Goal: Task Accomplishment & Management: Complete application form

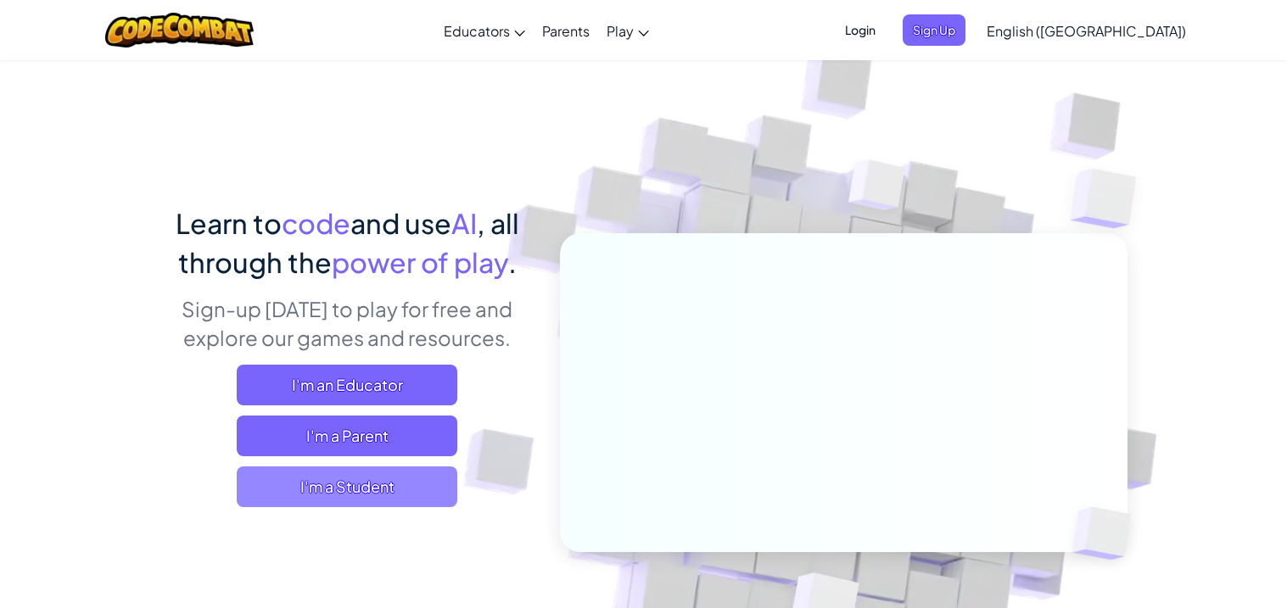
click at [323, 483] on span "I'm a Student" at bounding box center [347, 487] width 221 height 41
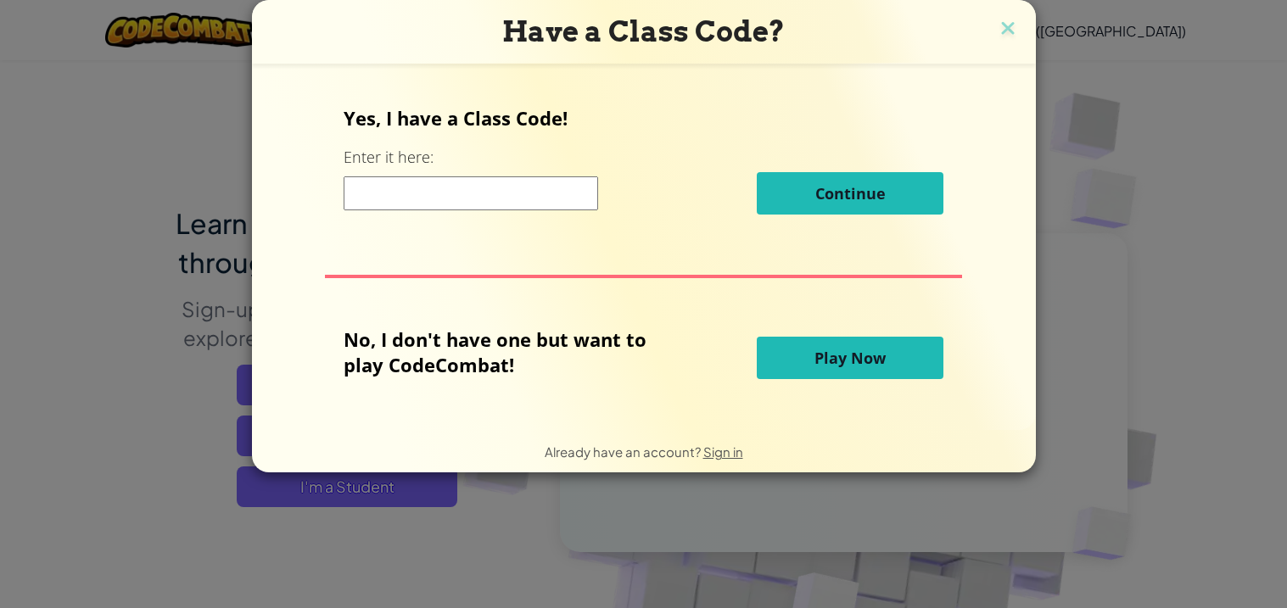
click at [475, 195] on input at bounding box center [471, 193] width 254 height 34
click at [509, 290] on div "Yes, I have a Class Code! Enter it here: Continue No, I don't have one but want…" at bounding box center [644, 247] width 750 height 333
click at [441, 200] on input at bounding box center [471, 193] width 254 height 34
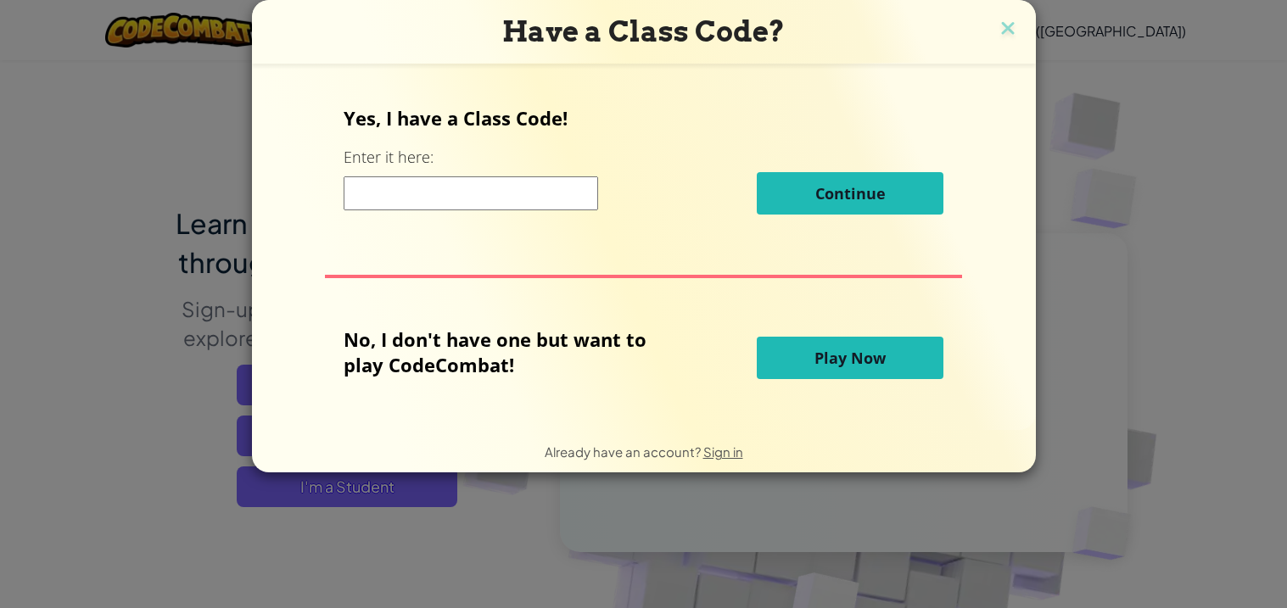
type input "ShelfRightCloud"
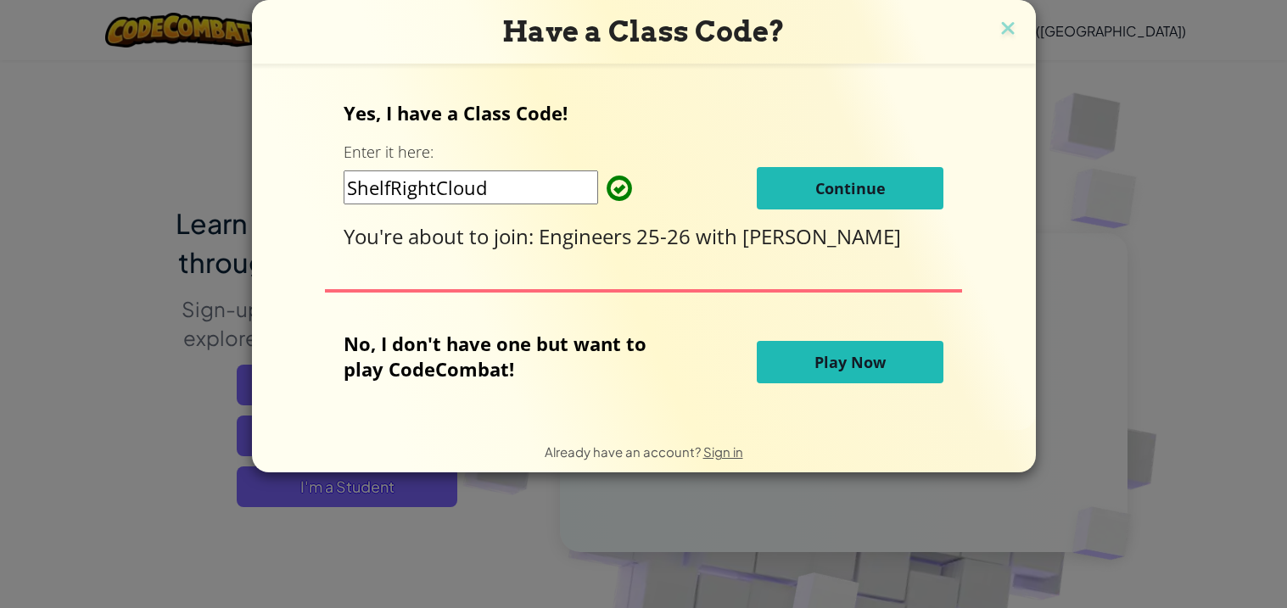
click at [816, 195] on span "Continue" at bounding box center [850, 188] width 70 height 20
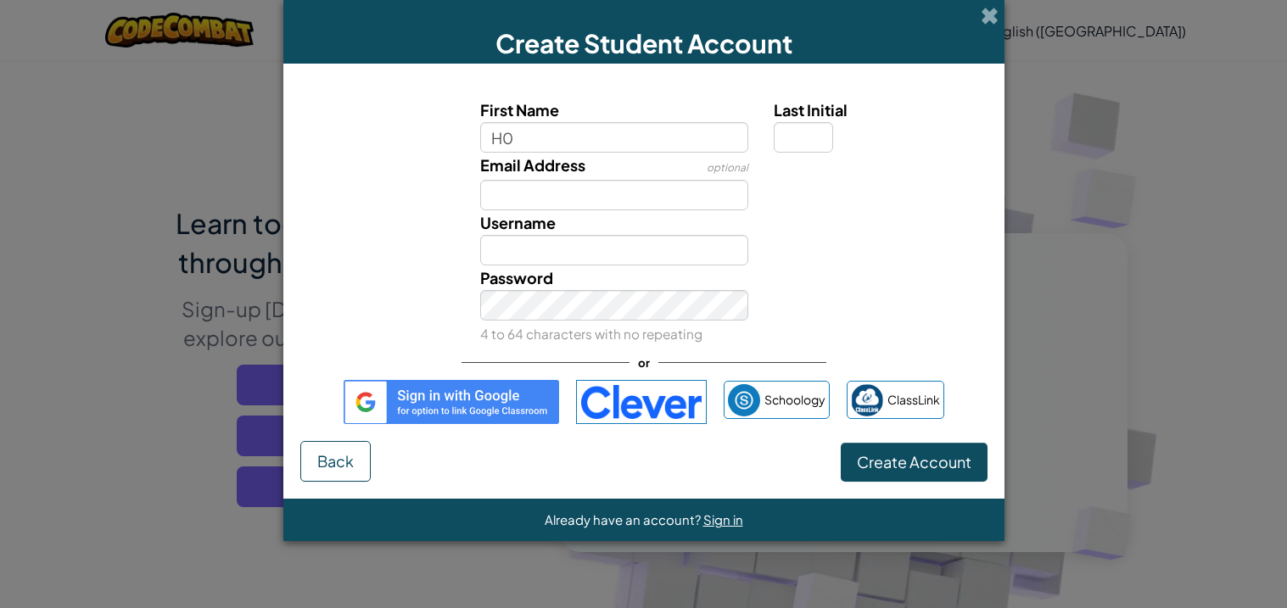
type input "H"
type input "Hollow Knight"
click at [821, 134] on input "Last Initial" at bounding box center [803, 137] width 59 height 31
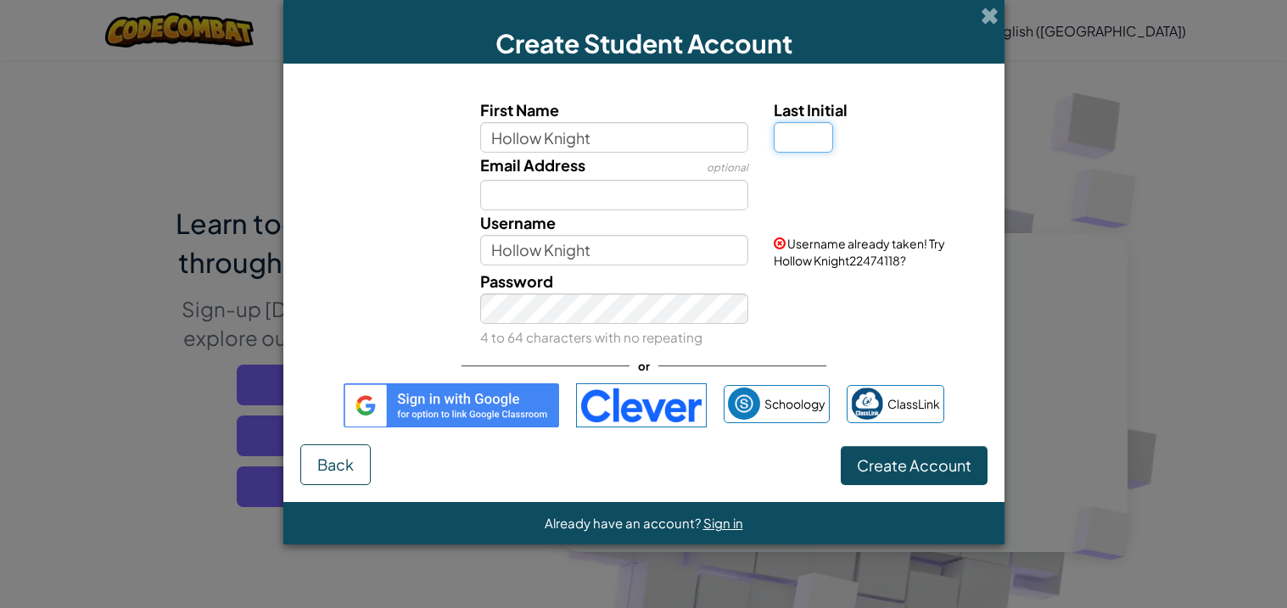
type input "H"
type input "f"
type input "F"
drag, startPoint x: 663, startPoint y: 148, endPoint x: 430, endPoint y: 166, distance: 234.0
click at [430, 166] on div "First Name Hollow [PERSON_NAME] Last Initial Email Address optional Username Ho…" at bounding box center [644, 223] width 679 height 251
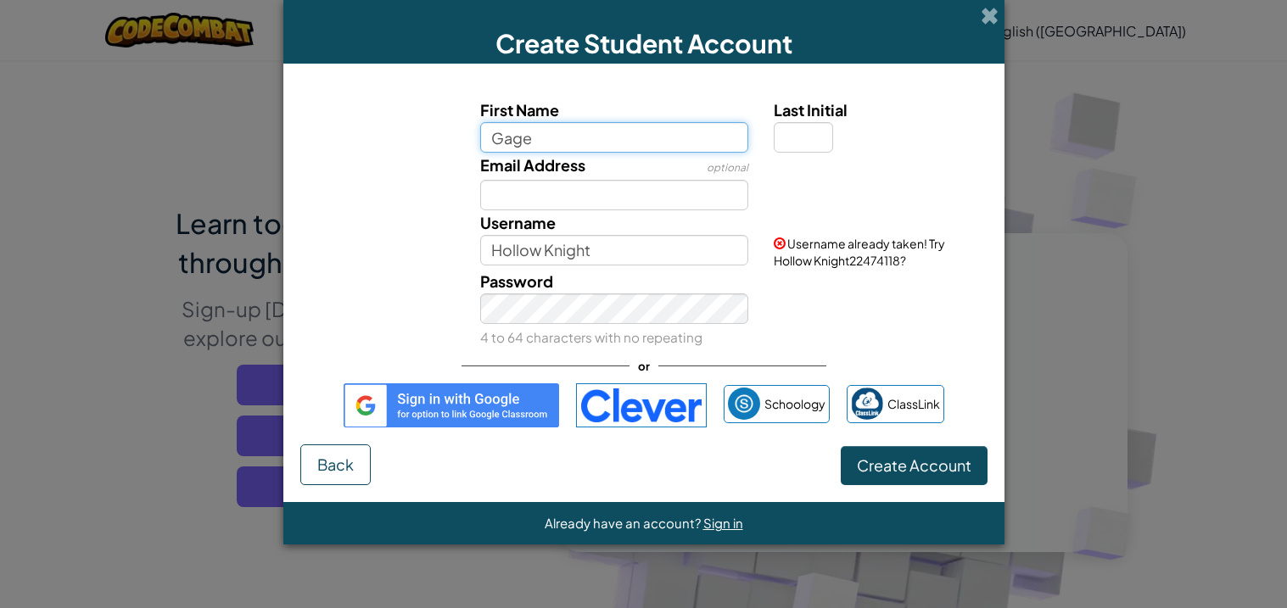
type input "Gage"
click at [797, 136] on input "Last Initial" at bounding box center [803, 137] width 59 height 31
type input "Gage"
type input "c"
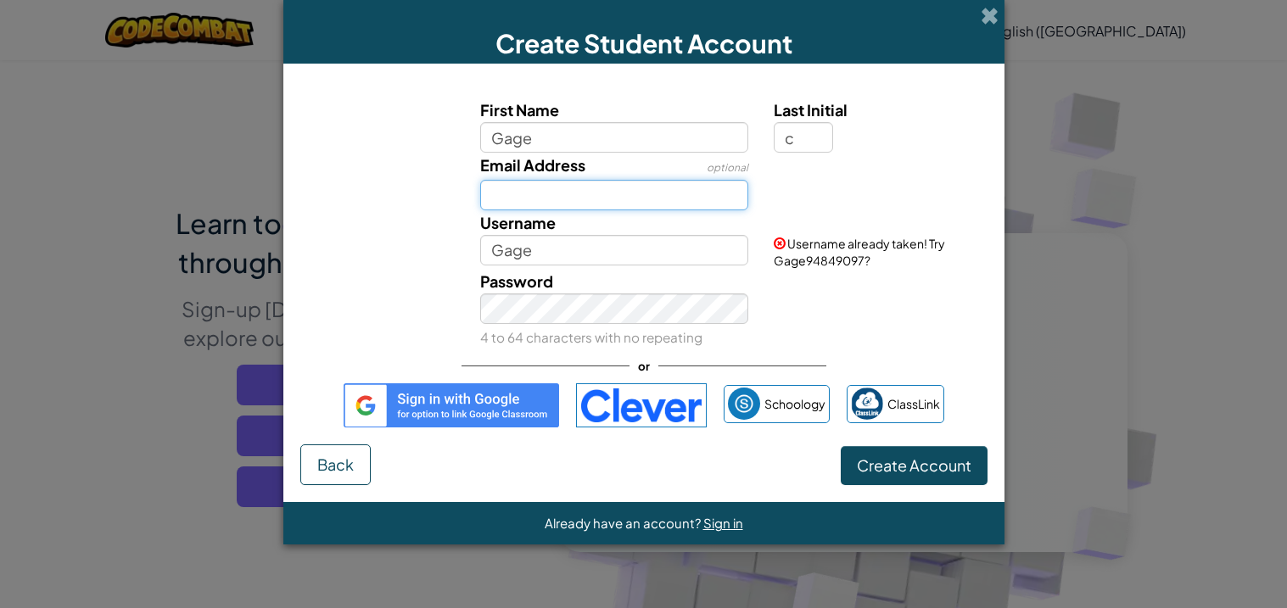
type input "GageC"
click at [630, 193] on input "Email Address" at bounding box center [614, 195] width 268 height 31
type input "[EMAIL_ADDRESS][PERSON_NAME][DOMAIN_NAME]"
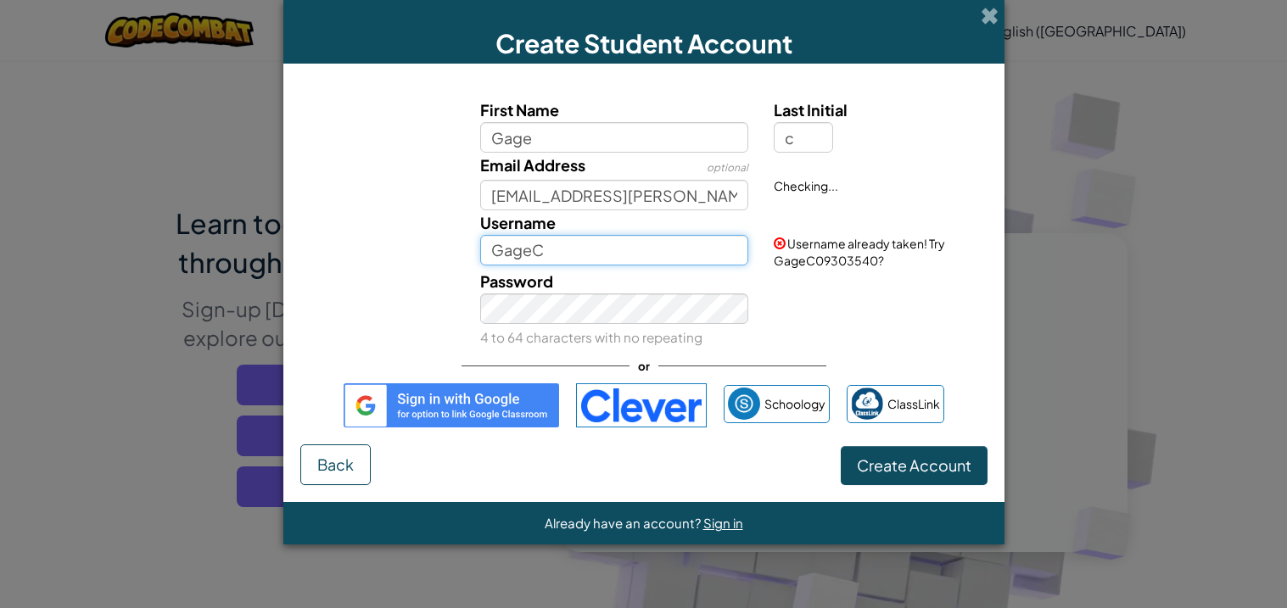
drag, startPoint x: 600, startPoint y: 253, endPoint x: 407, endPoint y: 268, distance: 193.2
click at [407, 268] on div "First Name [PERSON_NAME] Last Initial c Email Address optional [EMAIL_ADDRESS][…" at bounding box center [644, 223] width 679 height 251
type input "H"
type input "H0ll0w Knight F@n"
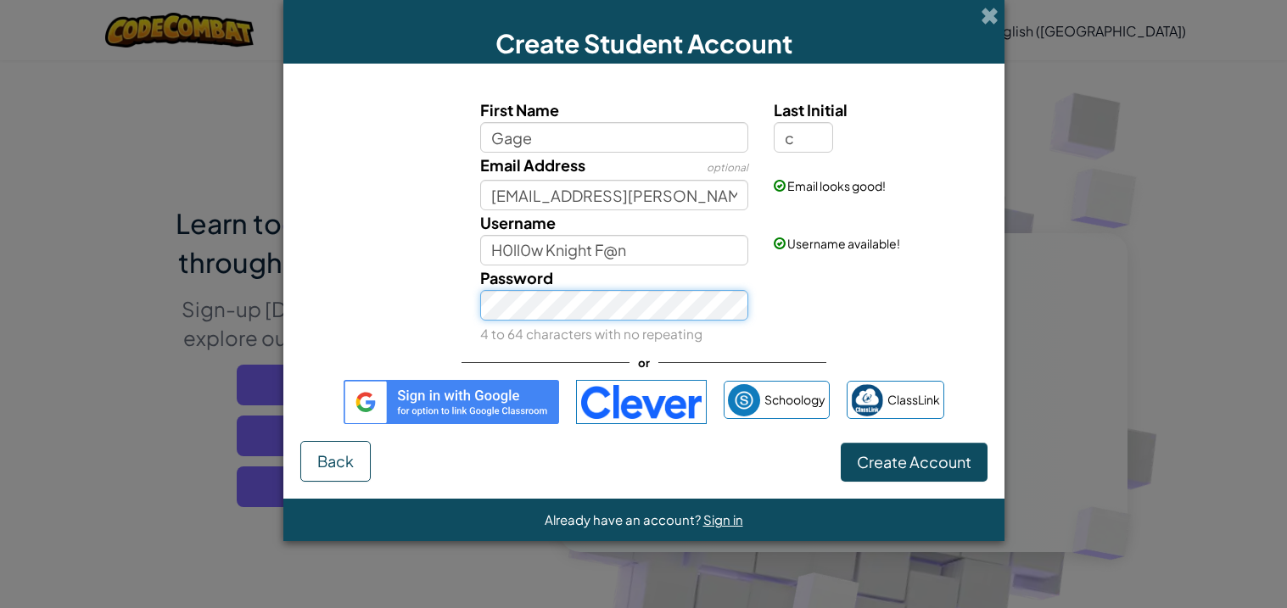
click at [841, 443] on button "Create Account" at bounding box center [914, 462] width 147 height 39
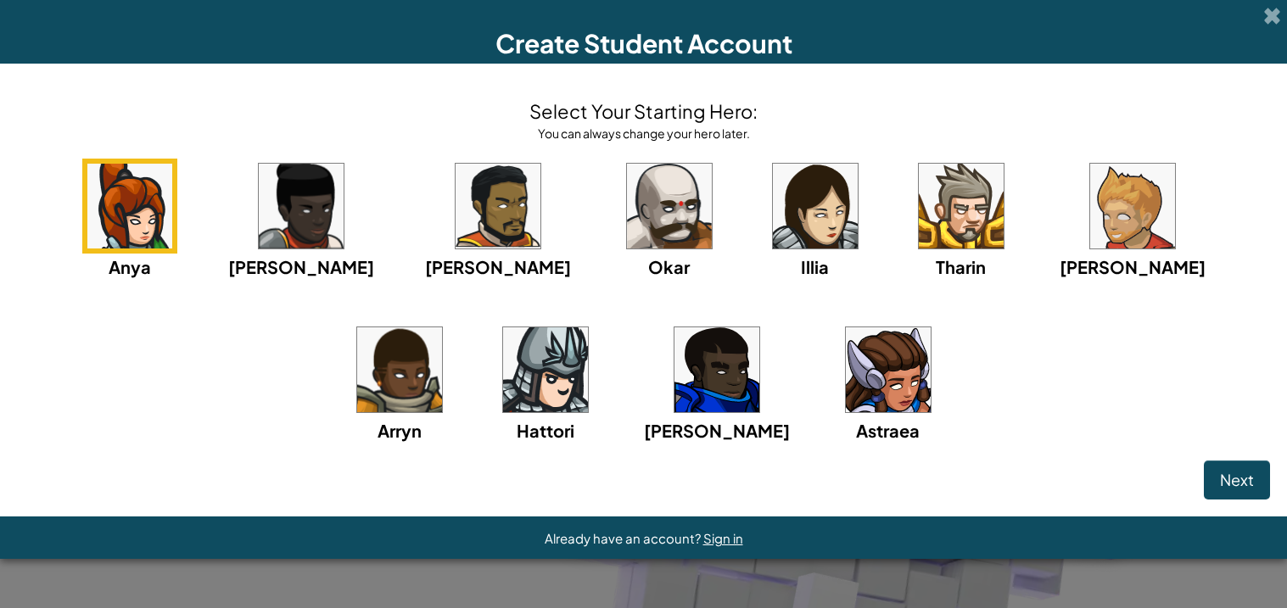
click at [297, 182] on img at bounding box center [301, 206] width 85 height 85
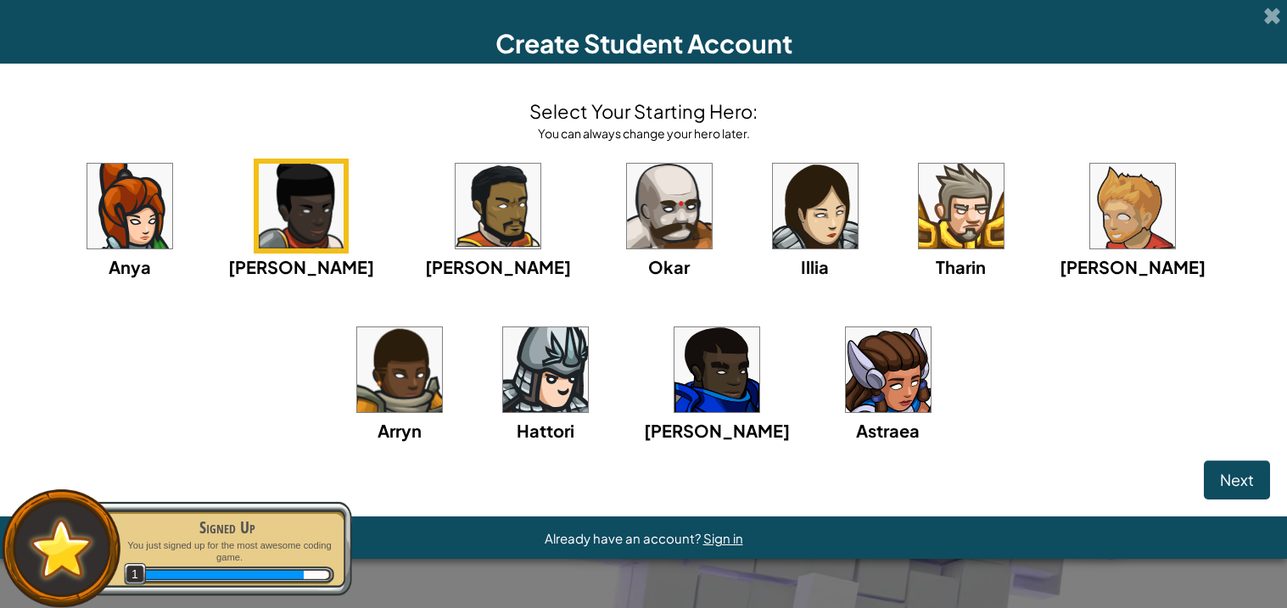
click at [463, 204] on img at bounding box center [498, 206] width 85 height 85
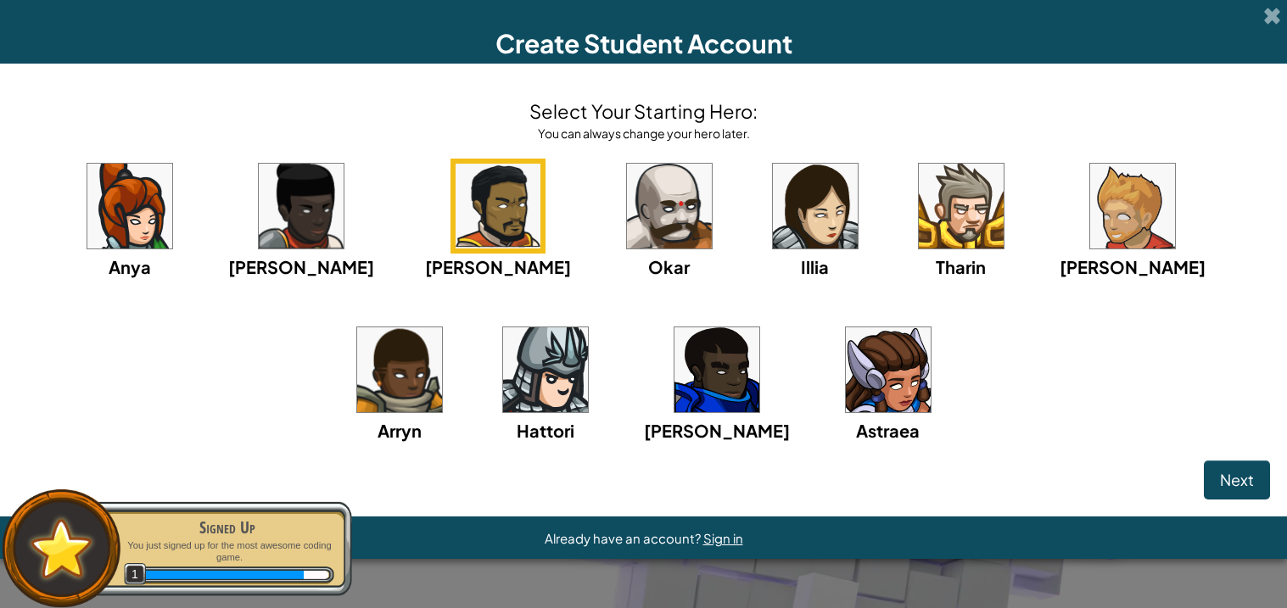
click at [504, 210] on div "Anya [PERSON_NAME] [PERSON_NAME] [PERSON_NAME] Arryn [PERSON_NAME]" at bounding box center [643, 322] width 1253 height 327
click at [516, 211] on div "Anya [PERSON_NAME] [PERSON_NAME] [PERSON_NAME] Arryn [PERSON_NAME]" at bounding box center [643, 322] width 1253 height 327
click at [503, 382] on img at bounding box center [545, 369] width 85 height 85
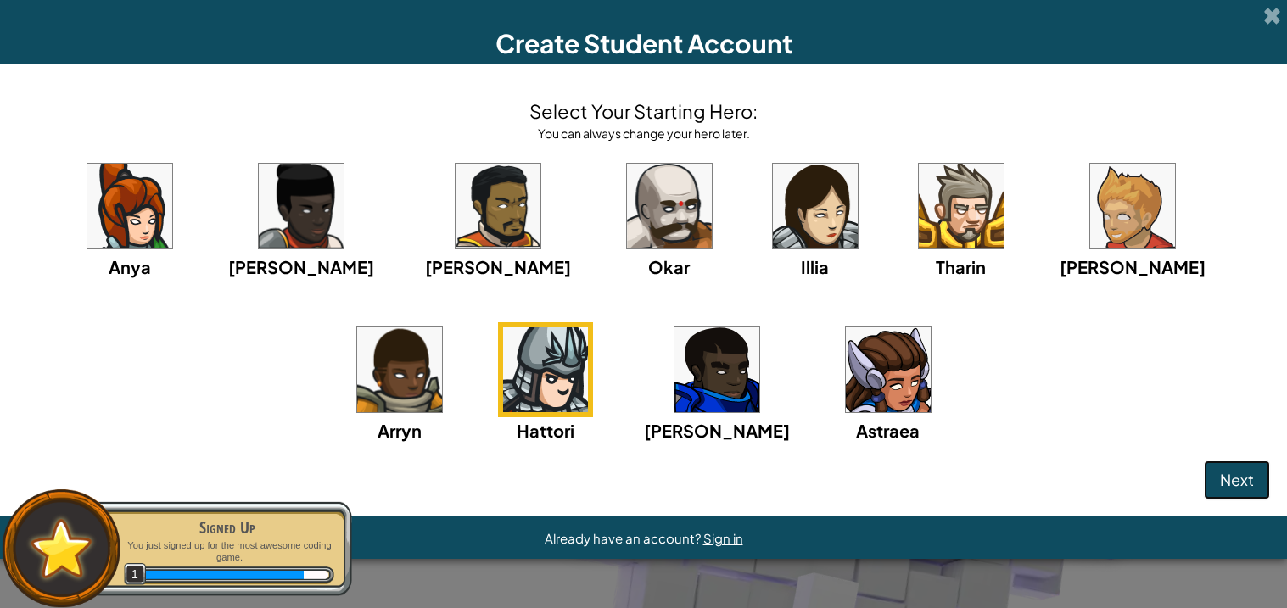
click at [1235, 478] on span "Next" at bounding box center [1237, 480] width 34 height 20
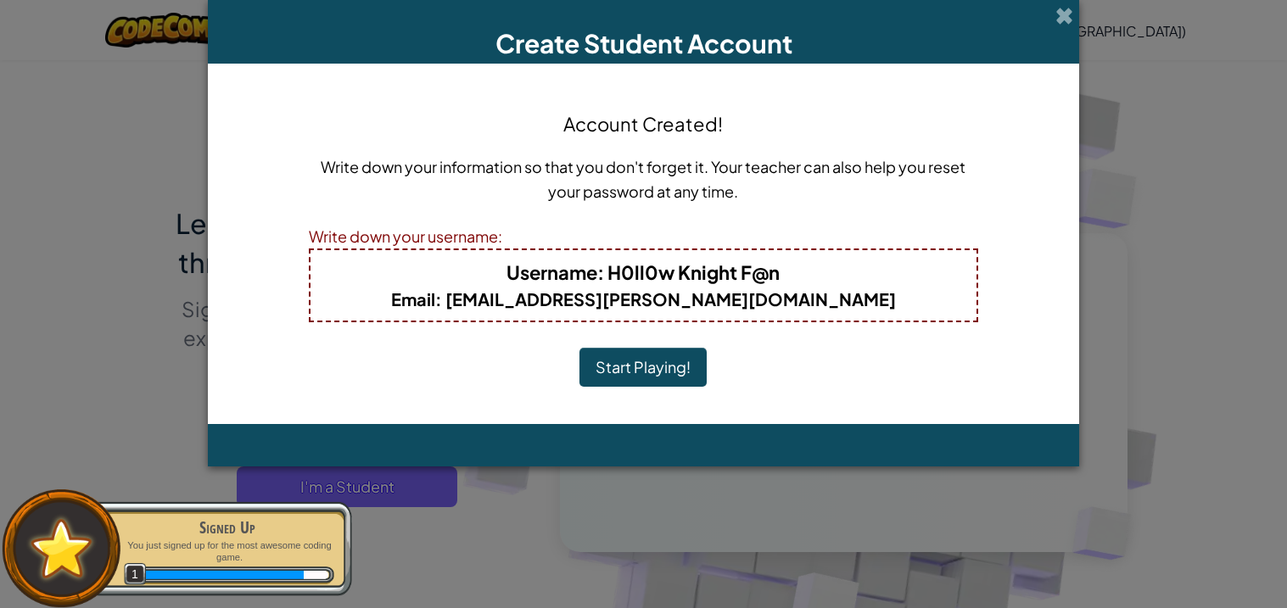
click at [677, 363] on button "Start Playing!" at bounding box center [642, 367] width 127 height 39
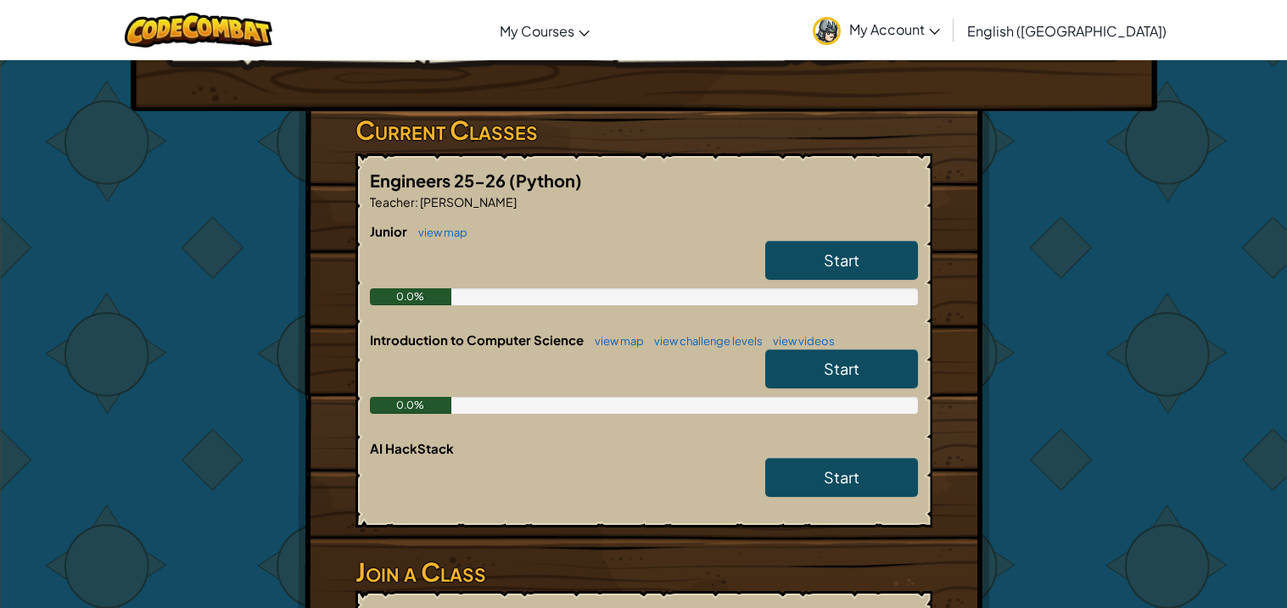
scroll to position [233, 0]
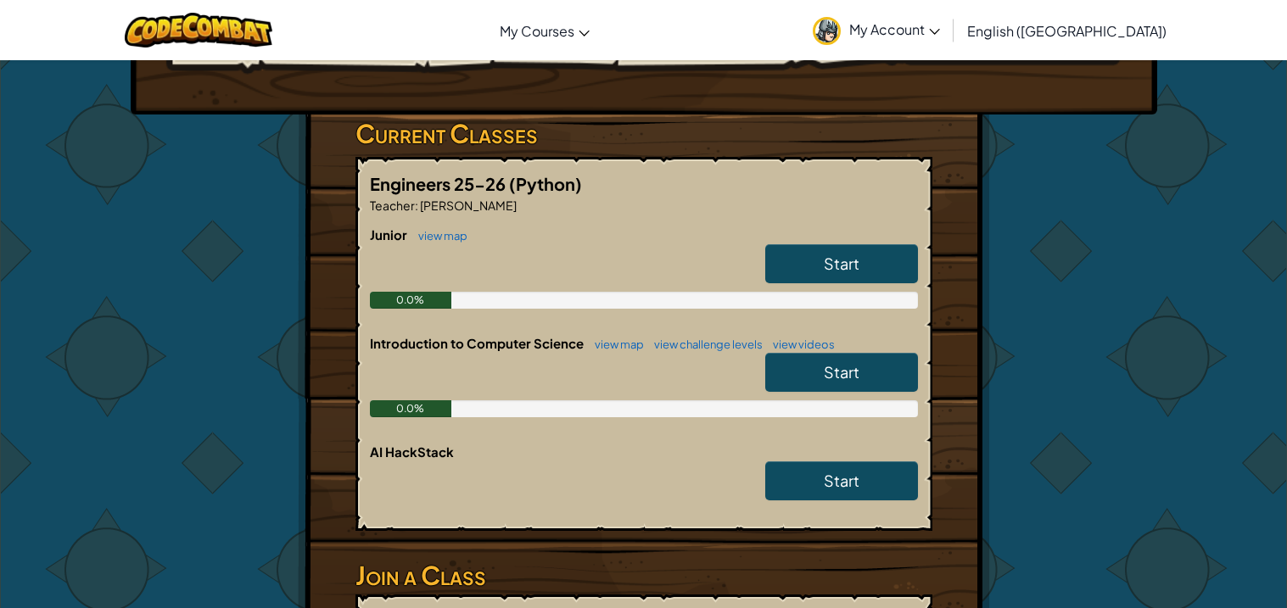
click at [835, 369] on span "Start" at bounding box center [842, 372] width 36 height 20
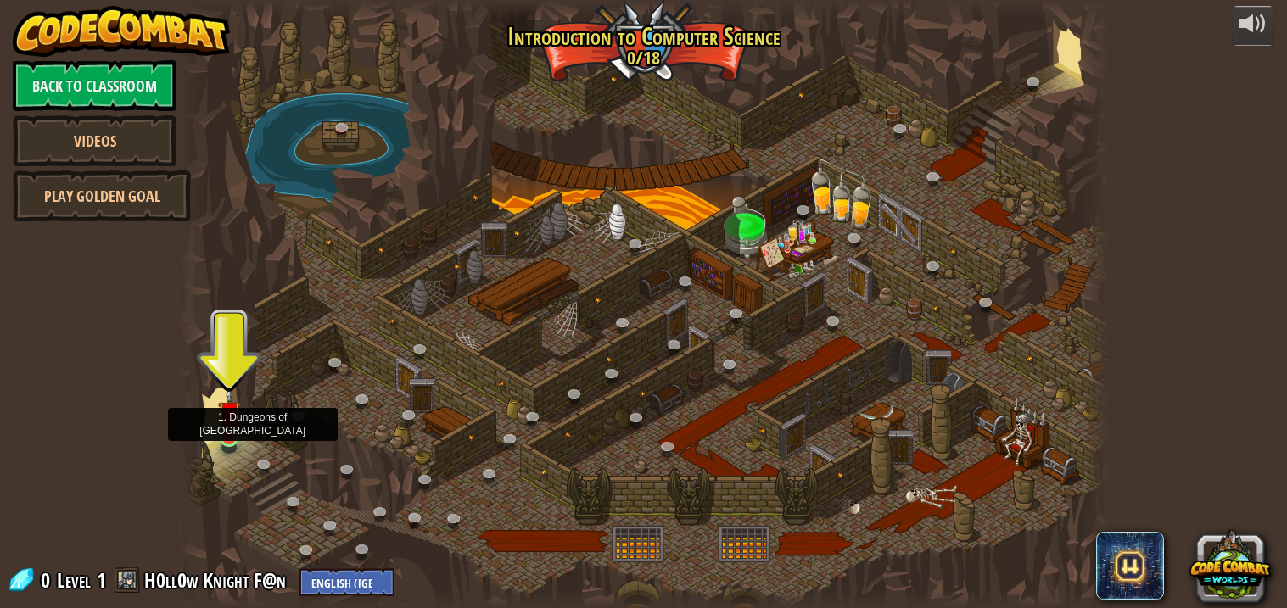
click at [232, 436] on img at bounding box center [229, 412] width 23 height 53
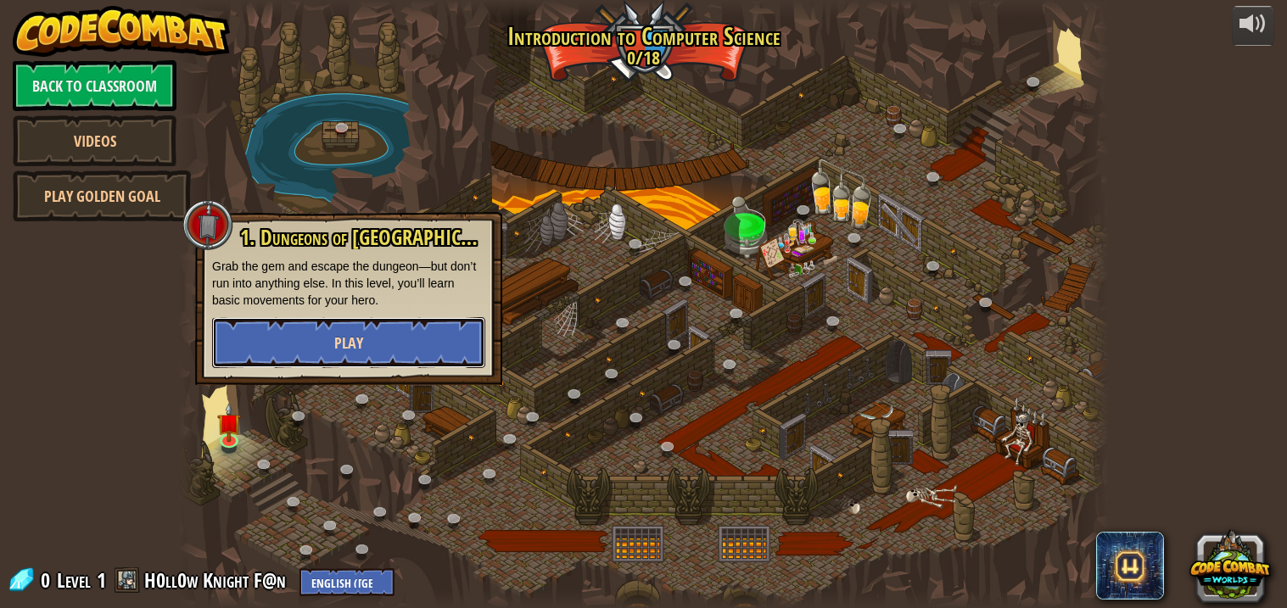
click at [361, 322] on button "Play" at bounding box center [348, 342] width 273 height 51
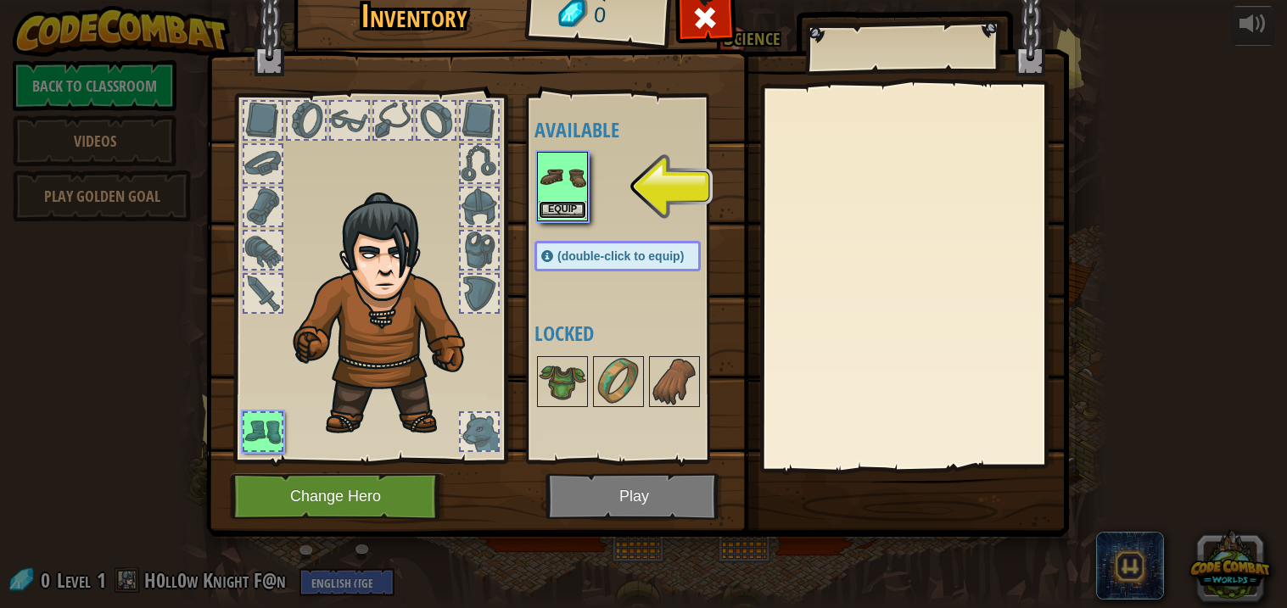
click at [558, 211] on button "Equip" at bounding box center [563, 210] width 48 height 18
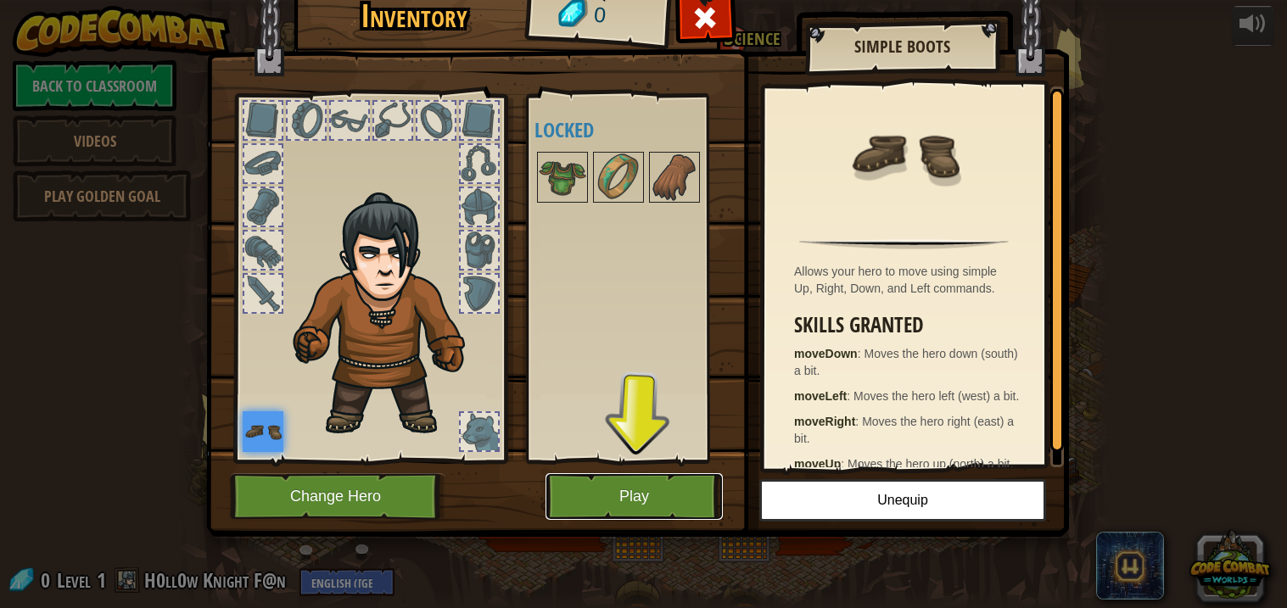
click at [564, 492] on button "Play" at bounding box center [633, 496] width 177 height 47
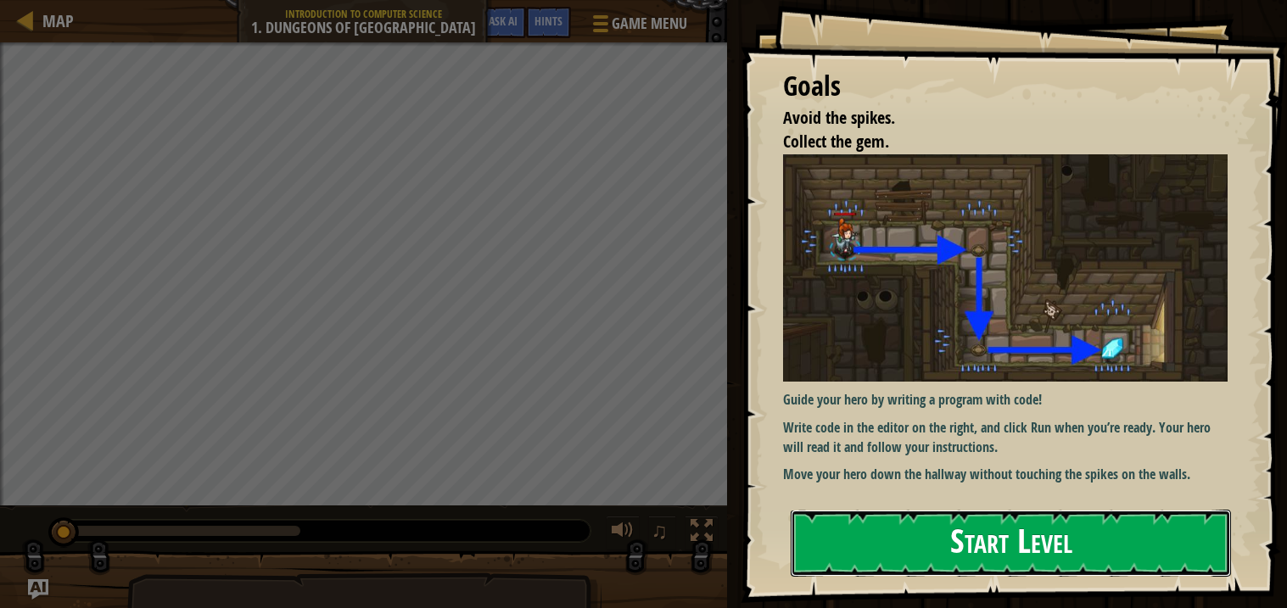
click at [1025, 562] on button "Start Level" at bounding box center [1011, 543] width 440 height 67
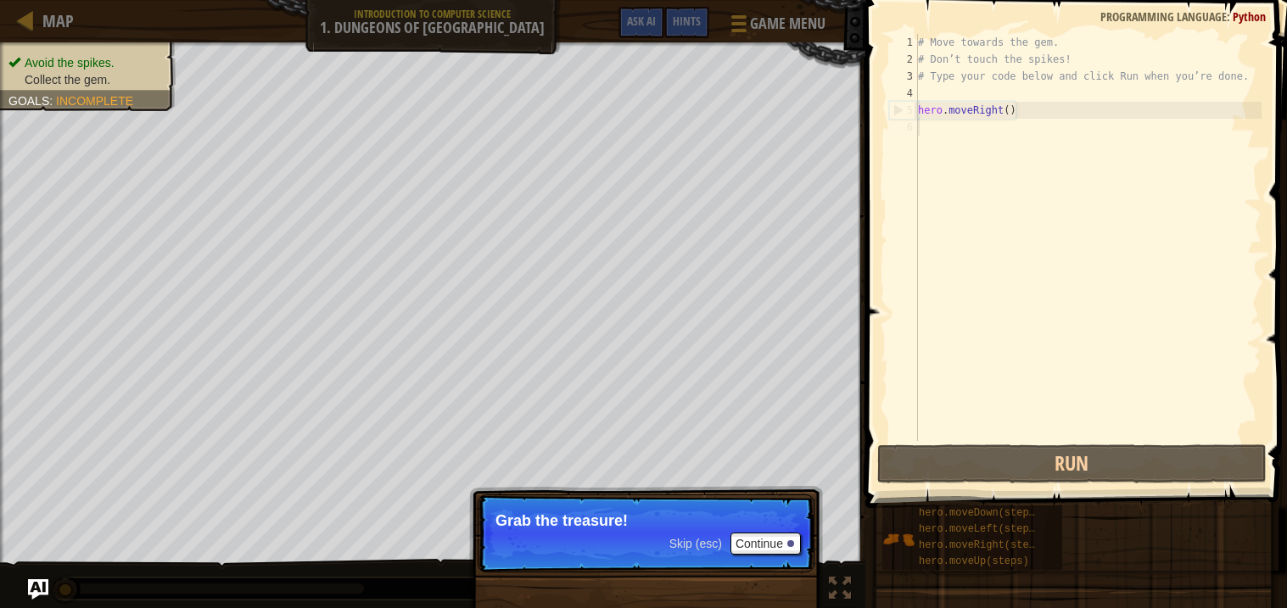
click at [1049, 137] on div "# Move towards the gem. # Don’t touch the spikes! # Type your code below and cl…" at bounding box center [1087, 254] width 347 height 441
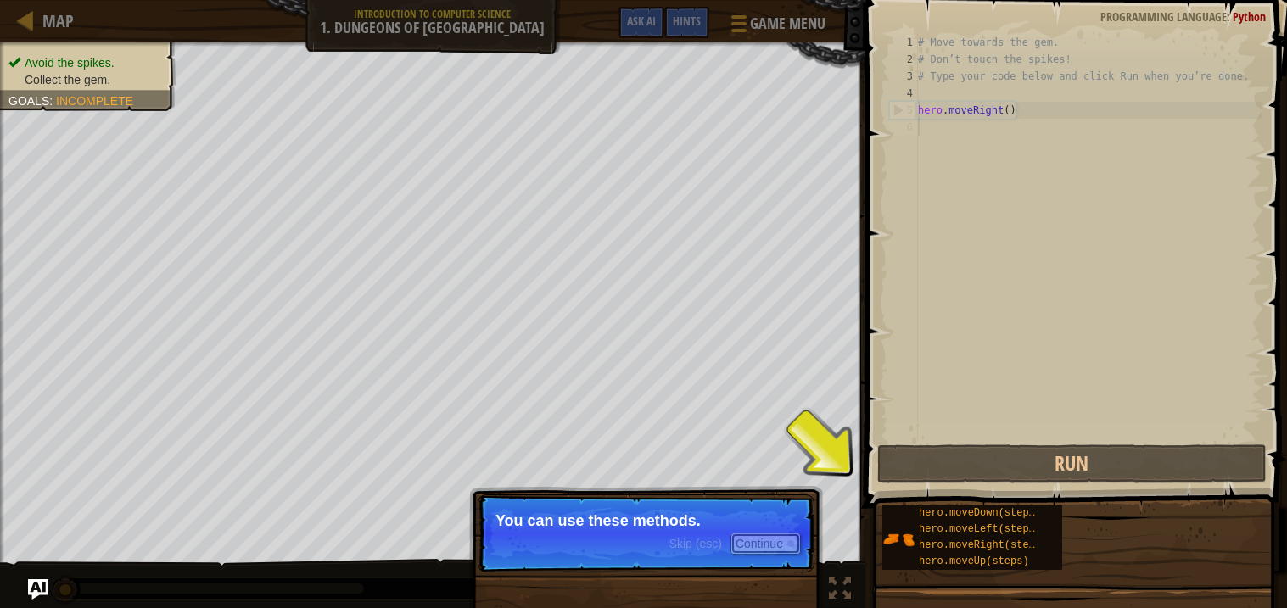
click at [751, 541] on button "Continue" at bounding box center [765, 544] width 70 height 22
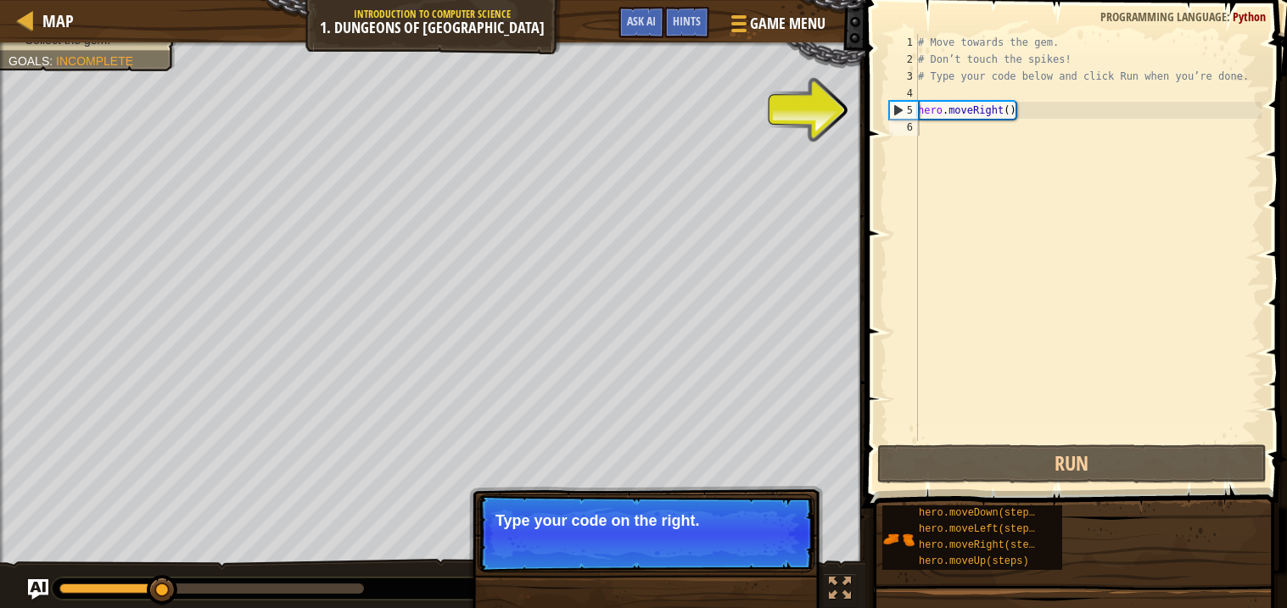
click at [635, 571] on p "Skip (esc) Continue Type your code on the right." at bounding box center [646, 534] width 337 height 78
click at [659, 514] on p "Type your code on the right." at bounding box center [645, 520] width 301 height 17
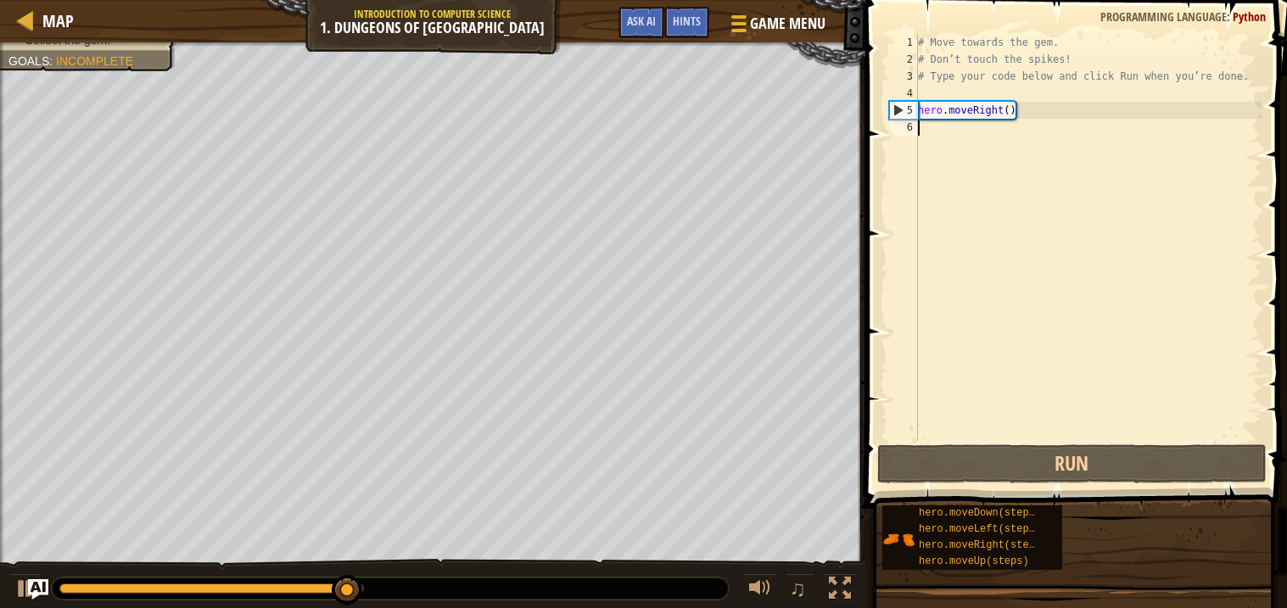
click at [1022, 139] on div "# Move towards the gem. # Don’t touch the spikes! # Type your code below and cl…" at bounding box center [1087, 254] width 347 height 441
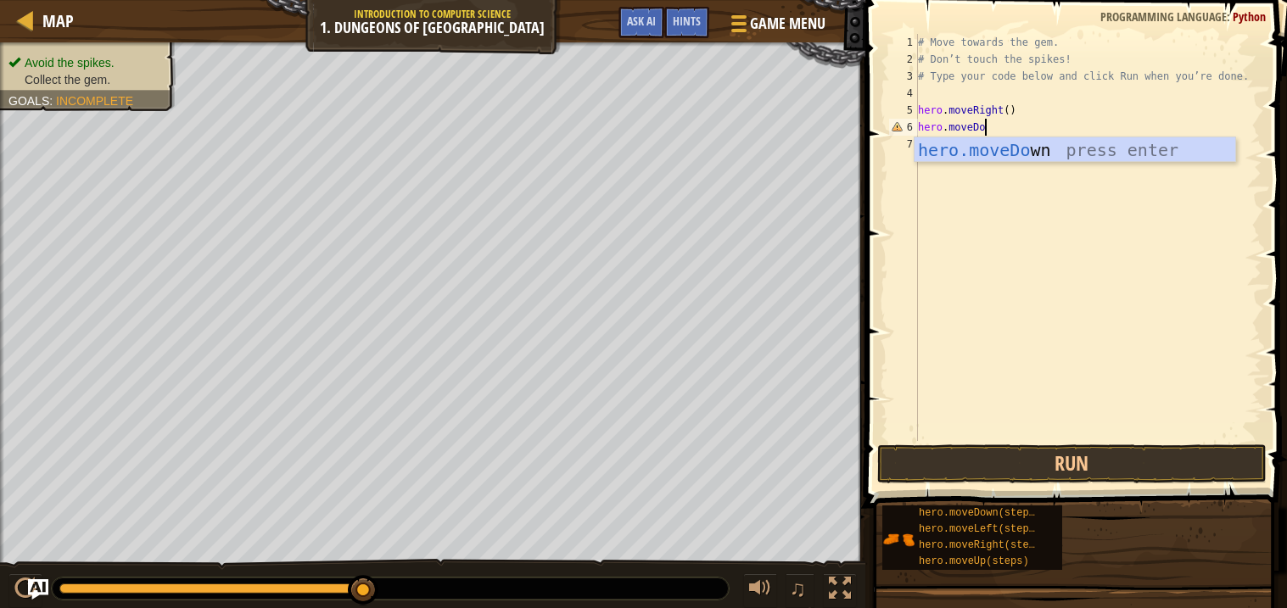
scroll to position [8, 4]
type textarea "hero.moveDown"
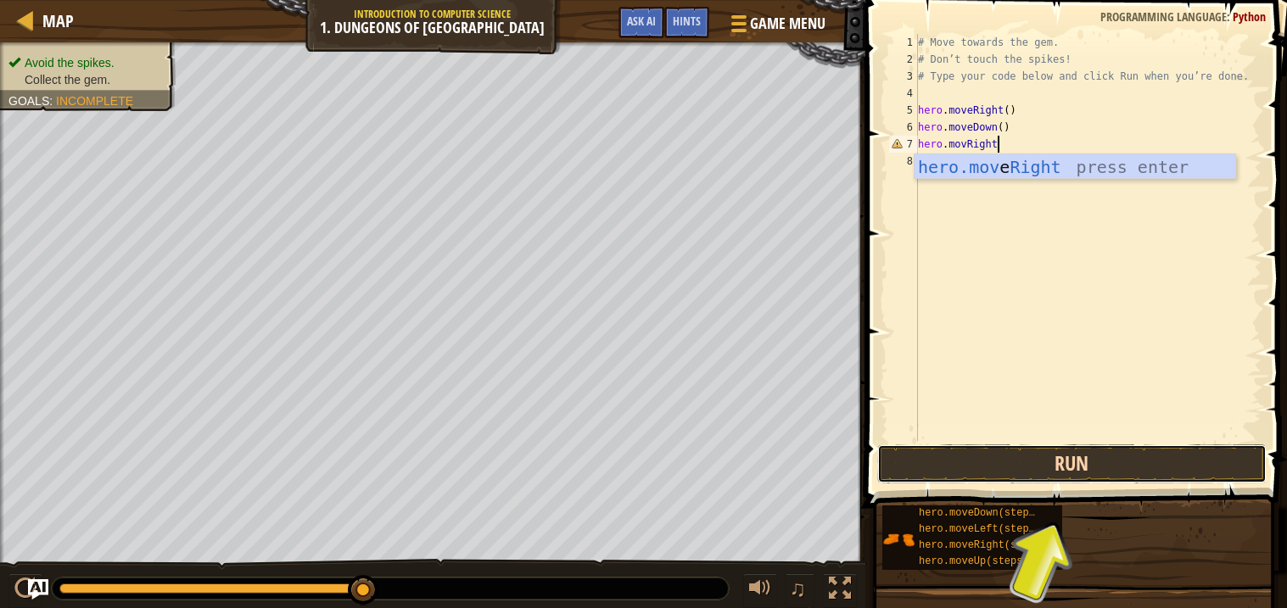
click at [1132, 465] on button "Run" at bounding box center [1071, 464] width 389 height 39
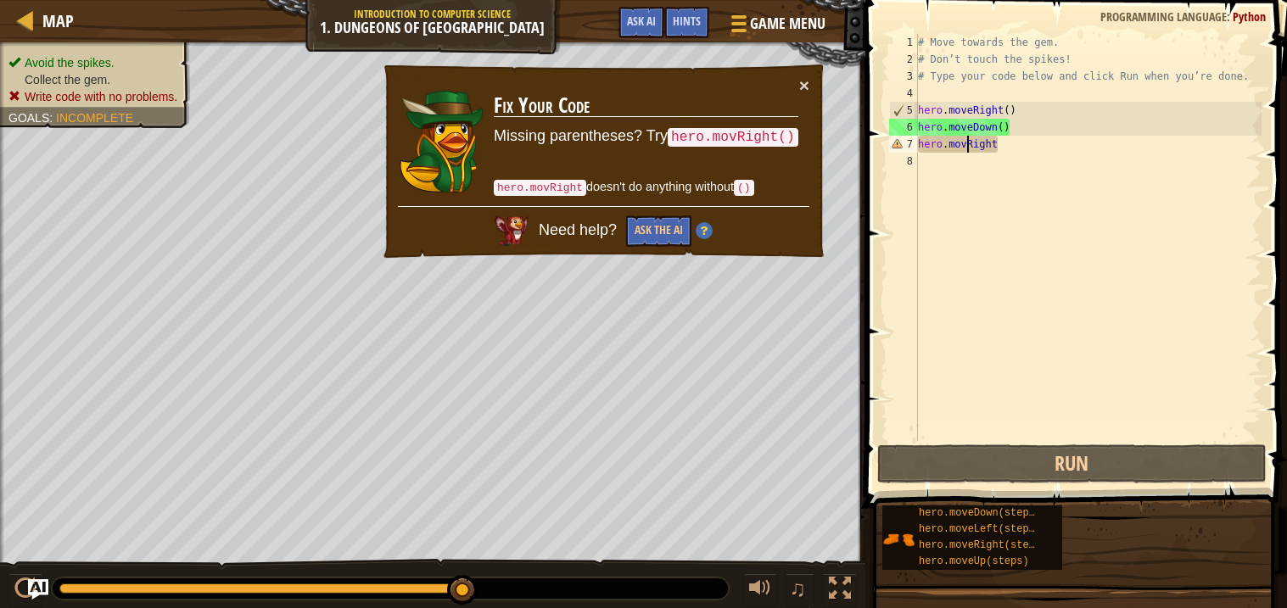
click at [967, 149] on div "# Move towards the gem. # Don’t touch the spikes! # Type your code below and cl…" at bounding box center [1087, 254] width 347 height 441
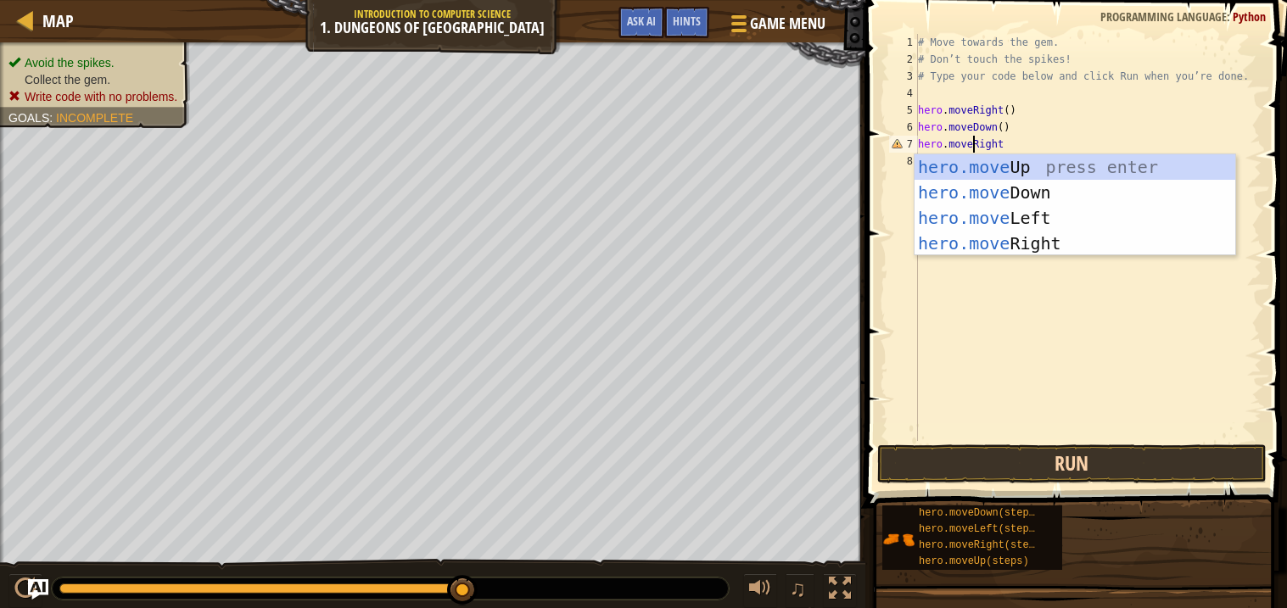
type textarea "hero.moveRight"
click at [1036, 454] on button "Run" at bounding box center [1071, 464] width 389 height 39
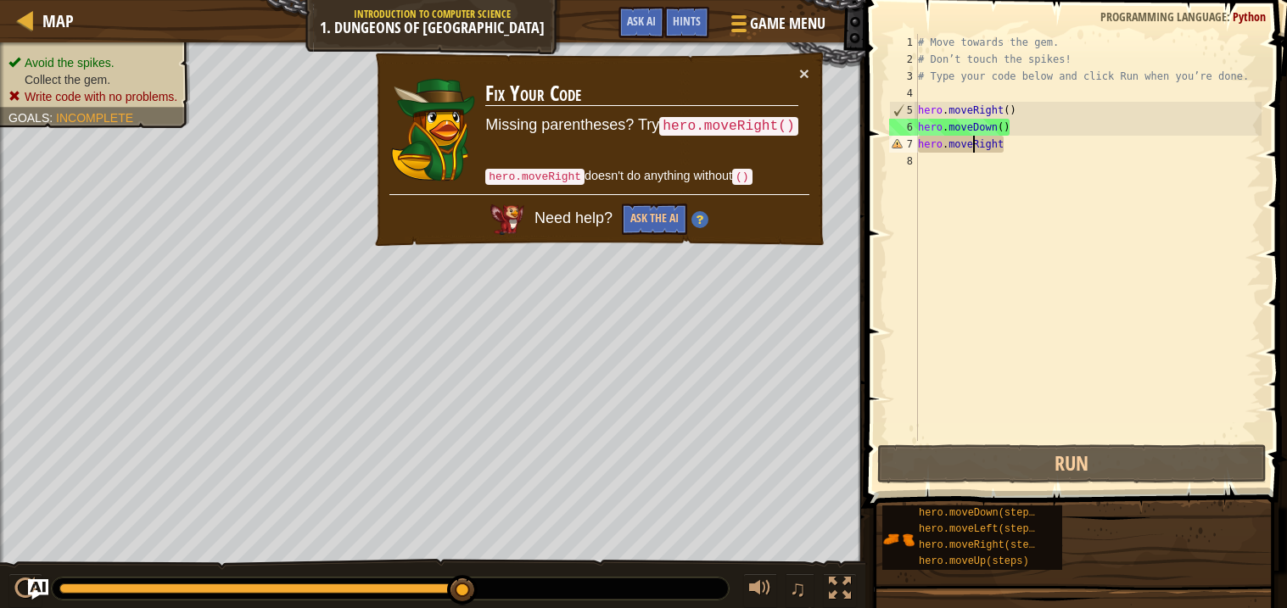
click at [1043, 156] on div "# Move towards the gem. # Don’t touch the spikes! # Type your code below and cl…" at bounding box center [1087, 254] width 347 height 441
click at [1029, 144] on div "# Move towards the gem. # Don’t touch the spikes! # Type your code below and cl…" at bounding box center [1087, 254] width 347 height 441
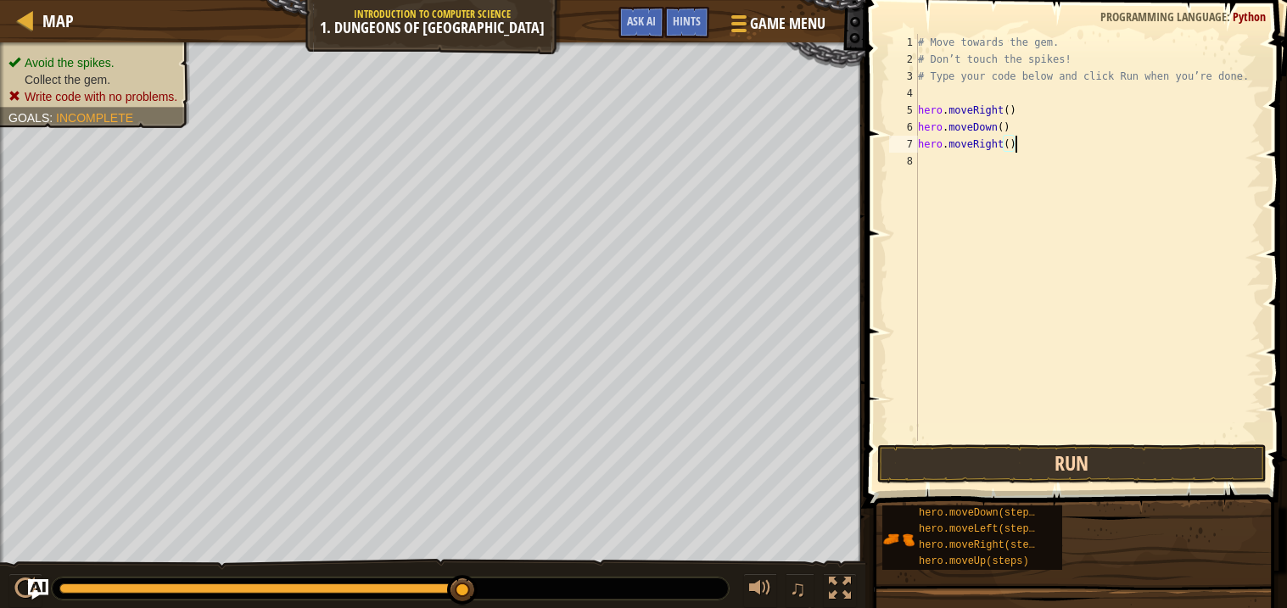
type textarea "hero.moveRight()"
click at [1169, 450] on button "Run" at bounding box center [1071, 464] width 389 height 39
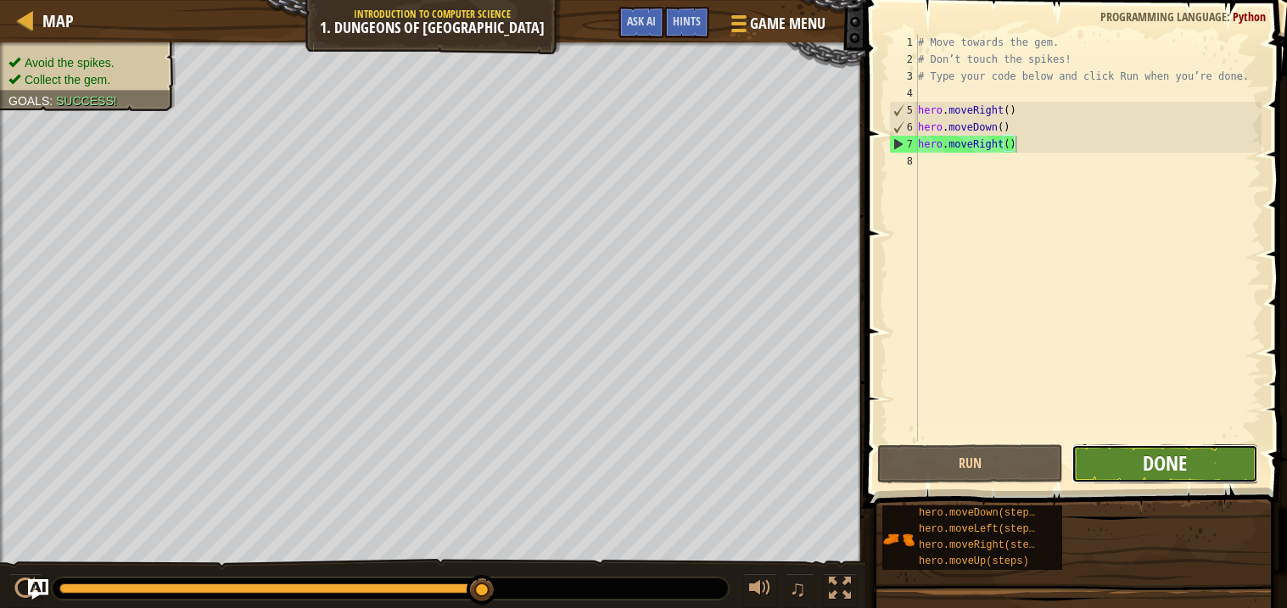
click at [1165, 450] on span "Done" at bounding box center [1165, 463] width 44 height 27
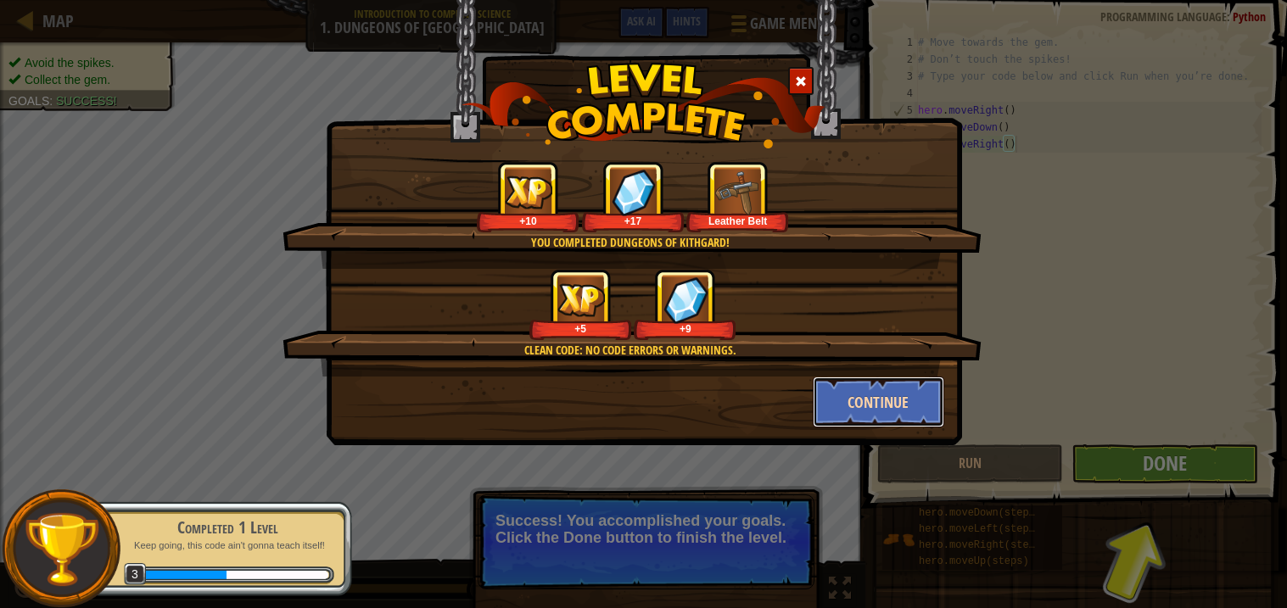
click at [868, 405] on button "Continue" at bounding box center [878, 402] width 131 height 51
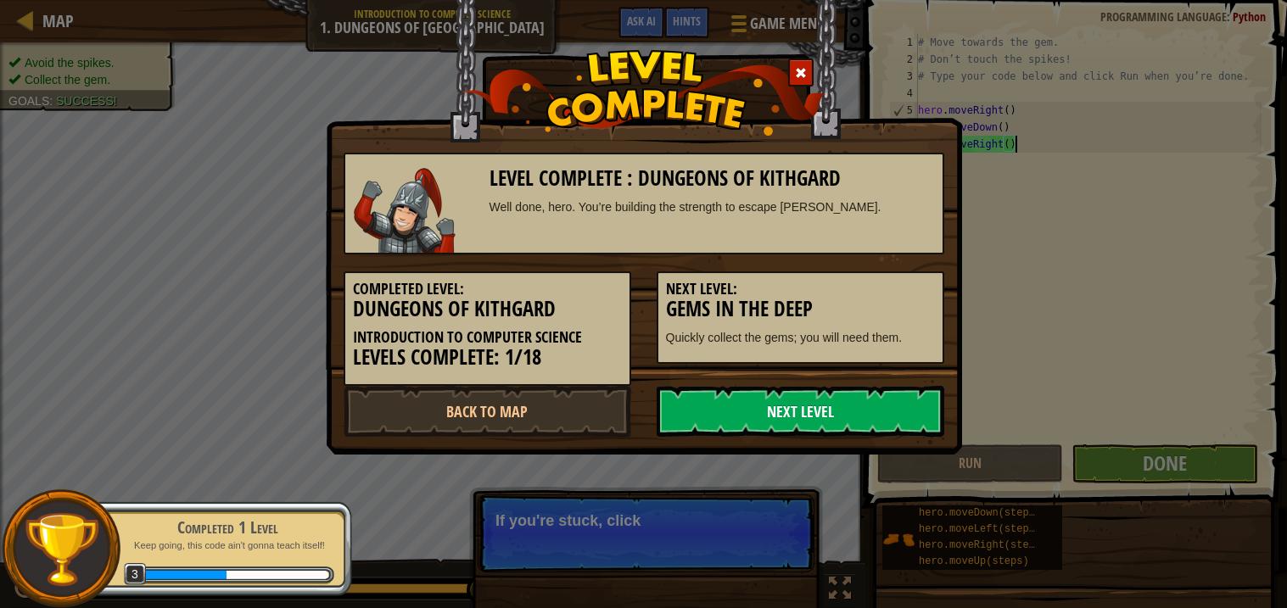
click at [869, 403] on link "Next Level" at bounding box center [801, 411] width 288 height 51
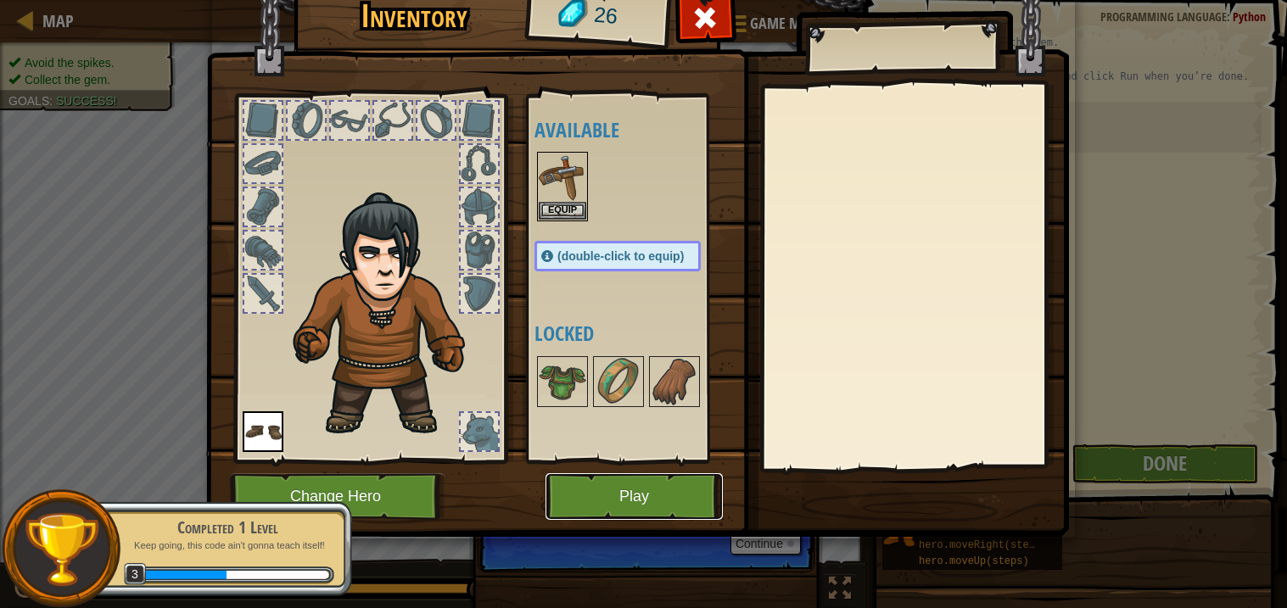
click at [650, 500] on button "Play" at bounding box center [633, 496] width 177 height 47
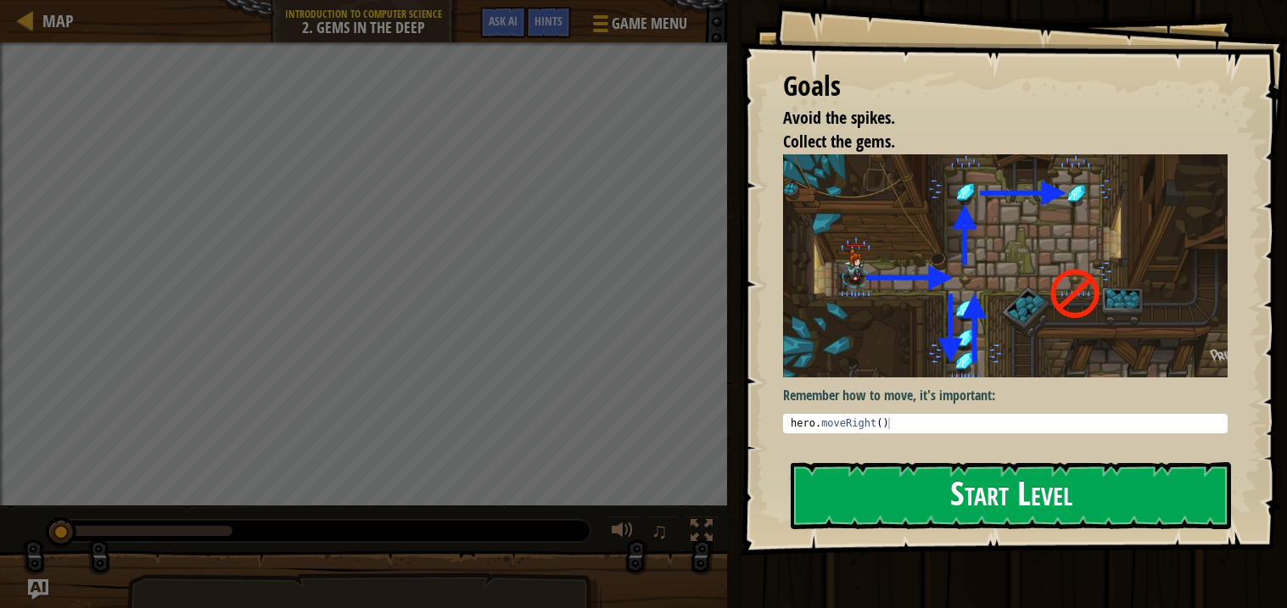
click at [941, 491] on button "Start Level" at bounding box center [1011, 495] width 440 height 67
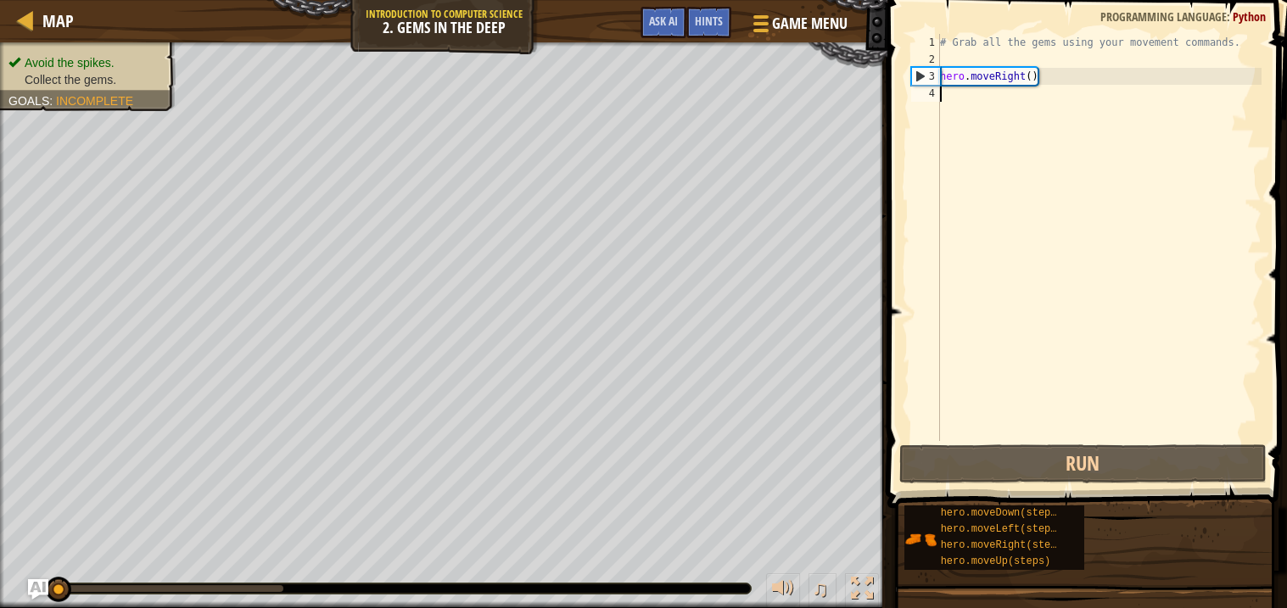
click at [987, 96] on div "# Grab all the gems using your movement commands. hero . moveRight ( )" at bounding box center [1099, 254] width 325 height 441
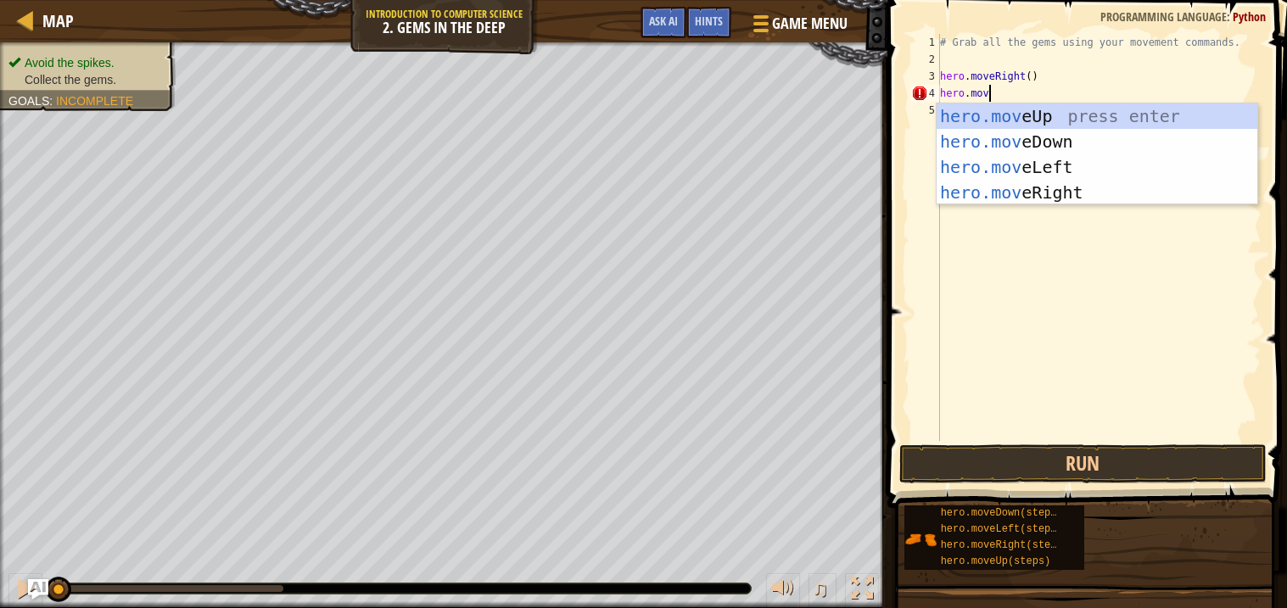
scroll to position [7, 3]
type textarea "hero.moved"
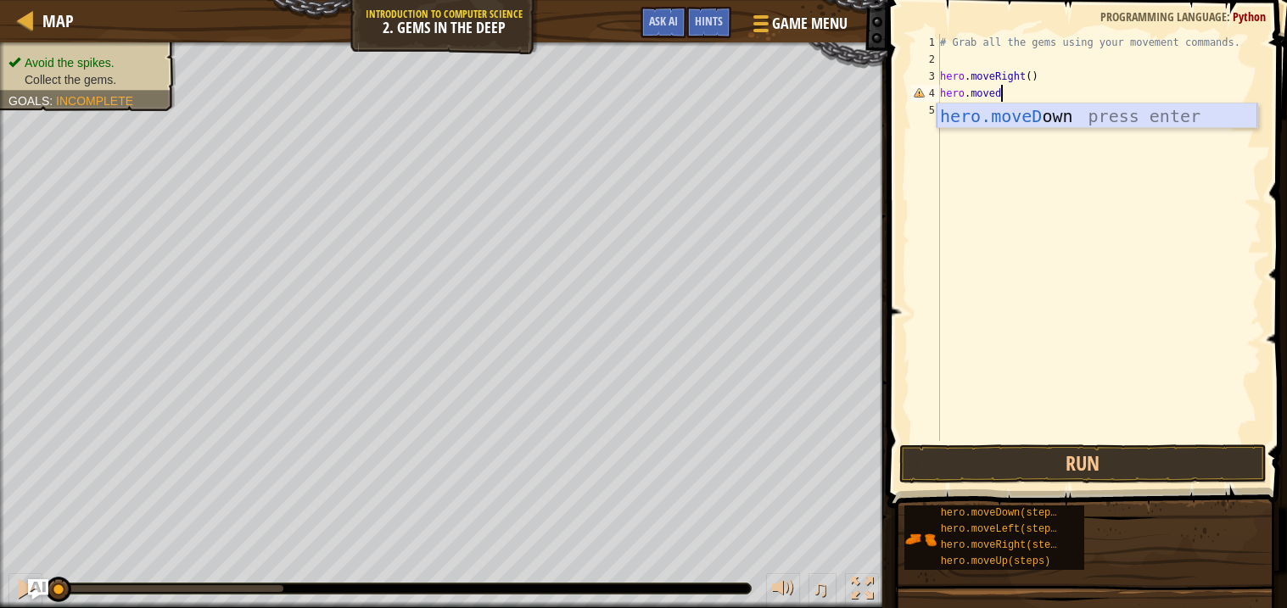
click at [1099, 121] on div "hero.moveD own press enter" at bounding box center [1097, 141] width 321 height 76
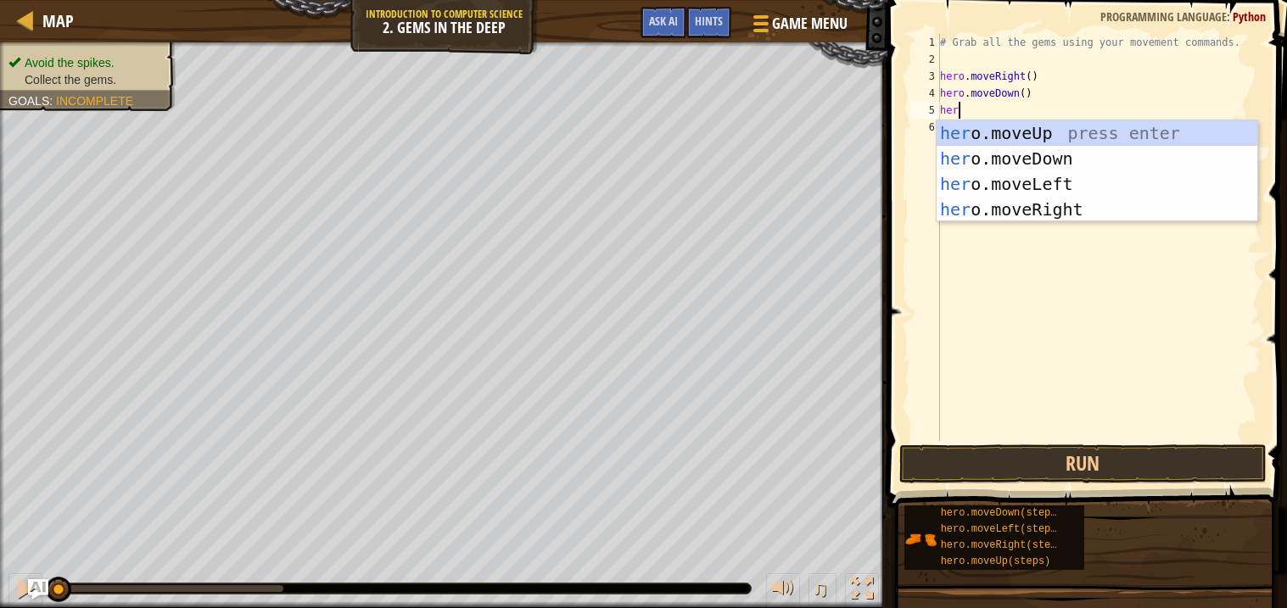
type textarea "hero"
click at [1079, 126] on div "hero .moveUp press enter hero .moveDown press enter hero .moveLeft press enter …" at bounding box center [1097, 196] width 321 height 153
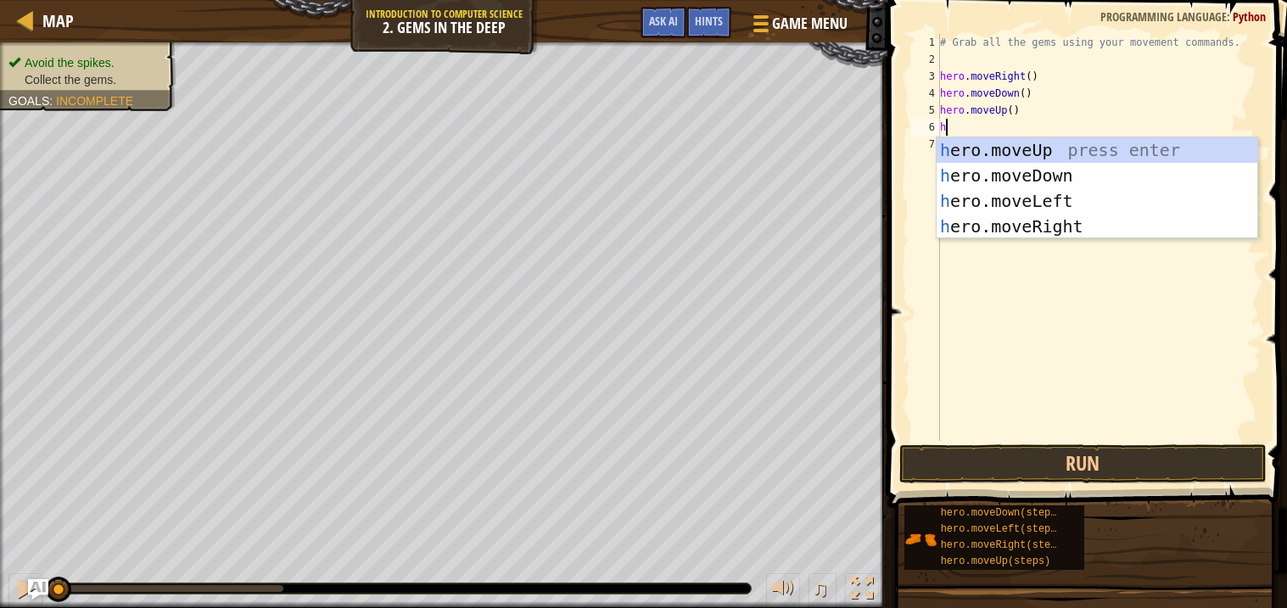
type textarea "he"
click at [1085, 224] on div "he ro.moveUp press enter he ro.moveDown press enter he ro.moveLeft press enter …" at bounding box center [1097, 213] width 321 height 153
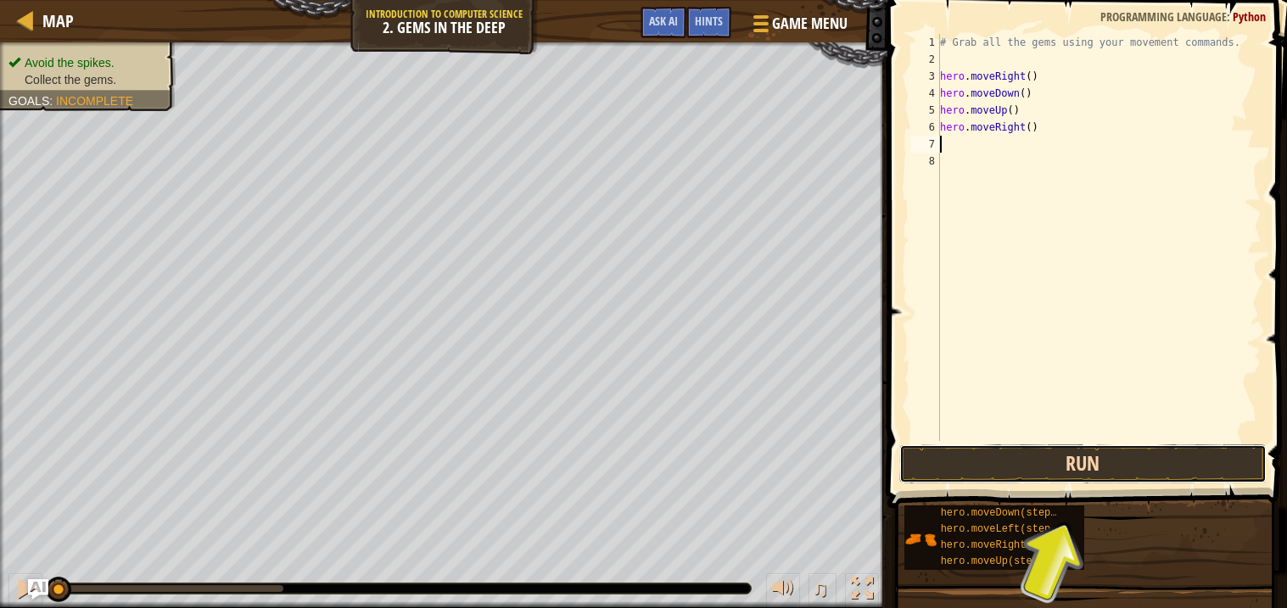
click at [1115, 460] on button "Run" at bounding box center [1082, 464] width 367 height 39
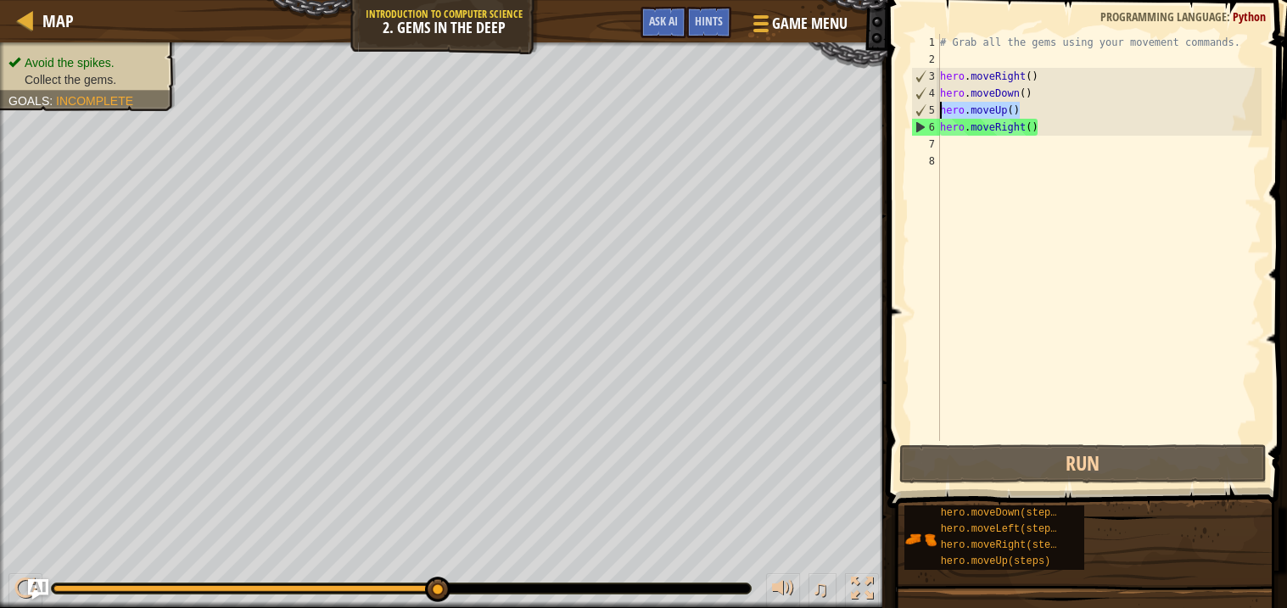
drag, startPoint x: 1025, startPoint y: 115, endPoint x: 912, endPoint y: 115, distance: 112.8
click at [912, 115] on div "1 2 3 4 5 6 7 8 # Grab all the gems using your movement commands. hero . moveRi…" at bounding box center [1085, 237] width 354 height 407
type textarea "hero.moveUp()"
click at [1062, 113] on div "# Grab all the gems using your movement commands. hero . moveRight ( ) hero . m…" at bounding box center [1099, 237] width 325 height 407
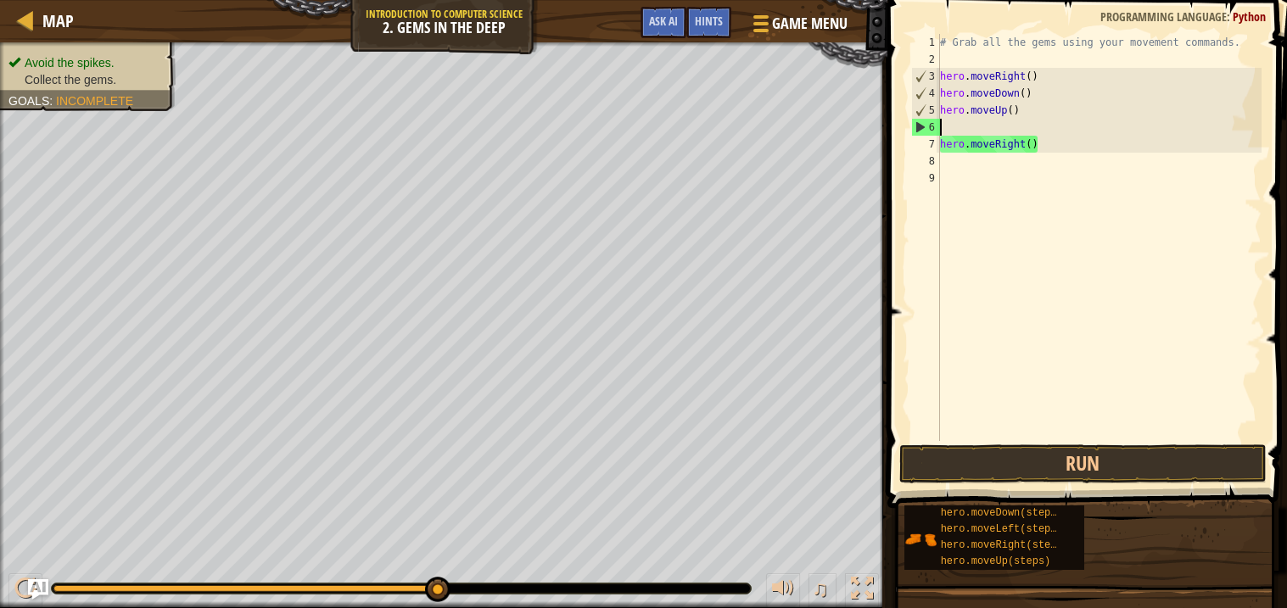
paste textarea "hero.moveUp()"
type textarea "hero.moveUp()"
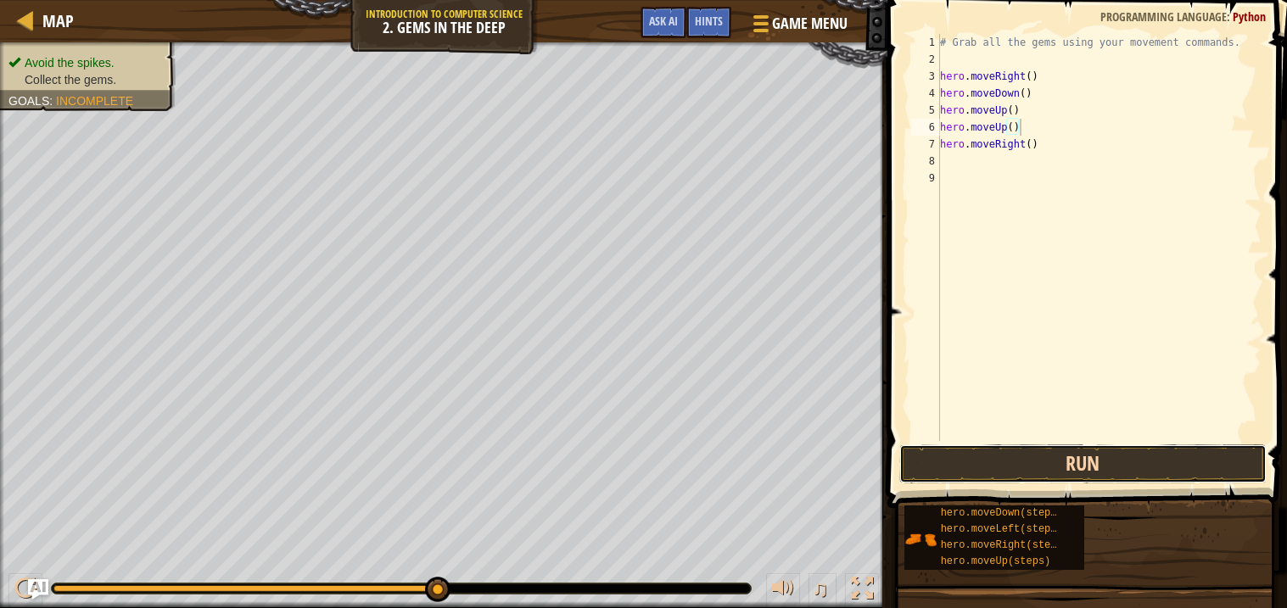
click at [1125, 459] on button "Run" at bounding box center [1082, 464] width 367 height 39
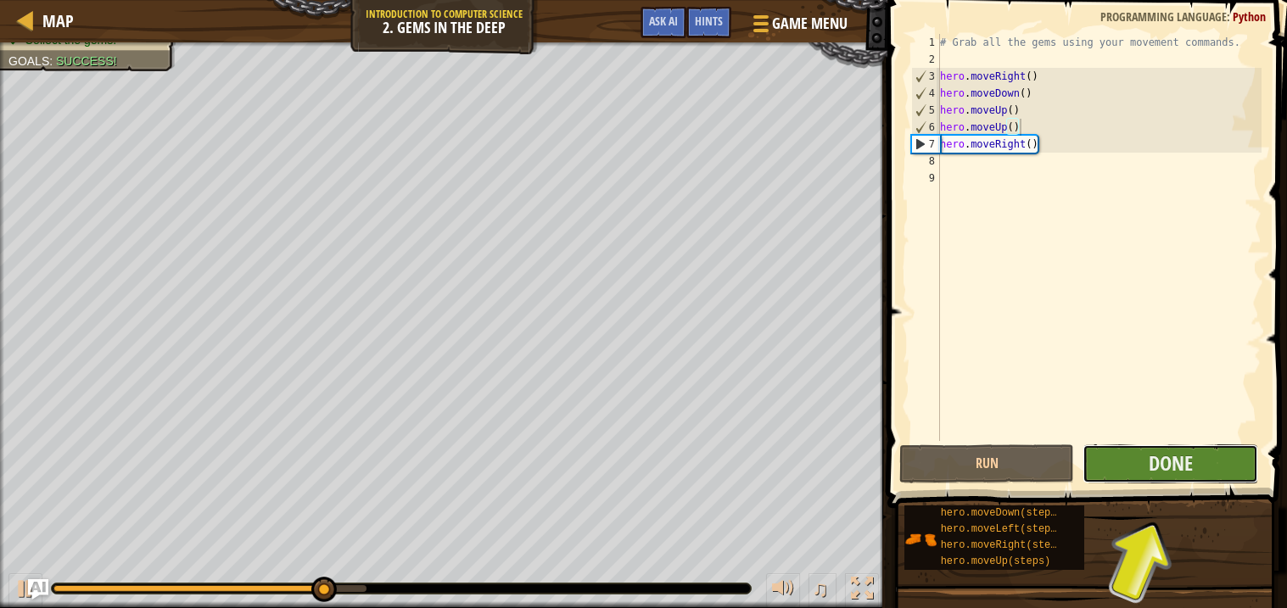
click at [1136, 460] on button "Done" at bounding box center [1170, 464] width 176 height 39
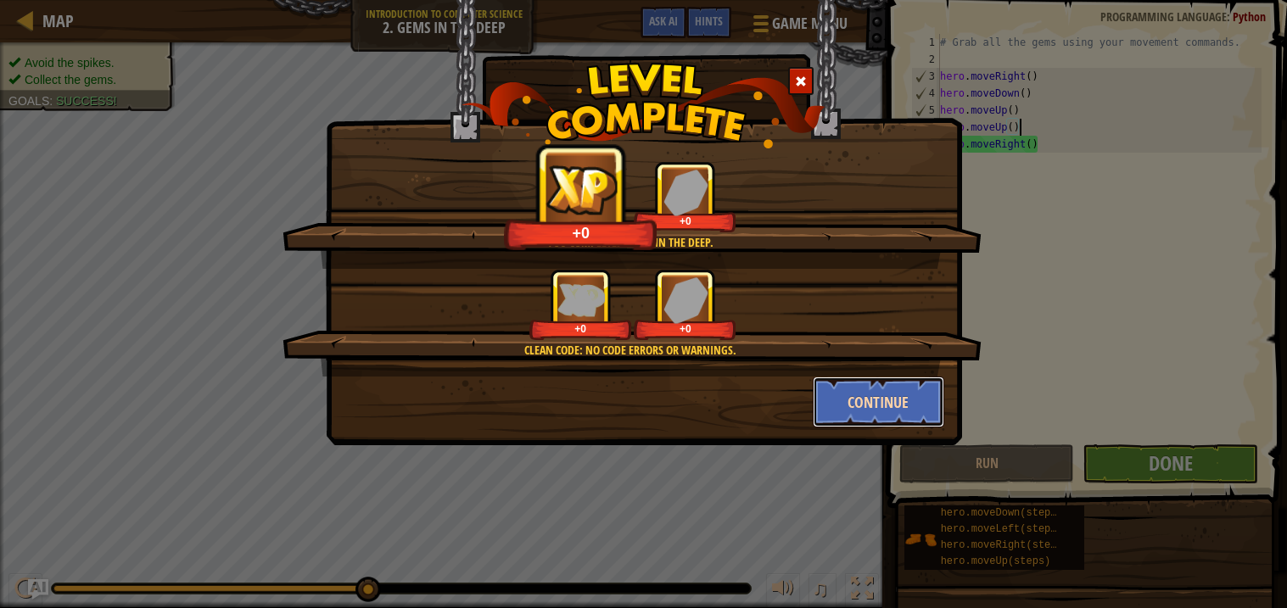
click at [885, 402] on button "Continue" at bounding box center [878, 402] width 131 height 51
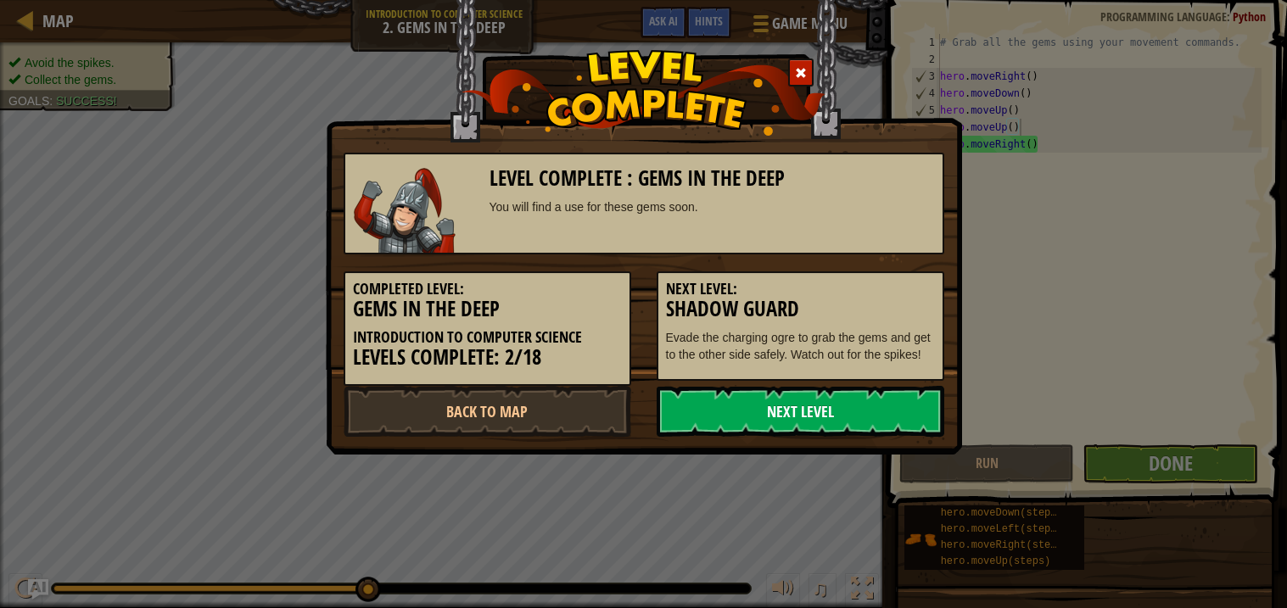
click at [885, 400] on link "Next Level" at bounding box center [801, 411] width 288 height 51
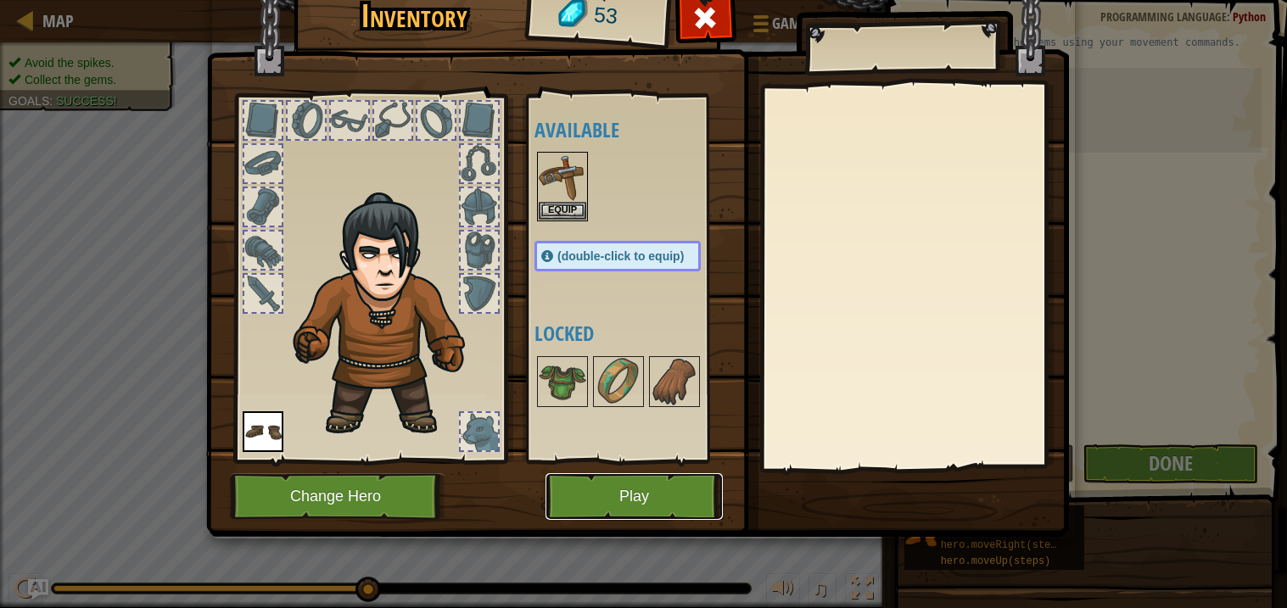
click at [647, 513] on button "Play" at bounding box center [633, 496] width 177 height 47
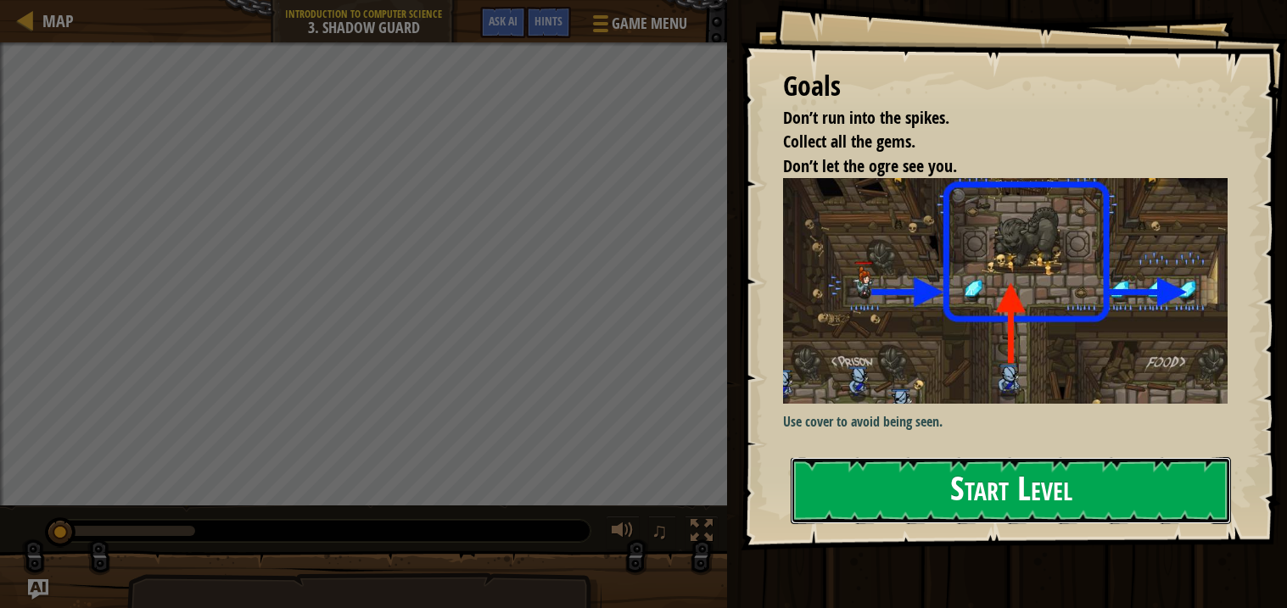
click at [914, 457] on button "Start Level" at bounding box center [1011, 490] width 440 height 67
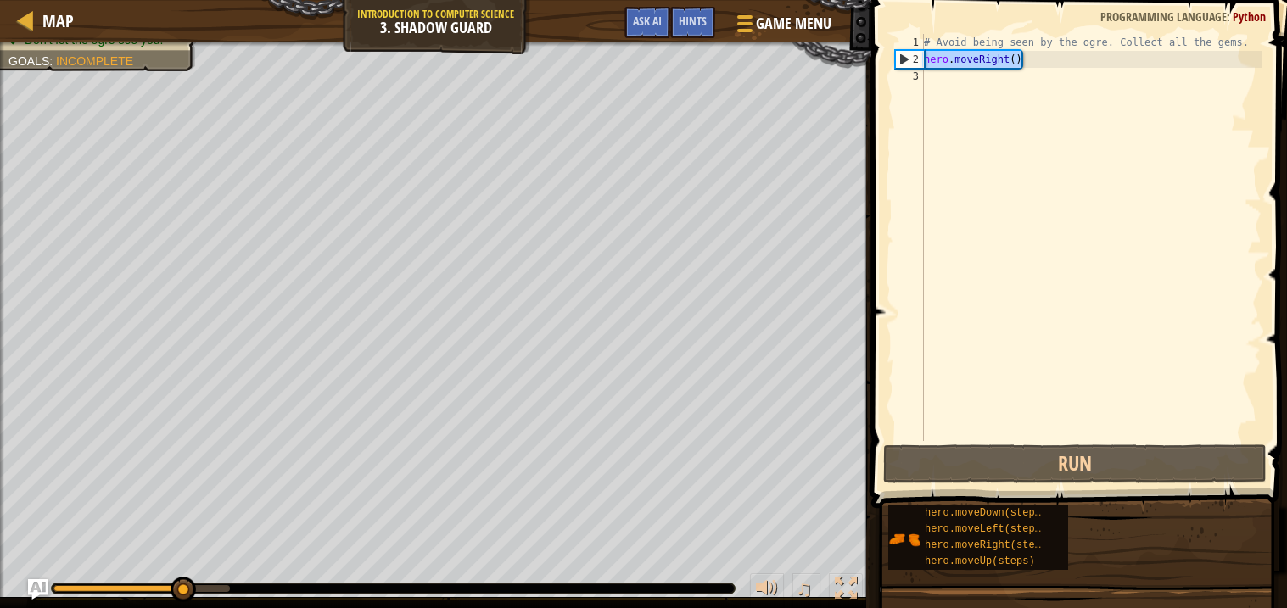
drag, startPoint x: 1044, startPoint y: 59, endPoint x: 891, endPoint y: 66, distance: 153.7
click at [892, 66] on div "1 2 3 # Avoid being seen by the ogre. Collect all the gems. hero . moveRight ( …" at bounding box center [1077, 237] width 370 height 407
type textarea "hero.moveRight()"
click at [980, 78] on div "# Avoid being seen by the ogre. Collect all the gems. hero . moveRight ( )" at bounding box center [1090, 254] width 341 height 441
paste textarea "hero.moveRight()"
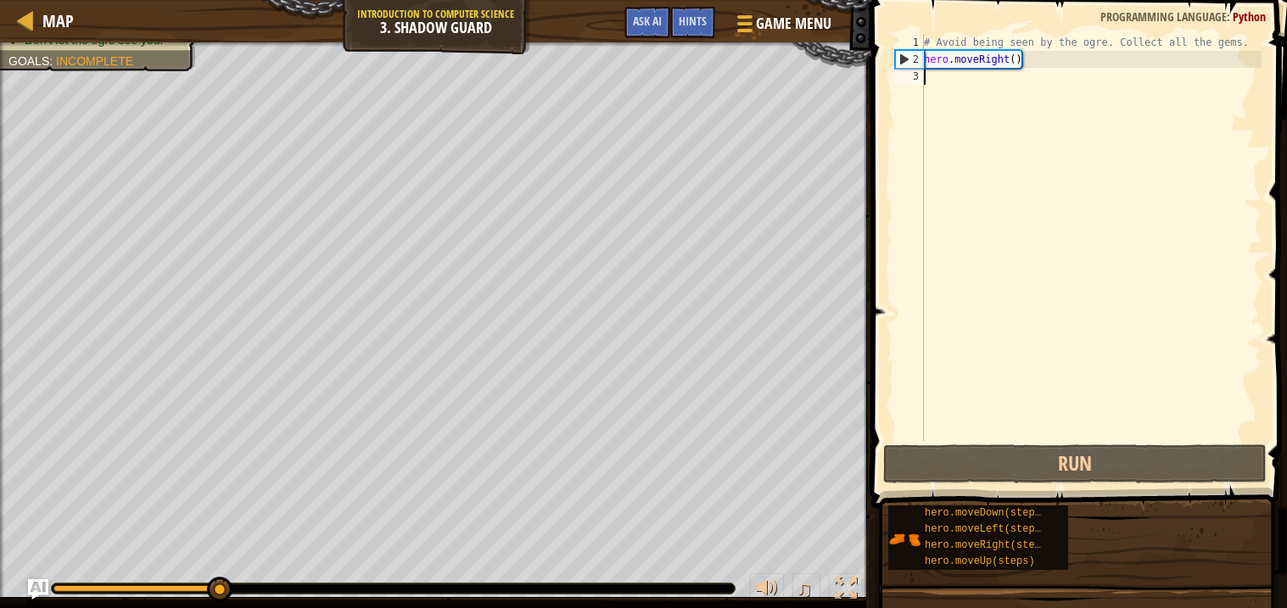
type textarea "hero.moveRight()"
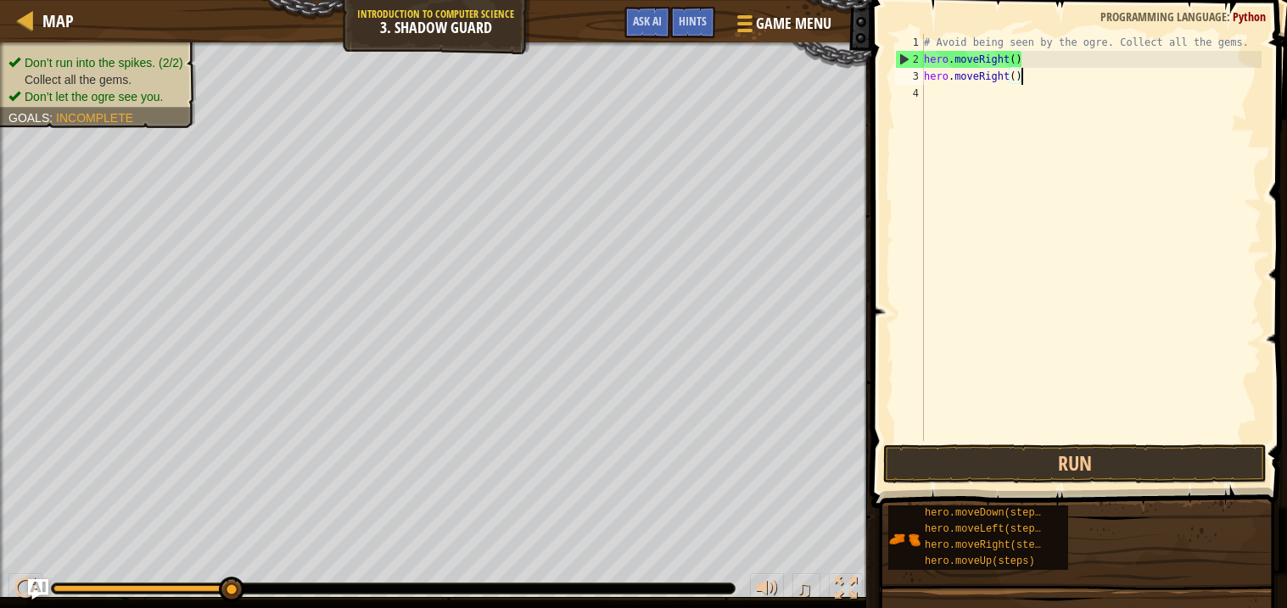
click at [980, 94] on div "# Avoid being seen by the ogre. Collect all the gems. hero . moveRight ( ) hero…" at bounding box center [1090, 254] width 341 height 441
paste textarea "hero.moveRight()"
type textarea "hero.moveRight()"
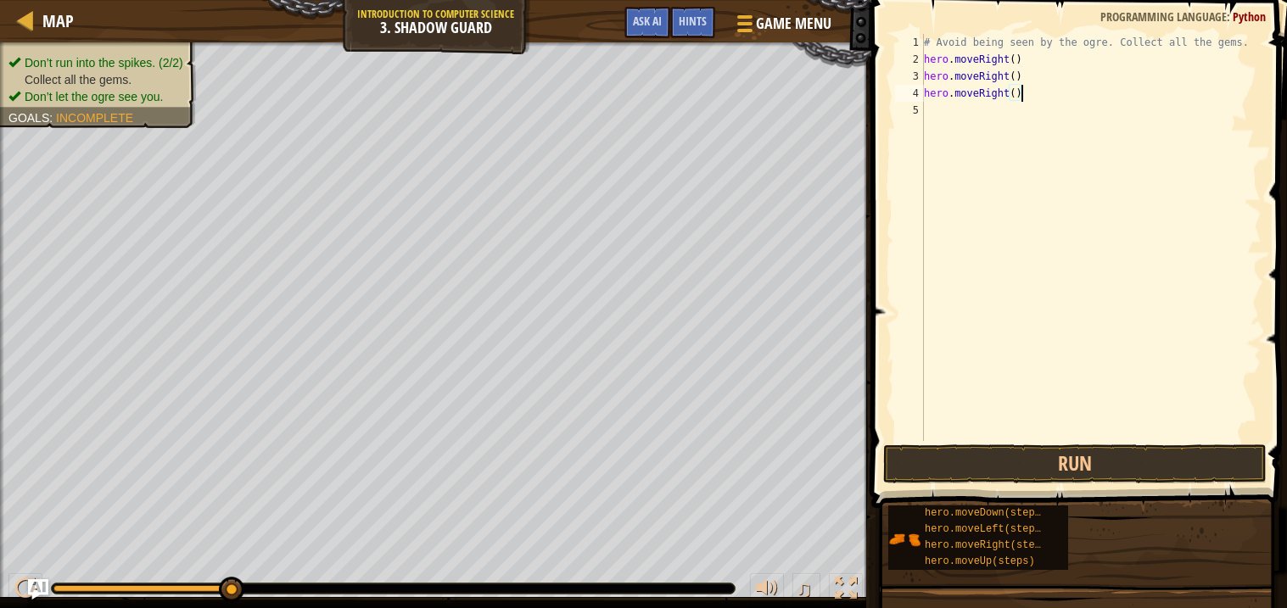
click at [978, 108] on div "# Avoid being seen by the ogre. Collect all the gems. hero . moveRight ( ) hero…" at bounding box center [1090, 254] width 341 height 441
paste textarea "hero.moveRight()"
type textarea "hero.moveRight()"
click at [976, 133] on div "# Avoid being seen by the ogre. Collect all the gems. hero . moveRight ( ) hero…" at bounding box center [1090, 254] width 341 height 441
paste textarea "hero.moveRight()"
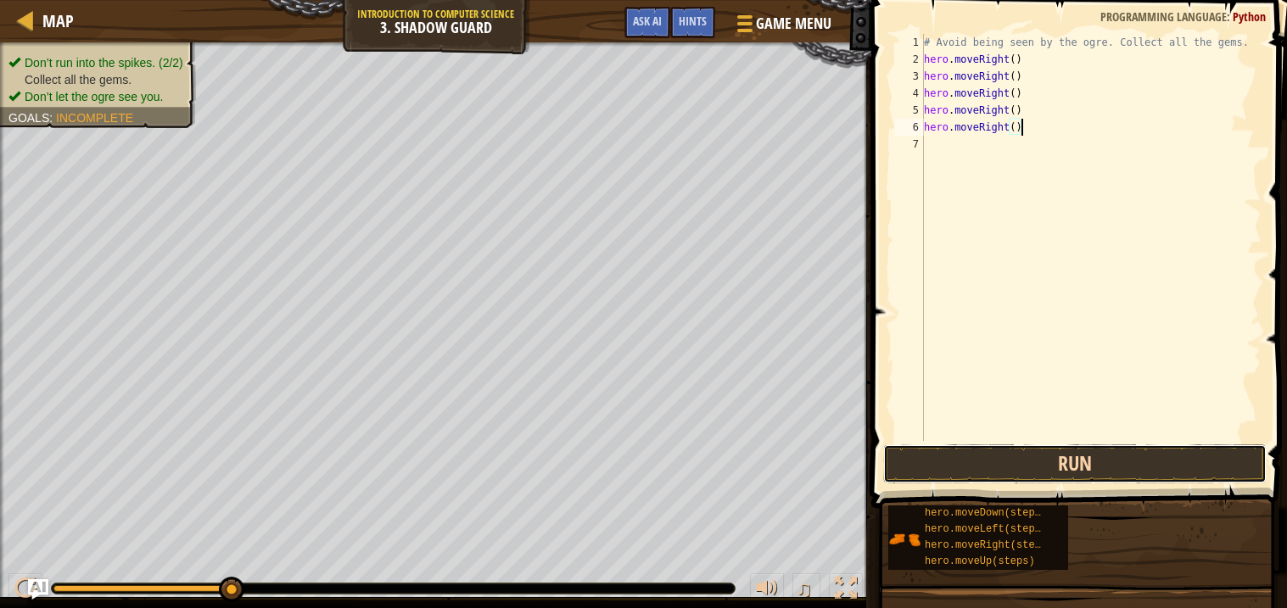
click at [1023, 467] on button "Run" at bounding box center [1074, 464] width 383 height 39
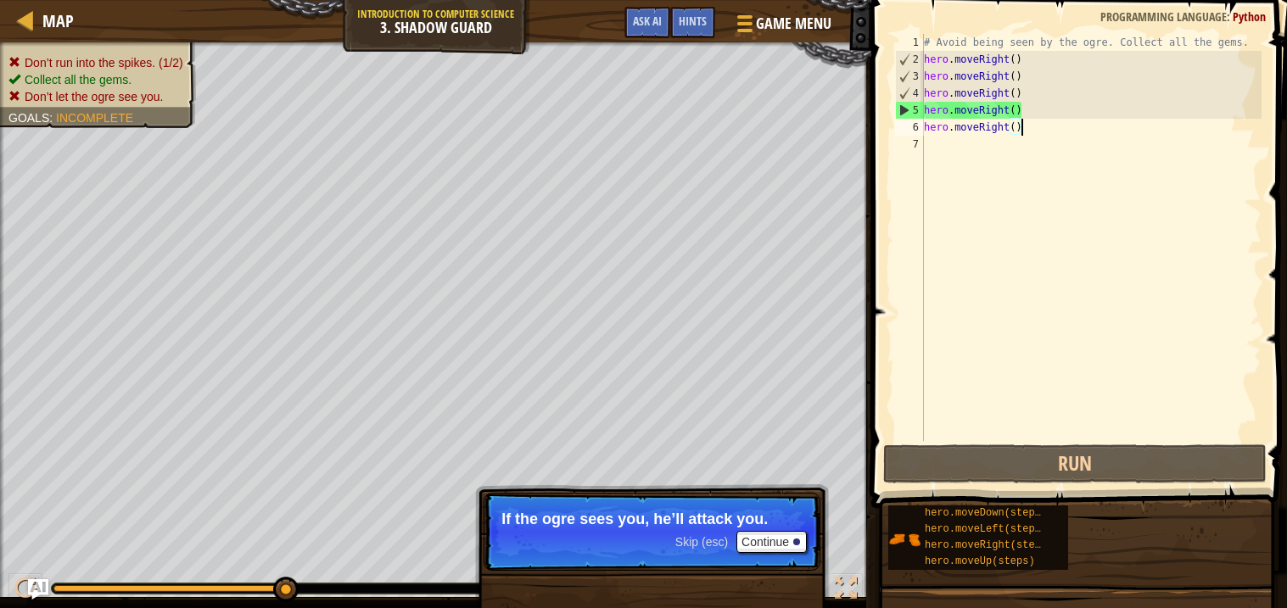
click at [584, 528] on p "Skip (esc) Continue If the ogre sees you, he’ll attack you." at bounding box center [652, 532] width 337 height 78
click at [598, 540] on p "Skip (esc) Continue If the ogre sees you, he’ll attack you." at bounding box center [652, 532] width 337 height 78
click at [605, 522] on p "If the ogre sees you, he’ll attack you." at bounding box center [651, 519] width 301 height 17
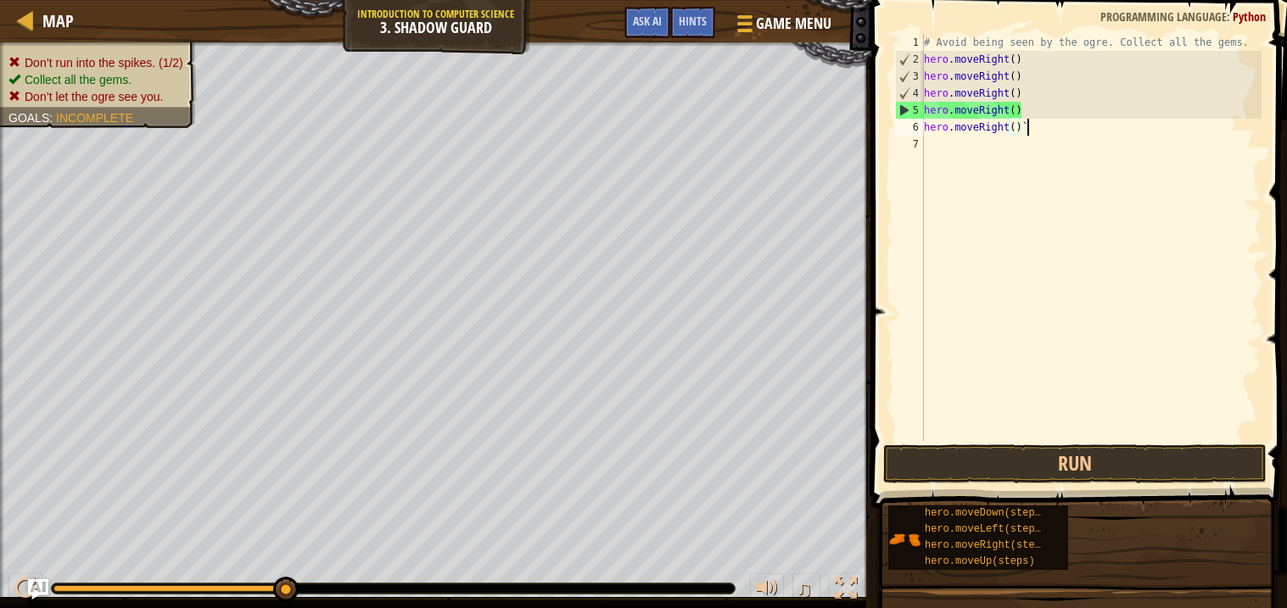
scroll to position [7, 7]
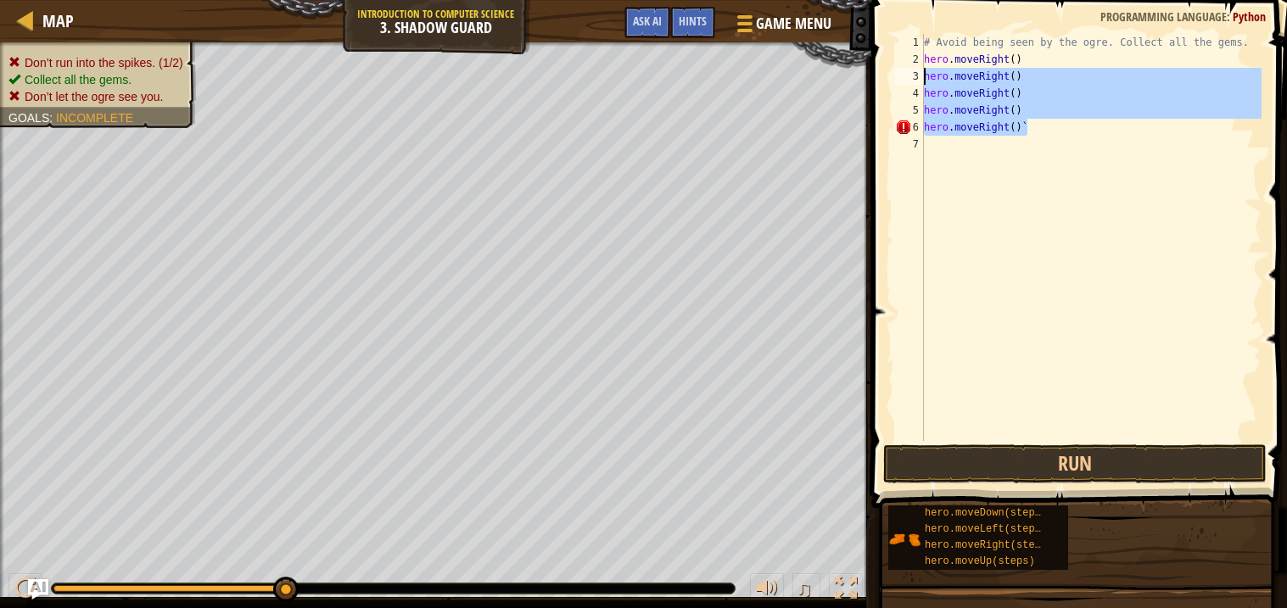
drag, startPoint x: 1060, startPoint y: 130, endPoint x: 915, endPoint y: 75, distance: 154.1
click at [915, 75] on div "hero.moveRight()` 1 2 3 4 5 6 7 # Avoid being seen by the ogre. Collect all the…" at bounding box center [1077, 237] width 370 height 407
type textarea "hero.moveRight() hero.moveRight()"
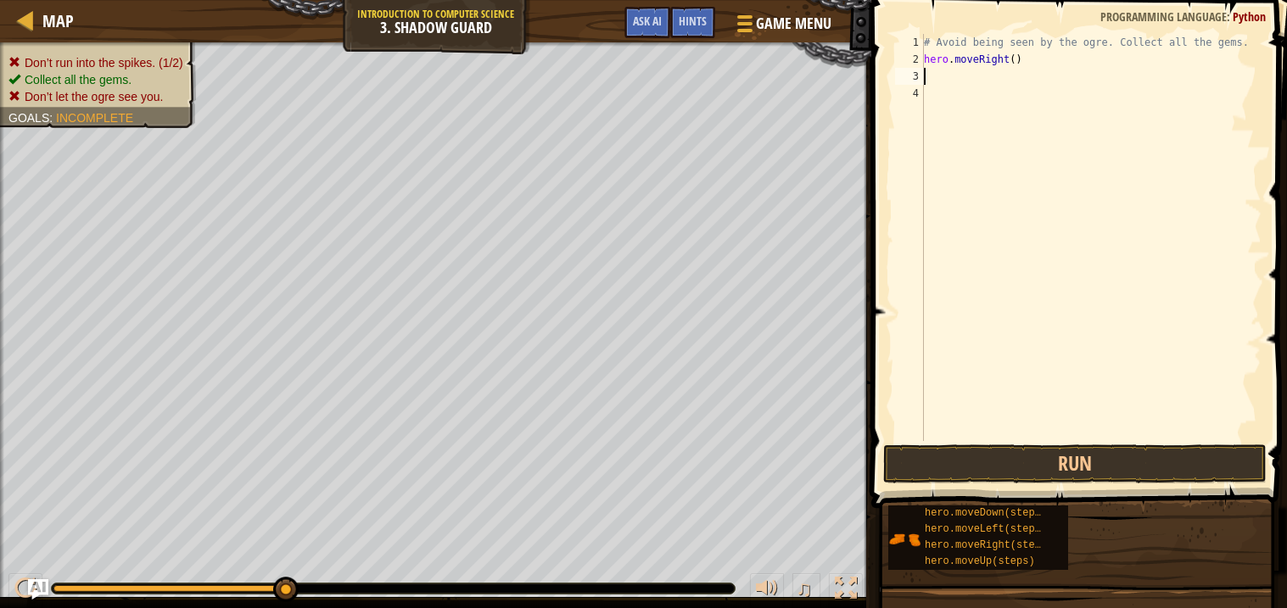
scroll to position [7, 0]
type textarea "h"
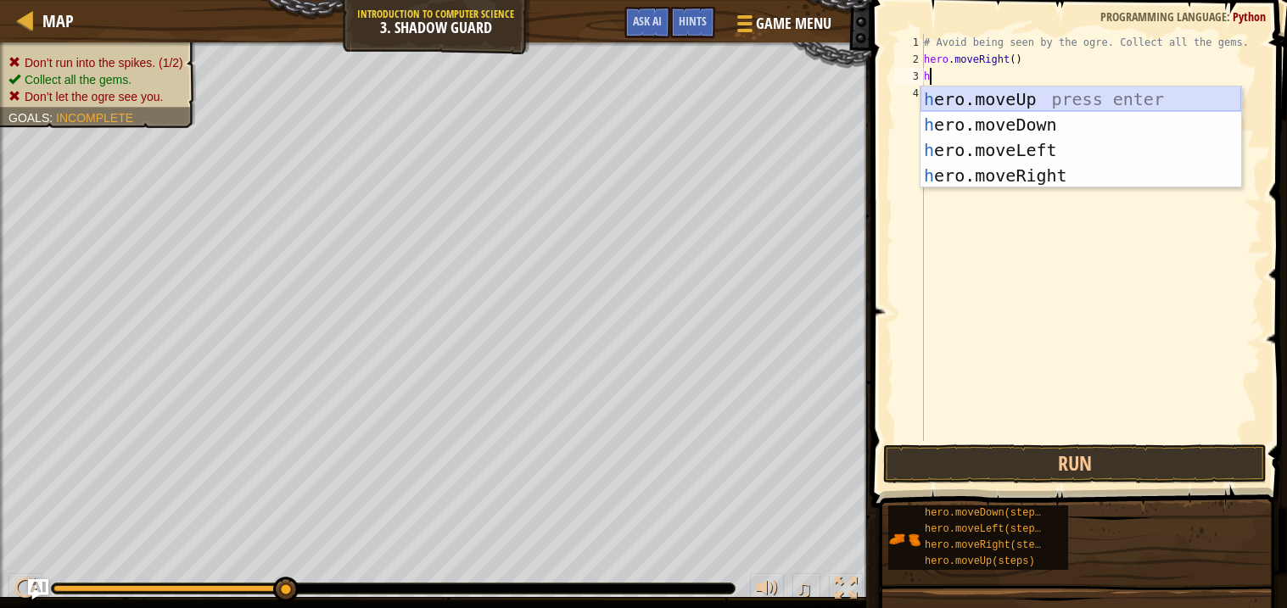
click at [1072, 93] on div "h ero.moveUp press enter h ero.moveDown press enter h ero.moveLeft press enter …" at bounding box center [1080, 163] width 321 height 153
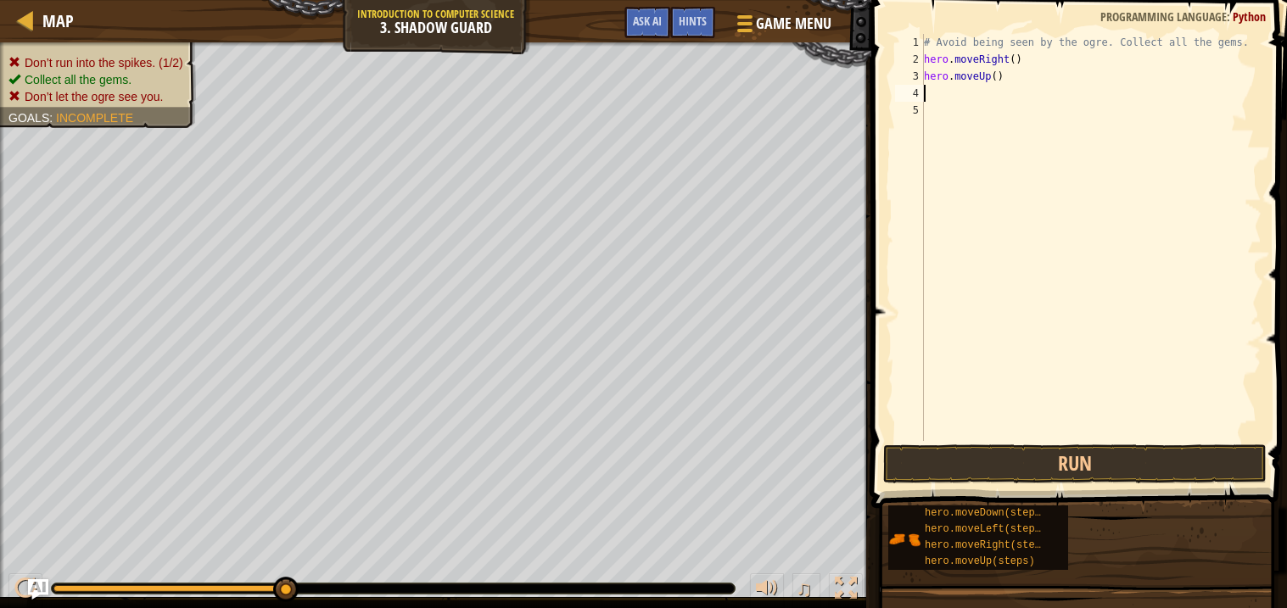
type textarea "h"
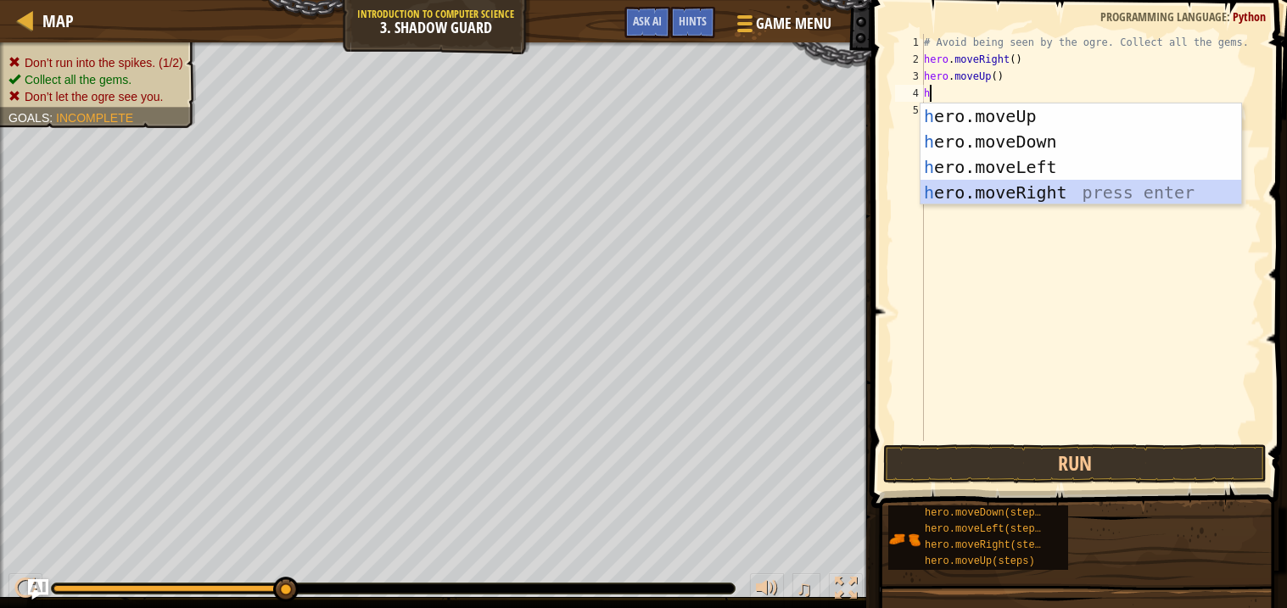
click at [1079, 182] on div "h ero.moveUp press enter h ero.moveDown press enter h ero.moveLeft press enter …" at bounding box center [1080, 179] width 321 height 153
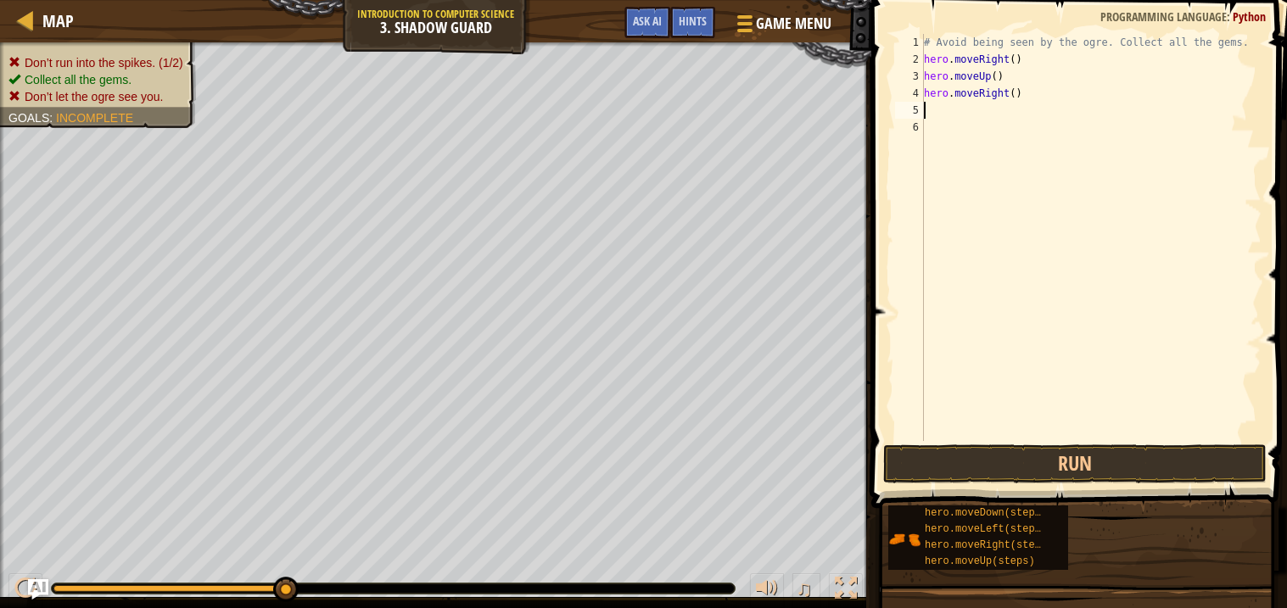
type textarea "h"
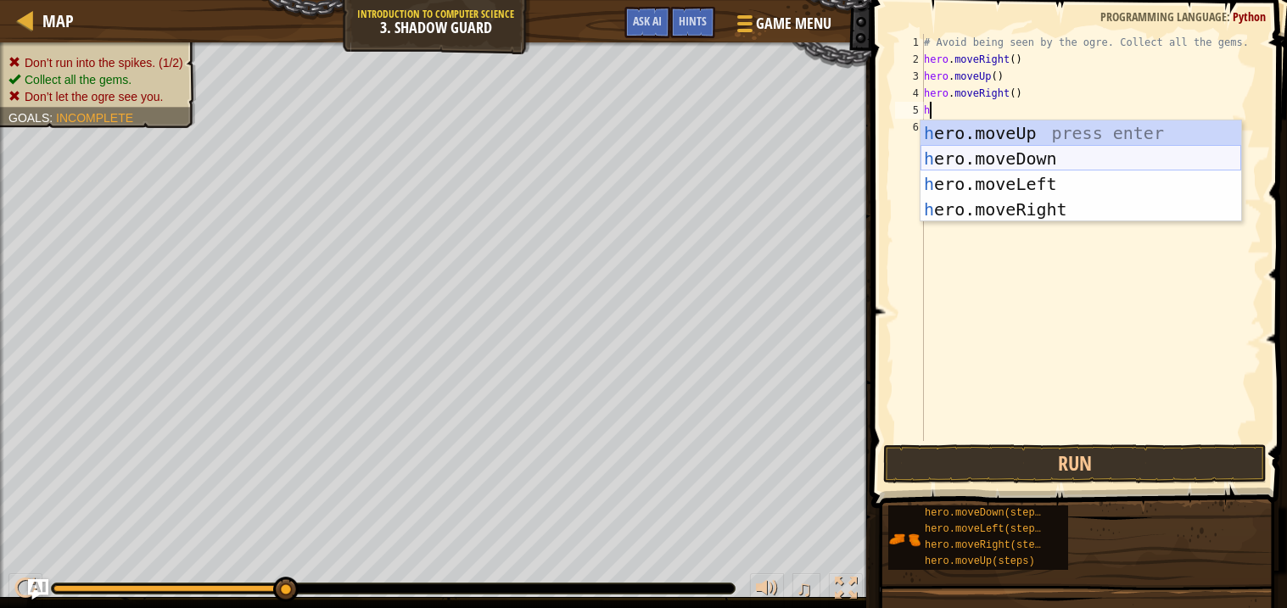
click at [1046, 164] on div "h ero.moveUp press enter h ero.moveDown press enter h ero.moveLeft press enter …" at bounding box center [1080, 196] width 321 height 153
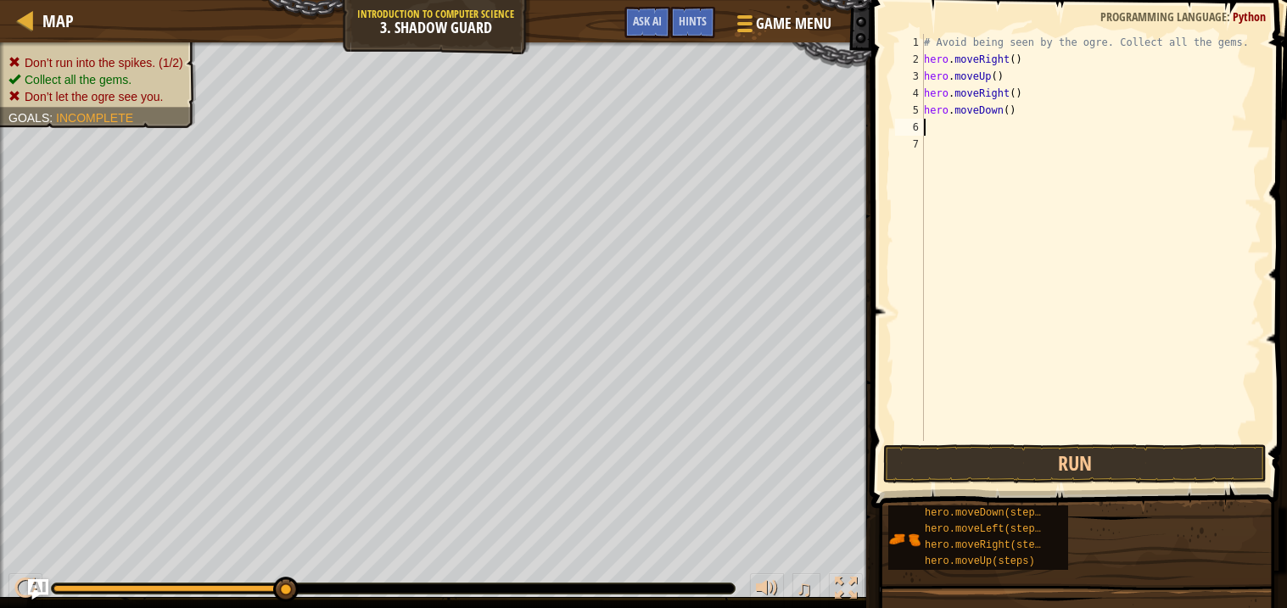
type textarea "h"
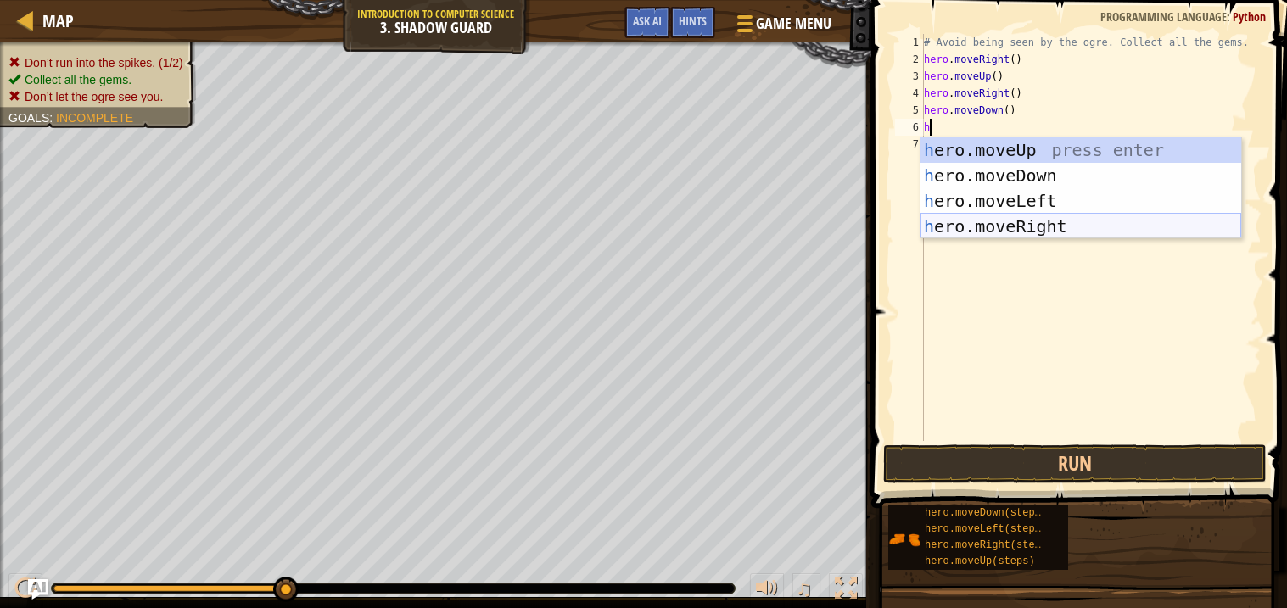
click at [1076, 226] on div "h ero.moveUp press enter h ero.moveDown press enter h ero.moveLeft press enter …" at bounding box center [1080, 213] width 321 height 153
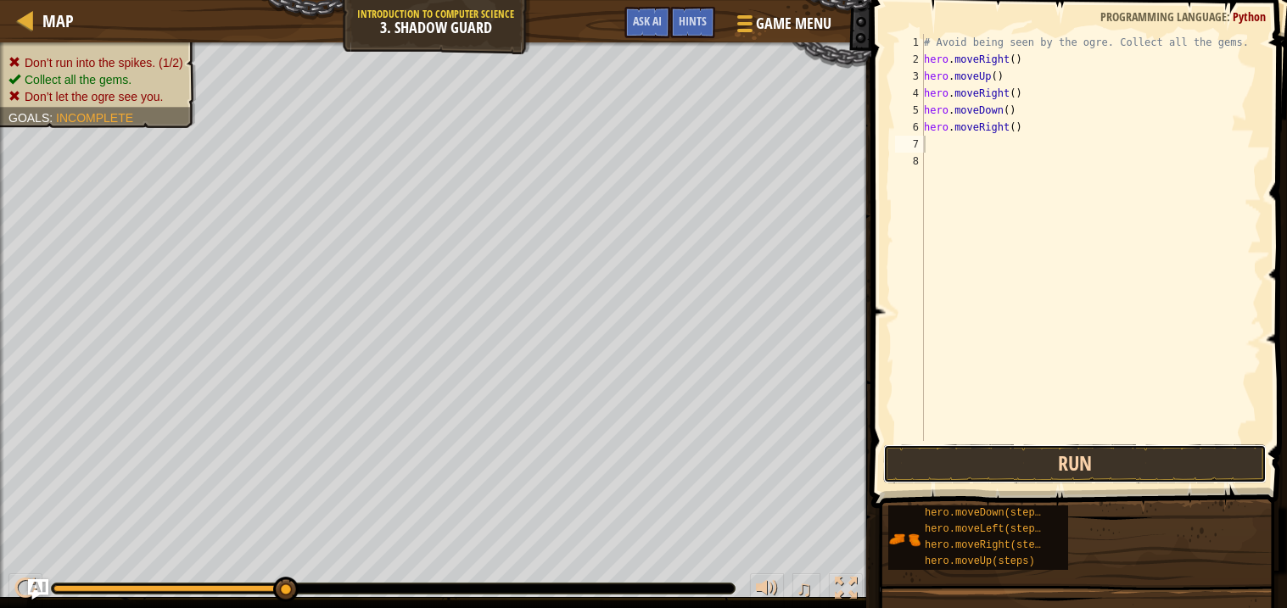
click at [1144, 467] on button "Run" at bounding box center [1074, 464] width 383 height 39
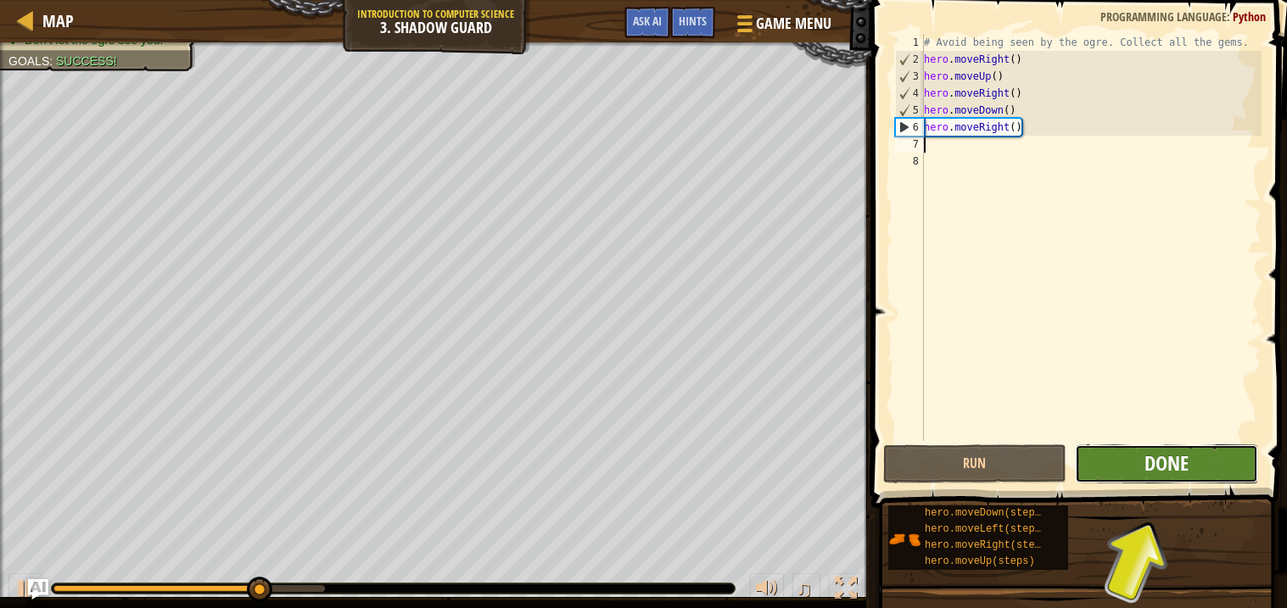
click at [1145, 468] on span "Done" at bounding box center [1166, 463] width 44 height 27
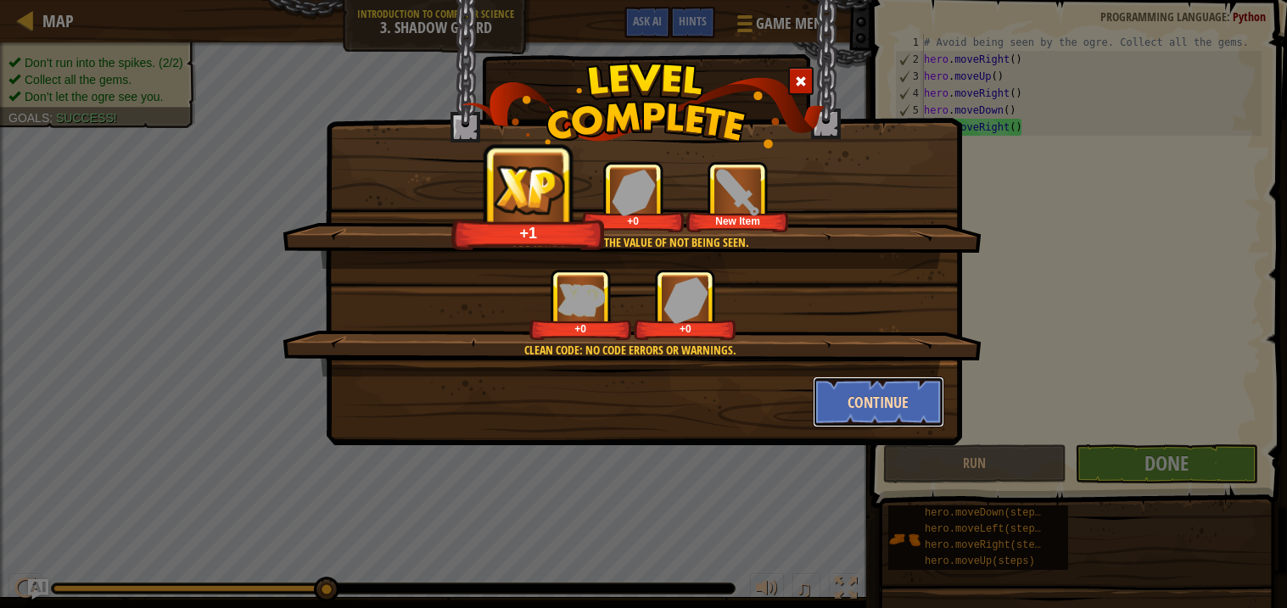
click at [913, 399] on button "Continue" at bounding box center [878, 402] width 131 height 51
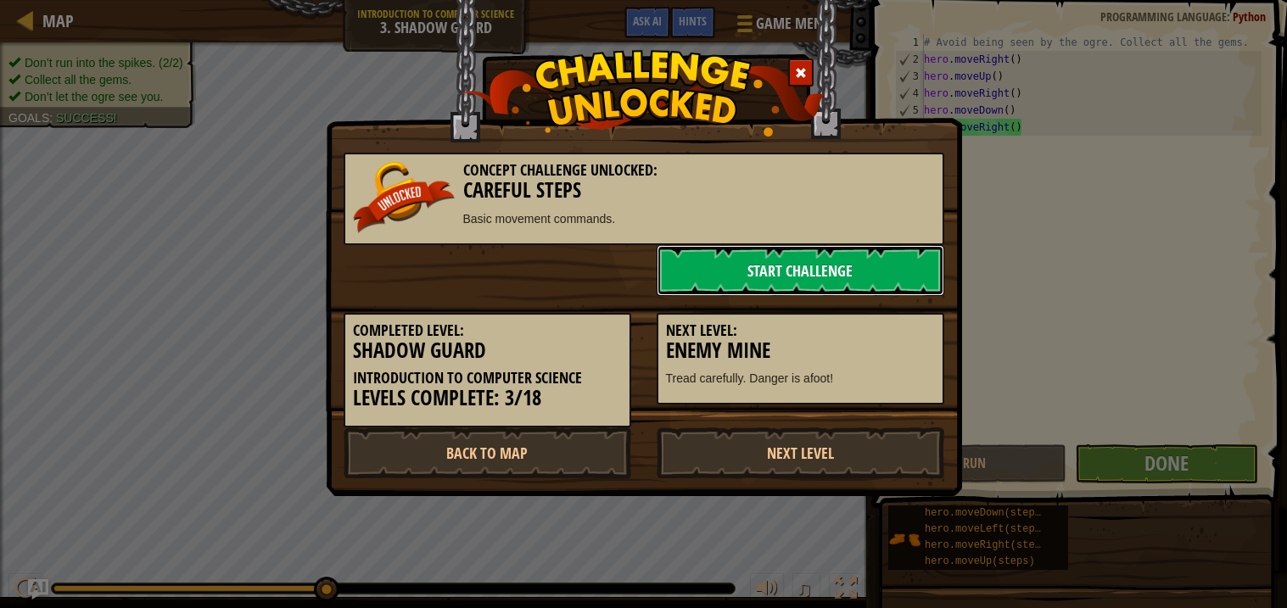
click at [818, 274] on link "Start Challenge" at bounding box center [801, 270] width 288 height 51
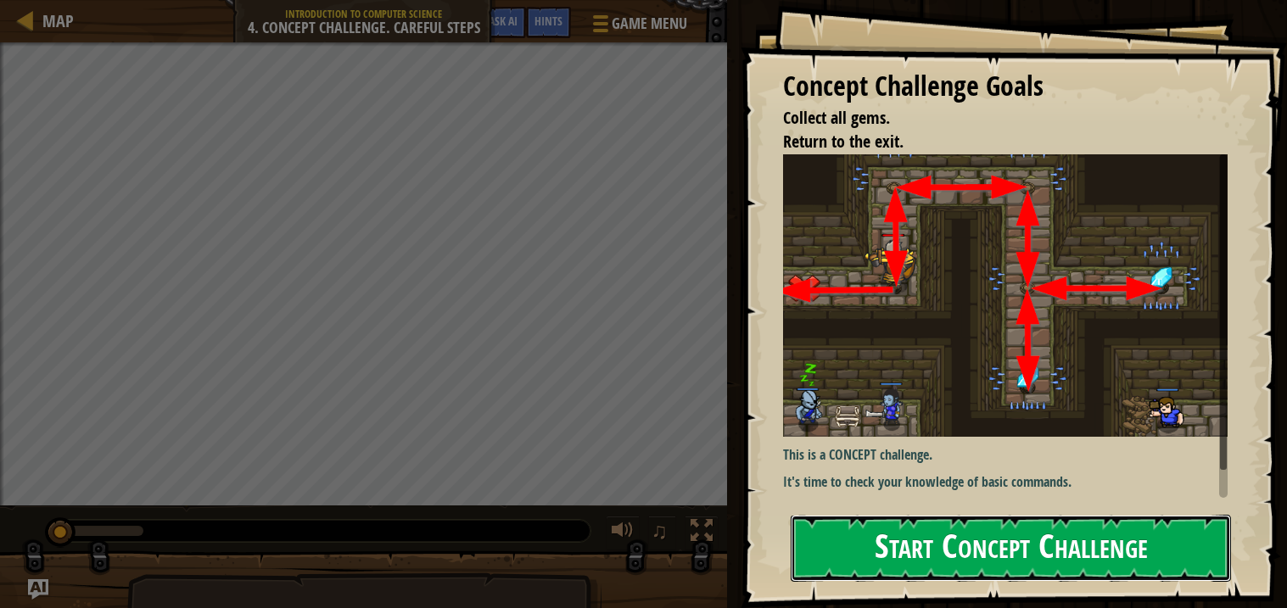
click at [965, 544] on button "Start Concept Challenge" at bounding box center [1011, 548] width 440 height 67
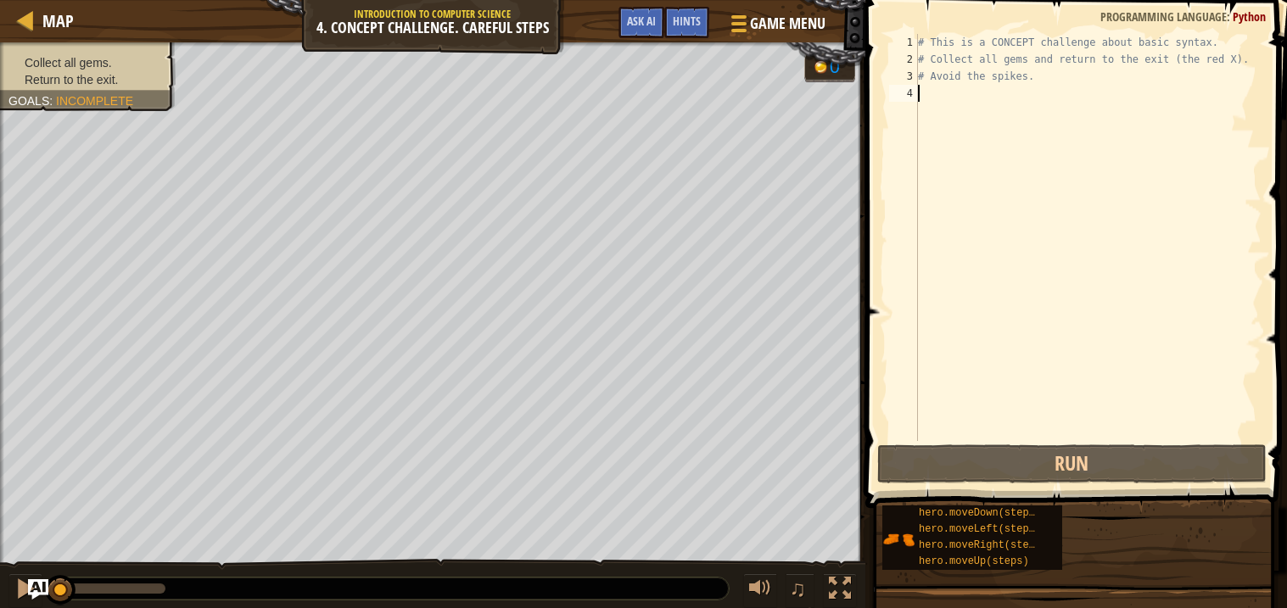
click at [1009, 94] on div "# This is a CONCEPT challenge about basic syntax. # Collect all gems and return…" at bounding box center [1087, 254] width 347 height 441
type textarea "mo"
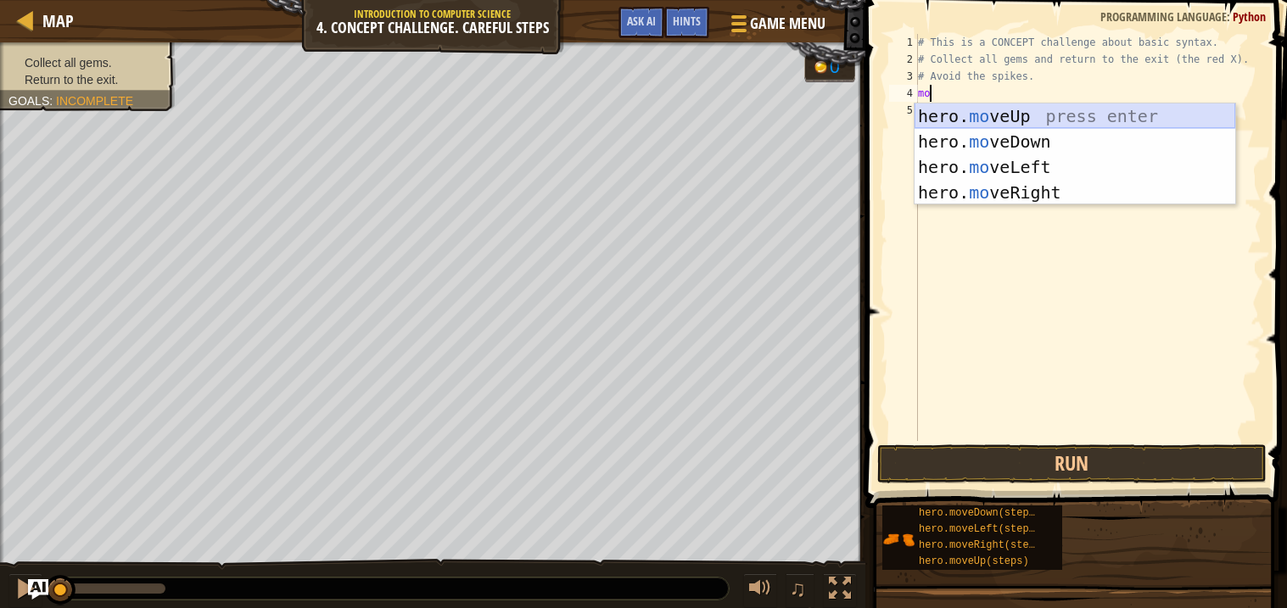
click at [1050, 115] on div "hero. mo veUp press enter hero. mo veDown press enter hero. mo veLeft press ent…" at bounding box center [1074, 179] width 321 height 153
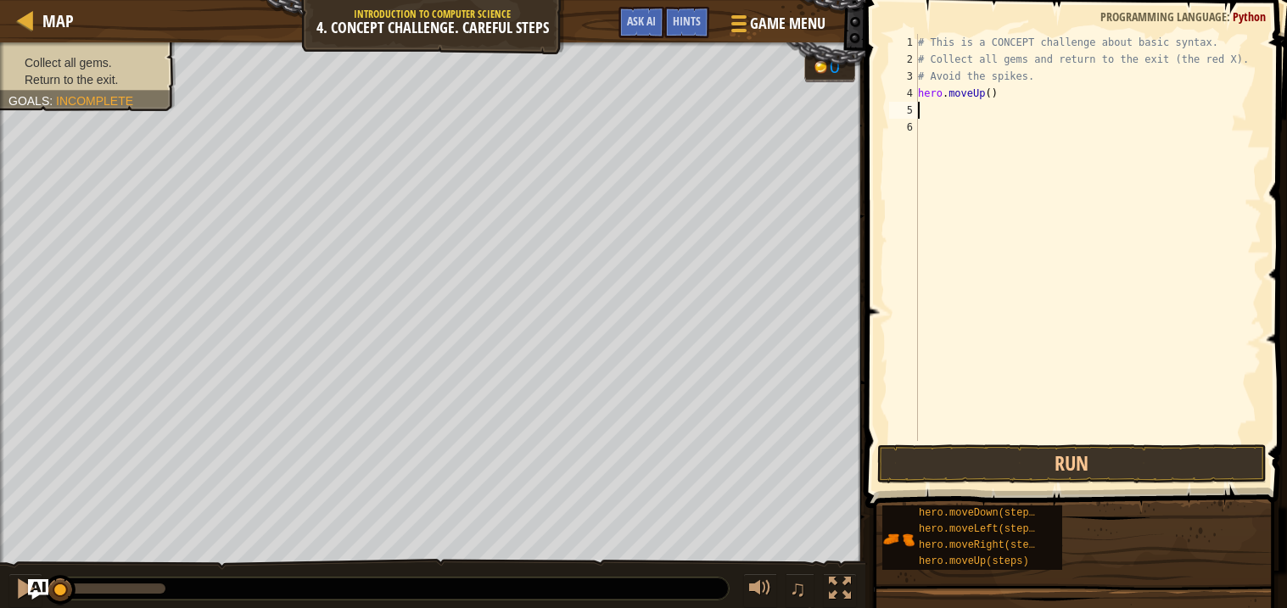
click at [1040, 111] on div "# This is a CONCEPT challenge about basic syntax. # Collect all gems and return…" at bounding box center [1087, 254] width 347 height 441
type textarea "h"
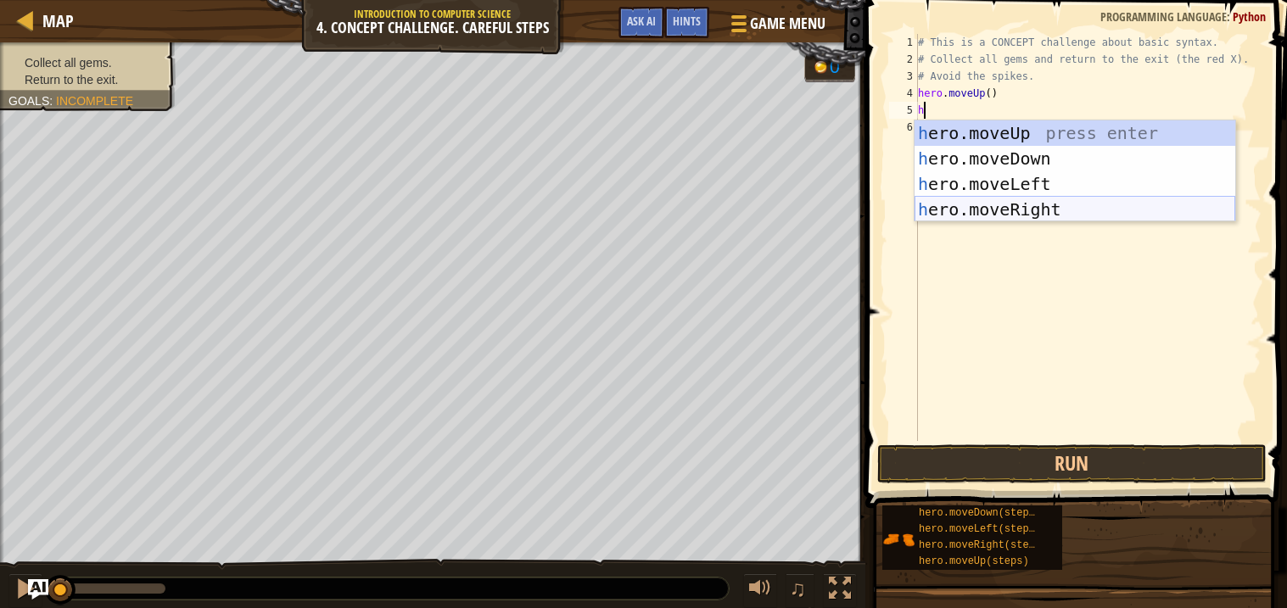
click at [1067, 207] on div "h ero.moveUp press enter h ero.moveDown press enter h ero.moveLeft press enter …" at bounding box center [1074, 196] width 321 height 153
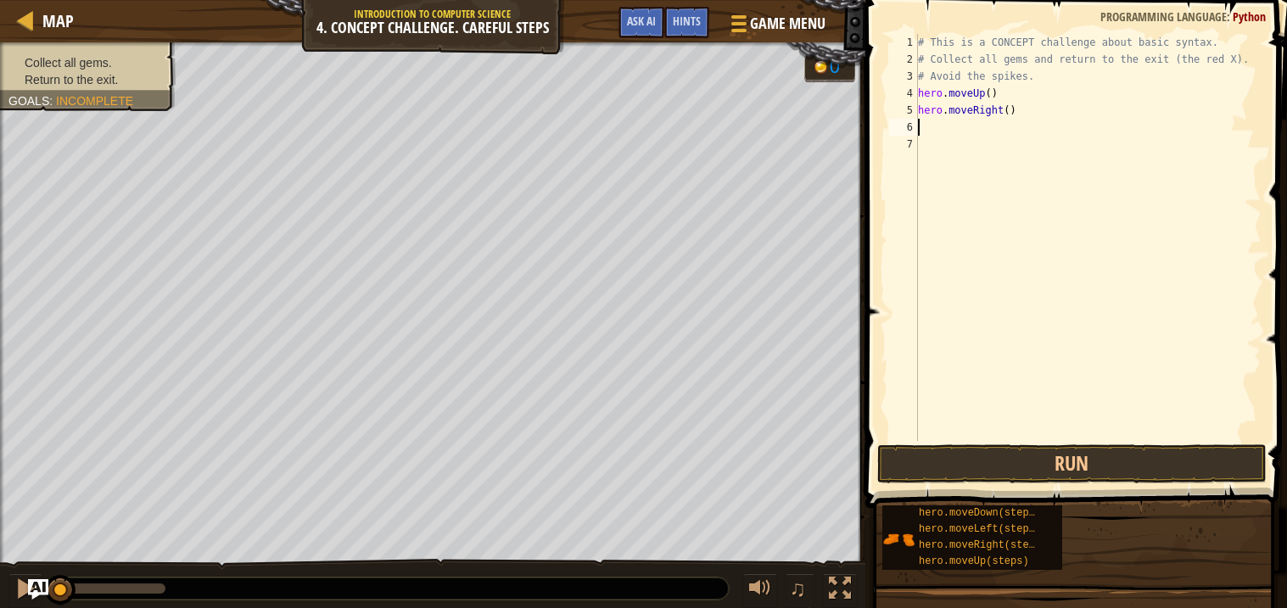
type textarea "h"
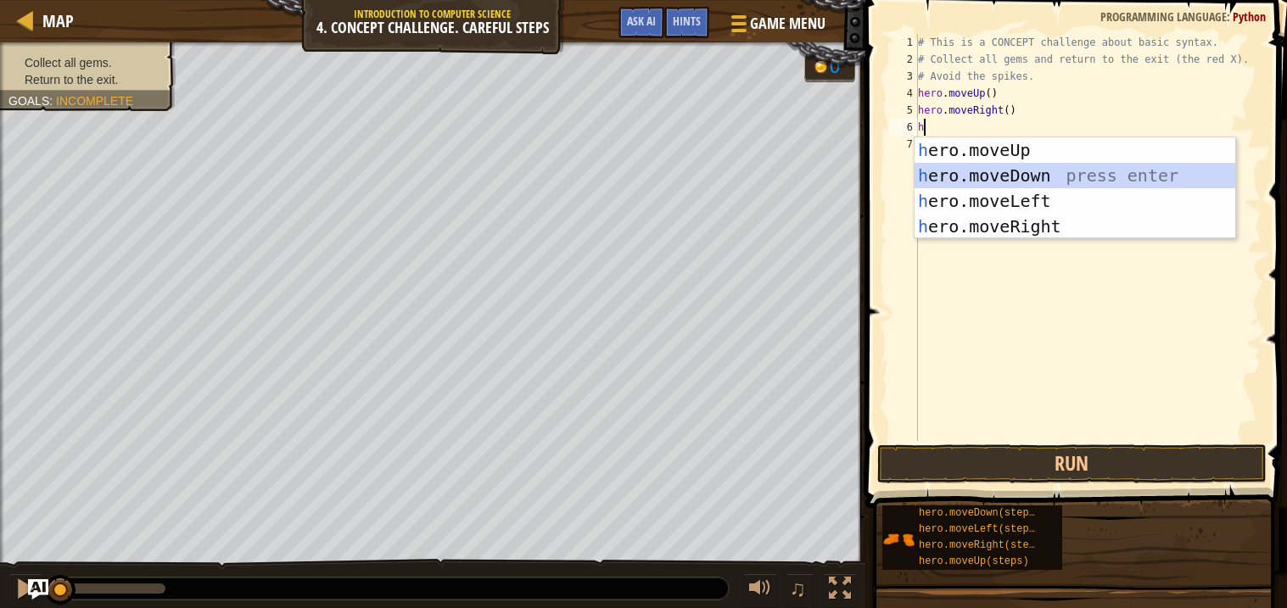
click at [1010, 171] on div "h ero.moveUp press enter h ero.moveDown press enter h ero.moveLeft press enter …" at bounding box center [1074, 213] width 321 height 153
type textarea "h"
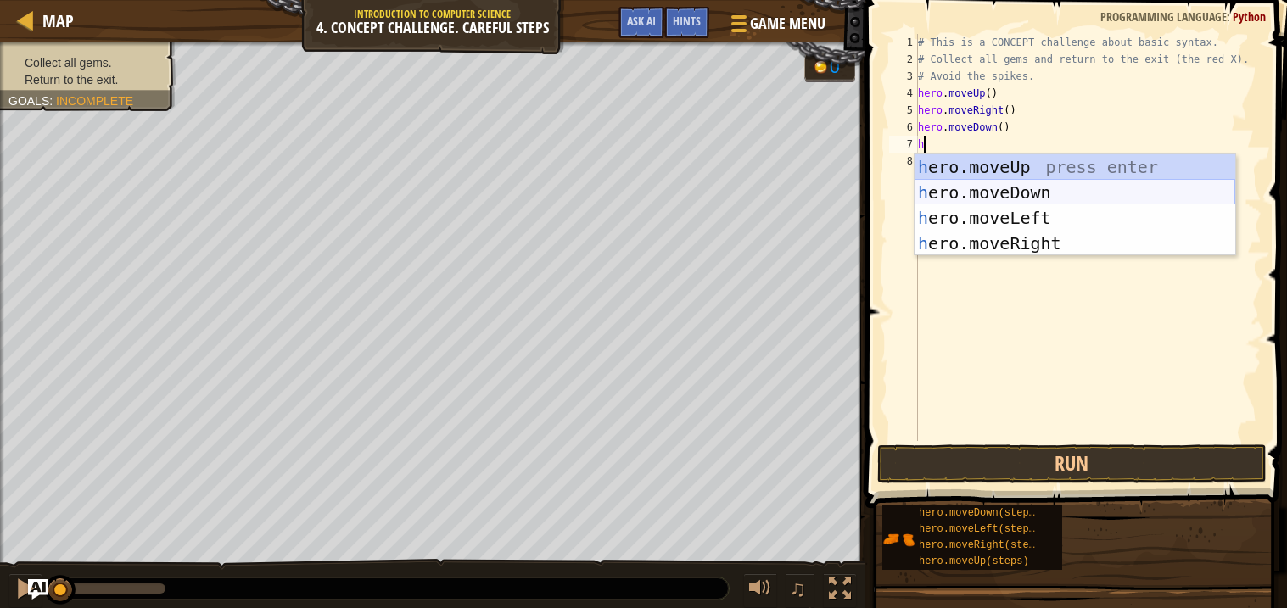
click at [1016, 187] on div "h ero.moveUp press enter h ero.moveDown press enter h ero.moveLeft press enter …" at bounding box center [1074, 230] width 321 height 153
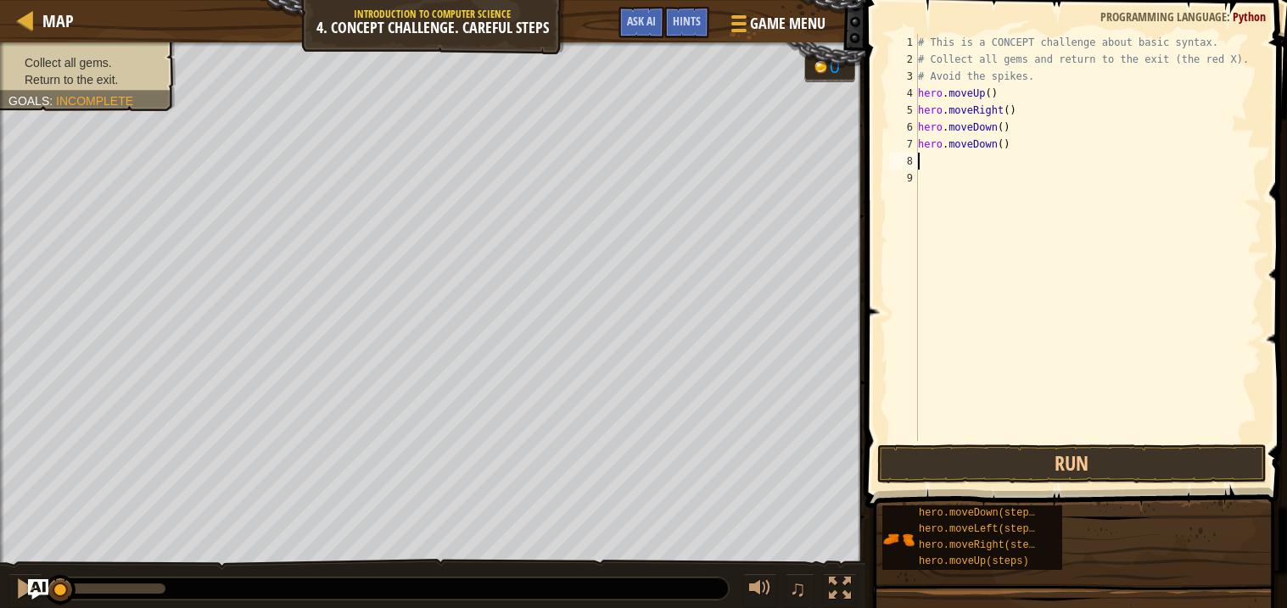
type textarea "h"
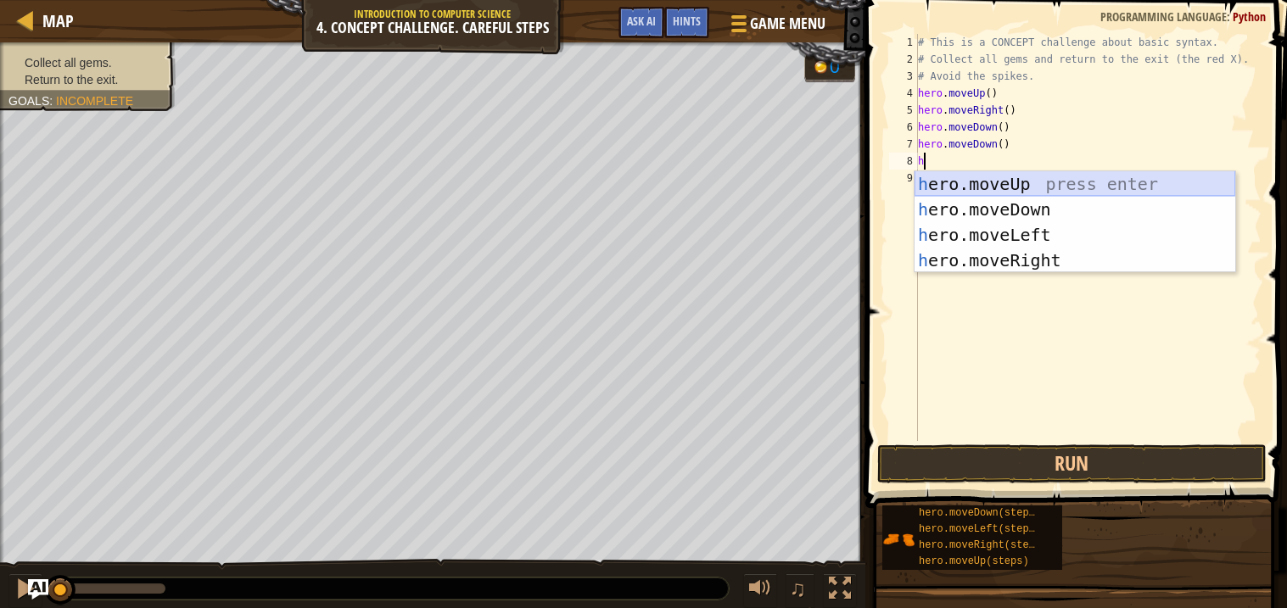
click at [996, 174] on div "h ero.moveUp press enter h ero.moveDown press enter h ero.moveLeft press enter …" at bounding box center [1074, 247] width 321 height 153
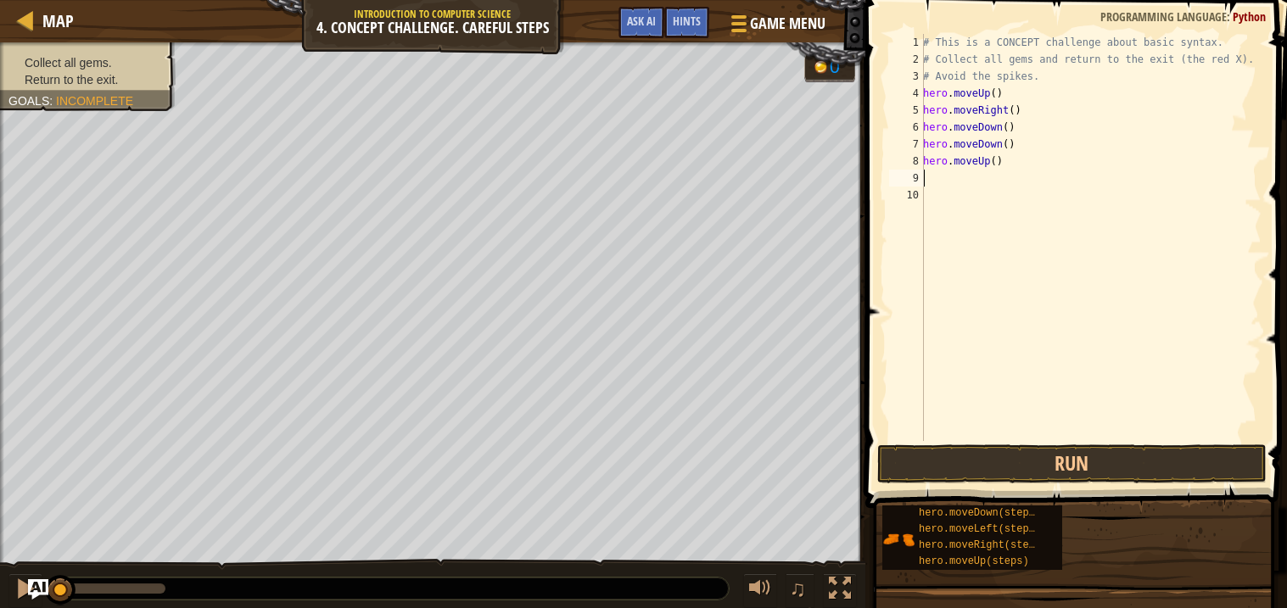
type textarea "h"
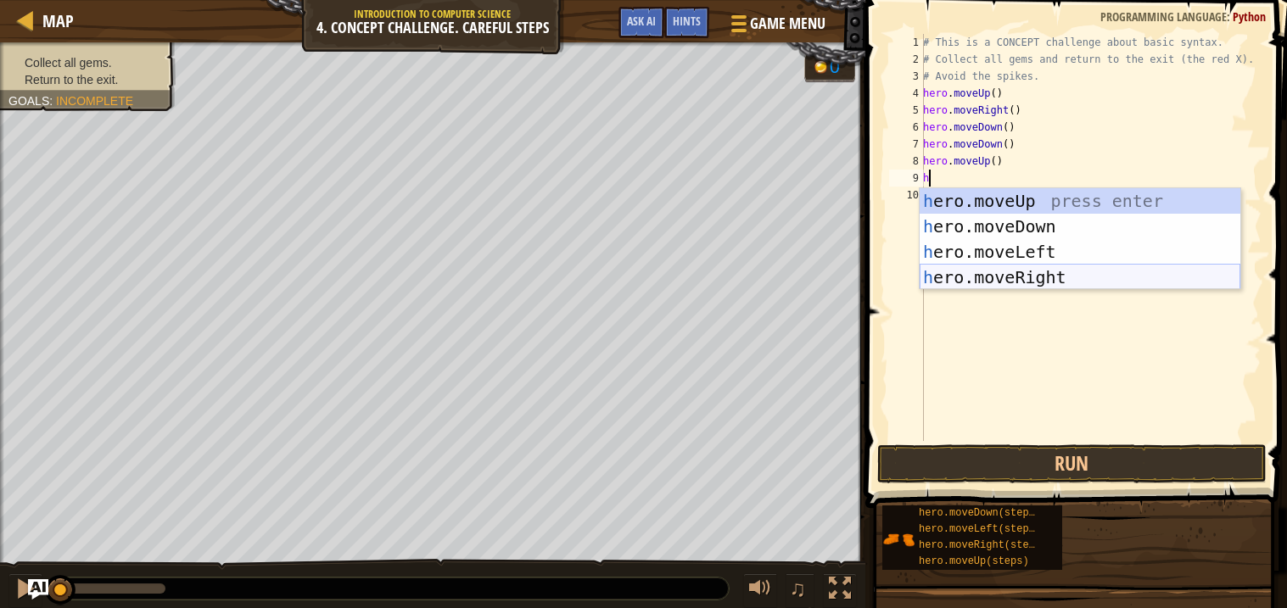
click at [1042, 269] on div "h ero.moveUp press enter h ero.moveDown press enter h ero.moveLeft press enter …" at bounding box center [1080, 264] width 321 height 153
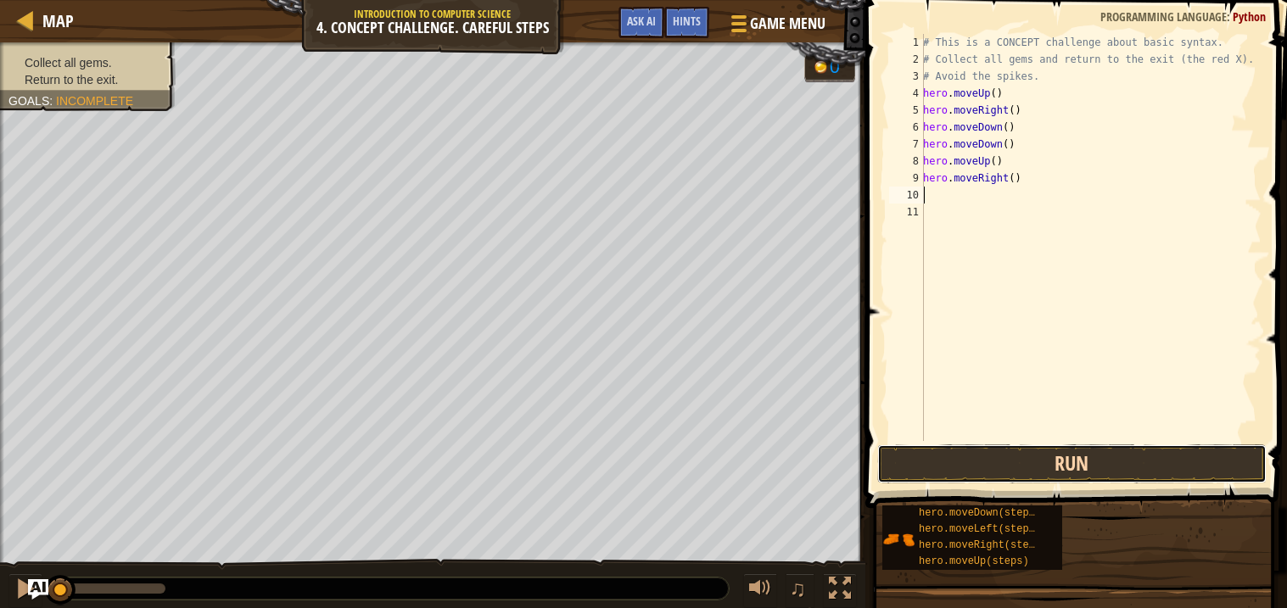
click at [1094, 462] on button "Run" at bounding box center [1071, 464] width 389 height 39
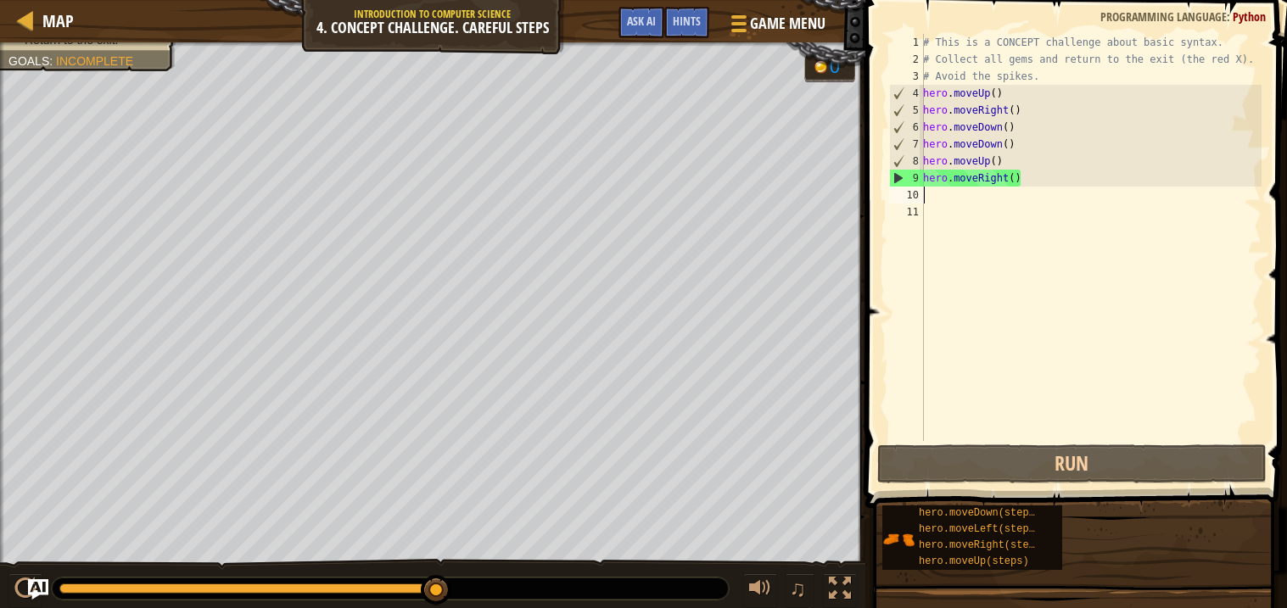
click at [115, 56] on span "Incomplete" at bounding box center [94, 61] width 77 height 14
click at [970, 207] on div "# This is a CONCEPT challenge about basic syntax. # Collect all gems and return…" at bounding box center [1091, 254] width 342 height 441
click at [970, 200] on div "# This is a CONCEPT challenge about basic syntax. # Collect all gems and return…" at bounding box center [1091, 254] width 342 height 441
type textarea "h"
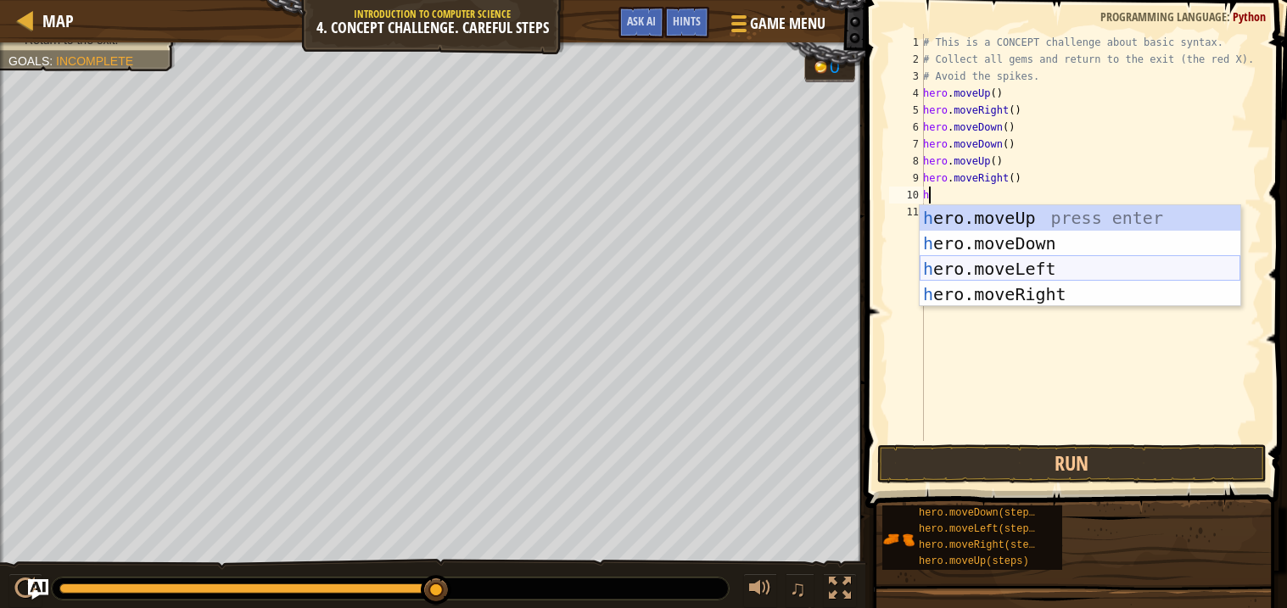
click at [1032, 267] on div "h ero.moveUp press enter h ero.moveDown press enter h ero.moveLeft press enter …" at bounding box center [1080, 281] width 321 height 153
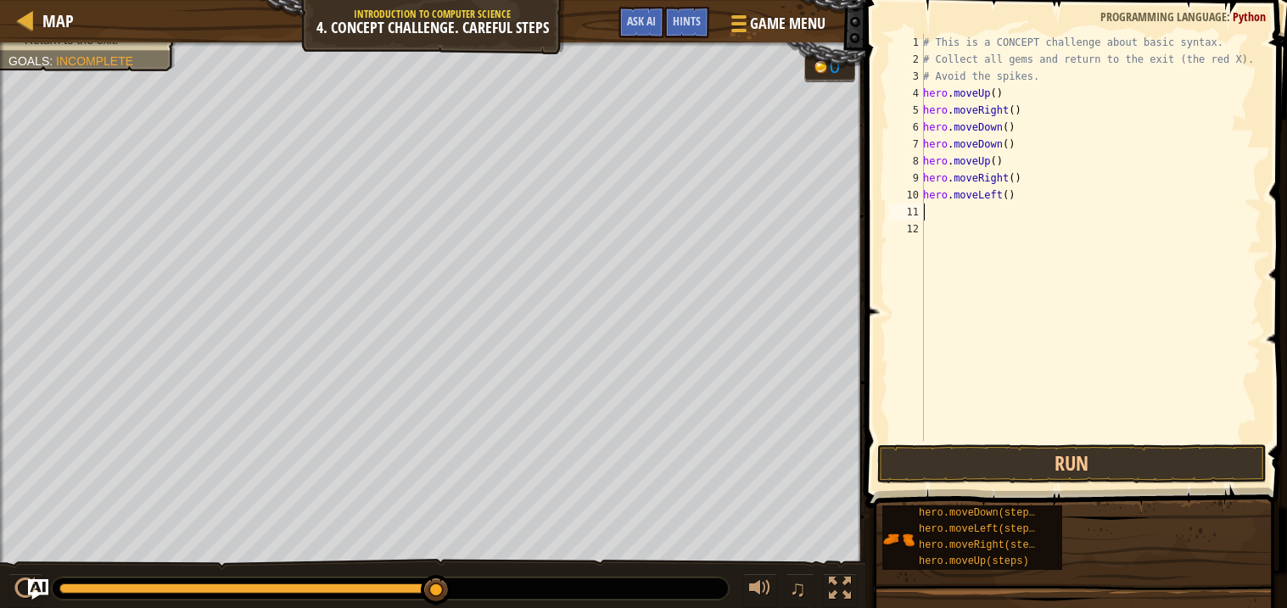
type textarea "h"
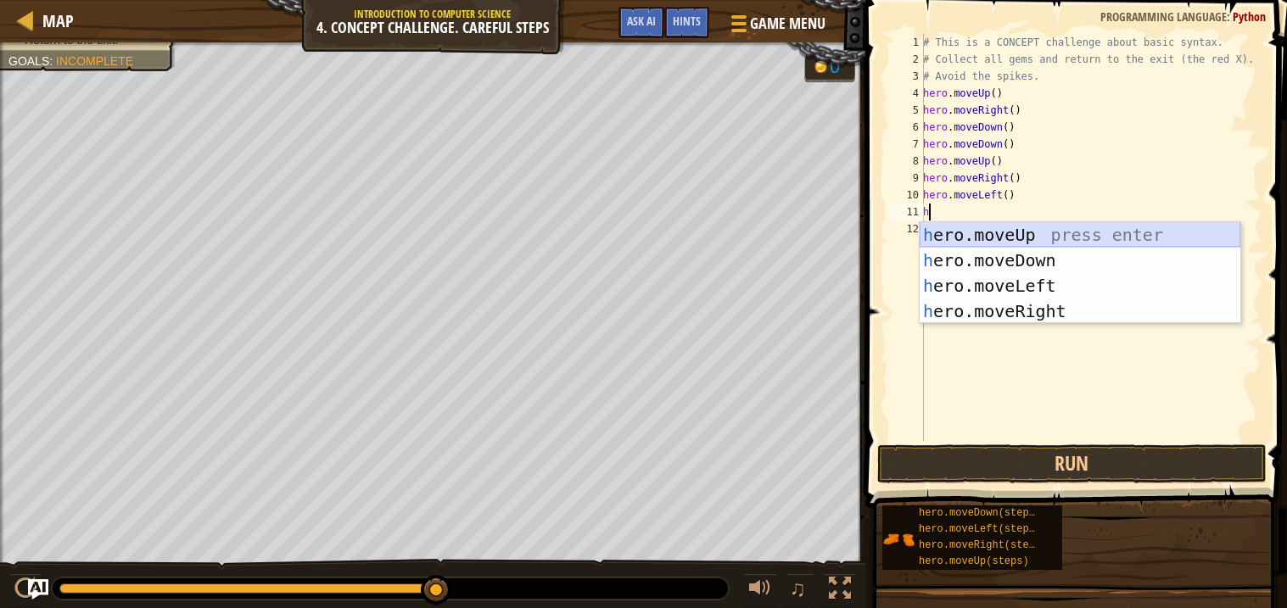
click at [1009, 236] on div "h ero.moveUp press enter h ero.moveDown press enter h ero.moveLeft press enter …" at bounding box center [1080, 298] width 321 height 153
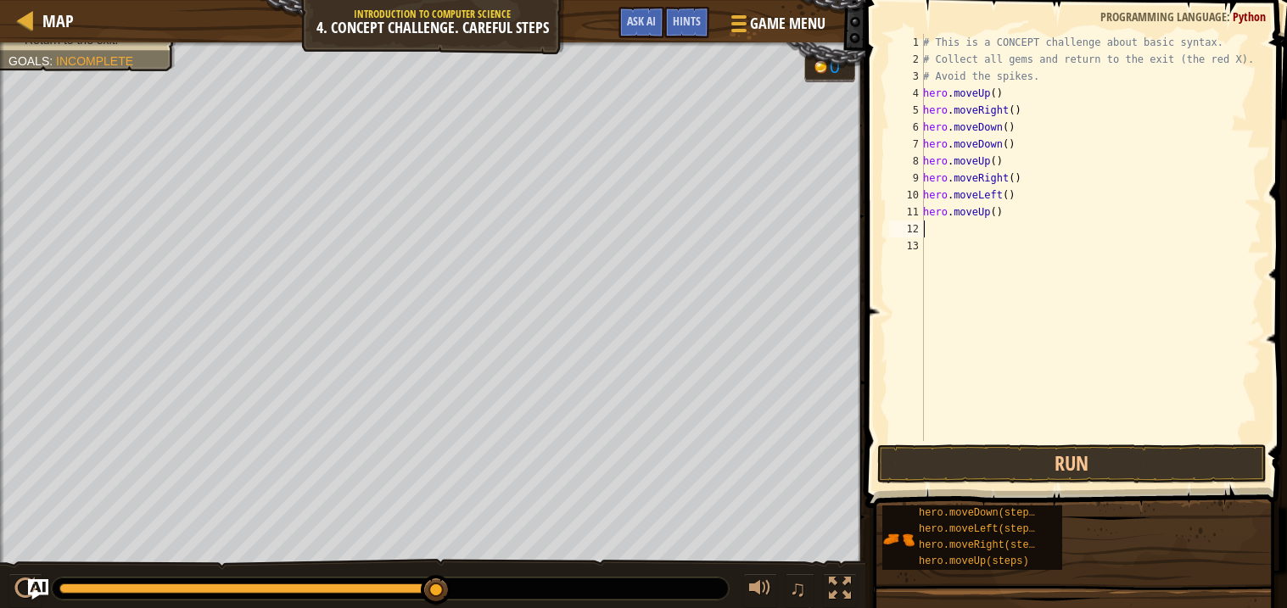
type textarea "h"
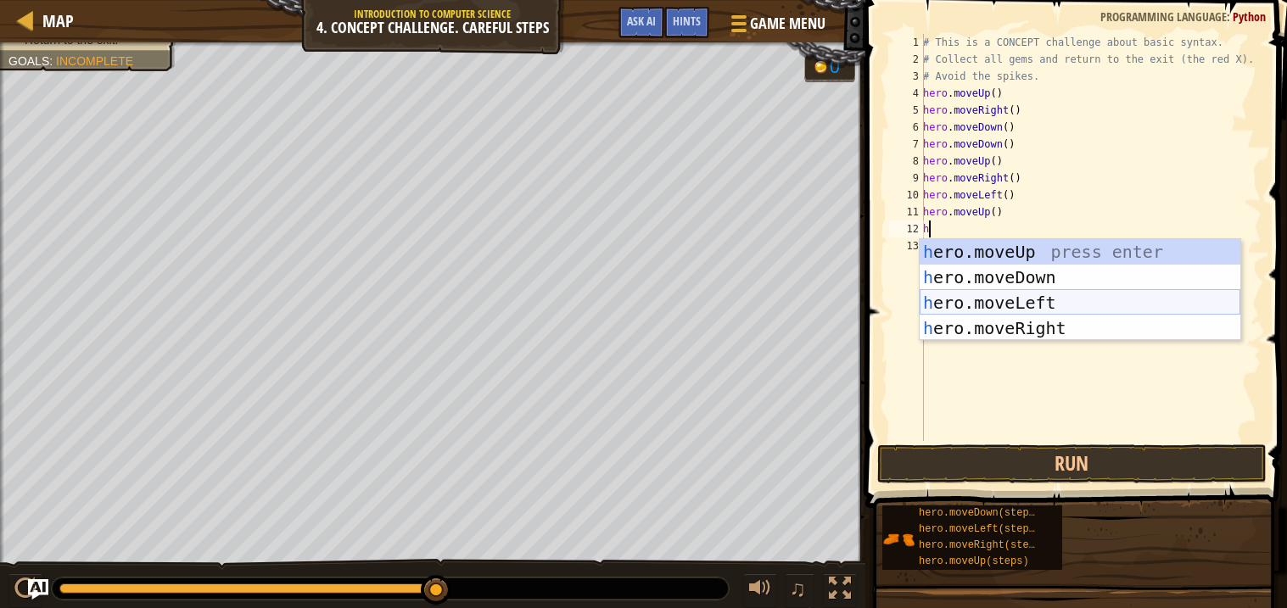
click at [1029, 301] on div "h ero.moveUp press enter h ero.moveDown press enter h ero.moveLeft press enter …" at bounding box center [1080, 315] width 321 height 153
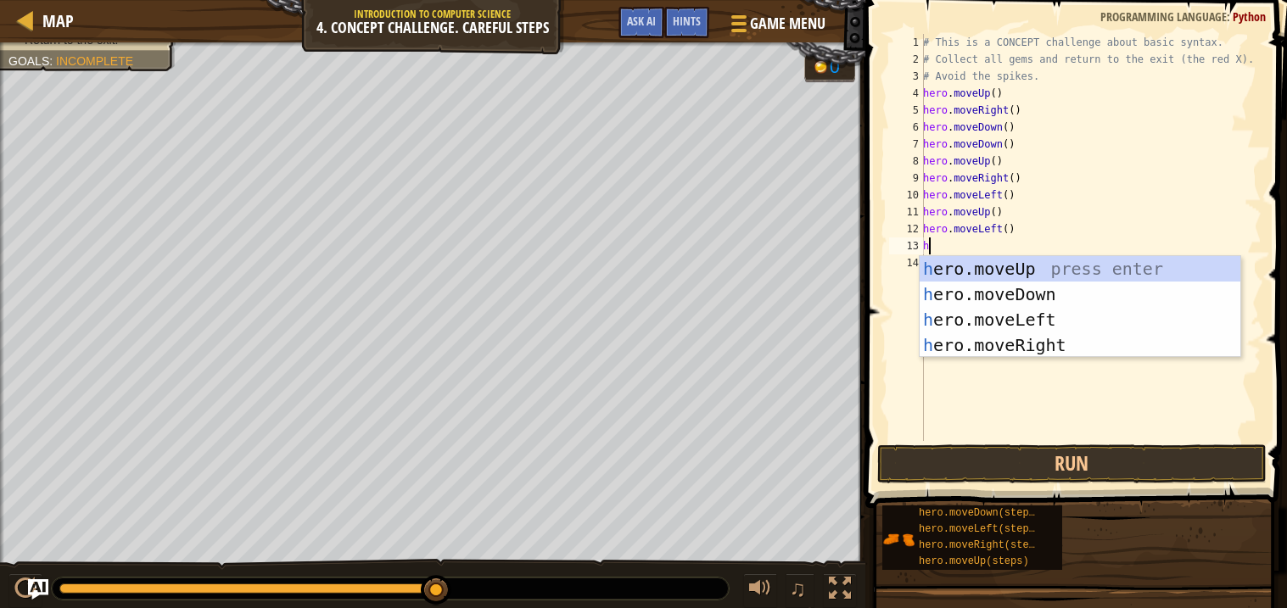
type textarea "h"
click at [1003, 288] on div "h ero.moveUp press enter h ero.moveDown press enter h ero.moveLeft press enter …" at bounding box center [1080, 332] width 321 height 153
type textarea "h"
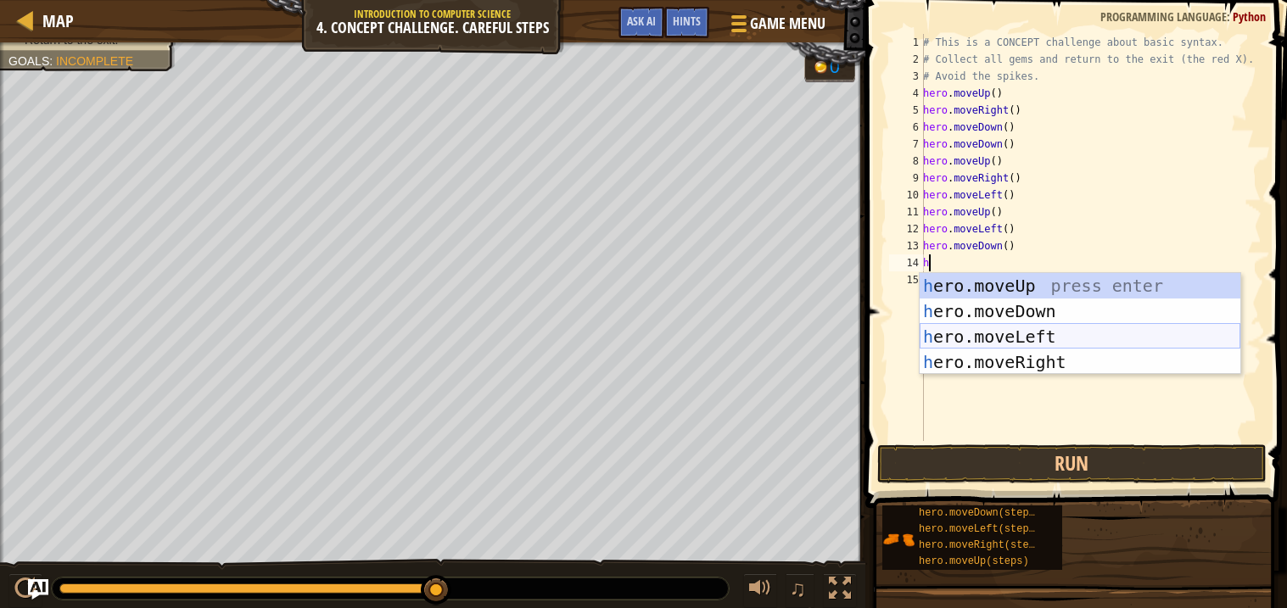
click at [1034, 340] on div "h ero.moveUp press enter h ero.moveDown press enter h ero.moveLeft press enter …" at bounding box center [1080, 349] width 321 height 153
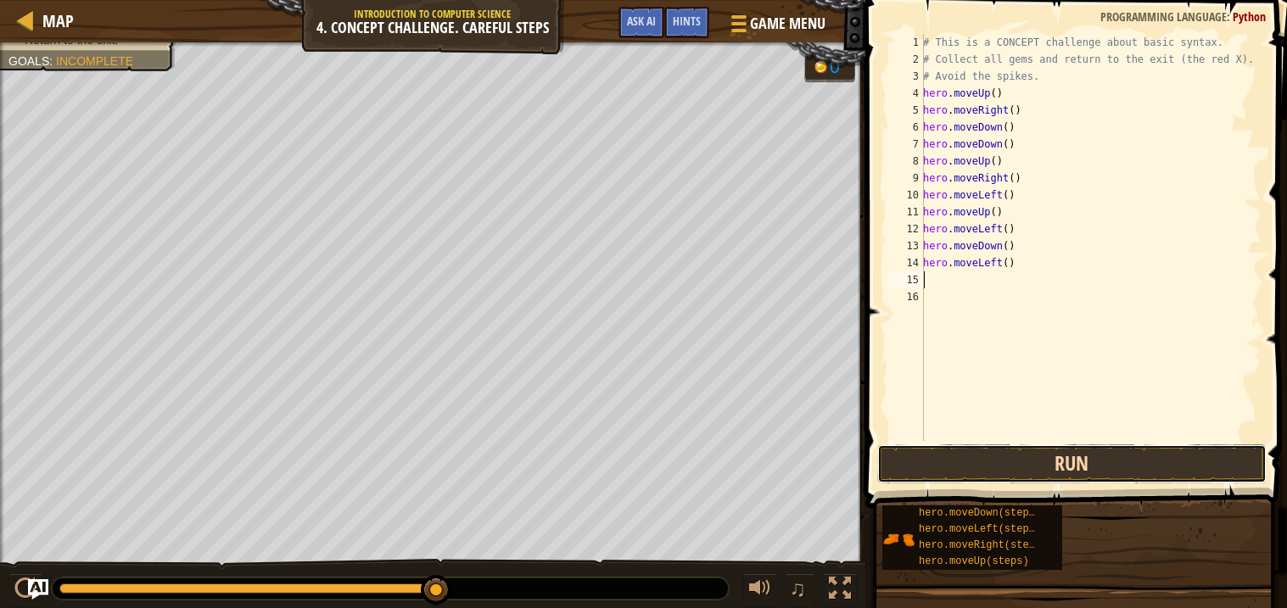
click at [1090, 464] on button "Run" at bounding box center [1071, 464] width 389 height 39
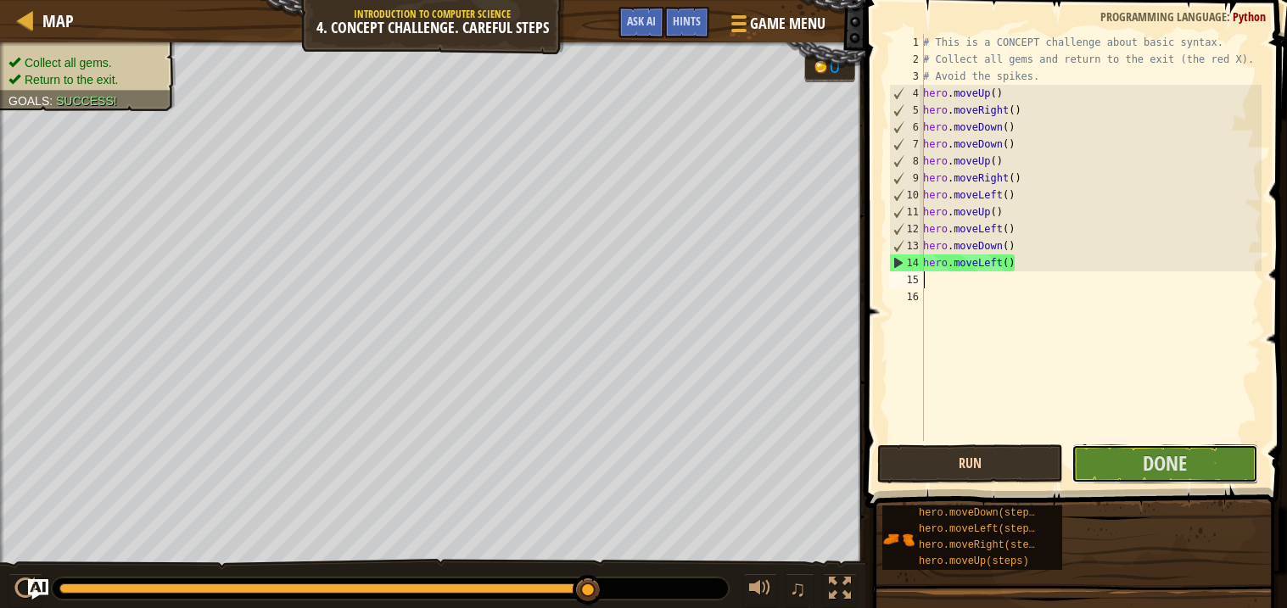
click at [1090, 464] on button "Done" at bounding box center [1164, 464] width 186 height 39
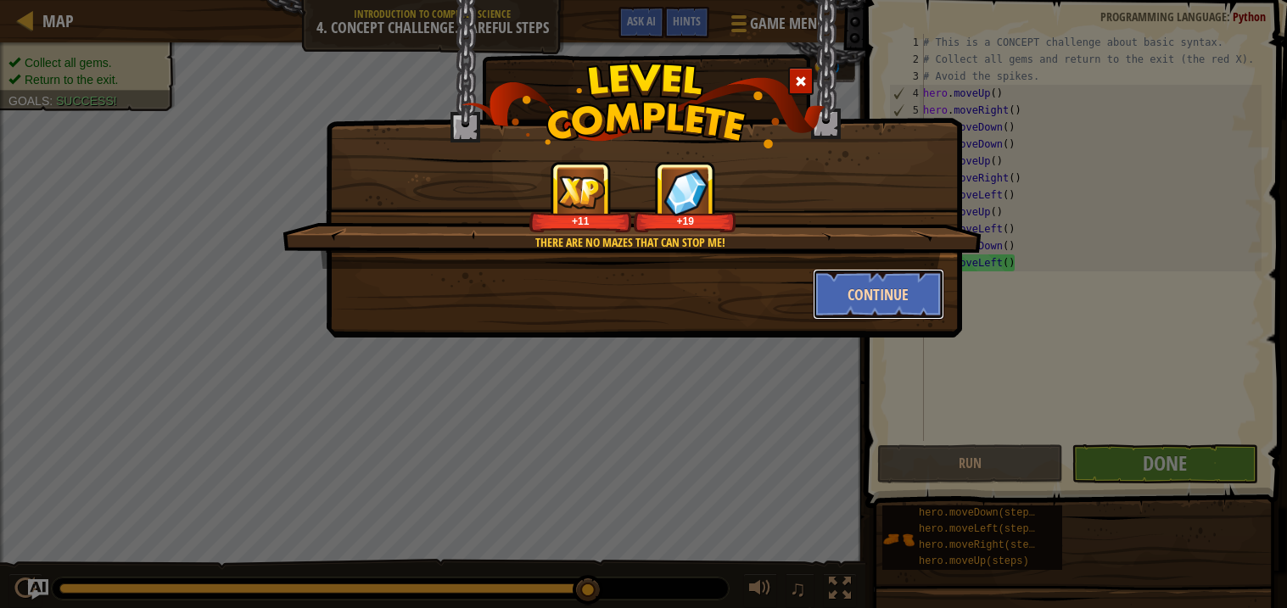
click at [830, 283] on button "Continue" at bounding box center [878, 294] width 131 height 51
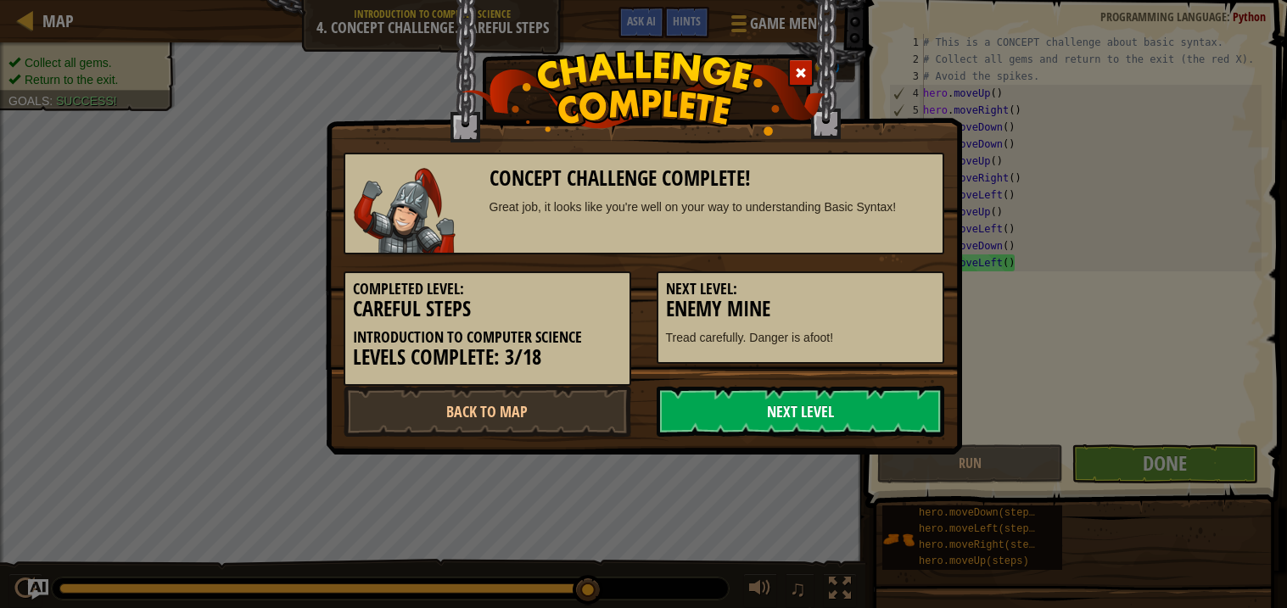
click at [859, 410] on link "Next Level" at bounding box center [801, 411] width 288 height 51
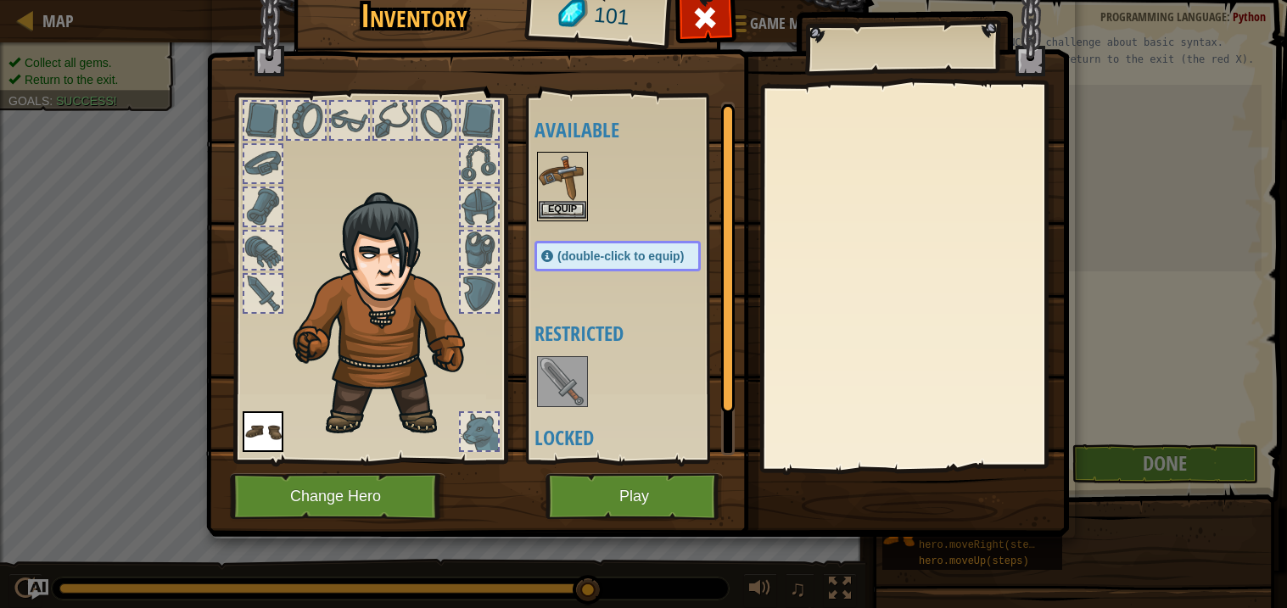
click at [564, 171] on img at bounding box center [563, 178] width 48 height 48
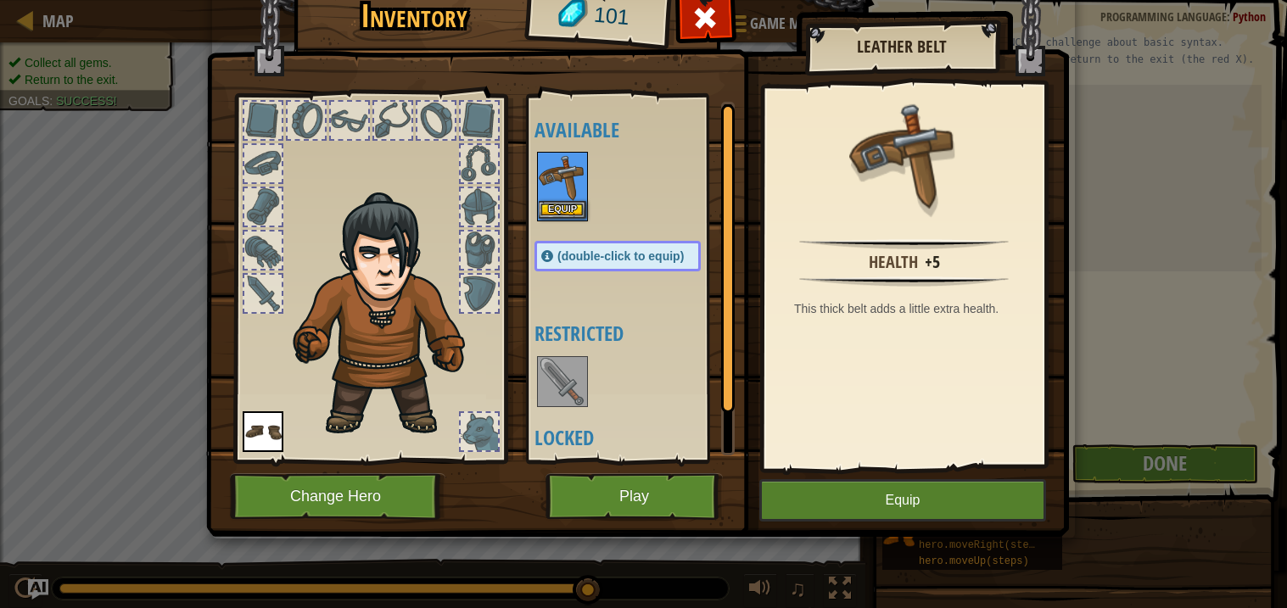
click at [564, 171] on img at bounding box center [563, 178] width 48 height 48
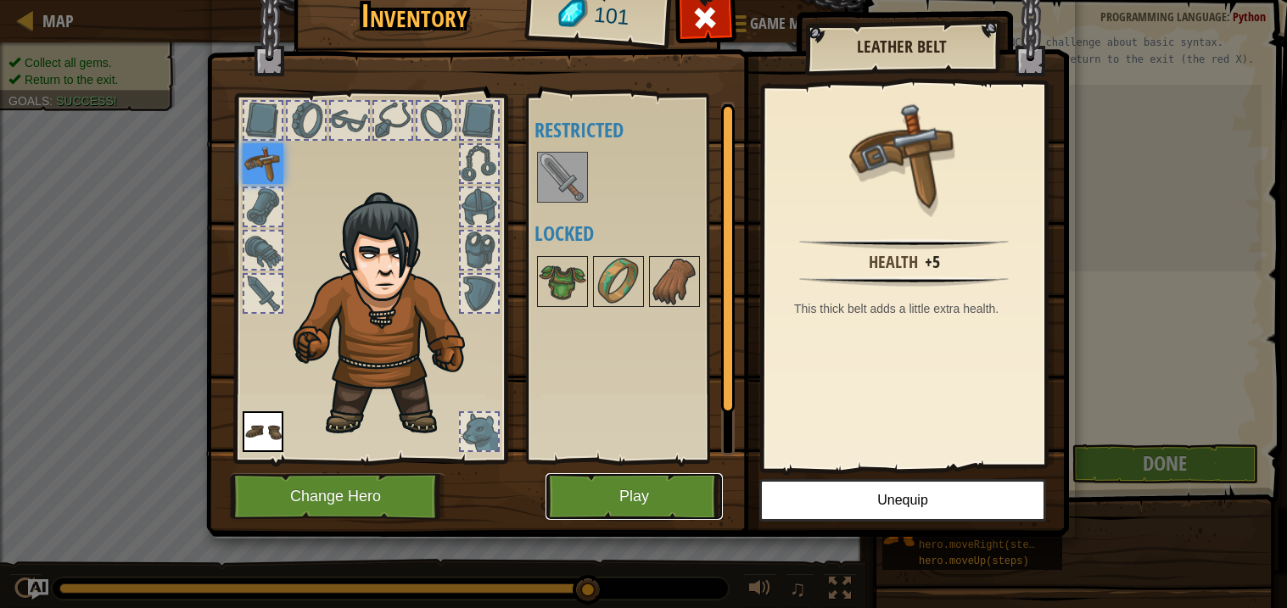
click at [652, 497] on button "Play" at bounding box center [633, 496] width 177 height 47
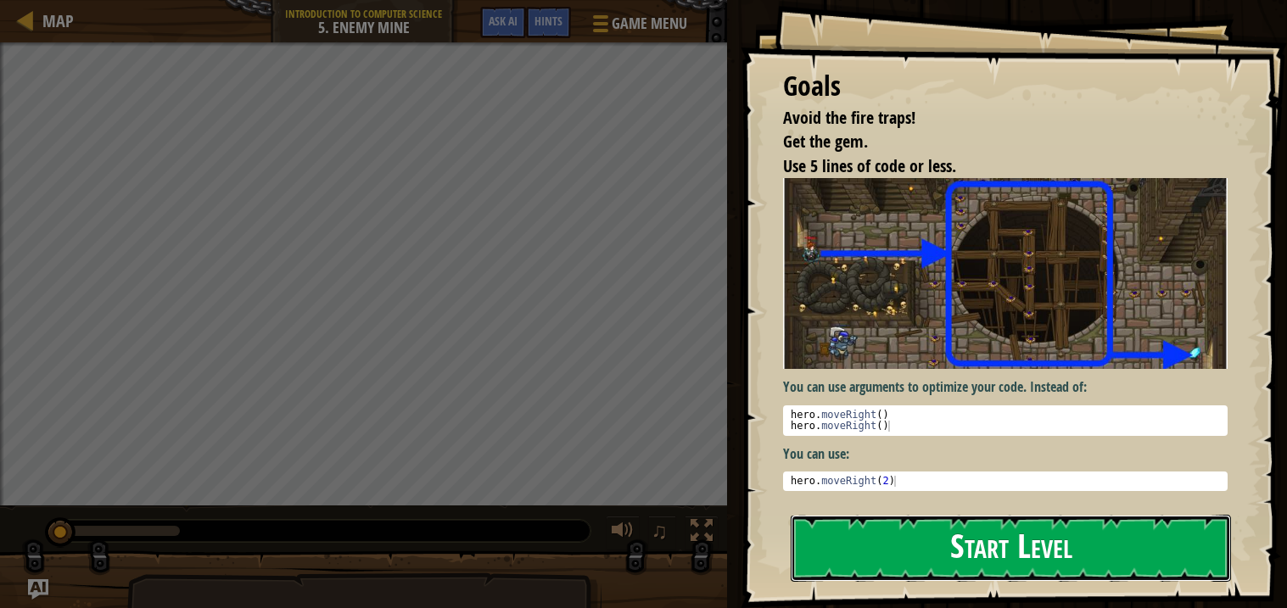
click at [1043, 576] on button "Start Level" at bounding box center [1011, 548] width 440 height 67
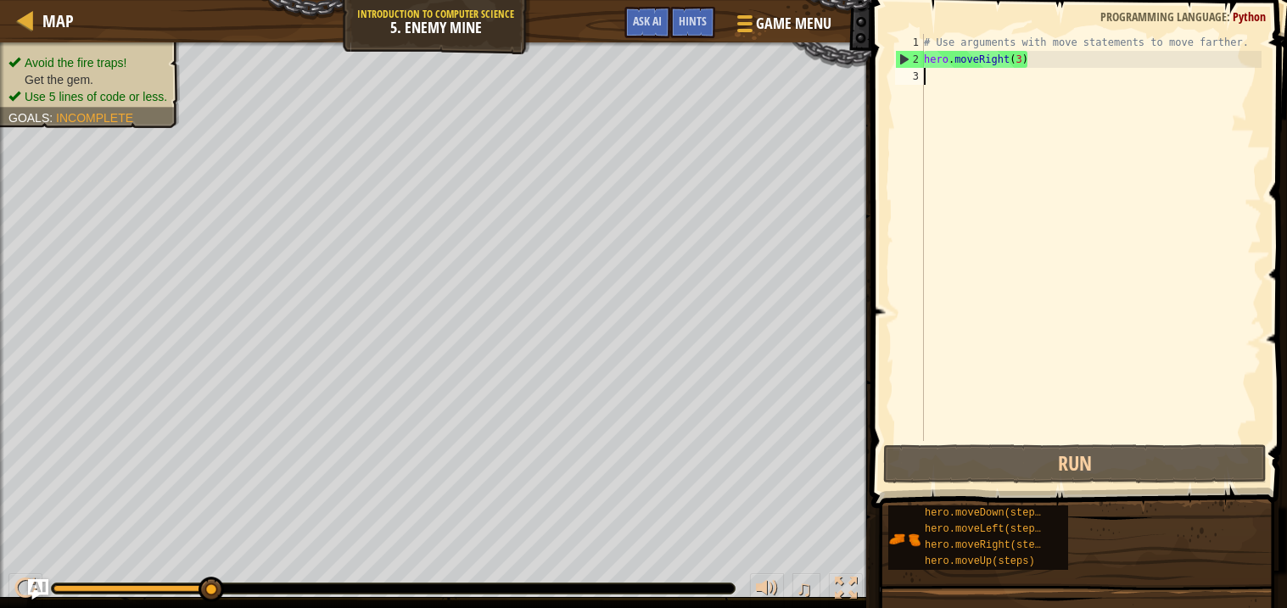
type textarea "h"
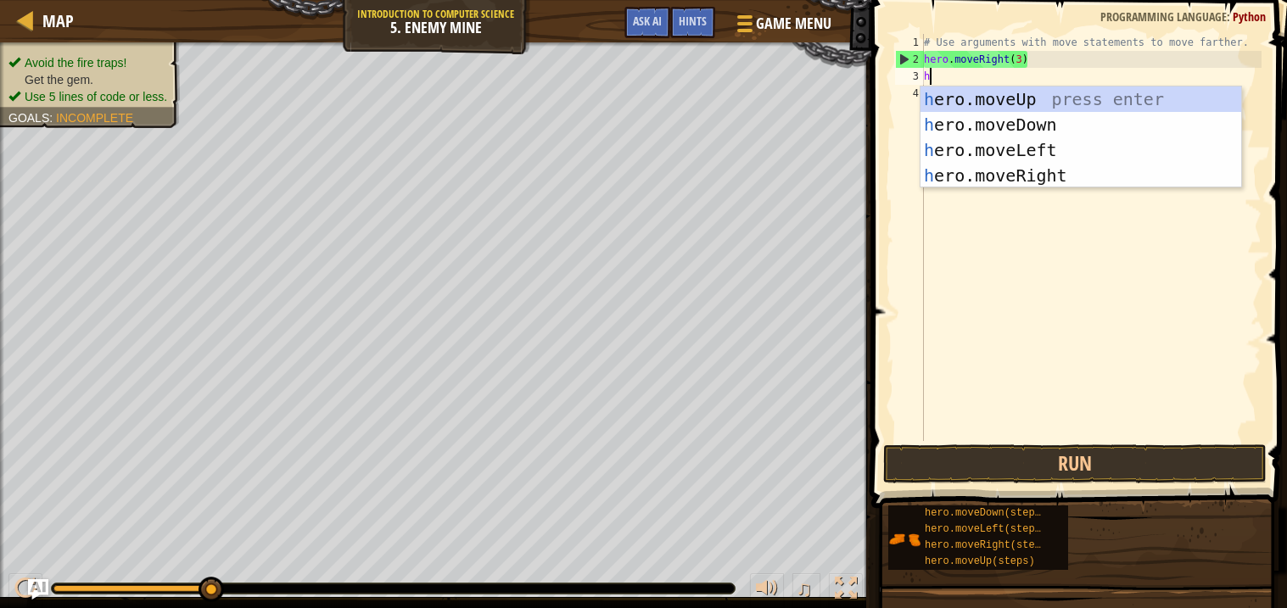
scroll to position [7, 0]
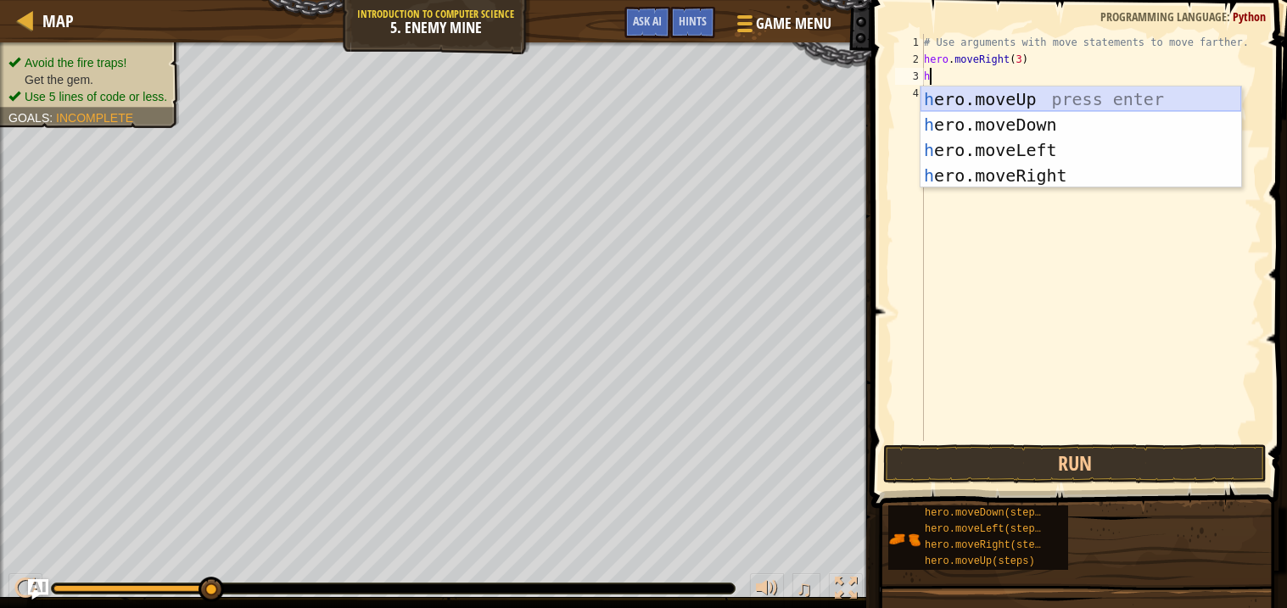
click at [1078, 98] on div "h ero.moveUp press enter h ero.moveDown press enter h ero.moveLeft press enter …" at bounding box center [1080, 163] width 321 height 153
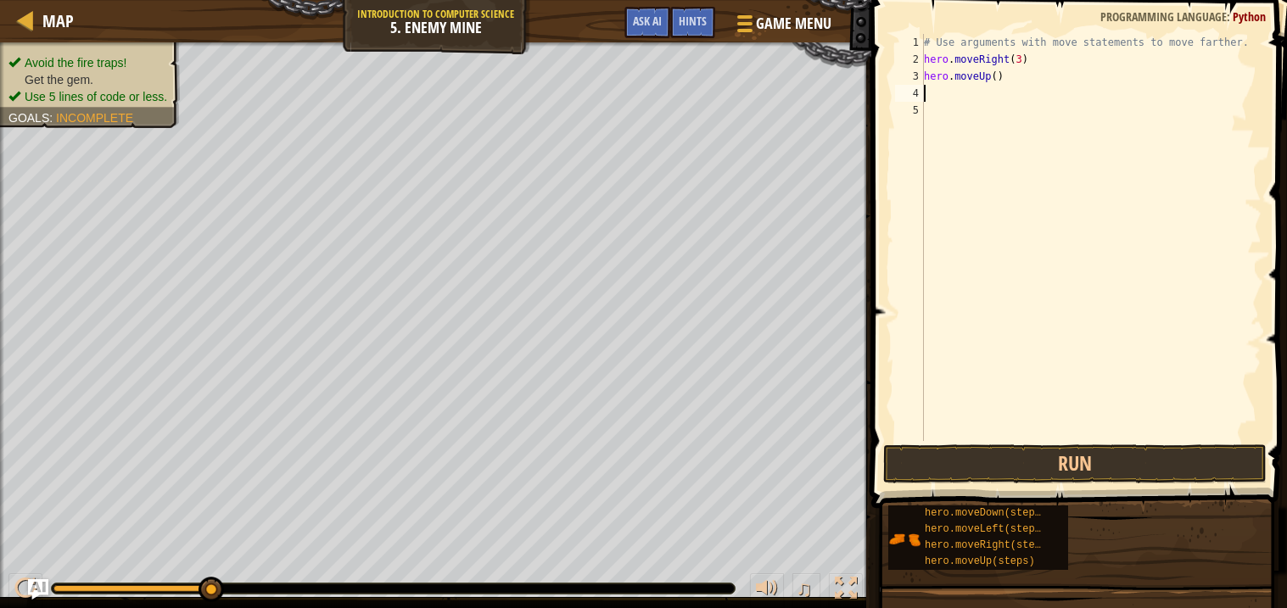
click at [1059, 105] on div "# Use arguments with move statements to move farther. hero . moveRight ( 3 ) he…" at bounding box center [1090, 254] width 341 height 441
type textarea "h"
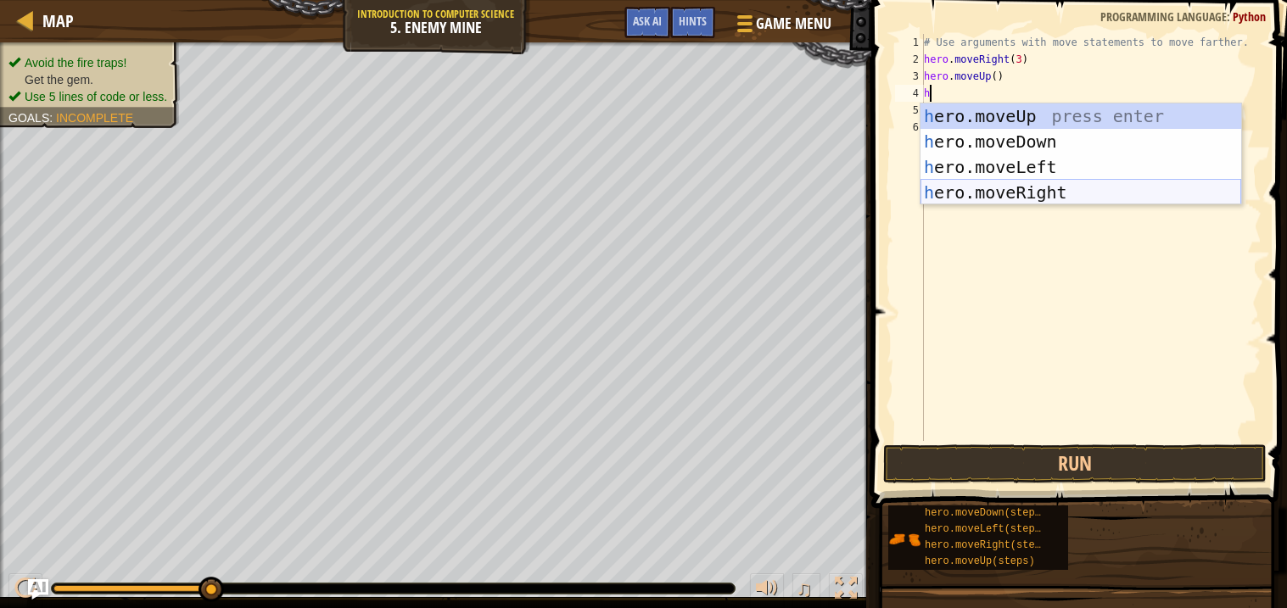
click at [1057, 194] on div "h ero.moveUp press enter h ero.moveDown press enter h ero.moveLeft press enter …" at bounding box center [1080, 179] width 321 height 153
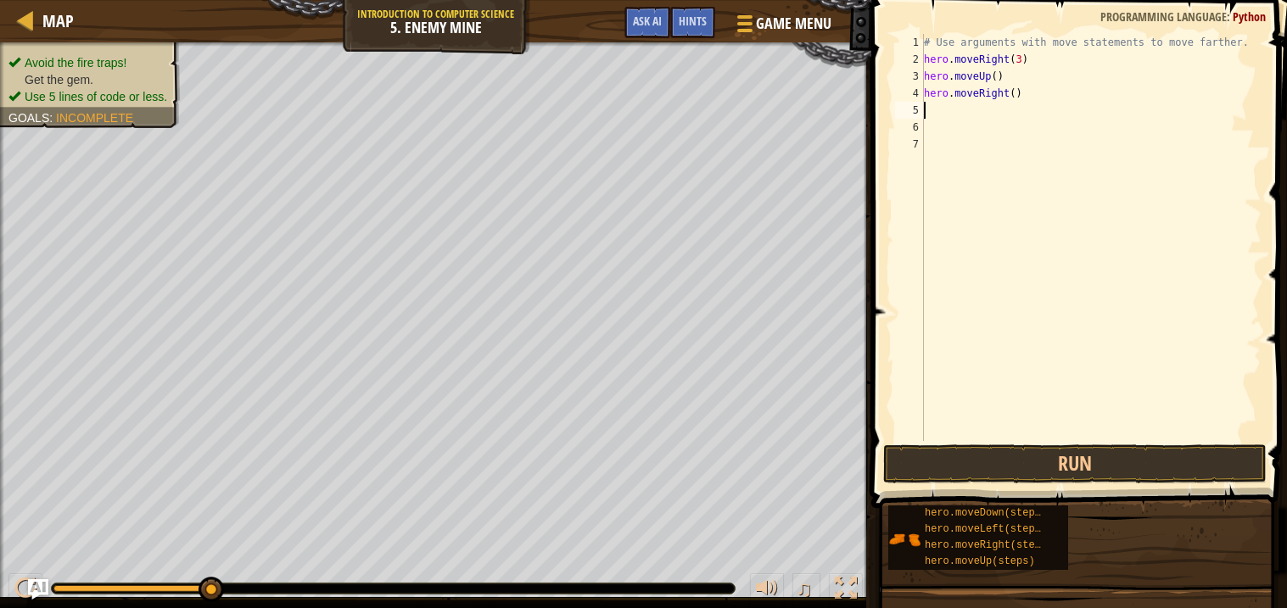
type textarea "h"
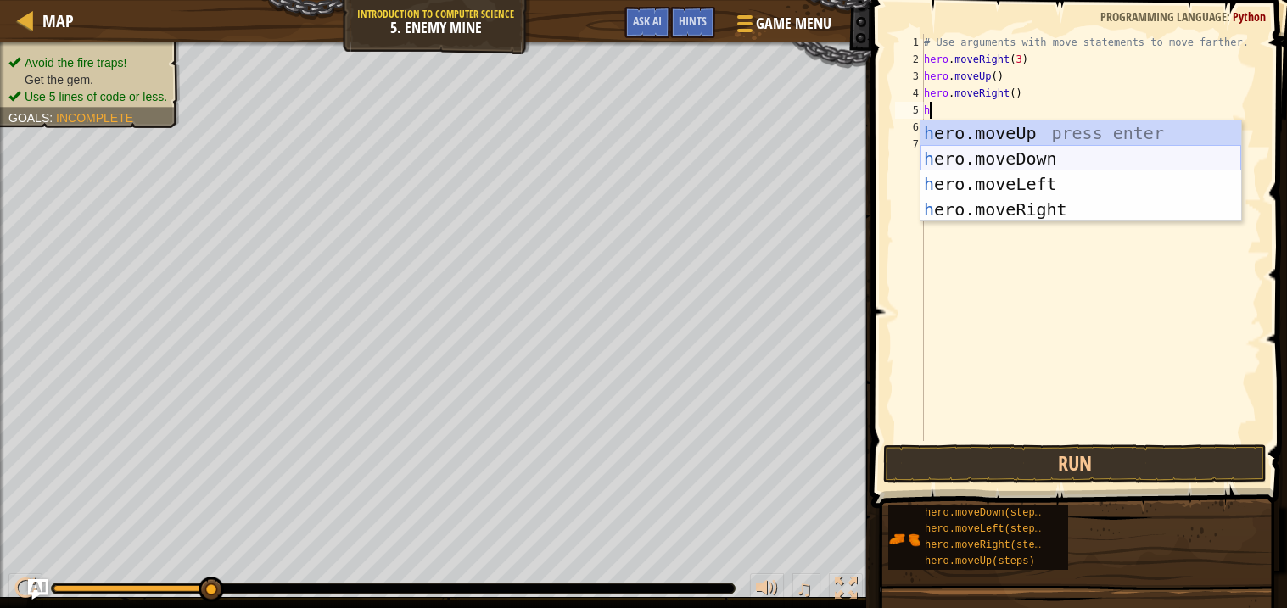
click at [1046, 157] on div "h ero.moveUp press enter h ero.moveDown press enter h ero.moveLeft press enter …" at bounding box center [1080, 196] width 321 height 153
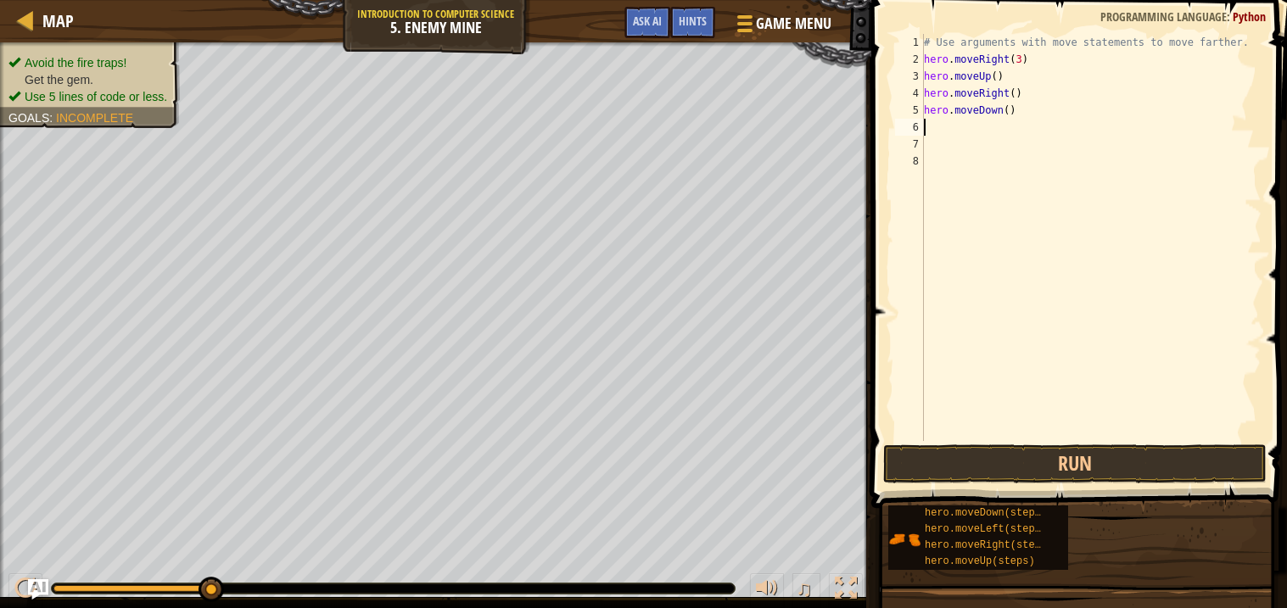
click at [1012, 109] on div "# Use arguments with move statements to move farther. hero . moveRight ( 3 ) he…" at bounding box center [1090, 254] width 341 height 441
type textarea "hero.moveDown(3)"
click at [998, 131] on div "# Use arguments with move statements to move farther. hero . moveRight ( 3 ) he…" at bounding box center [1090, 254] width 341 height 441
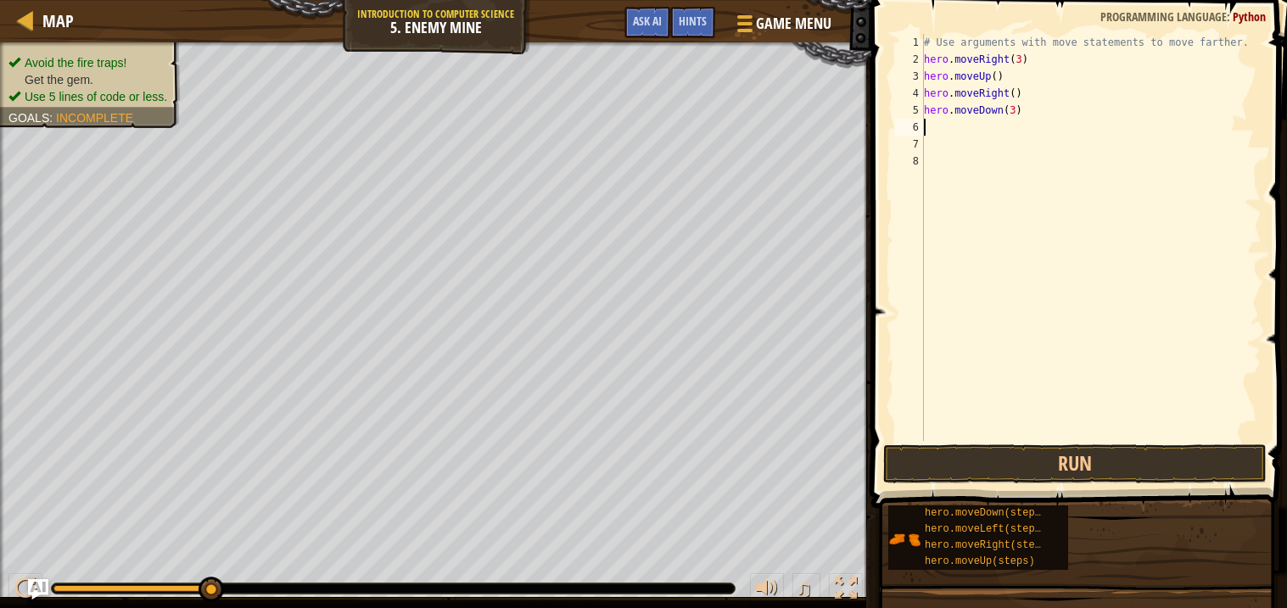
type textarea "h"
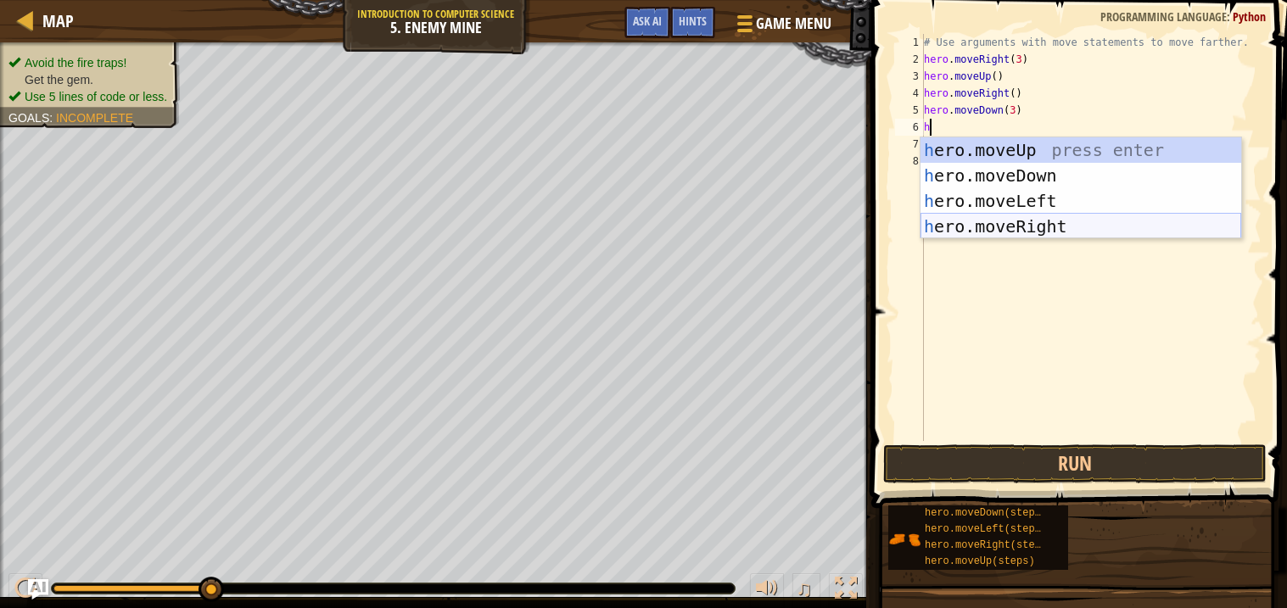
click at [1062, 221] on div "h ero.moveUp press enter h ero.moveDown press enter h ero.moveLeft press enter …" at bounding box center [1080, 213] width 321 height 153
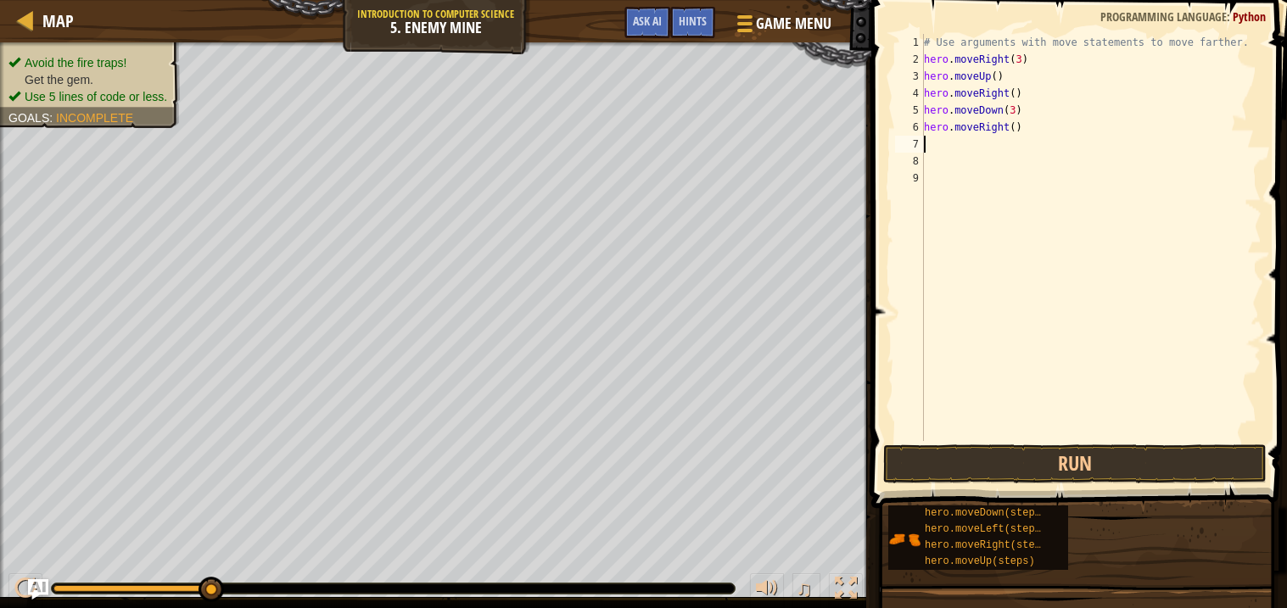
click at [1019, 128] on div "# Use arguments with move statements to move farther. hero . moveRight ( 3 ) he…" at bounding box center [1090, 254] width 341 height 441
type textarea "hero.moveRight(3)"
click at [1165, 461] on button "Run" at bounding box center [1074, 464] width 383 height 39
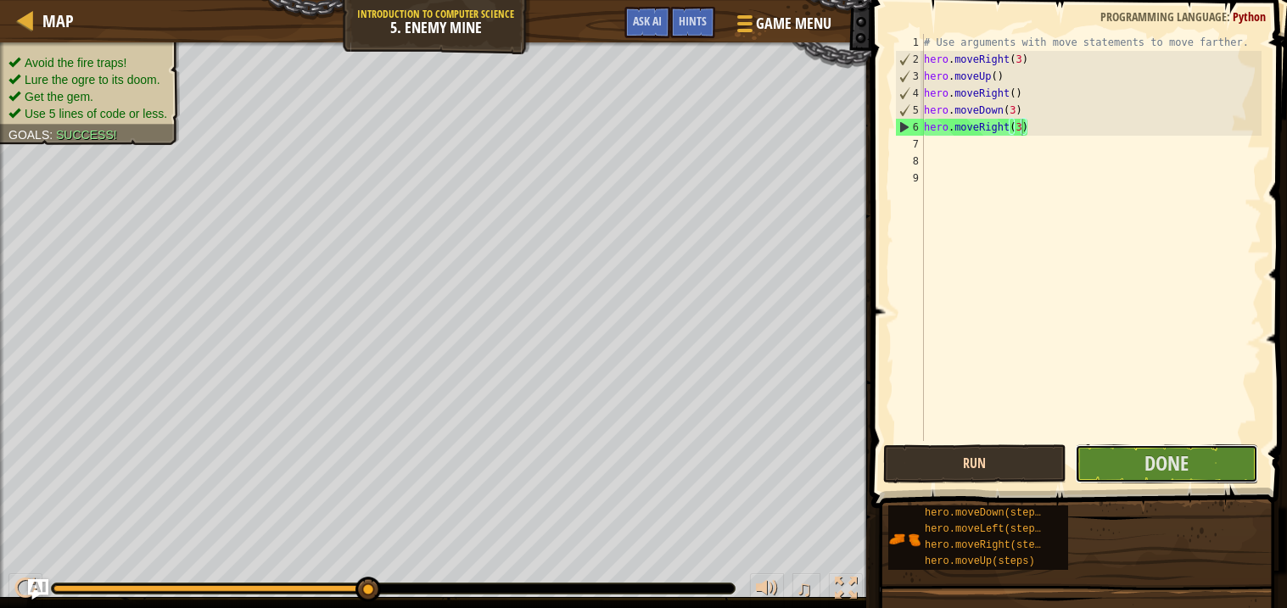
click at [1165, 461] on span "Done" at bounding box center [1166, 463] width 44 height 27
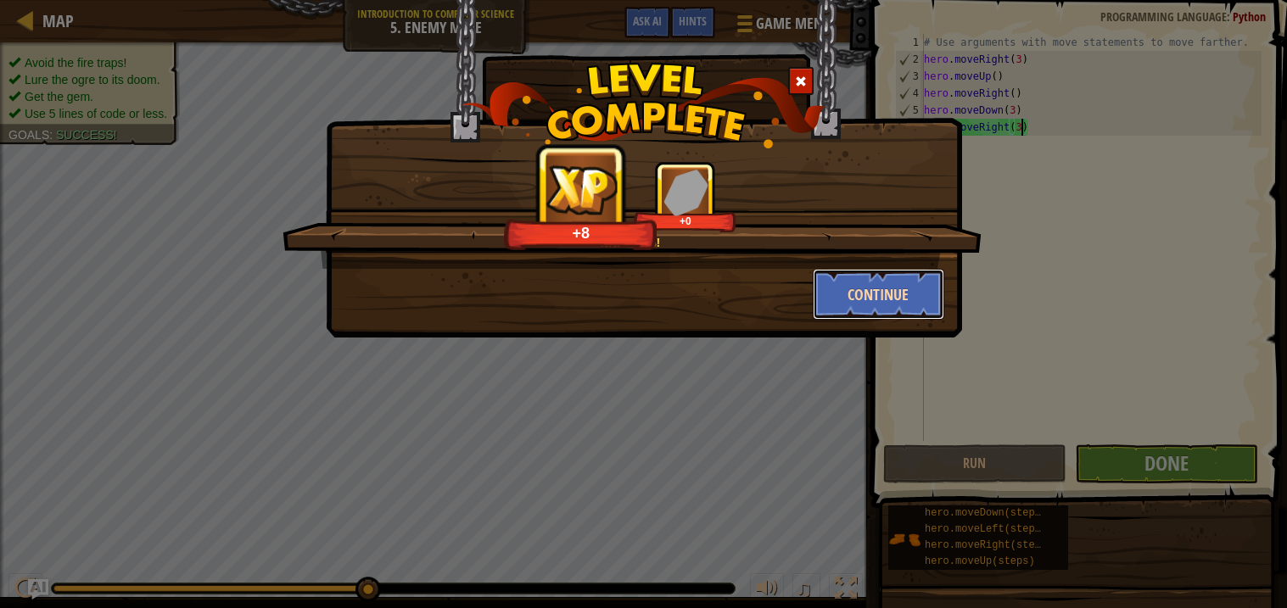
click at [863, 310] on button "Continue" at bounding box center [878, 294] width 131 height 51
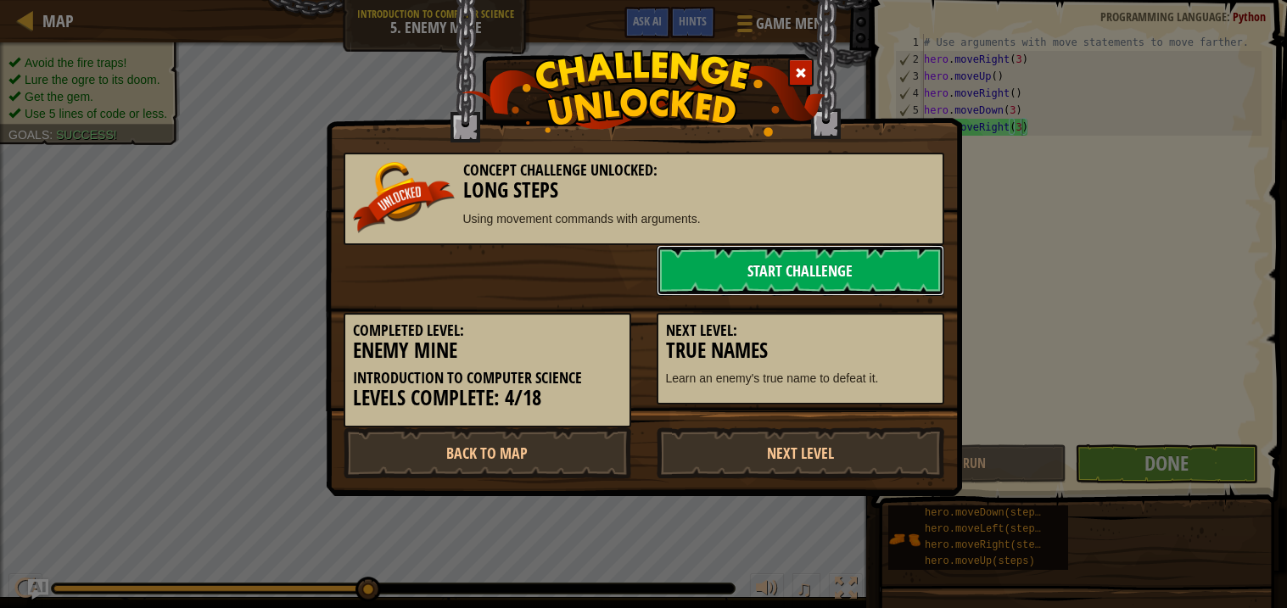
click at [741, 258] on link "Start Challenge" at bounding box center [801, 270] width 288 height 51
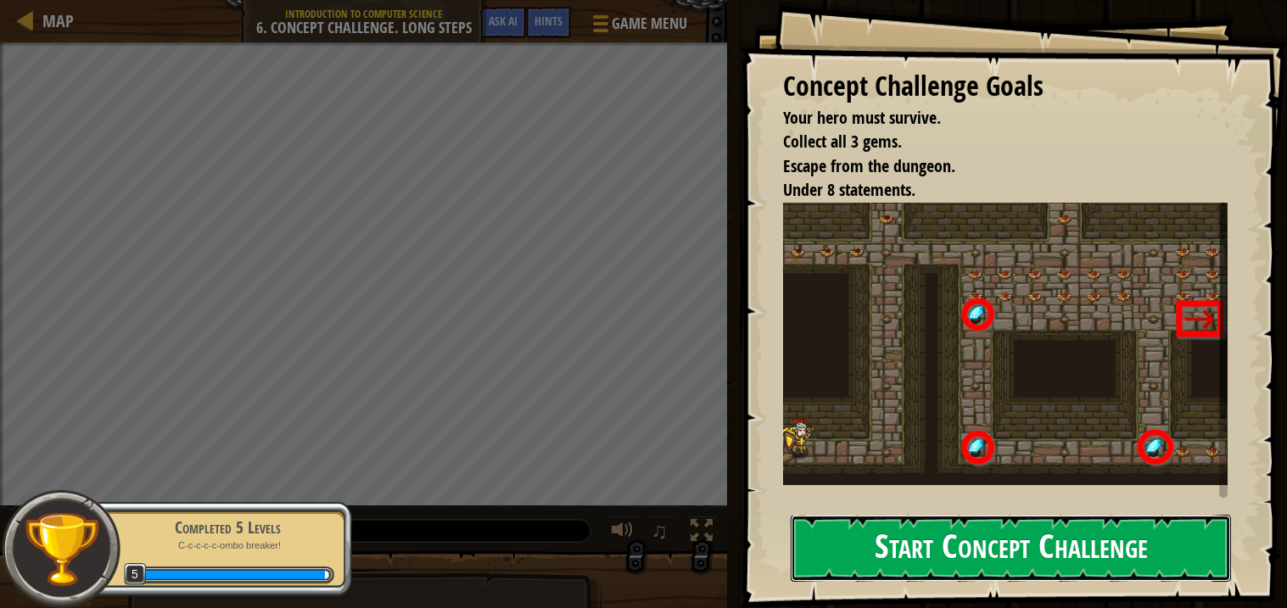
click at [940, 515] on button "Start Concept Challenge" at bounding box center [1011, 548] width 440 height 67
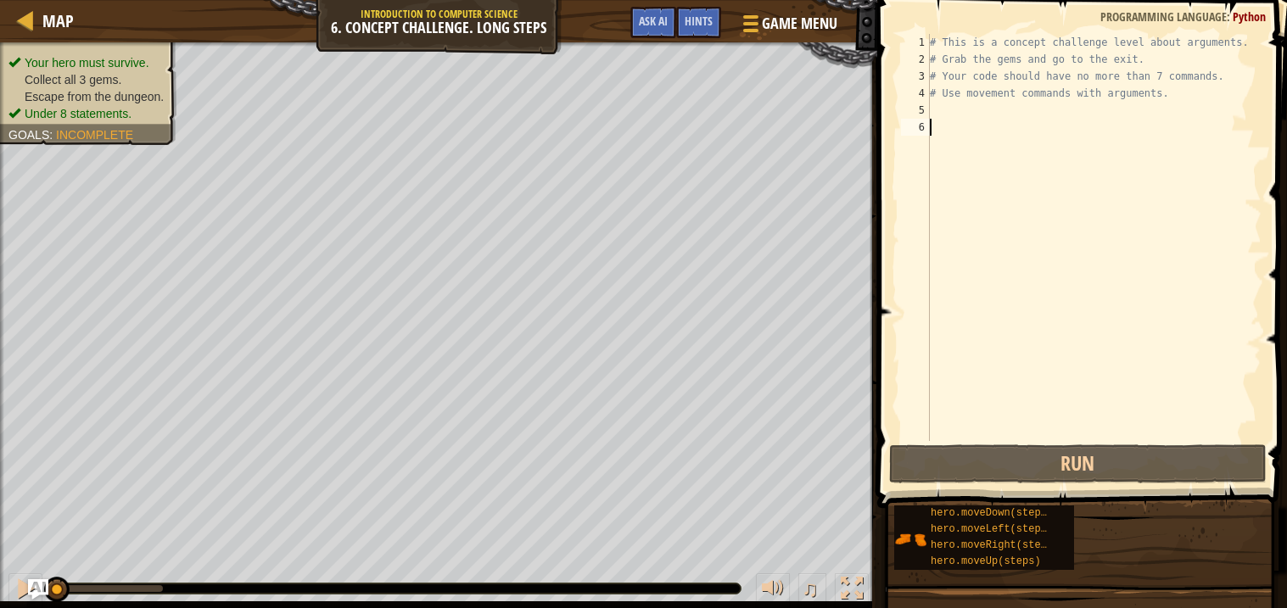
click at [1006, 117] on div "# This is a concept challenge level about arguments. # Grab the gems and go to …" at bounding box center [1093, 254] width 335 height 441
type textarea "h"
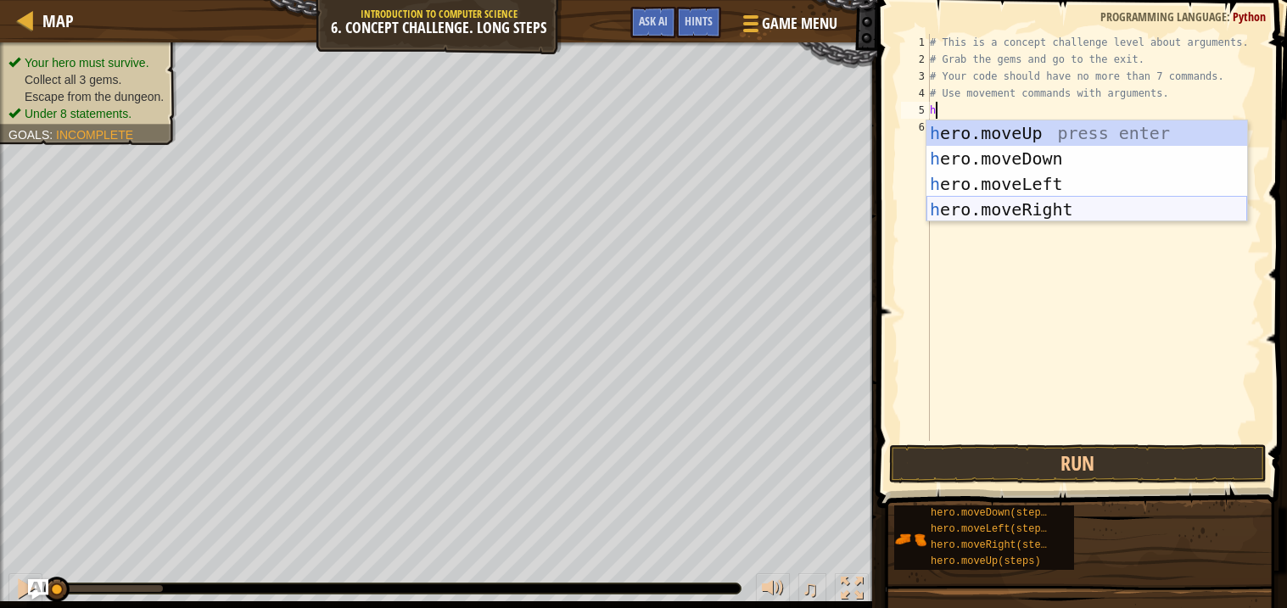
click at [1048, 200] on div "h ero.moveUp press enter h ero.moveDown press enter h ero.moveLeft press enter …" at bounding box center [1086, 196] width 321 height 153
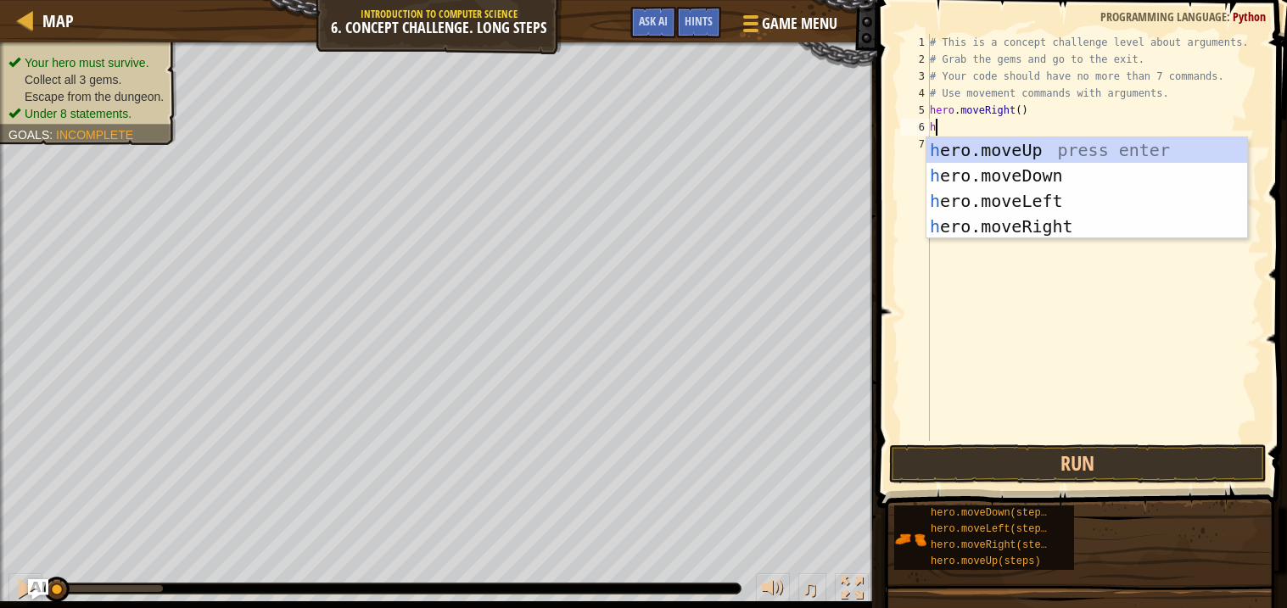
type textarea "h"
click at [1016, 145] on div "h ero.moveUp press enter h ero.moveDown press enter h ero.moveLeft press enter …" at bounding box center [1086, 213] width 321 height 153
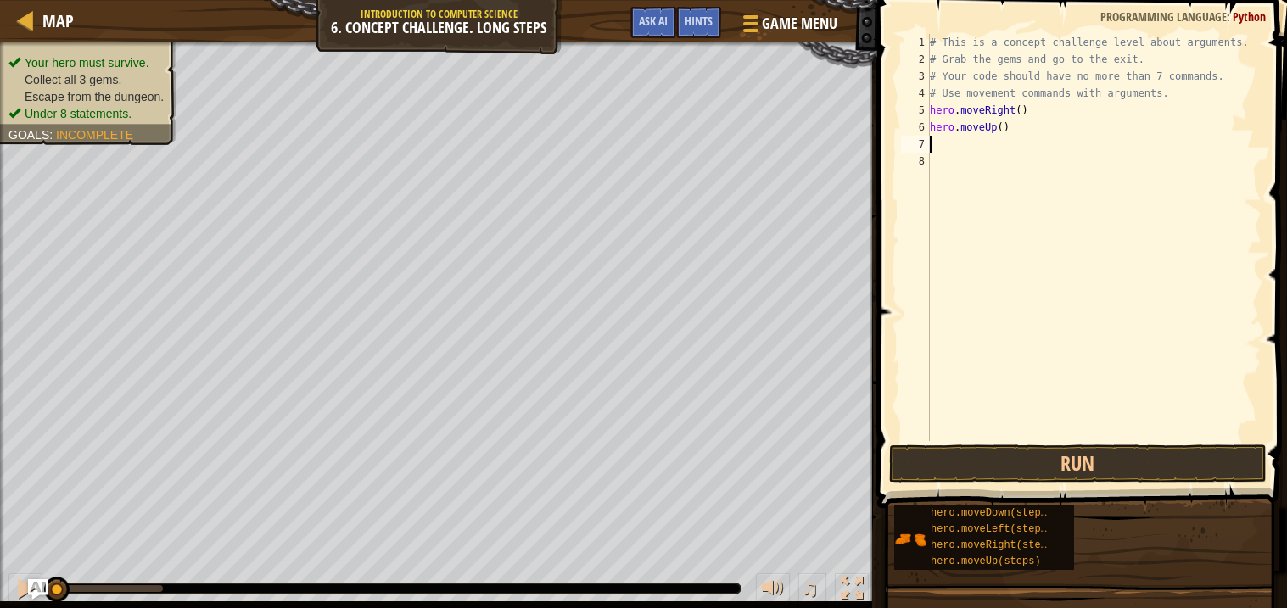
click at [1004, 129] on div "# This is a concept challenge level about arguments. # Grab the gems and go to …" at bounding box center [1093, 254] width 335 height 441
type textarea "hero.moveUp(3)"
click at [997, 148] on div "# This is a concept challenge level about arguments. # Grab the gems and go to …" at bounding box center [1093, 254] width 335 height 441
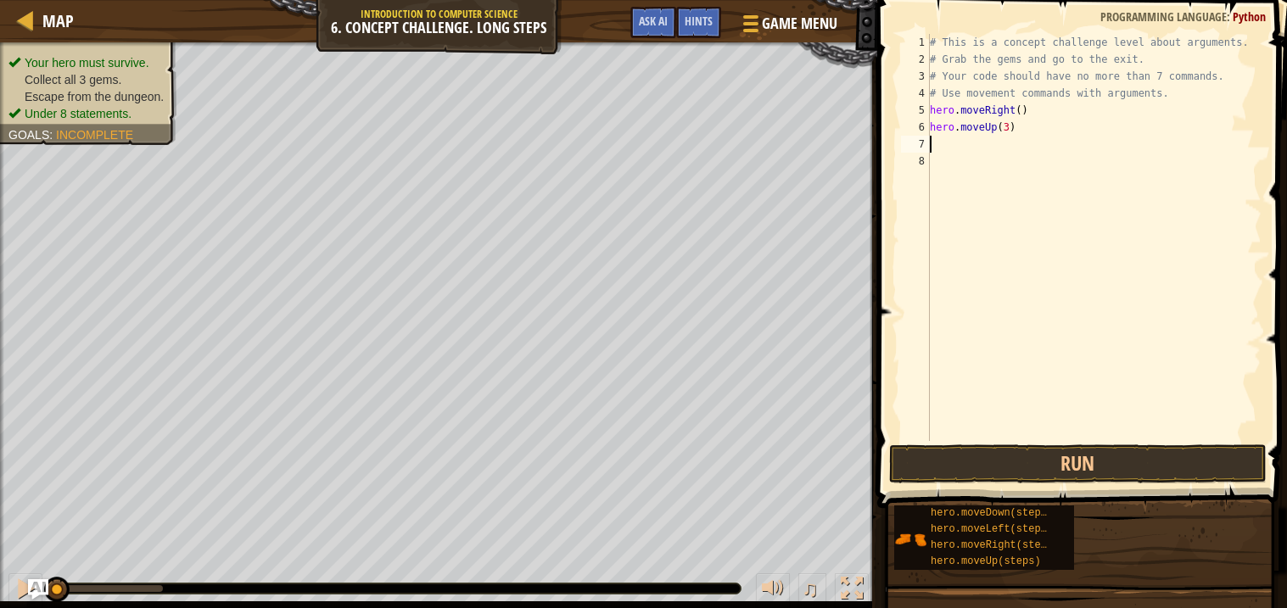
type textarea "h"
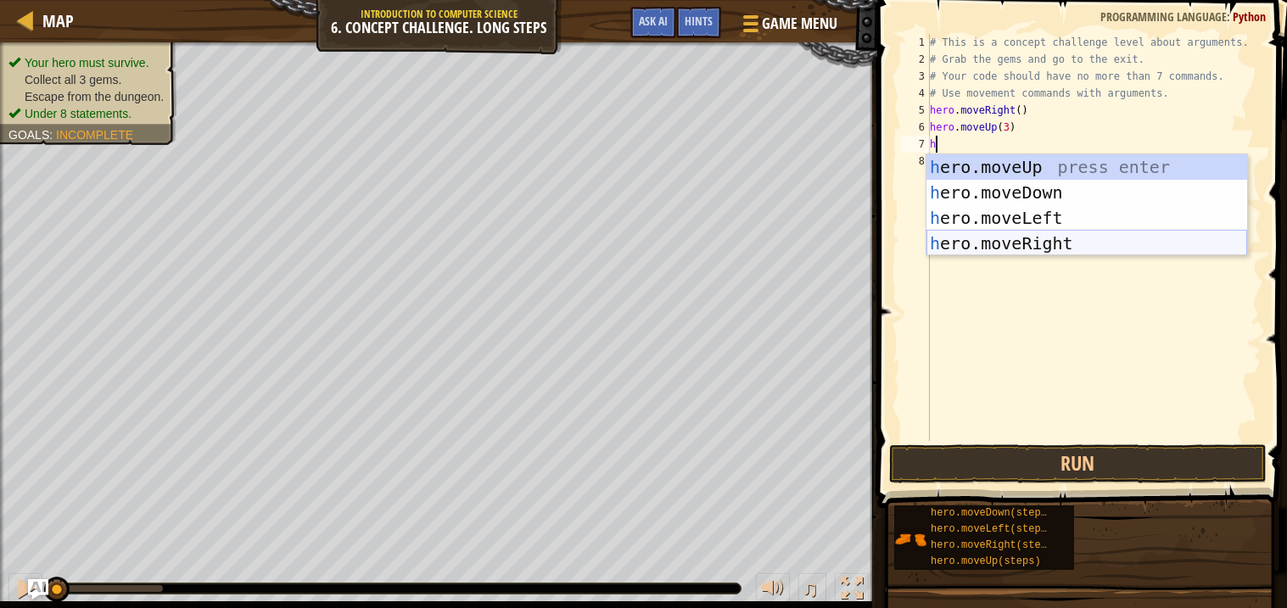
click at [1026, 237] on div "h ero.moveUp press enter h ero.moveDown press enter h ero.moveLeft press enter …" at bounding box center [1086, 230] width 321 height 153
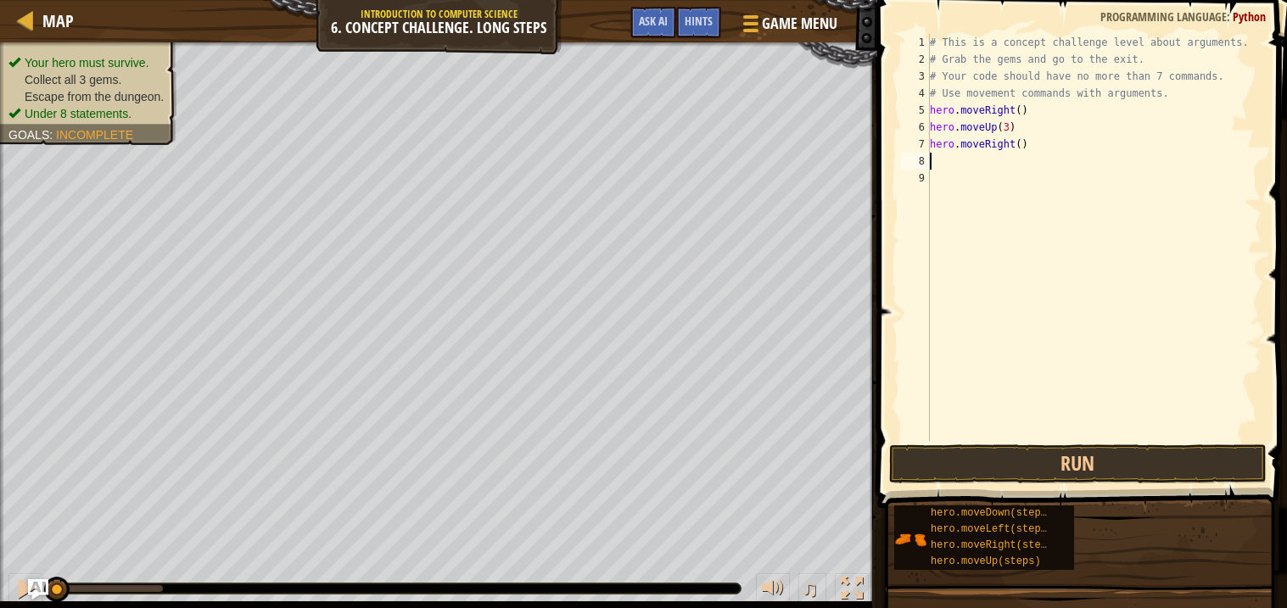
click at [1023, 144] on div "# This is a concept challenge level about arguments. # Grab the gems and go to …" at bounding box center [1093, 254] width 335 height 441
type textarea "hero.moveRight(2)"
click at [1024, 159] on div "# This is a concept challenge level about arguments. # Grab the gems and go to …" at bounding box center [1093, 254] width 335 height 441
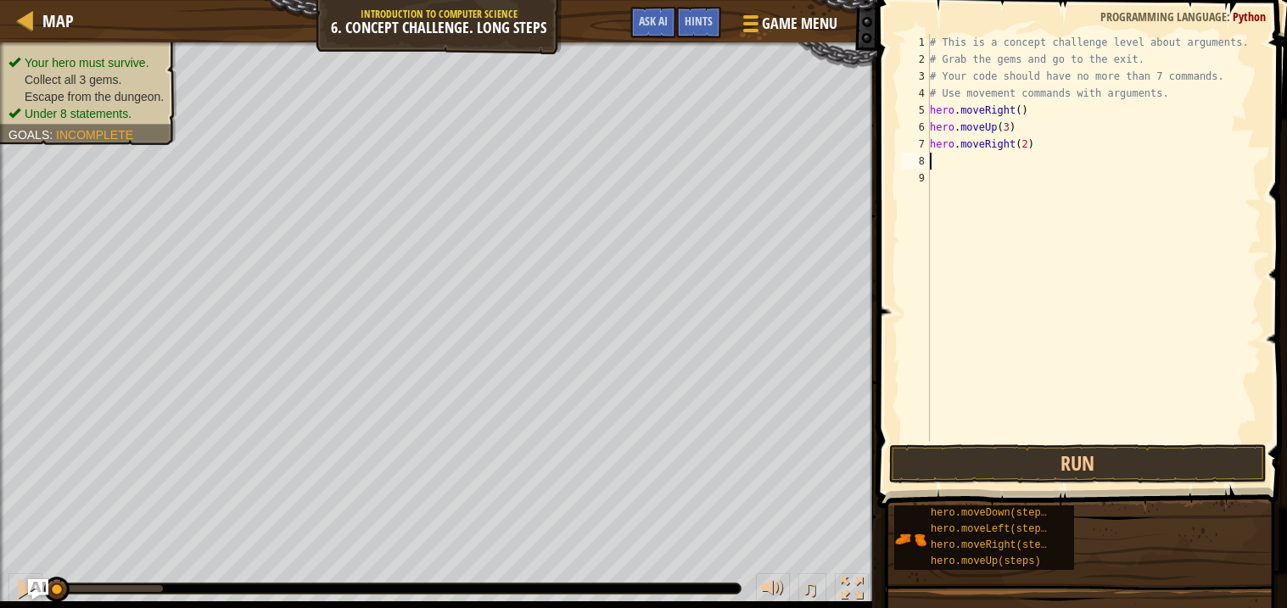
type textarea "h"
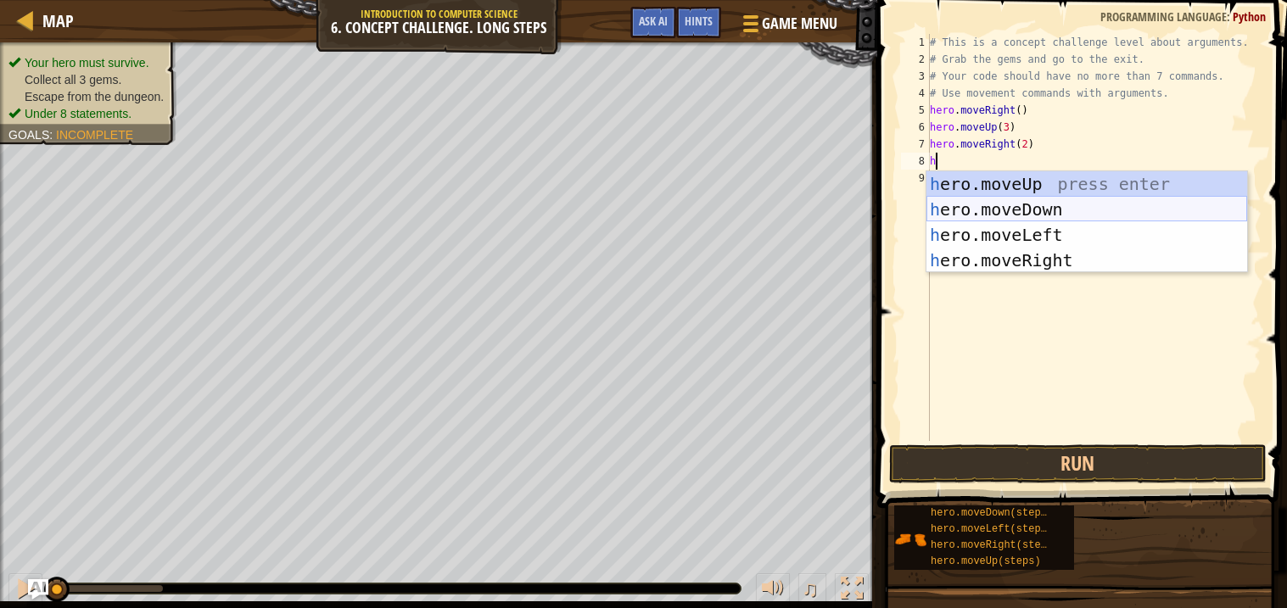
click at [1007, 212] on div "h ero.moveUp press enter h ero.moveDown press enter h ero.moveLeft press enter …" at bounding box center [1086, 247] width 321 height 153
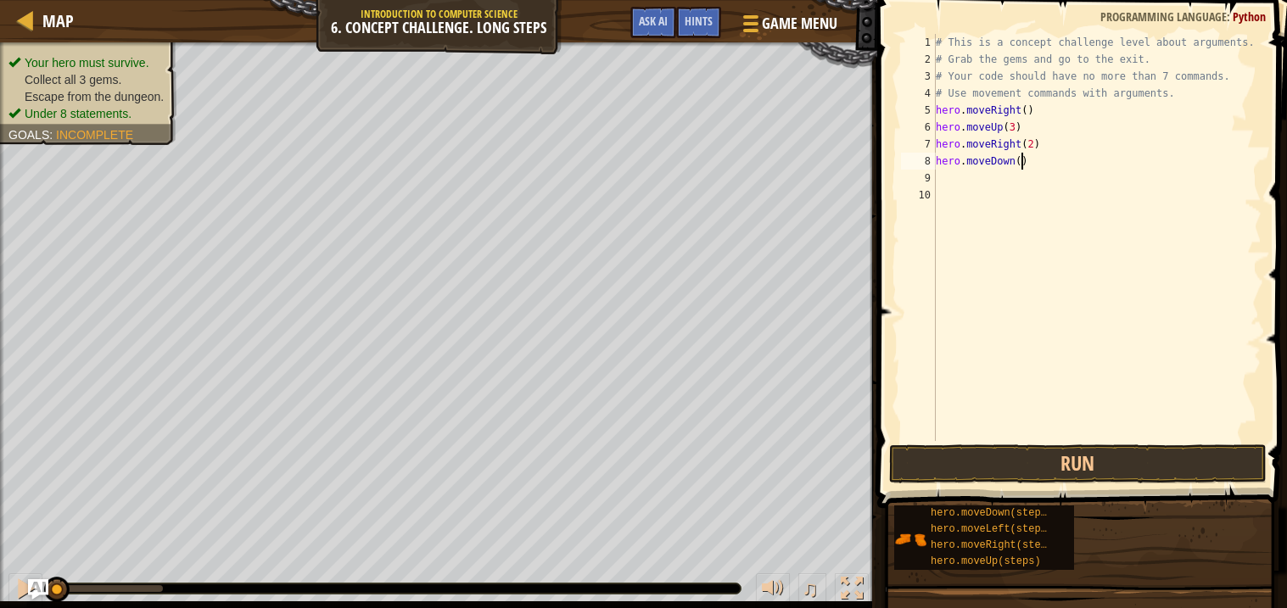
click at [1021, 163] on div "# This is a concept challenge level about arguments. # Grab the gems and go to …" at bounding box center [1097, 254] width 330 height 441
type textarea "hero.moveDown(3)"
click at [1015, 187] on div "# This is a concept challenge level about arguments. # Grab the gems and go to …" at bounding box center [1097, 254] width 330 height 441
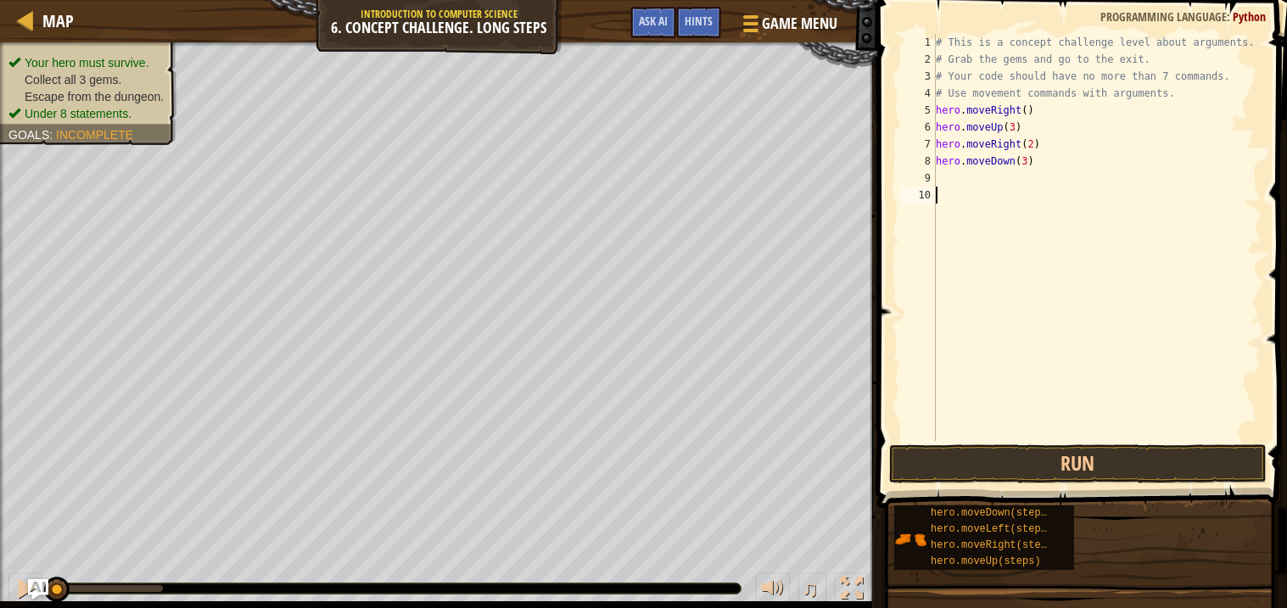
type textarea "h"
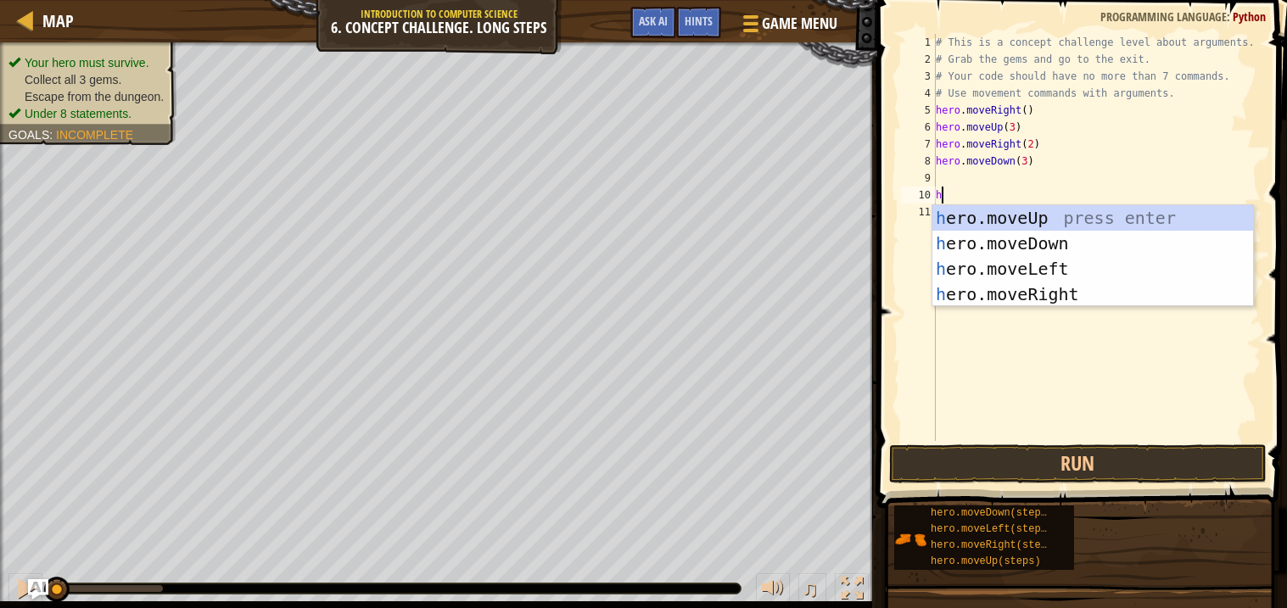
click at [981, 173] on div "# This is a concept challenge level about arguments. # Grab the gems and go to …" at bounding box center [1097, 254] width 330 height 441
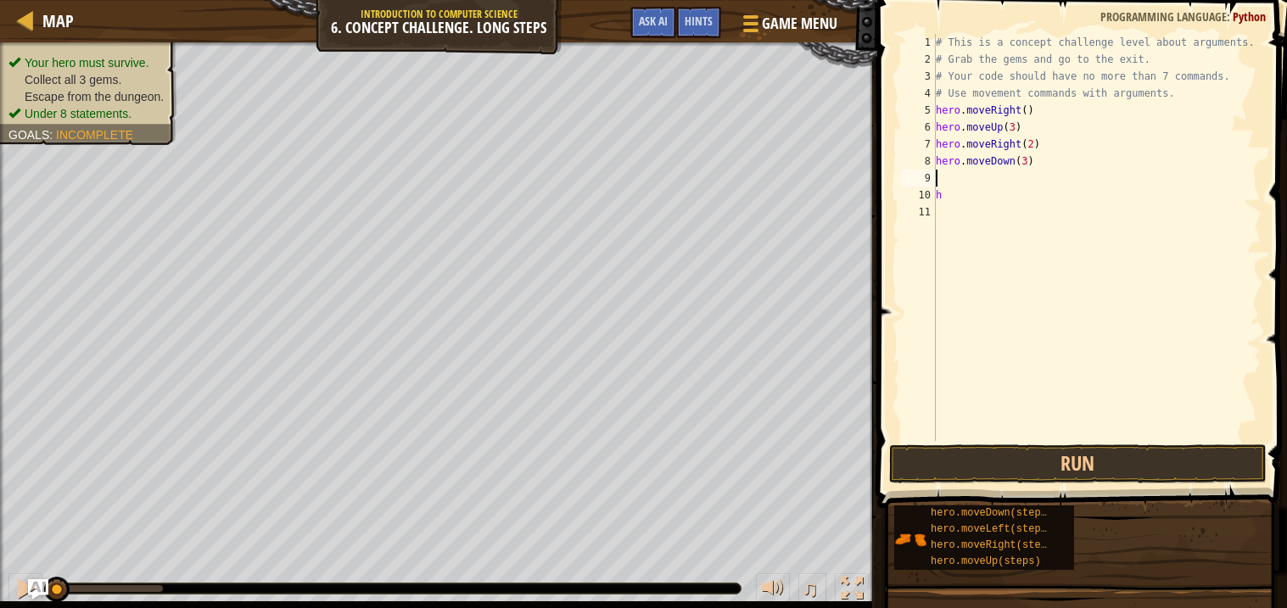
type textarea "h"
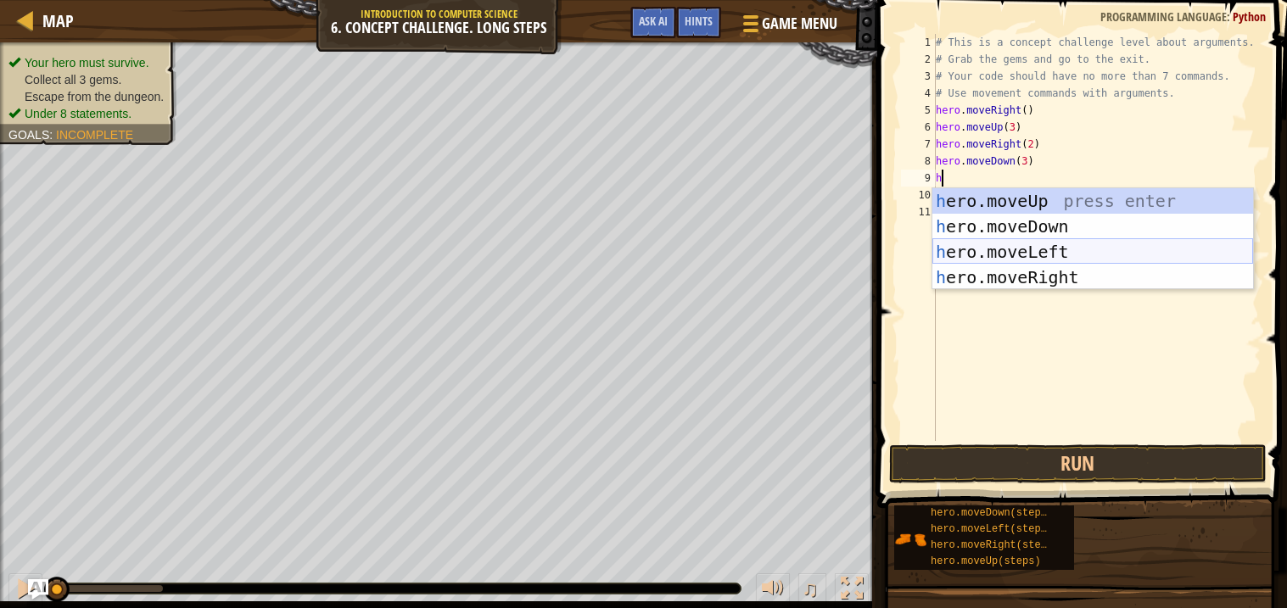
click at [990, 252] on div "h ero.moveUp press enter h ero.moveDown press enter h ero.moveLeft press enter …" at bounding box center [1092, 264] width 321 height 153
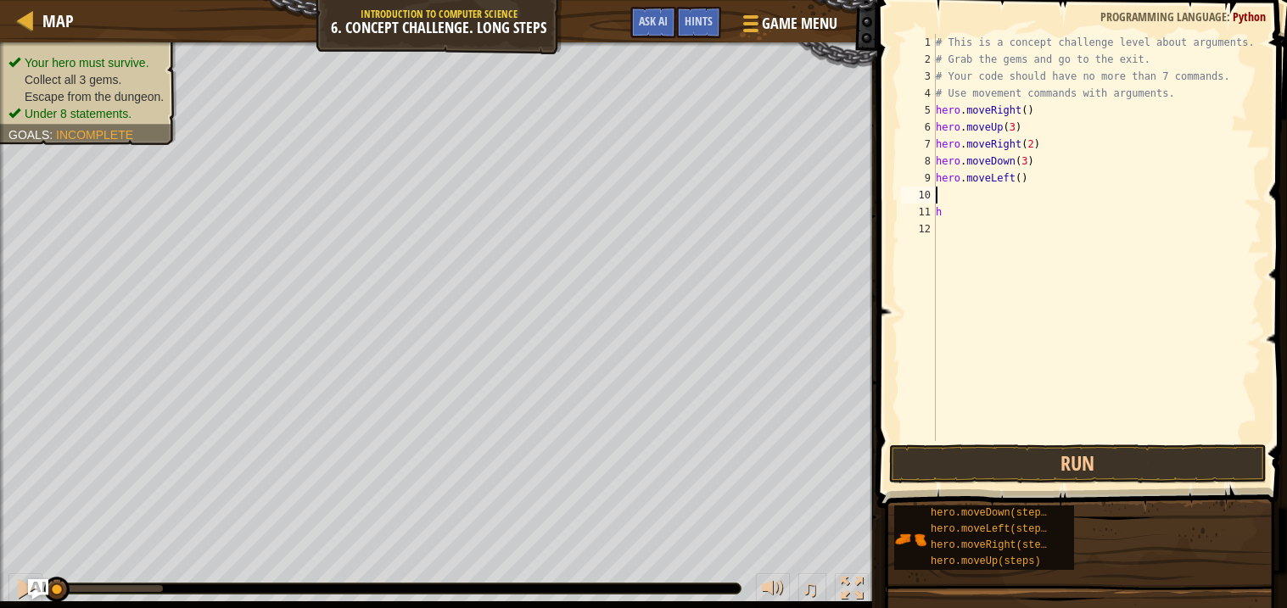
click at [959, 215] on div "# This is a concept challenge level about arguments. # Grab the gems and go to …" at bounding box center [1097, 254] width 330 height 441
type textarea "h"
click at [954, 193] on div "# This is a concept challenge level about arguments. # Grab the gems and go to …" at bounding box center [1097, 254] width 330 height 441
type textarea "h"
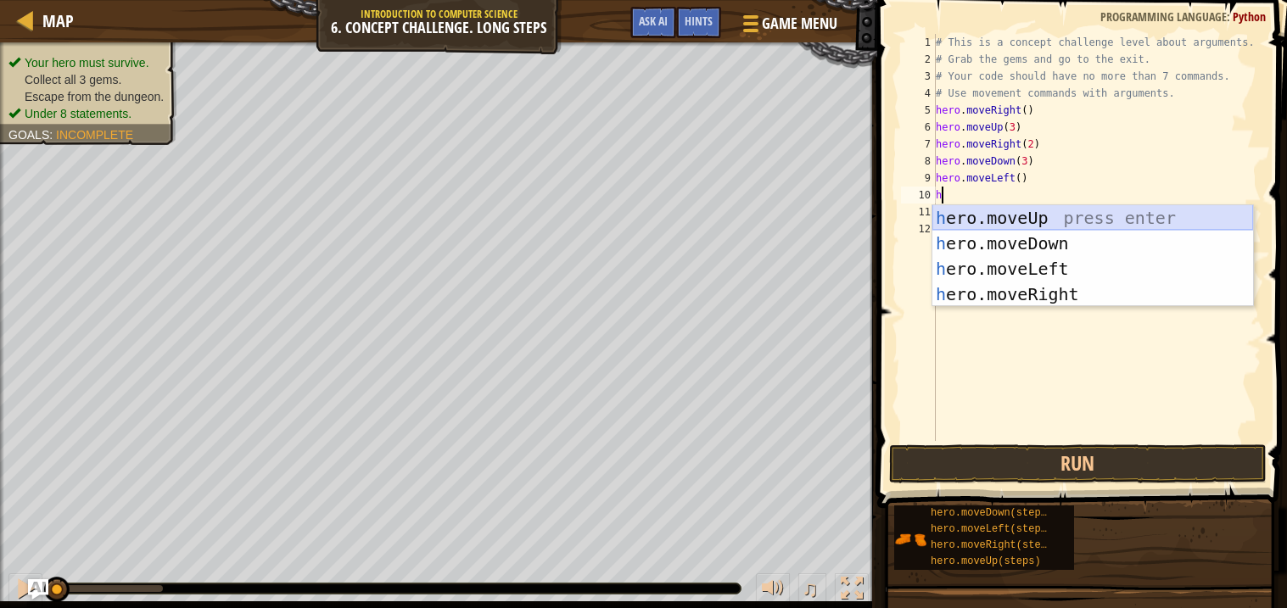
click at [1060, 217] on div "h ero.moveUp press enter h ero.moveDown press enter h ero.moveLeft press enter …" at bounding box center [1092, 281] width 321 height 153
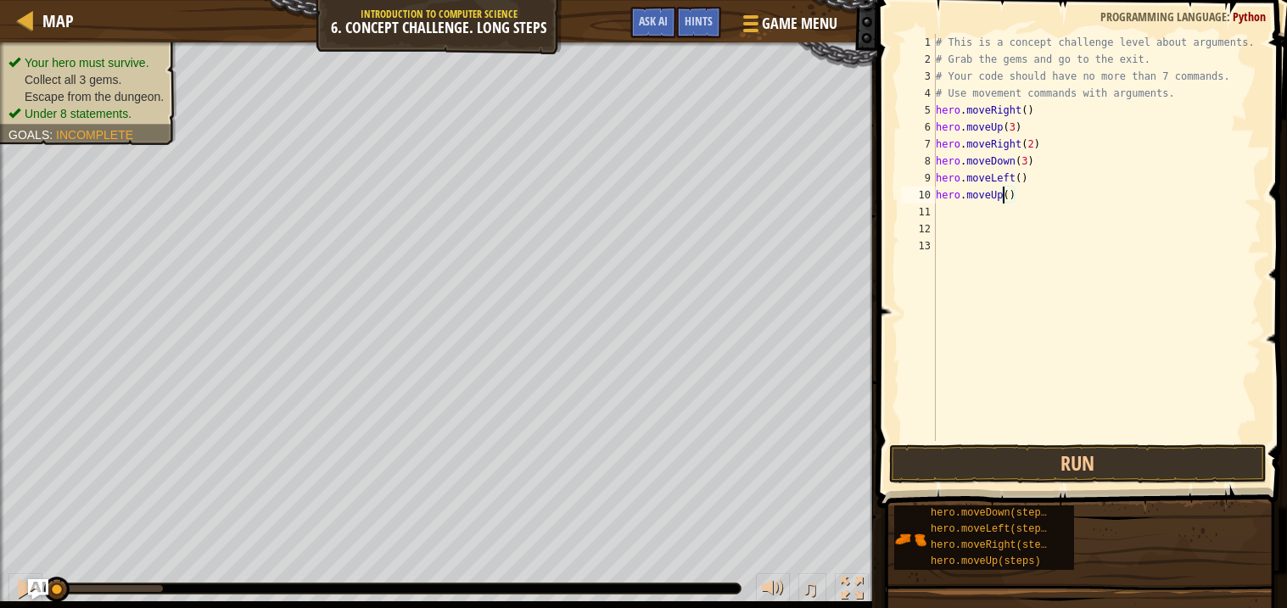
click at [1005, 199] on div "# This is a concept challenge level about arguments. # Grab the gems and go to …" at bounding box center [1097, 254] width 330 height 441
type textarea "hero.moveUp(2)"
click at [1014, 472] on button "Run" at bounding box center [1077, 464] width 377 height 39
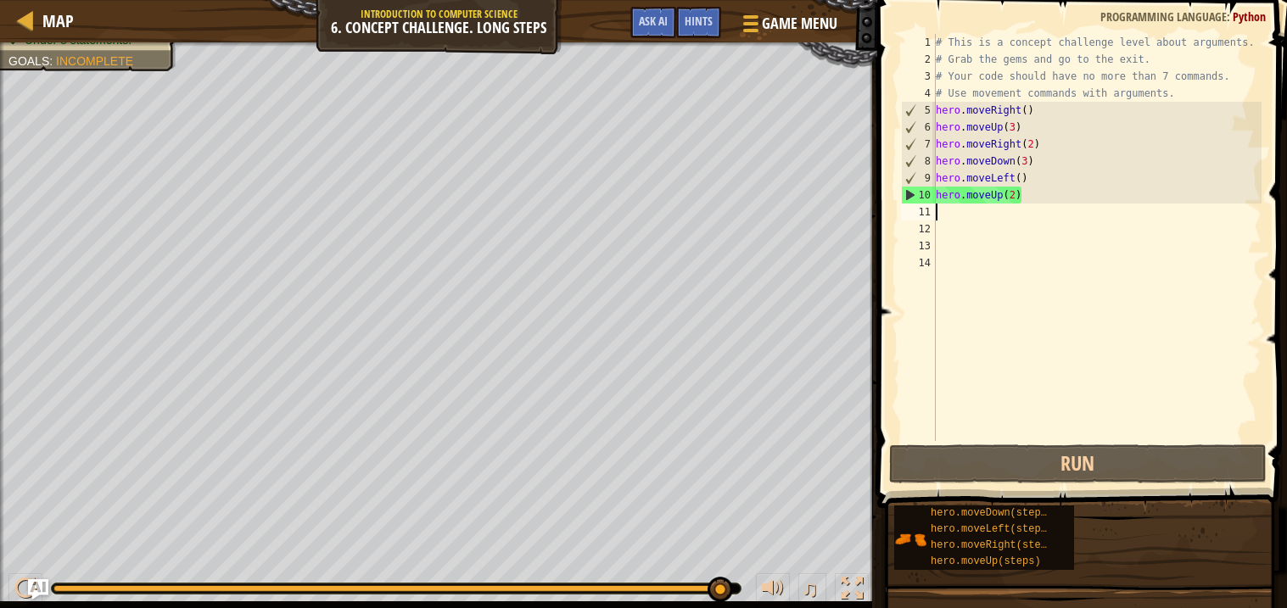
click at [956, 214] on div "# This is a concept challenge level about arguments. # Grab the gems and go to …" at bounding box center [1097, 254] width 330 height 441
click at [963, 218] on div "# This is a concept challenge level about arguments. # Grab the gems and go to …" at bounding box center [1097, 254] width 330 height 441
click at [1065, 198] on div "# This is a concept challenge level about arguments. # Grab the gems and go to …" at bounding box center [1097, 254] width 330 height 441
type textarea "hero.moveUp(2)"
click at [1005, 211] on div "# This is a concept challenge level about arguments. # Grab the gems and go to …" at bounding box center [1097, 254] width 330 height 441
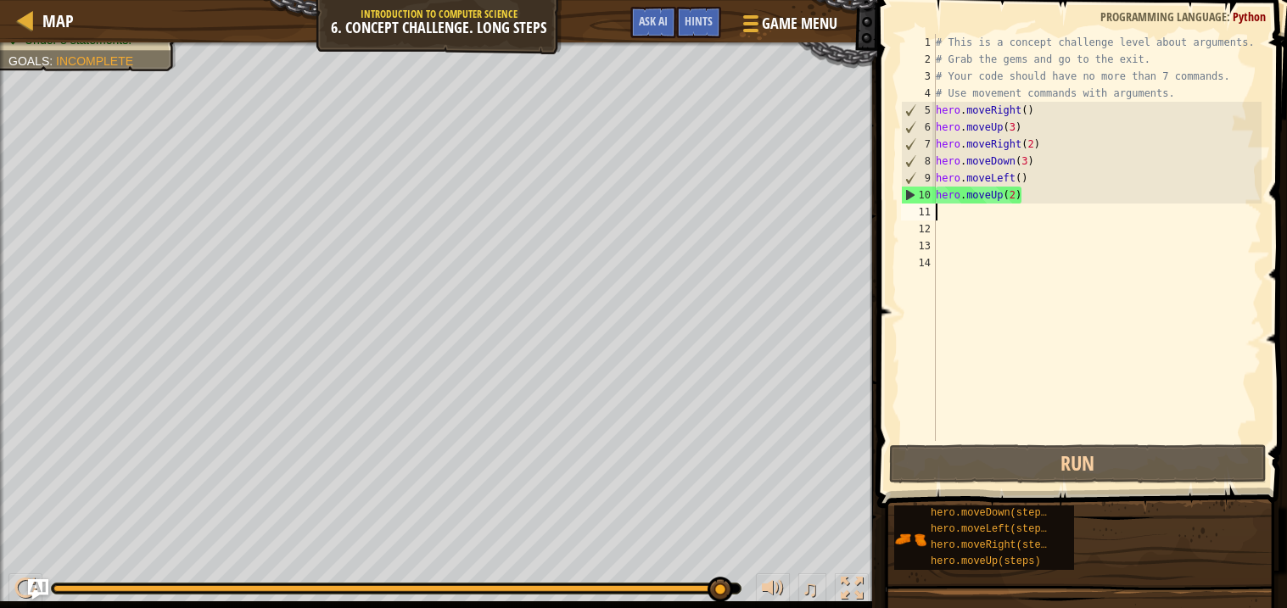
click at [1005, 220] on div "# This is a concept challenge level about arguments. # Grab the gems and go to …" at bounding box center [1097, 254] width 330 height 441
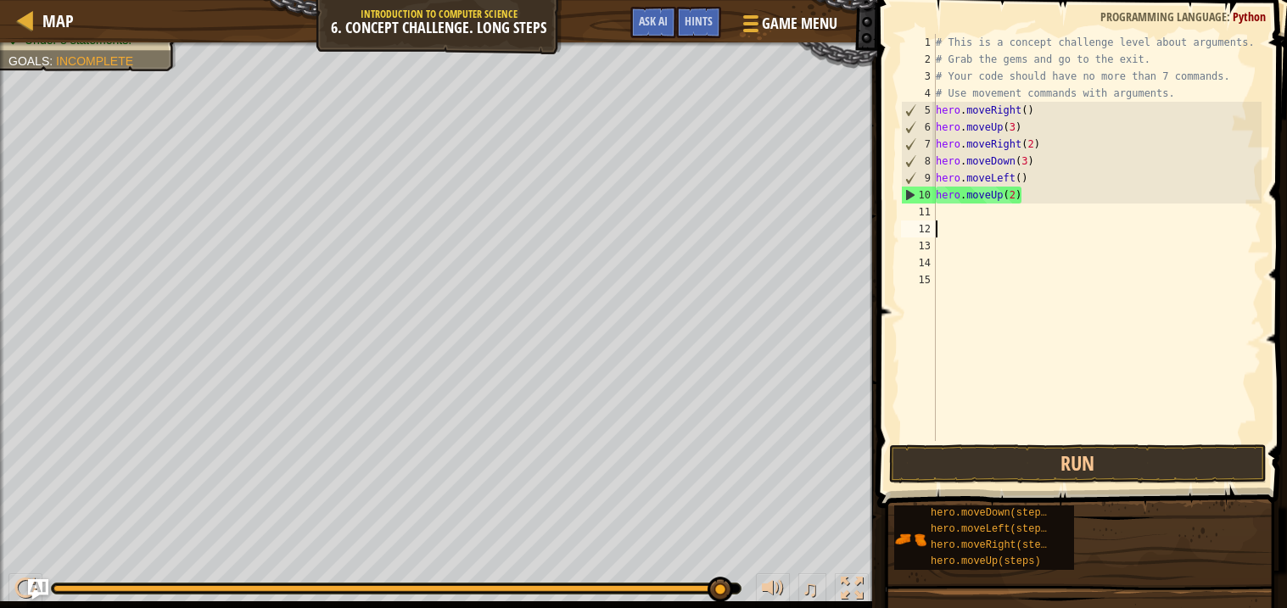
type textarea "g"
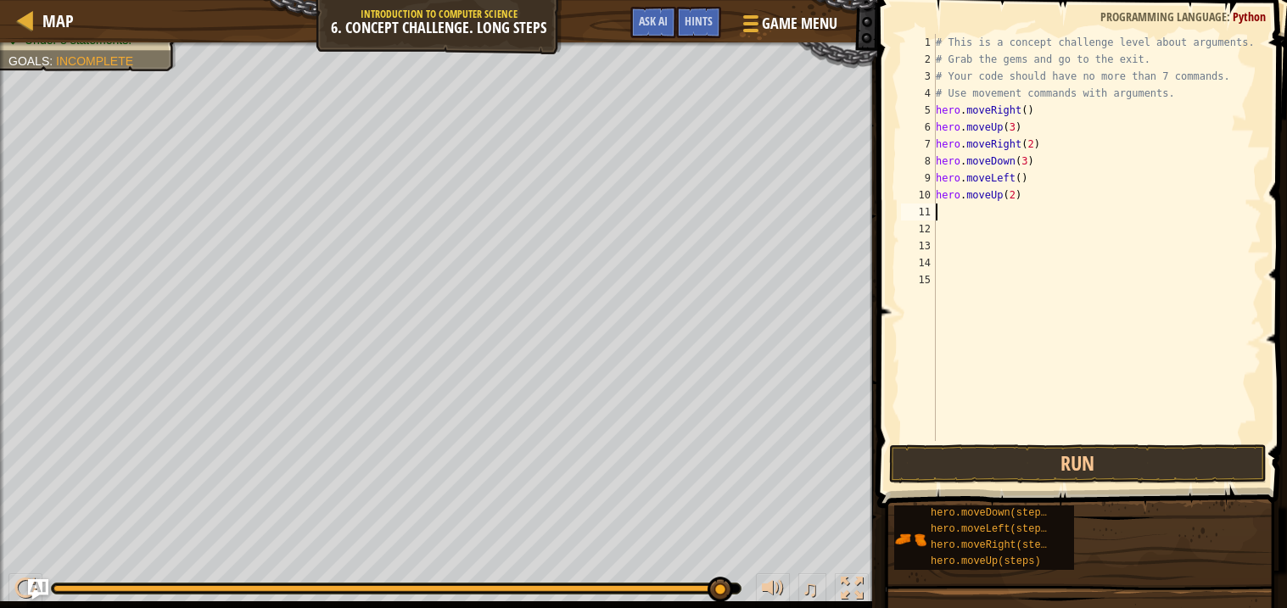
click at [945, 215] on div "# This is a concept challenge level about arguments. # Grab the gems and go to …" at bounding box center [1097, 254] width 330 height 441
click at [944, 212] on div "# This is a concept challenge level about arguments. # Grab the gems and go to …" at bounding box center [1097, 254] width 330 height 441
type textarea "h"
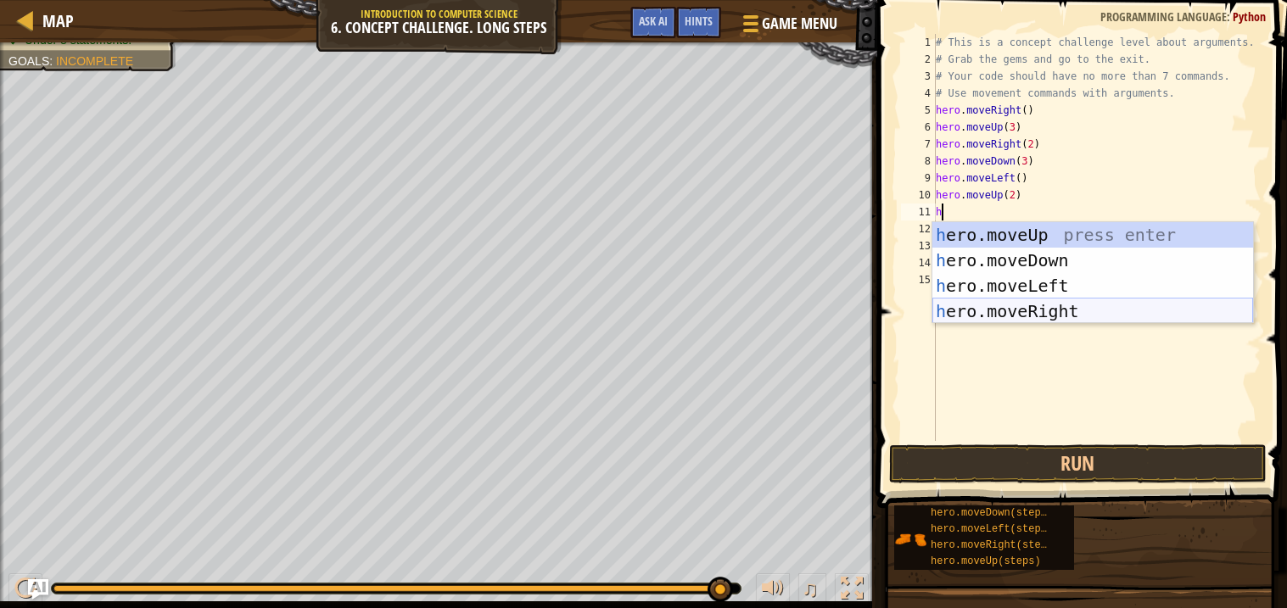
click at [1035, 308] on div "h ero.moveUp press enter h ero.moveDown press enter h ero.moveLeft press enter …" at bounding box center [1092, 298] width 321 height 153
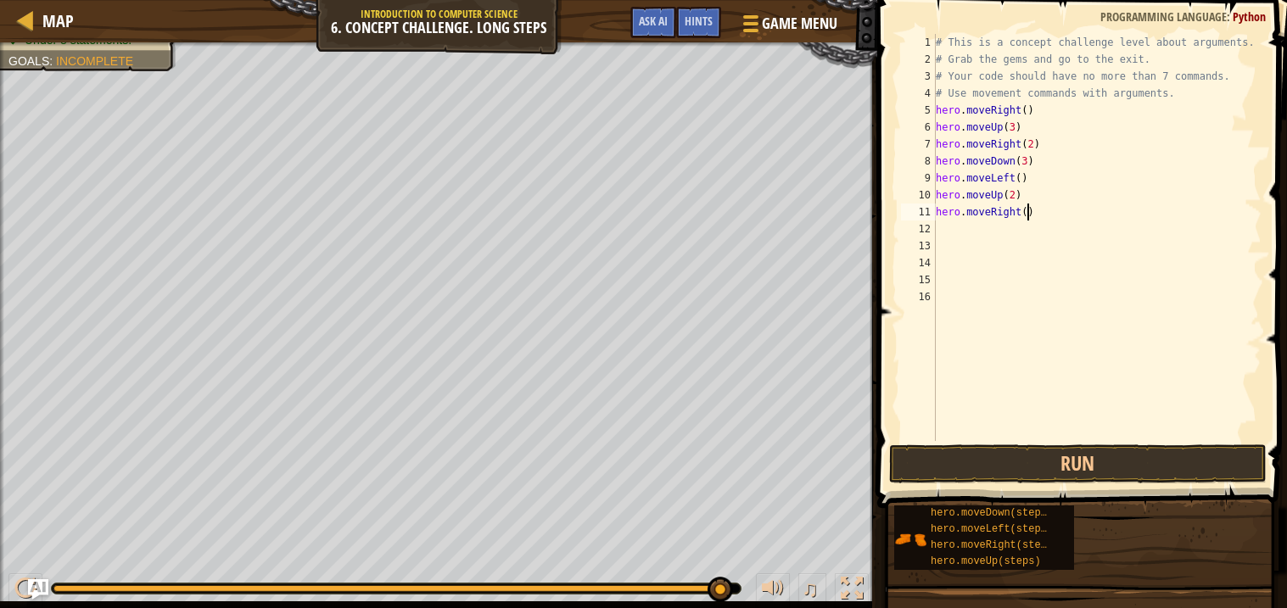
click at [1030, 215] on div "# This is a concept challenge level about arguments. # Grab the gems and go to …" at bounding box center [1097, 254] width 330 height 441
type textarea "hero.moveRight(3)"
click at [1074, 462] on button "Run" at bounding box center [1077, 464] width 377 height 39
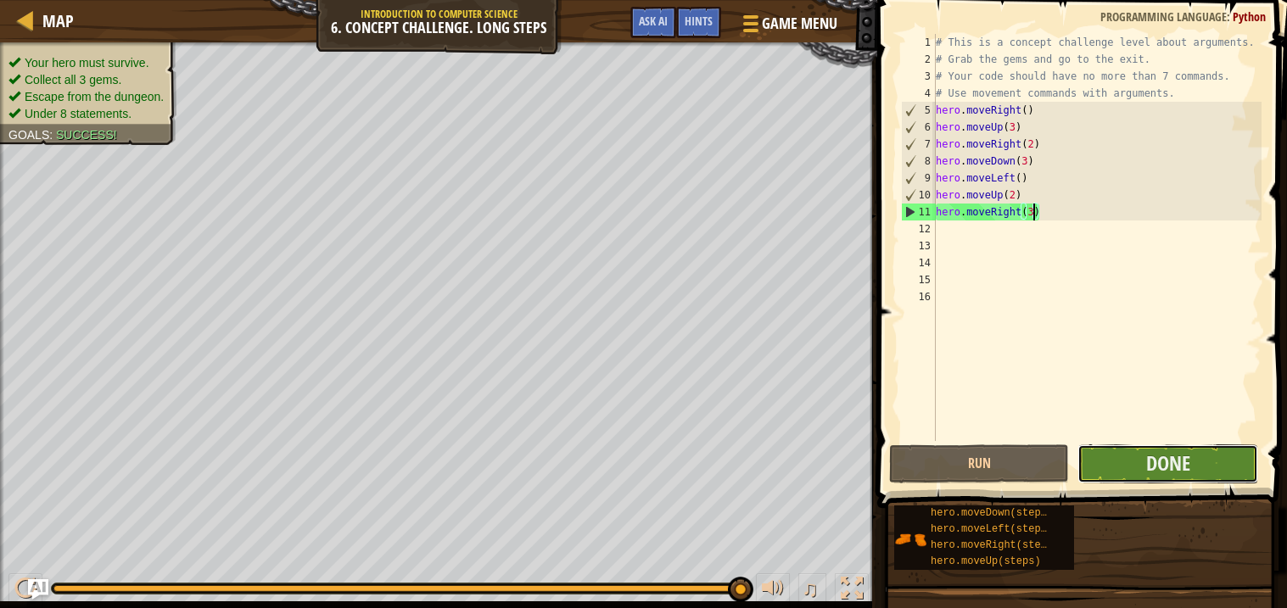
click at [1133, 464] on button "Done" at bounding box center [1167, 464] width 180 height 39
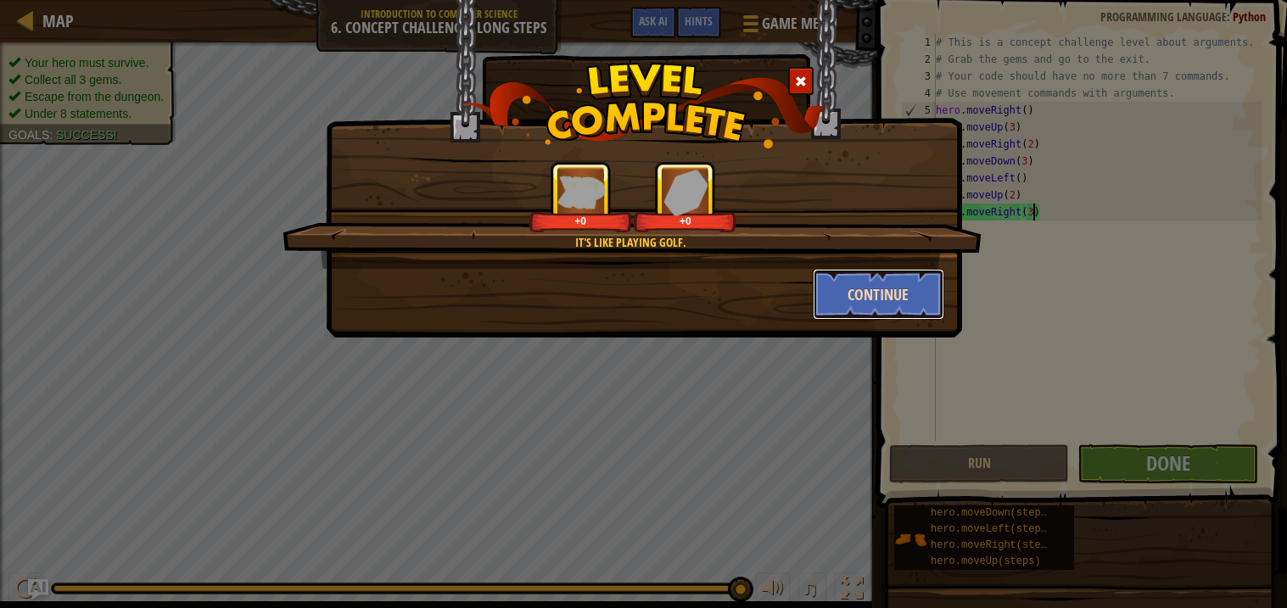
click at [874, 299] on button "Continue" at bounding box center [878, 294] width 131 height 51
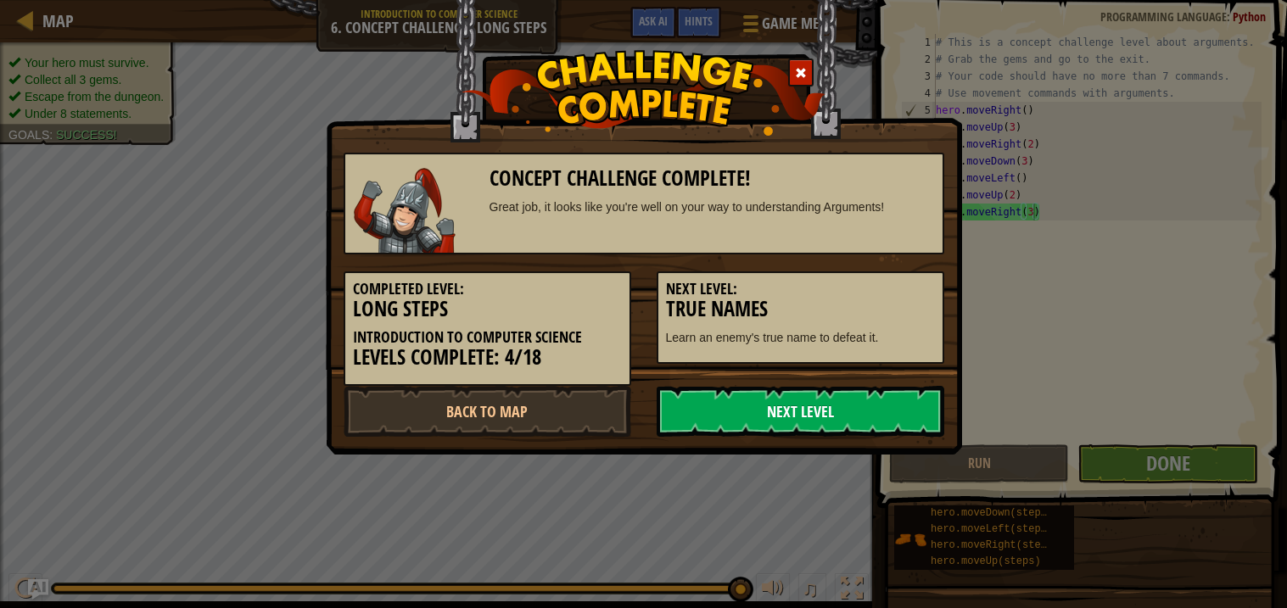
click at [876, 408] on link "Next Level" at bounding box center [801, 411] width 288 height 51
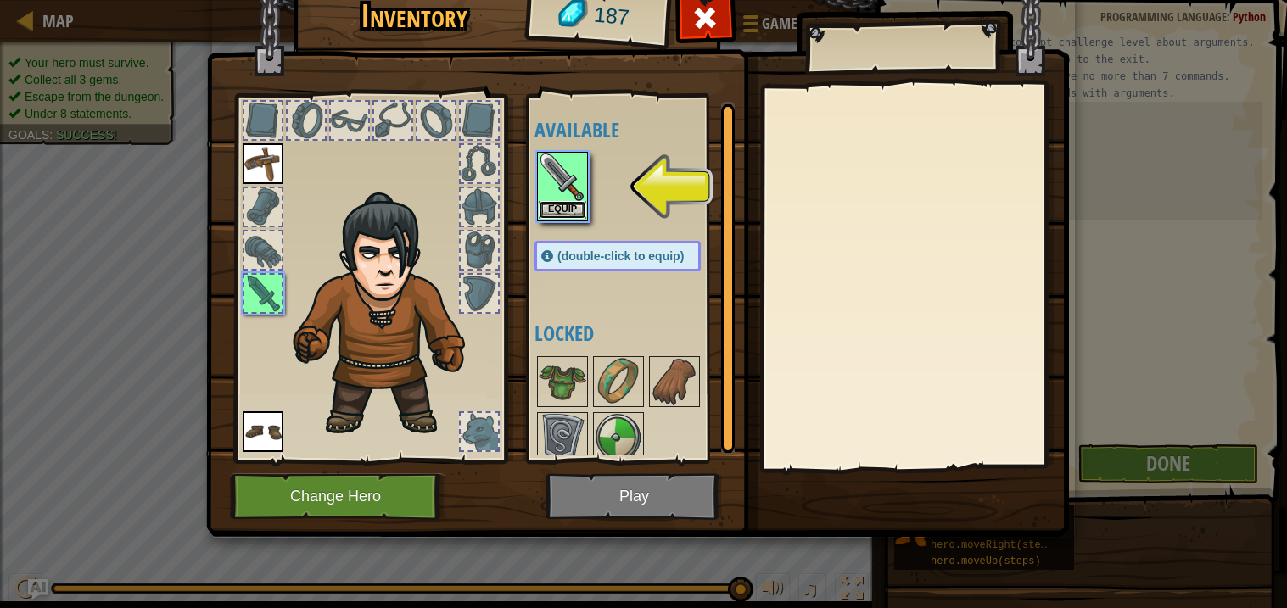
click at [552, 206] on button "Equip" at bounding box center [563, 210] width 48 height 18
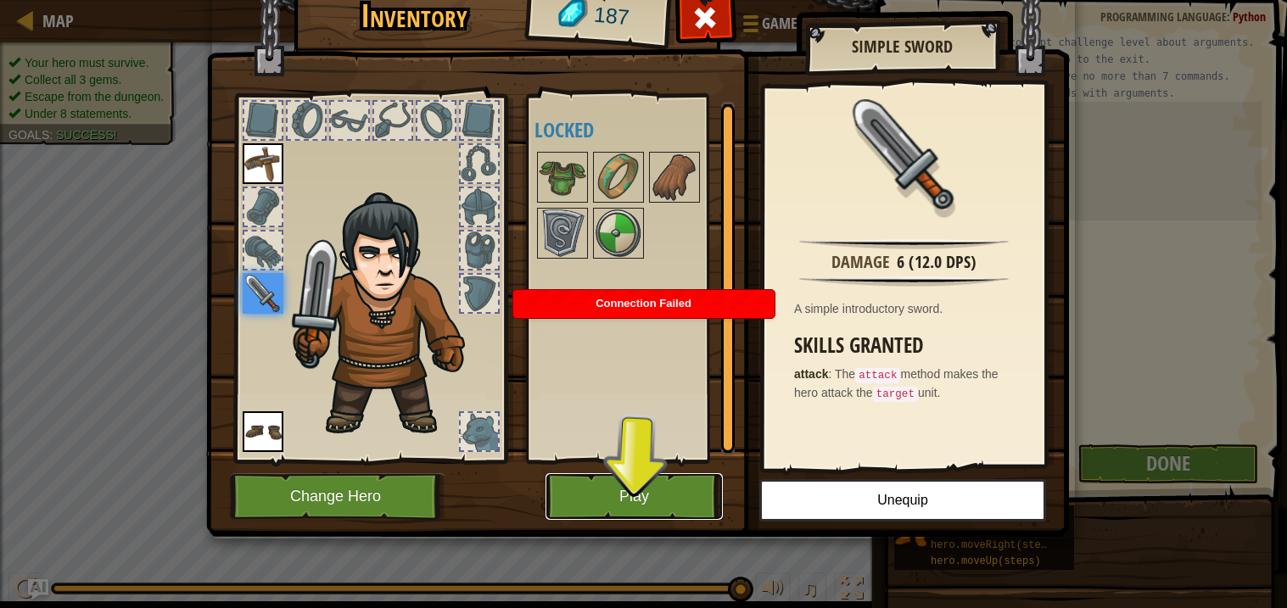
click at [629, 494] on button "Play" at bounding box center [633, 496] width 177 height 47
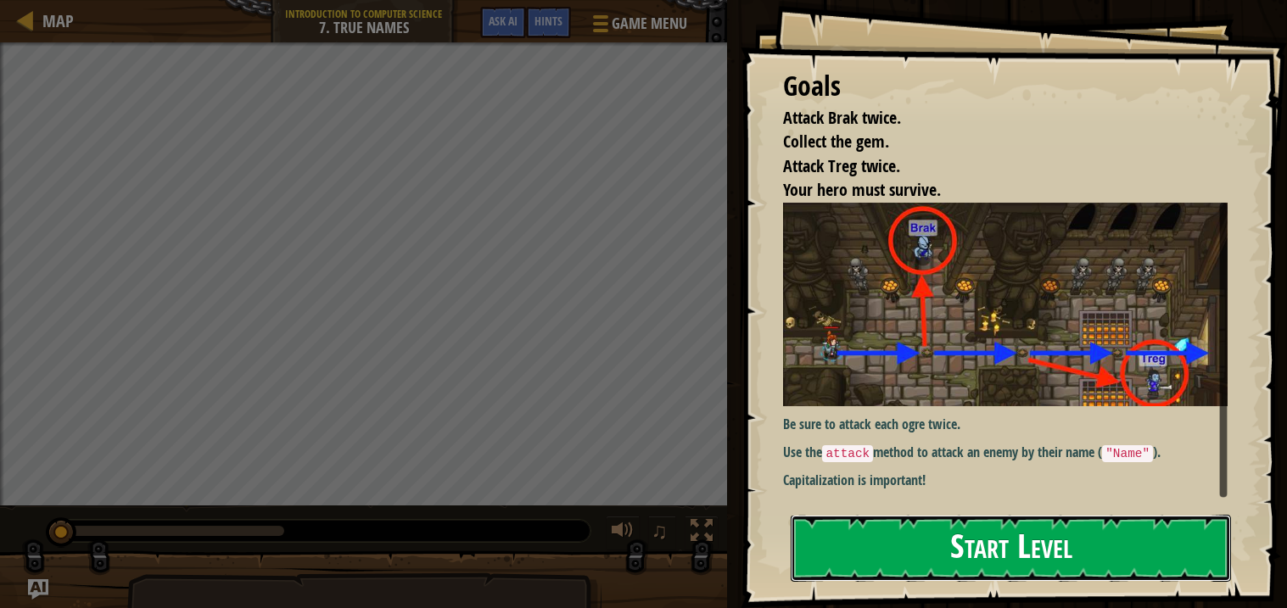
click at [1049, 559] on button "Start Level" at bounding box center [1011, 548] width 440 height 67
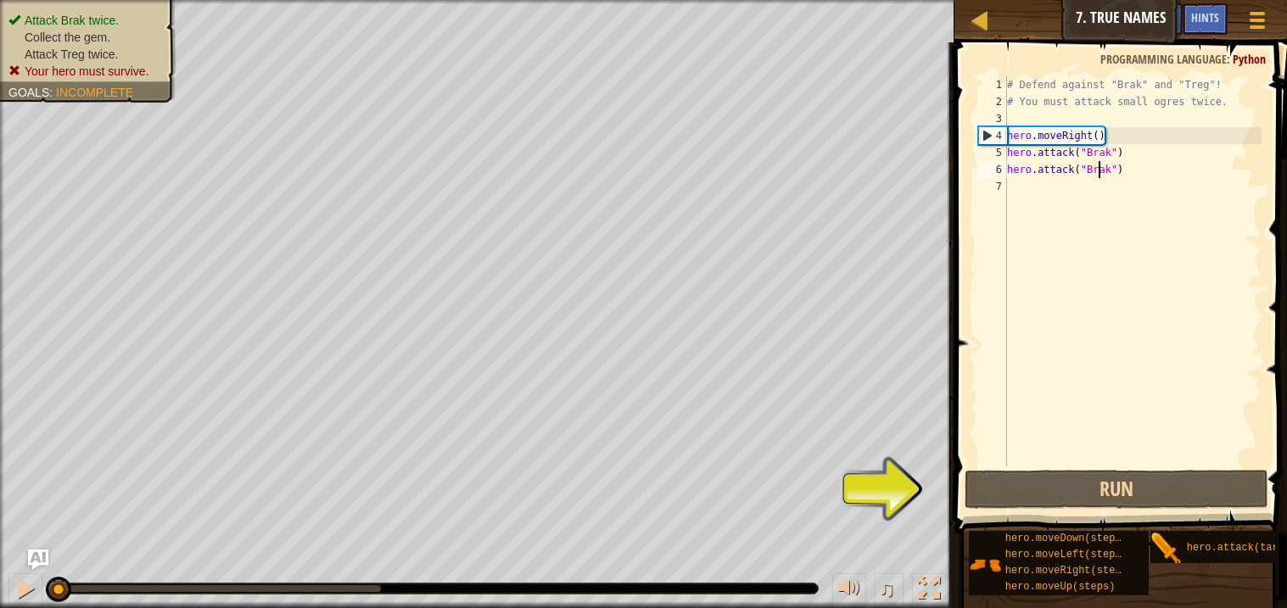
click at [1099, 171] on div "# Defend against "Brak" and "Treg"! # You must attack small ogres twice. hero .…" at bounding box center [1133, 288] width 258 height 424
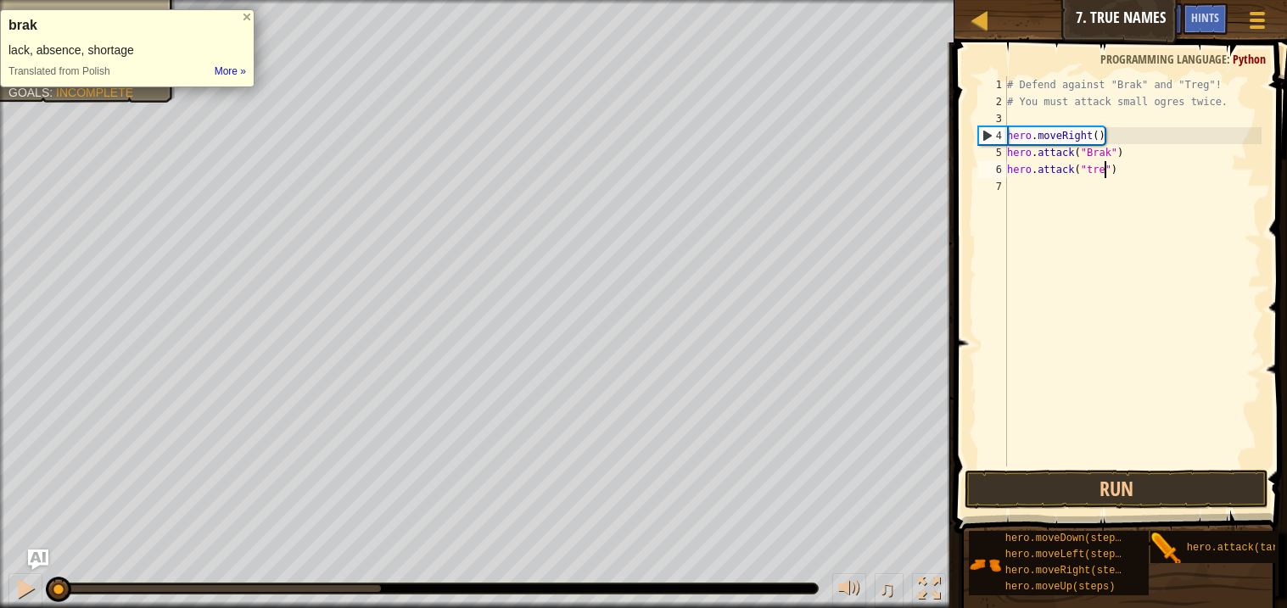
type textarea "hero.attack("treg")"
click at [1132, 464] on div "# Defend against "Brak" and "Treg"! # You must attack small ogres twice. hero .…" at bounding box center [1133, 288] width 258 height 424
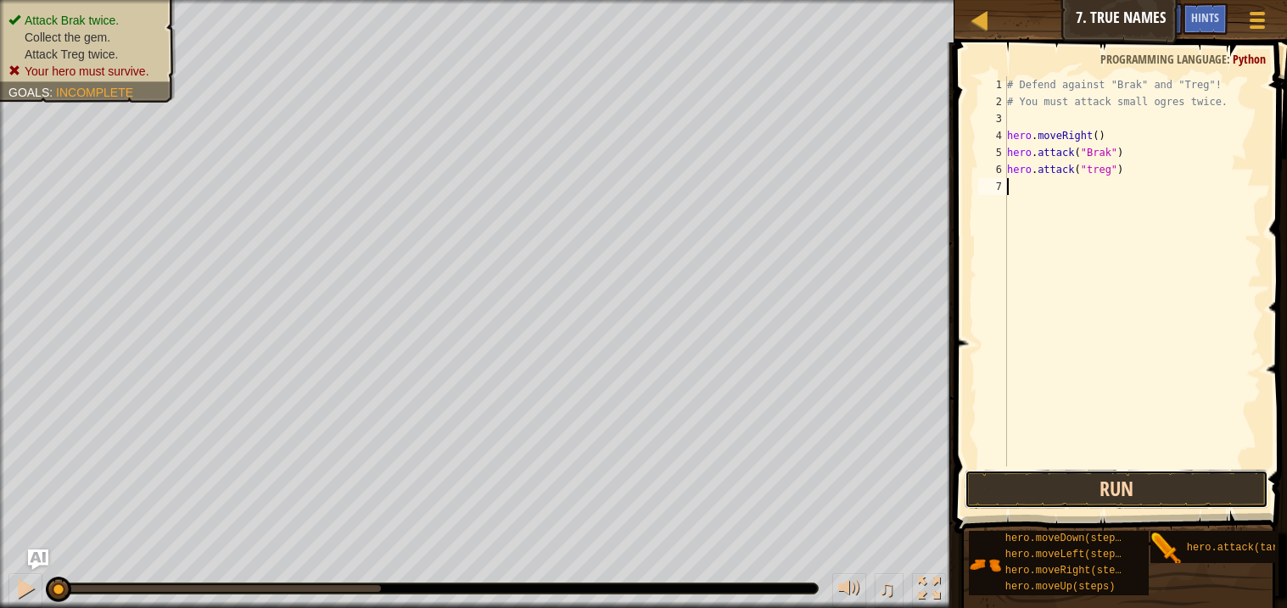
click at [1142, 487] on button "Run" at bounding box center [1116, 489] width 303 height 39
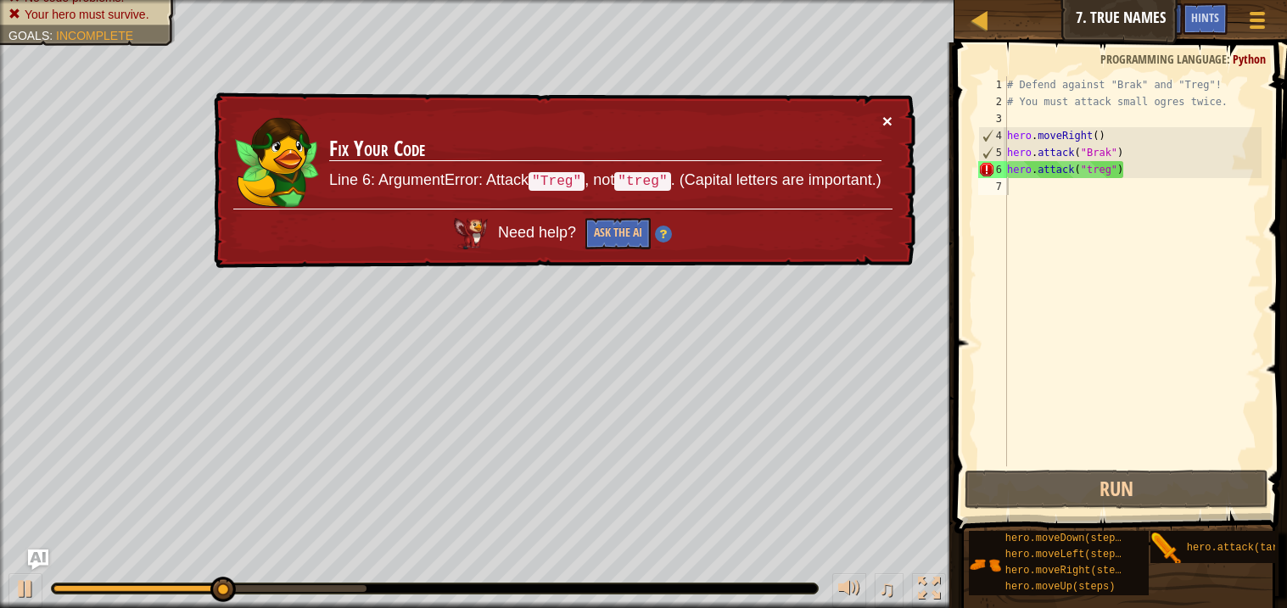
click at [882, 117] on button "×" at bounding box center [887, 121] width 10 height 18
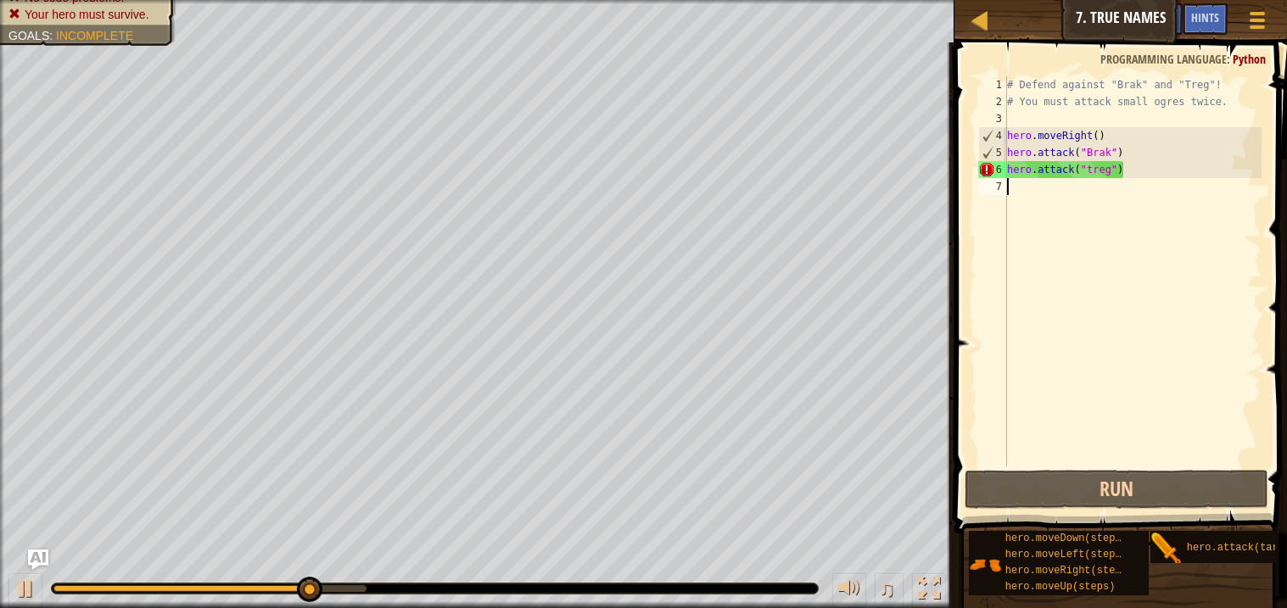
click at [1091, 171] on div "# Defend against "Brak" and "Treg"! # You must attack small ogres twice. hero .…" at bounding box center [1133, 288] width 258 height 424
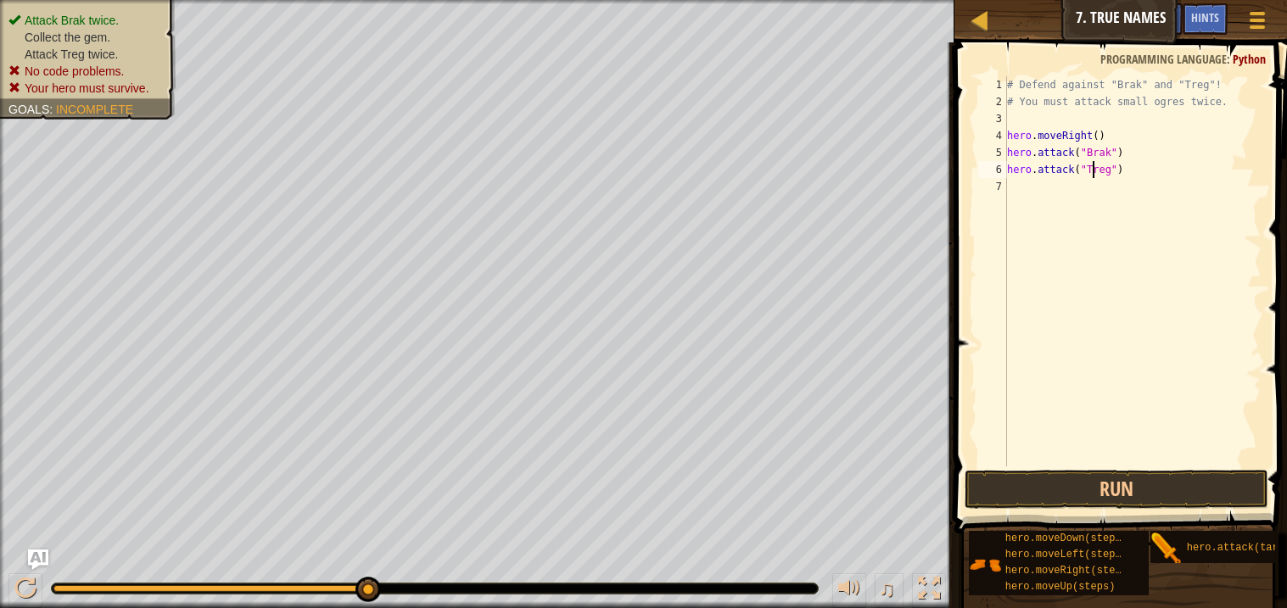
scroll to position [7, 7]
click at [1180, 470] on button "Run" at bounding box center [1116, 489] width 303 height 39
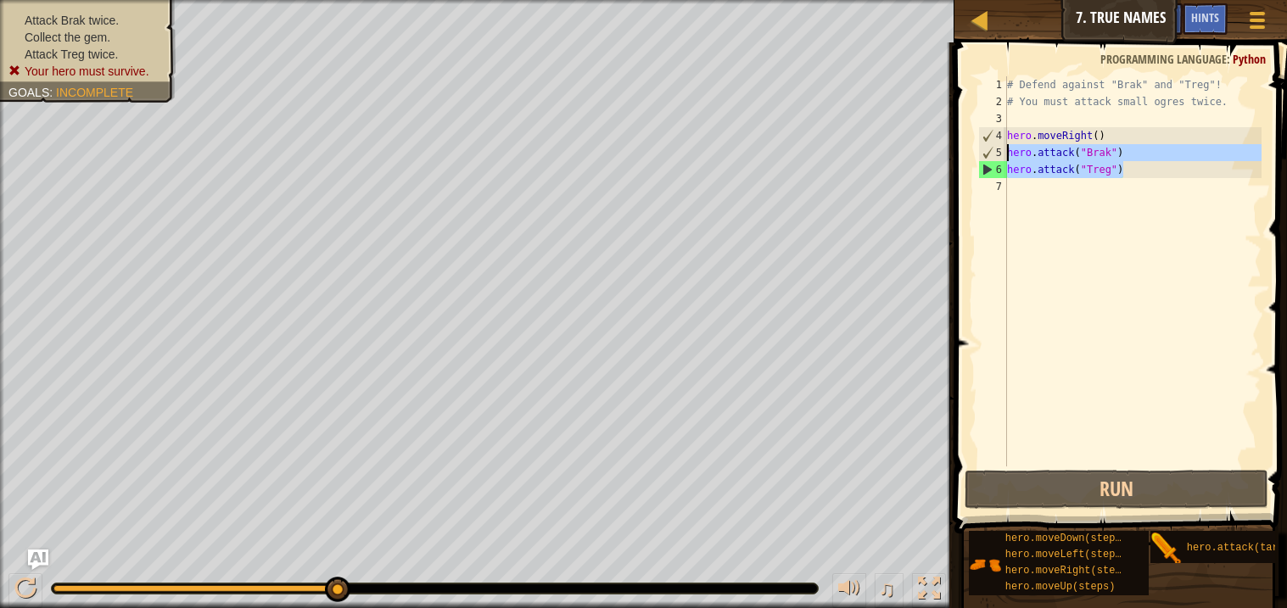
drag, startPoint x: 1146, startPoint y: 169, endPoint x: 996, endPoint y: 149, distance: 151.4
click at [996, 149] on div "hero.attack("Treg") 1 2 3 4 5 6 7 # Defend against "Brak" and "Treg"! # You mus…" at bounding box center [1118, 271] width 287 height 390
type textarea "hero.attack("Brak") hero.attack("Treg")"
click at [1105, 183] on div "# Defend against "Brak" and "Treg"! # You must attack small ogres twice. hero .…" at bounding box center [1133, 288] width 258 height 424
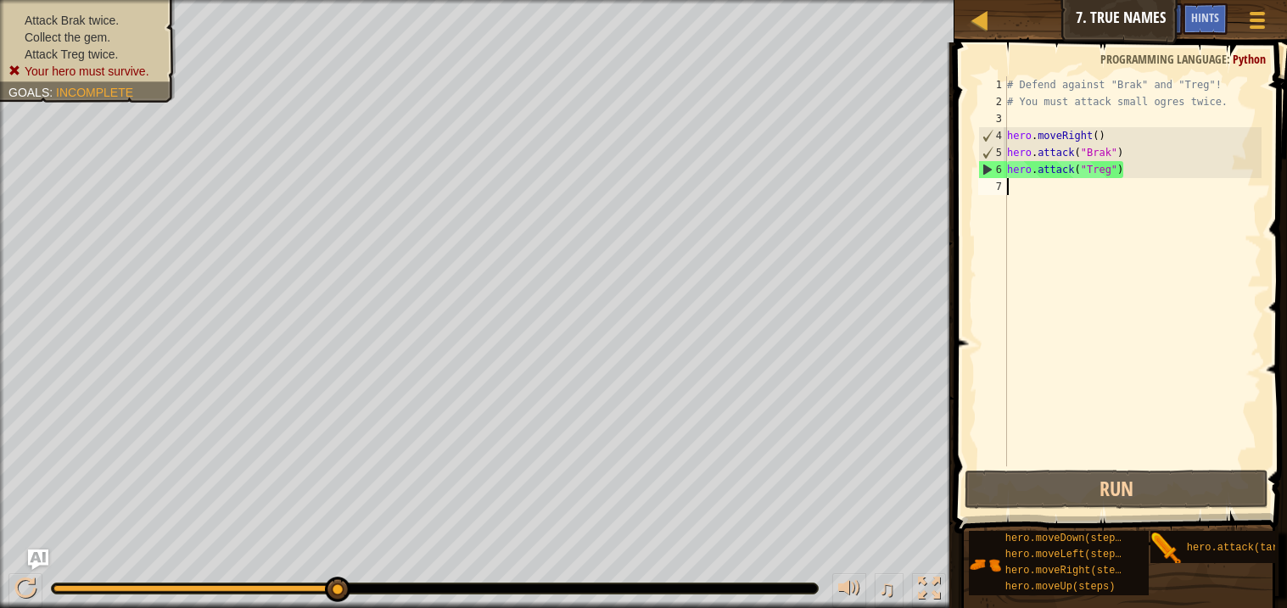
paste textarea "hero.attack("Treg")"
type textarea "hero.attack("Treg")"
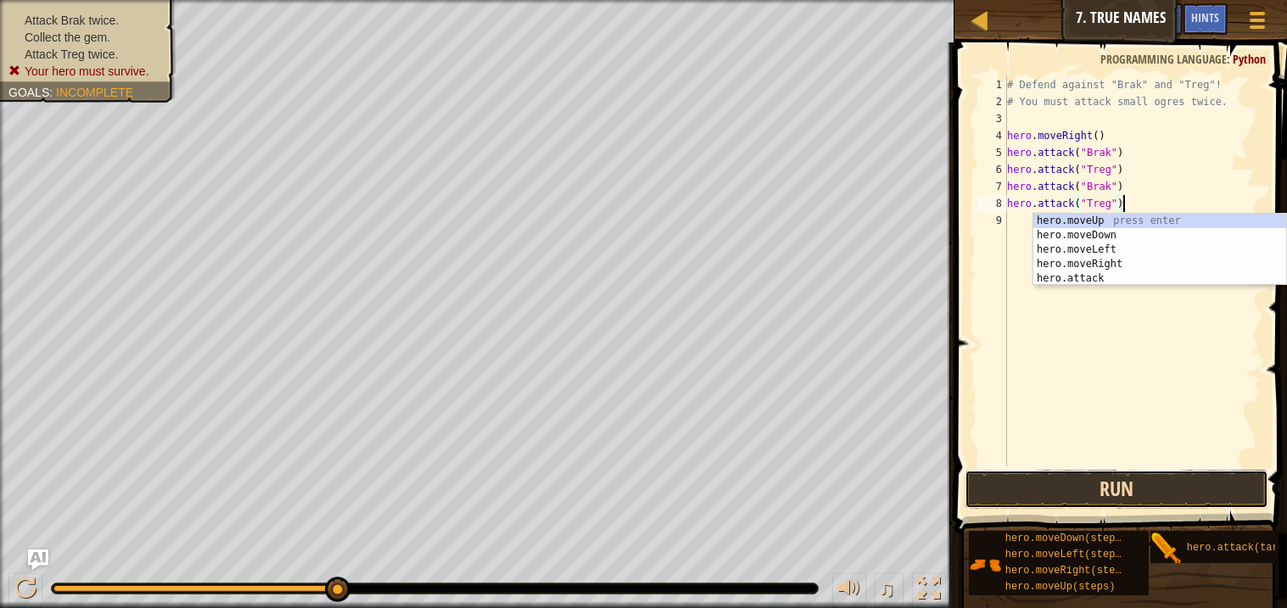
click at [1133, 481] on button "Run" at bounding box center [1116, 489] width 303 height 39
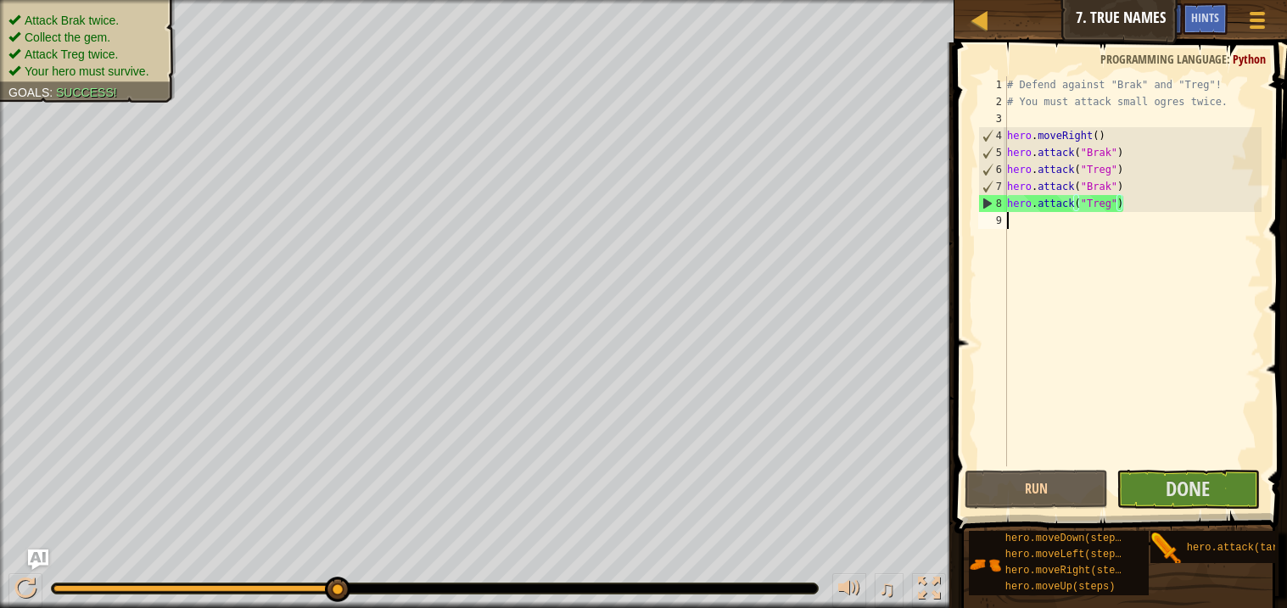
click at [1088, 224] on div "# Defend against "Brak" and "Treg"! # You must attack small ogres twice. hero .…" at bounding box center [1133, 288] width 258 height 424
type textarea "h"
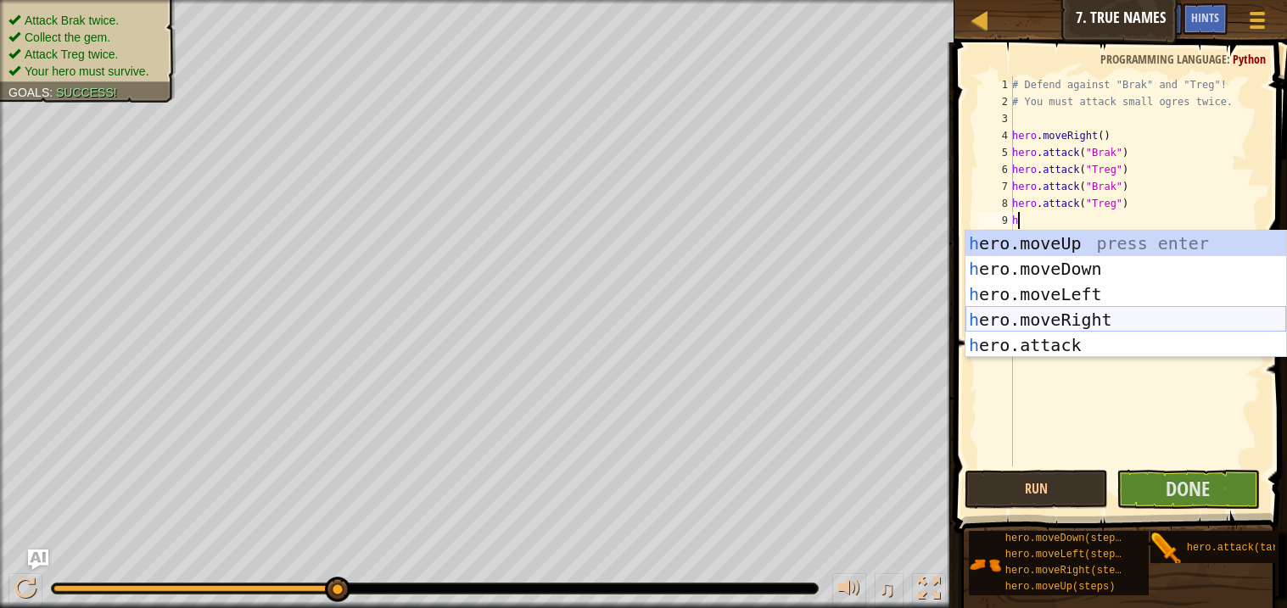
click at [1121, 317] on div "h ero.moveUp press enter h ero.moveDown press enter h ero.moveLeft press enter …" at bounding box center [1125, 320] width 321 height 178
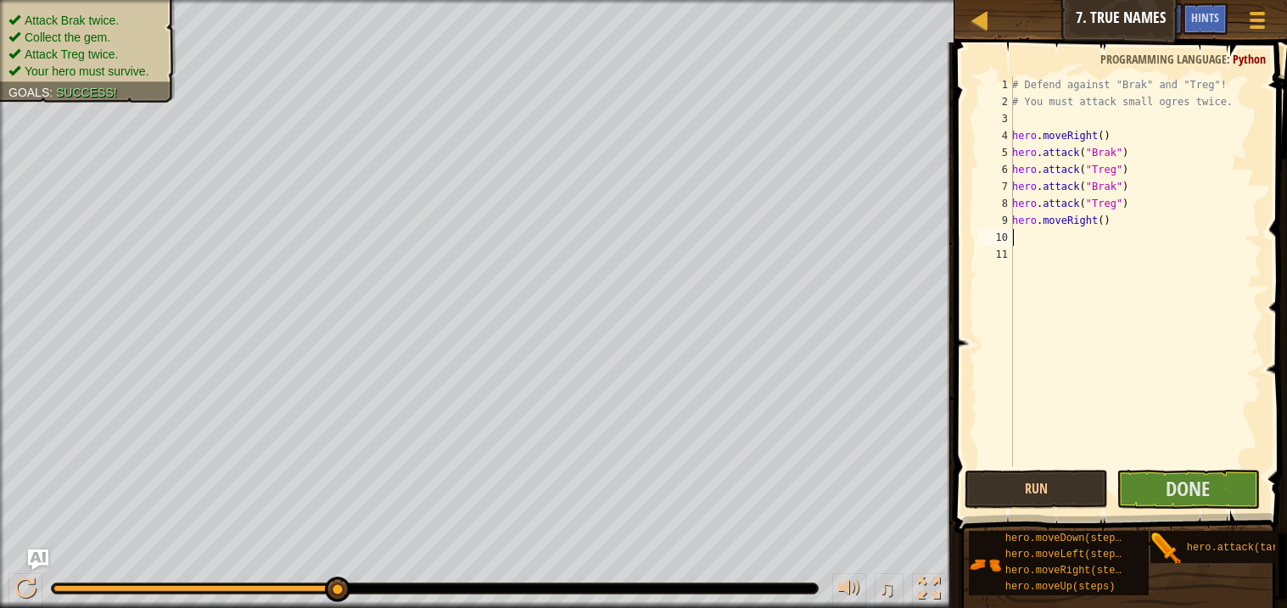
type textarea "2"
click at [1174, 484] on span "Done" at bounding box center [1188, 488] width 44 height 27
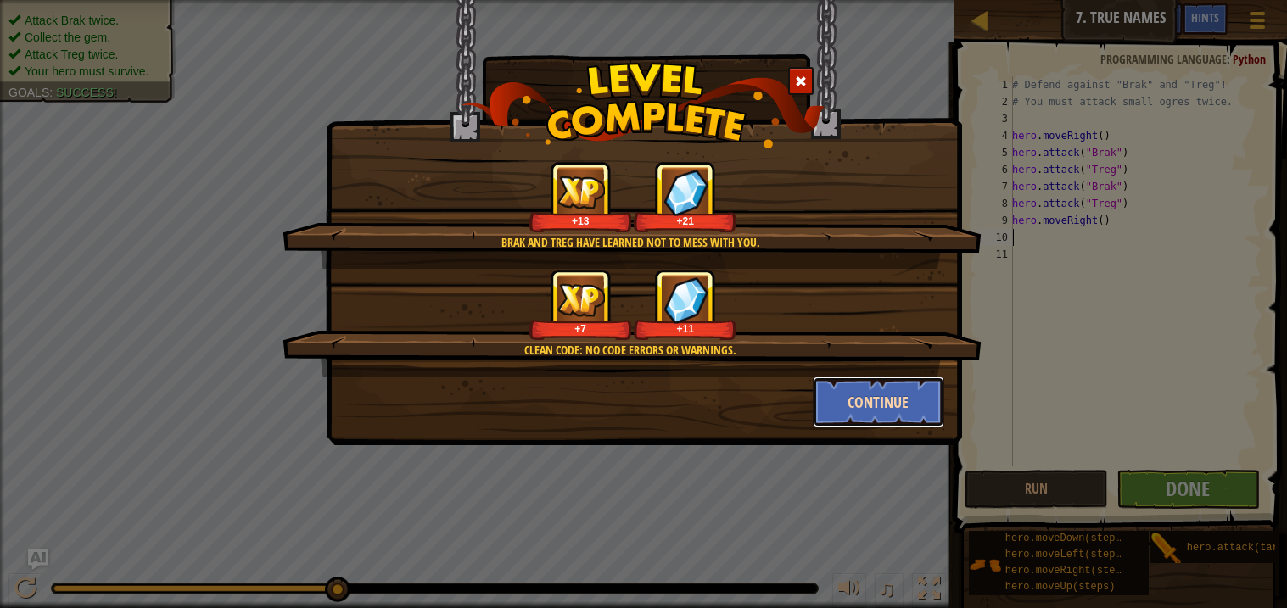
click at [875, 397] on button "Continue" at bounding box center [878, 402] width 131 height 51
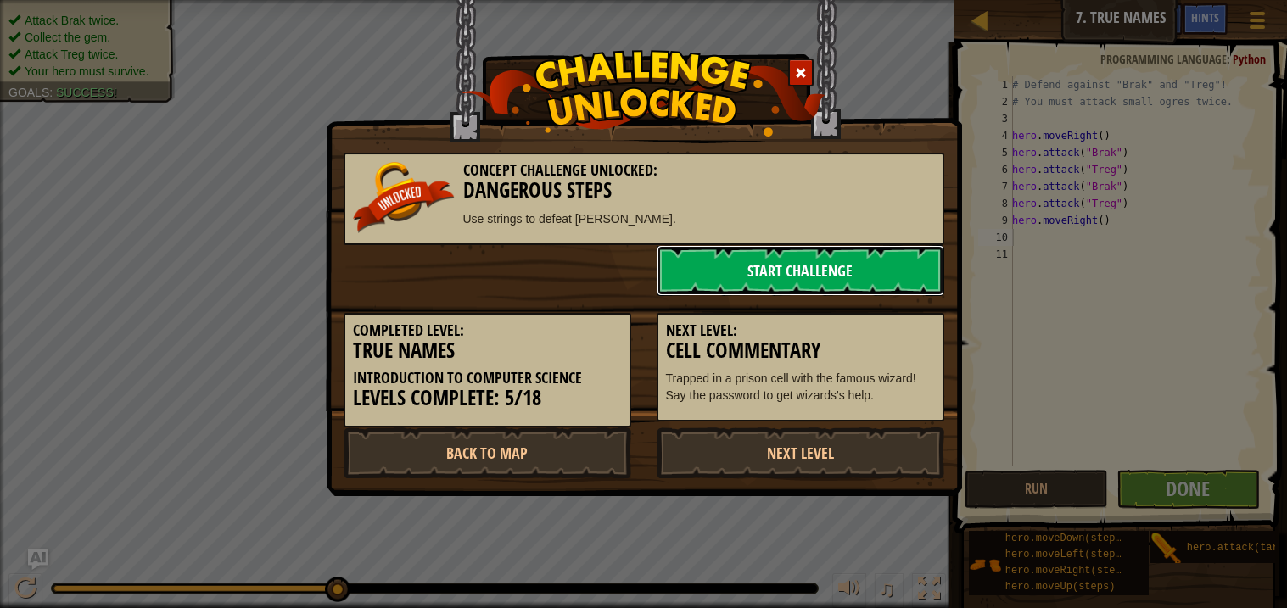
click at [794, 270] on link "Start Challenge" at bounding box center [801, 270] width 288 height 51
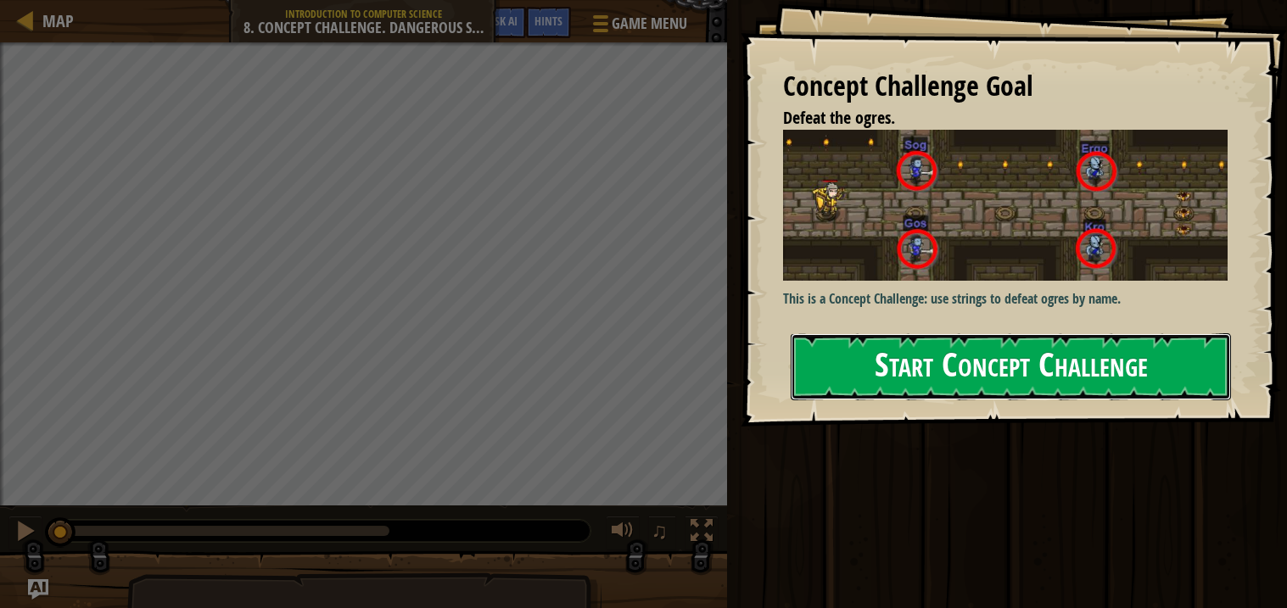
click at [838, 355] on button "Start Concept Challenge" at bounding box center [1011, 366] width 440 height 67
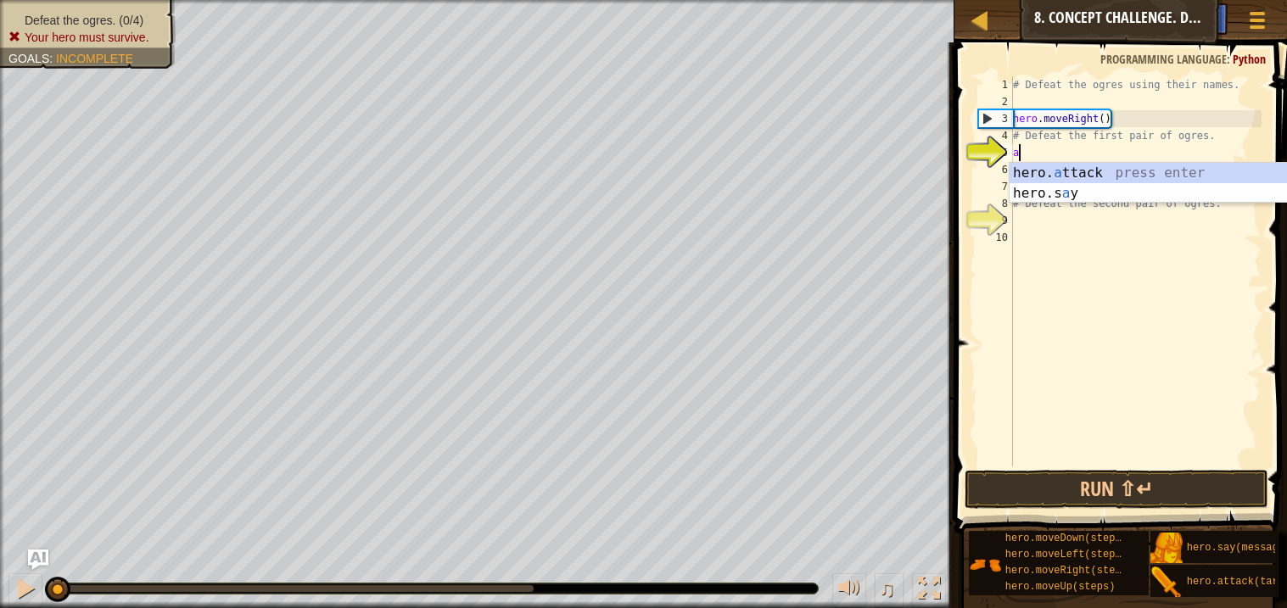
scroll to position [7, 0]
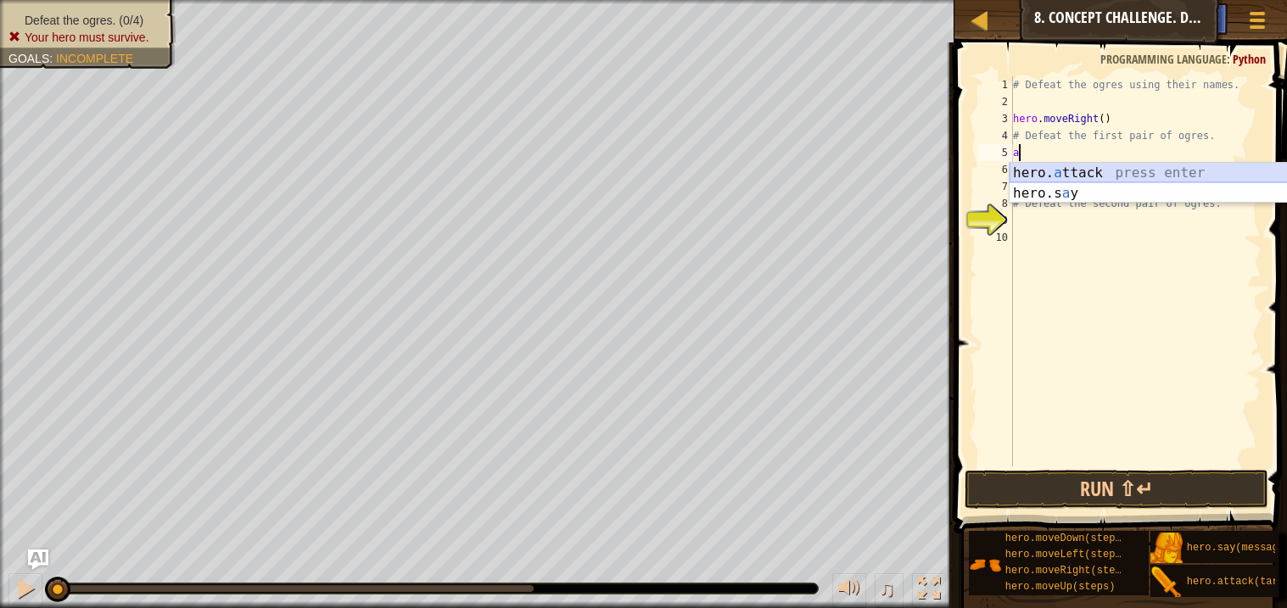
click at [1091, 168] on div "hero. a ttack press enter hero.s a y press enter" at bounding box center [1169, 203] width 321 height 81
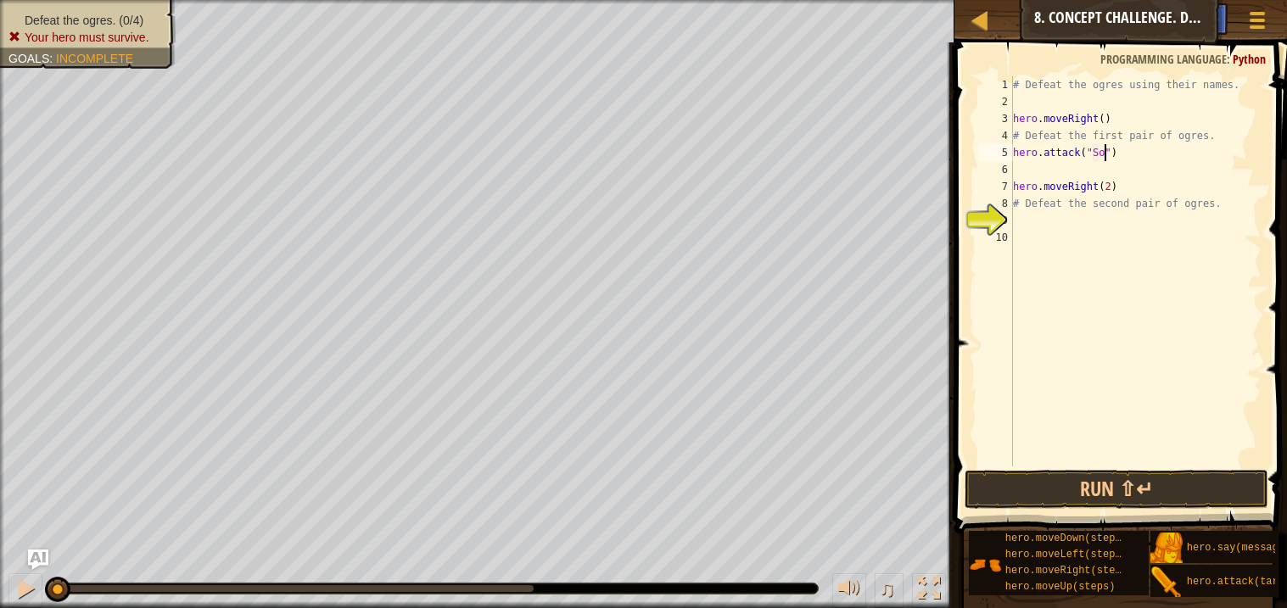
type textarea "hero.attack("Sog")"
drag, startPoint x: 1135, startPoint y: 155, endPoint x: 1000, endPoint y: 159, distance: 134.9
click at [1000, 159] on div "hero.attack("Sog") 1 2 3 4 5 6 7 8 9 10 # Defeat the ogres using their names. h…" at bounding box center [1118, 271] width 287 height 390
click at [1042, 172] on div "# Defeat the ogres using their names. hero . moveRight ( ) # Defeat the first p…" at bounding box center [1135, 288] width 252 height 424
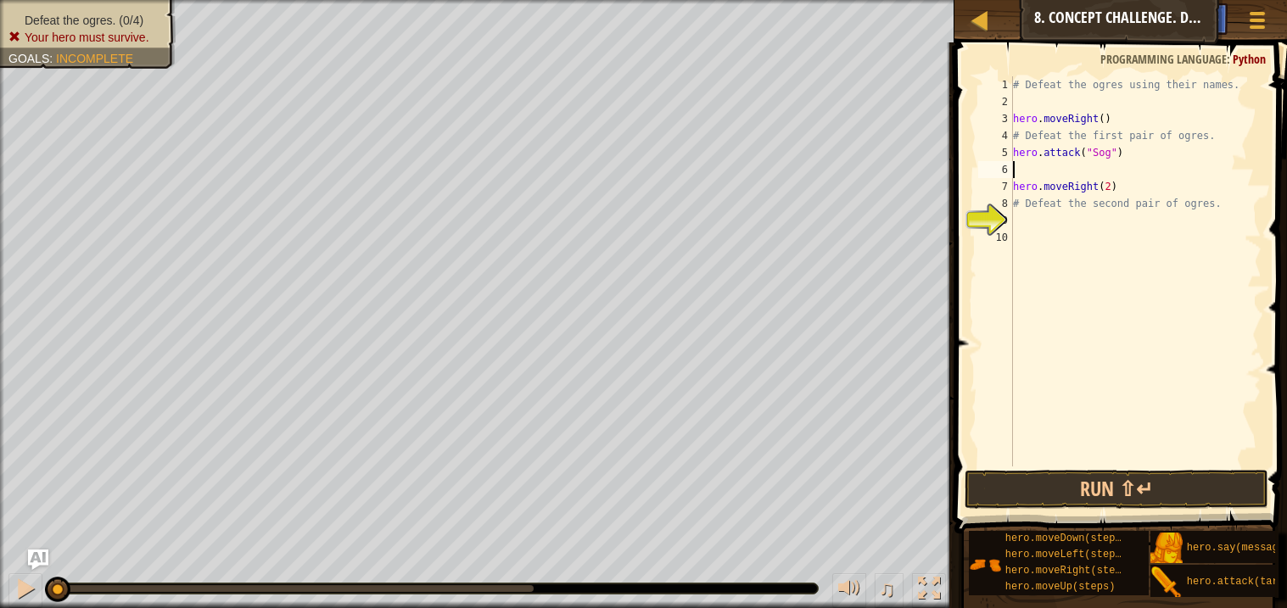
scroll to position [7, 0]
click at [1110, 171] on div "# Defeat the ogres using their names. hero . moveRight ( ) # Defeat the first p…" at bounding box center [1135, 288] width 252 height 424
type textarea "hero.attack("Gos")"
click at [1083, 224] on div "# Defeat the ogres using their names. hero . moveRight ( ) # Defeat the first p…" at bounding box center [1135, 288] width 252 height 424
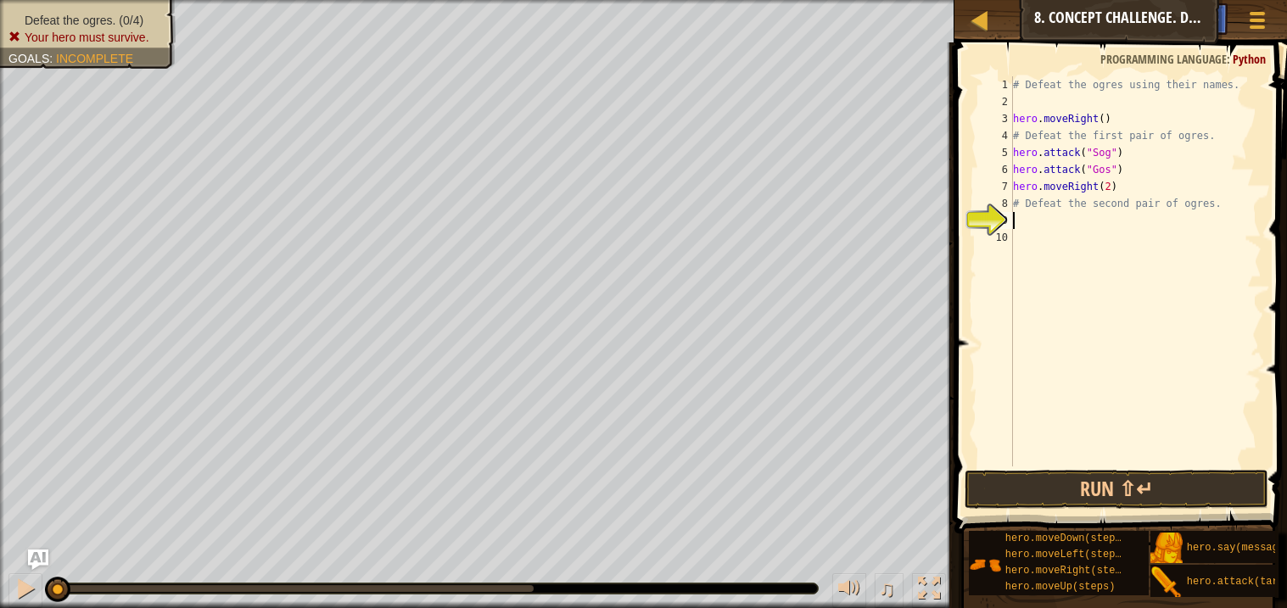
scroll to position [7, 0]
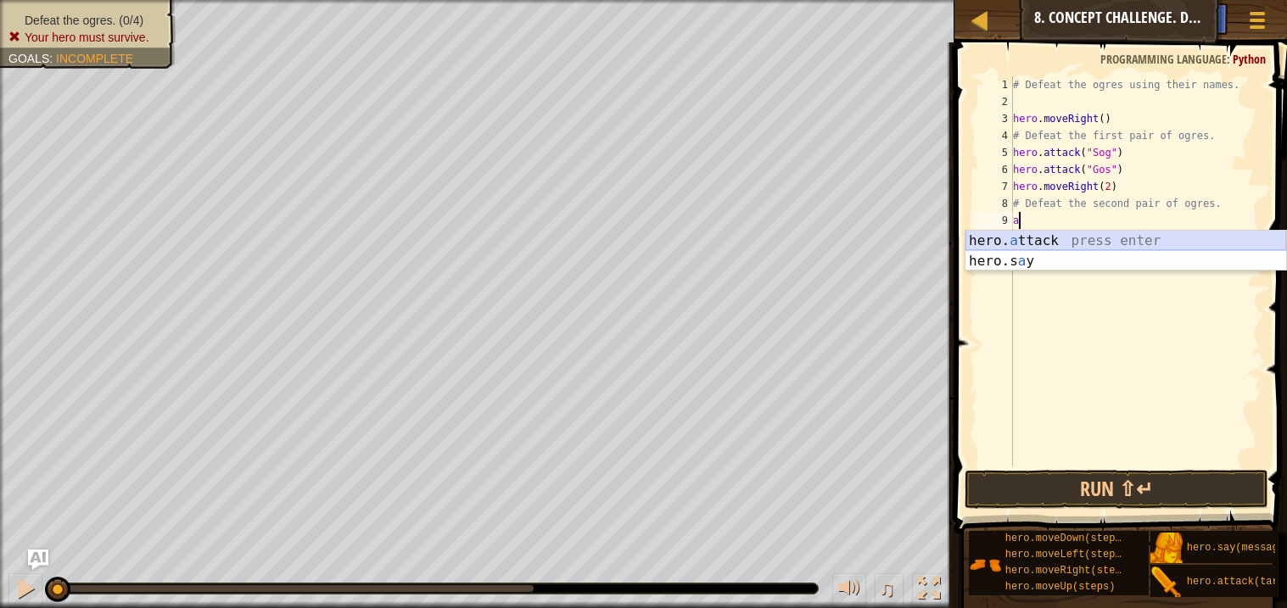
click at [1115, 243] on div "hero. a ttack press enter hero.s a y press enter" at bounding box center [1125, 271] width 321 height 81
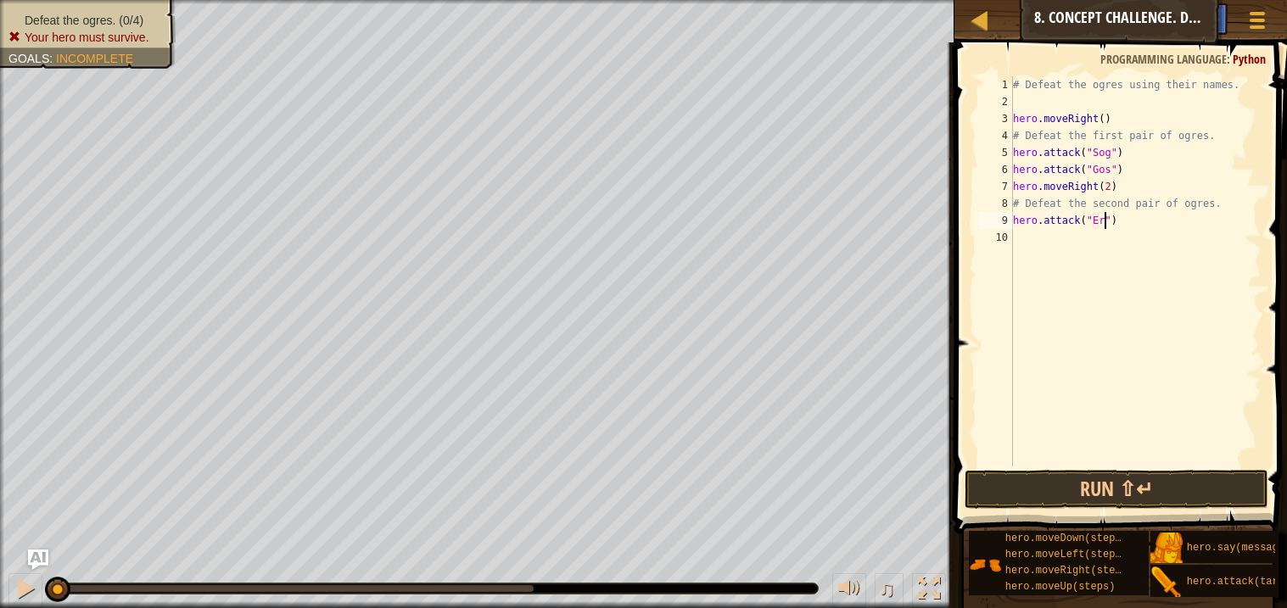
scroll to position [7, 8]
drag, startPoint x: 1168, startPoint y: 235, endPoint x: 989, endPoint y: 224, distance: 179.3
click at [989, 224] on div "hero.attack("Ergo") 1 2 3 4 5 6 7 8 9 10 # Defeat the ogres using their names. …" at bounding box center [1118, 271] width 287 height 390
type textarea "hero.attack("Ergo")"
click at [1057, 242] on div "# Defeat the ogres using their names. hero . moveRight ( ) # Defeat the first p…" at bounding box center [1135, 271] width 252 height 390
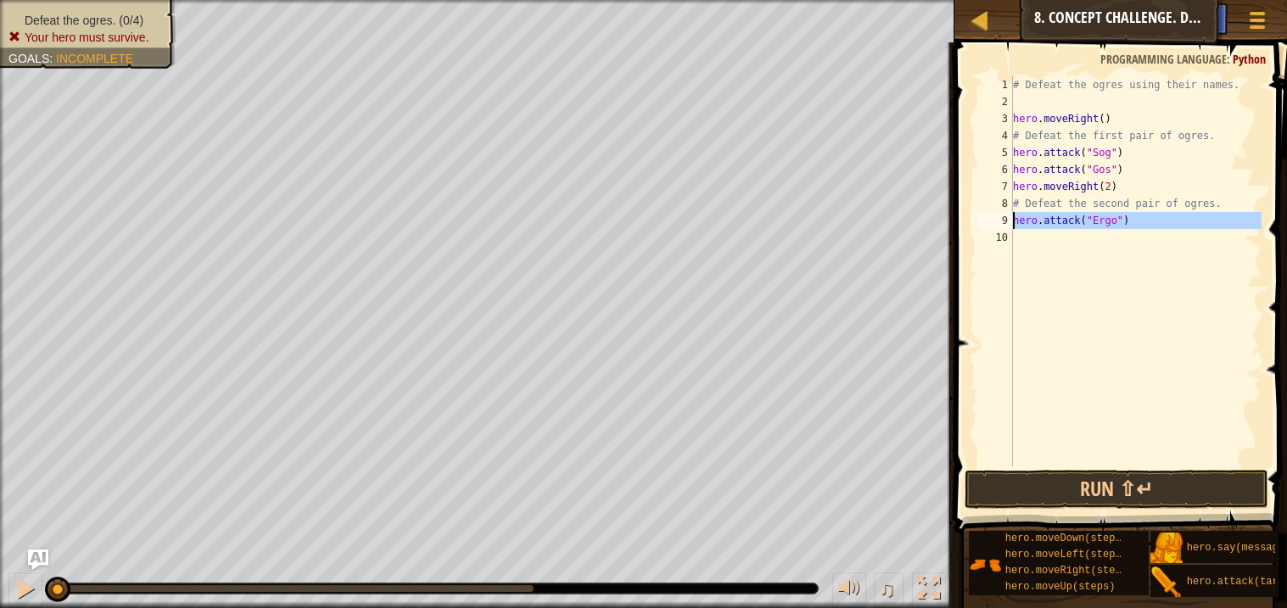
scroll to position [7, 0]
paste textarea "hero.attack("Ergo")"
click at [1101, 232] on div "# Defeat the ogres using their names. hero . moveRight ( ) # Defeat the first p…" at bounding box center [1135, 288] width 252 height 424
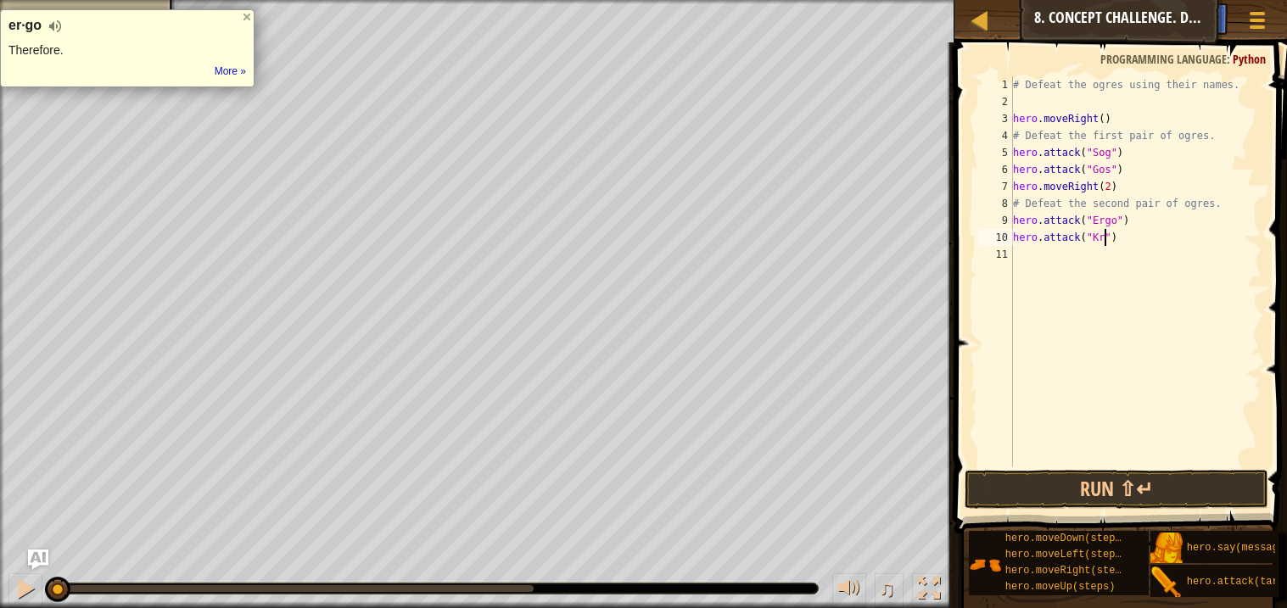
scroll to position [7, 8]
click at [1186, 477] on button "Run ⇧↵" at bounding box center [1116, 489] width 303 height 39
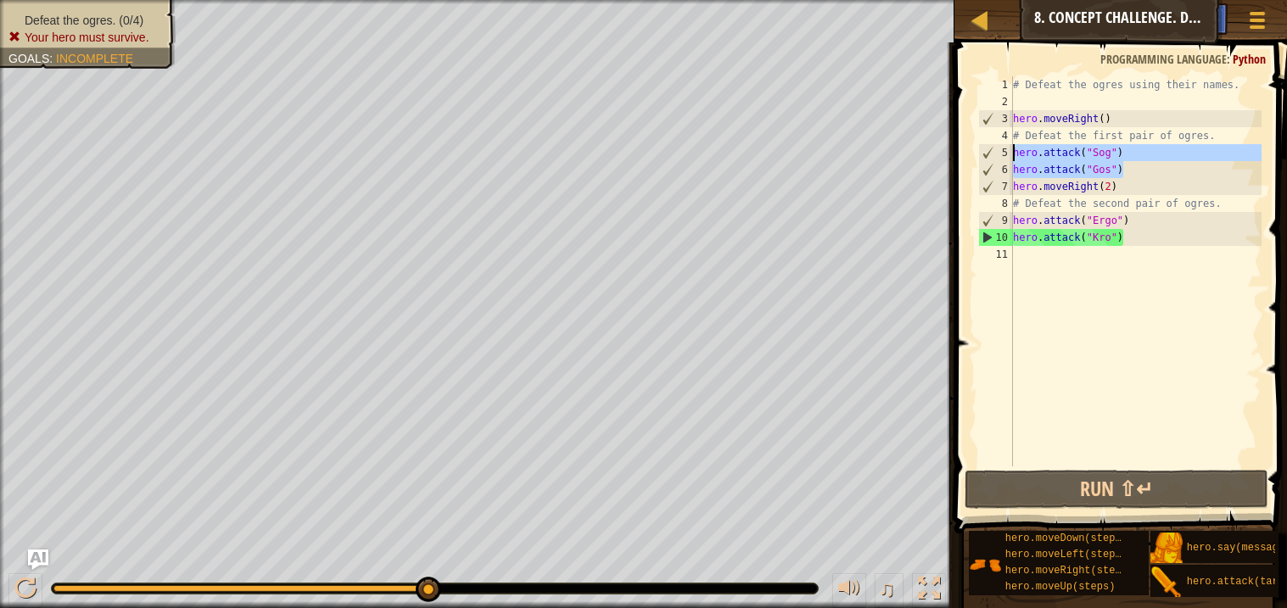
drag, startPoint x: 1132, startPoint y: 166, endPoint x: 1004, endPoint y: 146, distance: 129.7
click at [1004, 146] on div "hero.attack("Kro") 1 2 3 4 5 6 7 8 9 10 11 # Defeat the ogres using their names…" at bounding box center [1118, 271] width 287 height 390
click at [1140, 175] on div "# Defeat the ogres using their names. hero . moveRight ( ) # Defeat the first p…" at bounding box center [1135, 271] width 252 height 390
type textarea "hero.attack("Gos")"
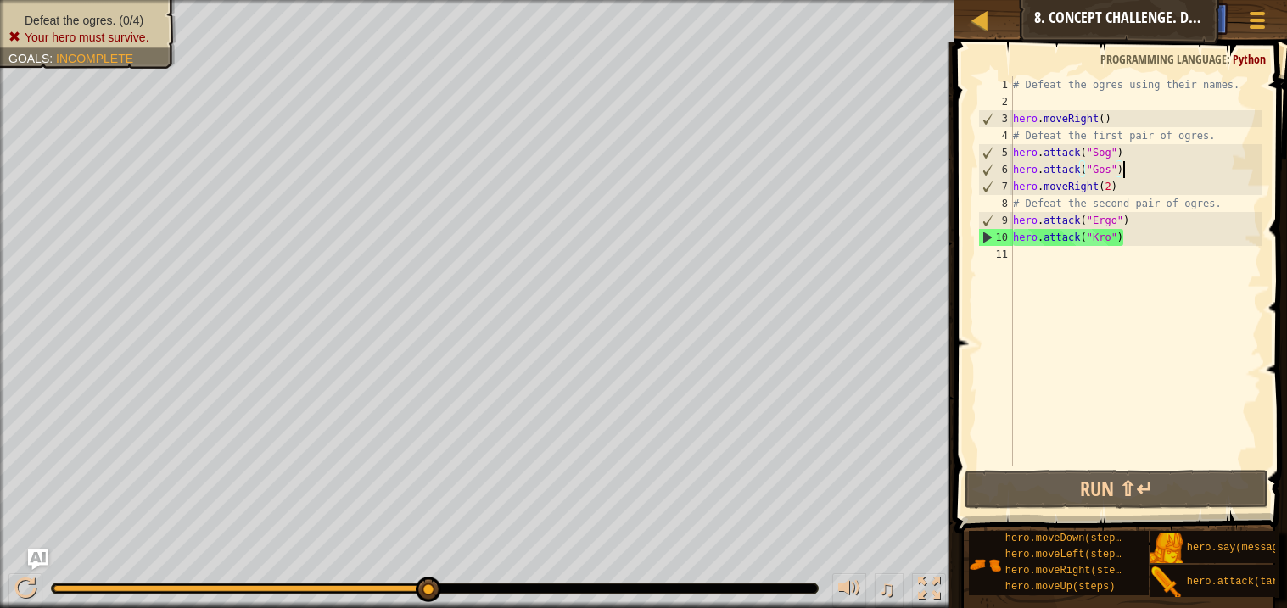
paste textarea "hero.attack("Gos")"
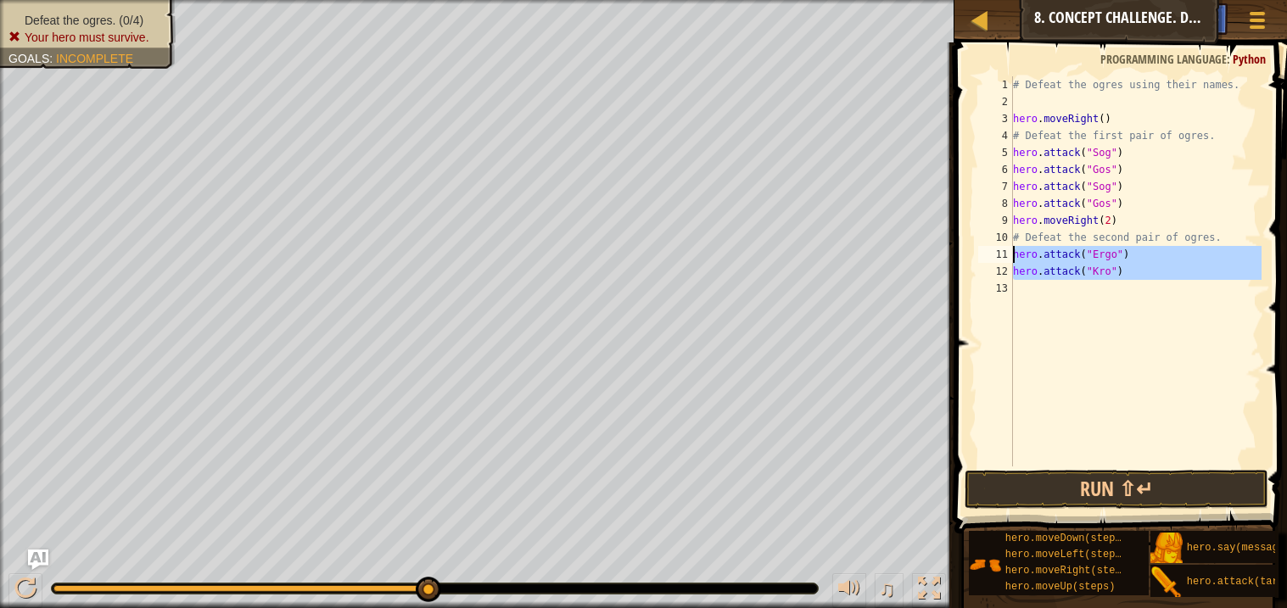
drag, startPoint x: 1162, startPoint y: 286, endPoint x: 1002, endPoint y: 257, distance: 162.9
click at [1002, 257] on div "hero.attack("Gos") 1 2 3 4 5 6 7 8 9 10 11 12 13 # Defeat the ogres using their…" at bounding box center [1118, 271] width 287 height 390
click at [1152, 269] on div "# Defeat the ogres using their names. hero . moveRight ( ) # Defeat the first p…" at bounding box center [1135, 271] width 252 height 390
type textarea "hero.attack("Kro")"
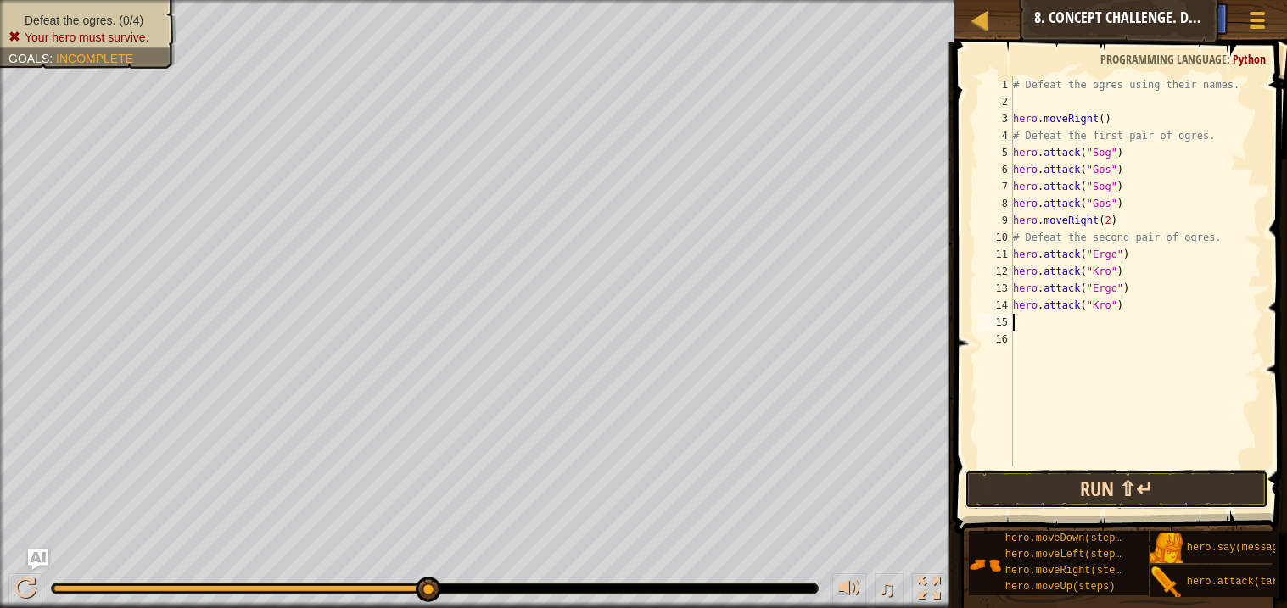
click at [1158, 493] on button "Run ⇧↵" at bounding box center [1116, 489] width 303 height 39
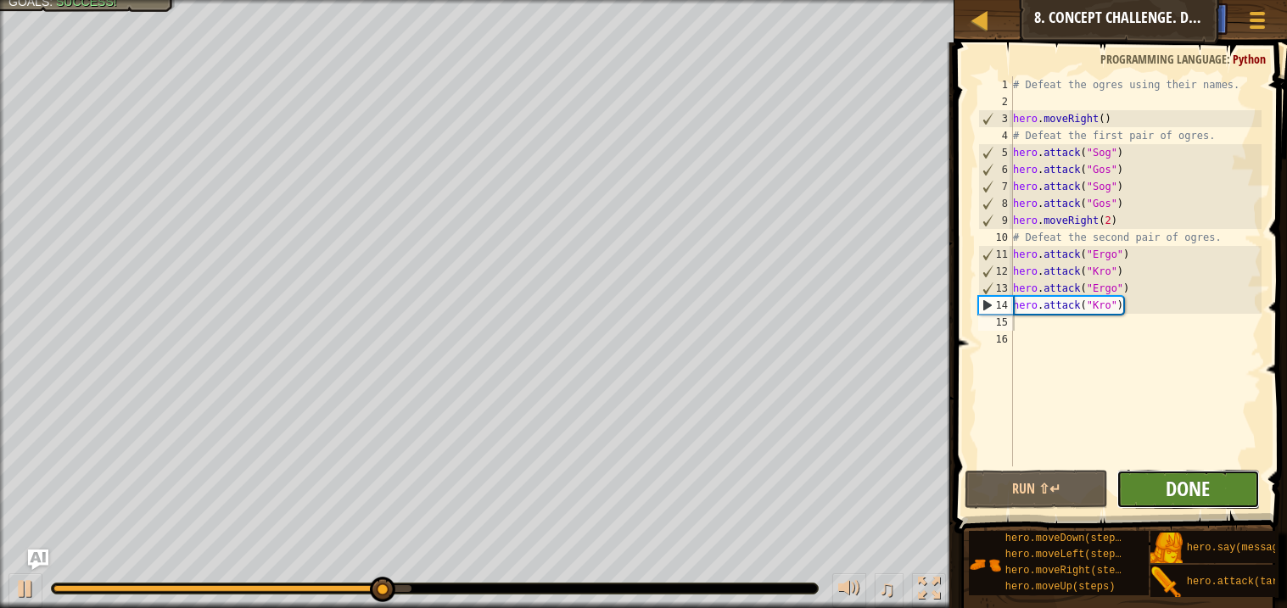
click at [1166, 492] on span "Done" at bounding box center [1188, 488] width 44 height 27
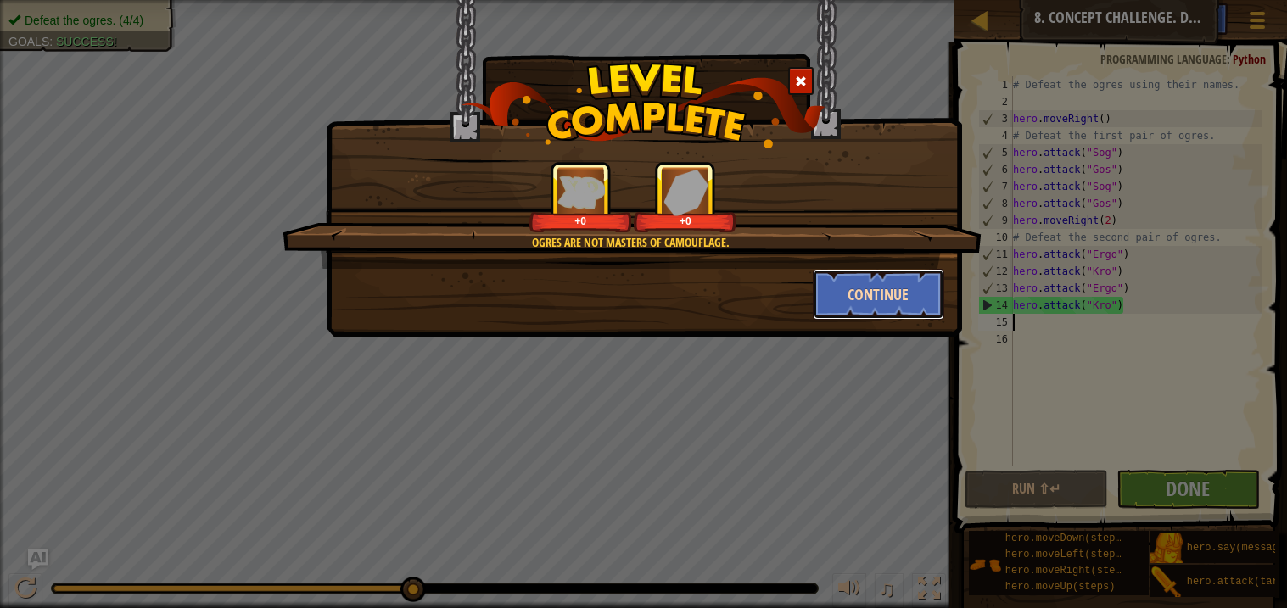
click at [892, 287] on button "Continue" at bounding box center [878, 294] width 131 height 51
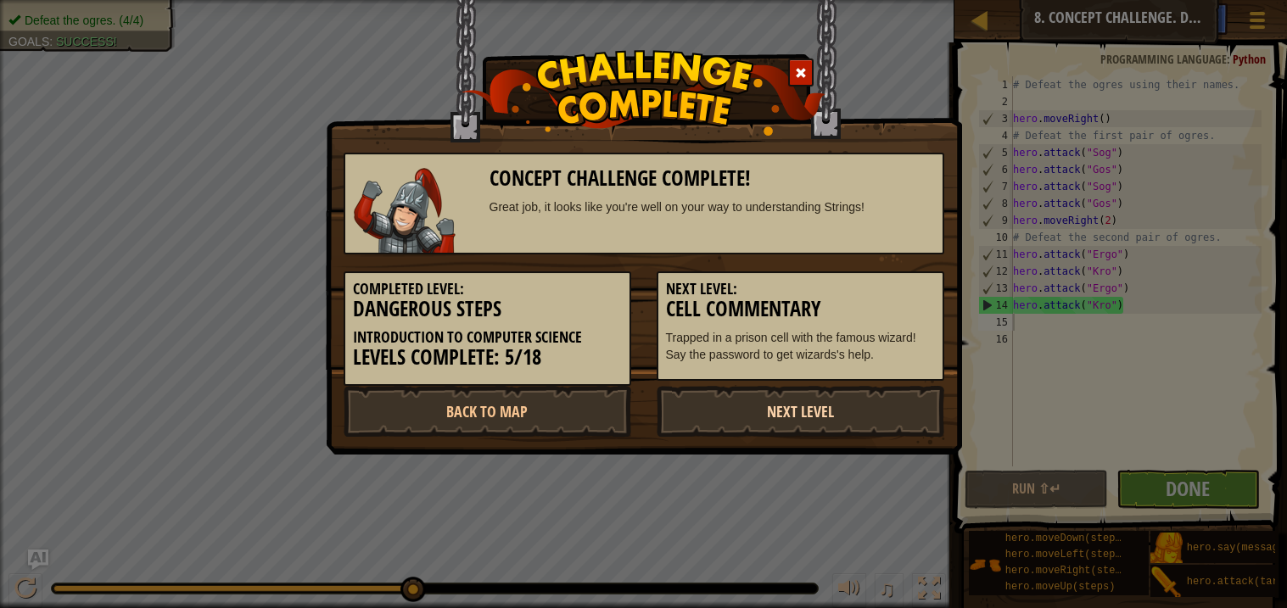
click at [858, 406] on link "Next Level" at bounding box center [801, 411] width 288 height 51
